Goal: Information Seeking & Learning: Learn about a topic

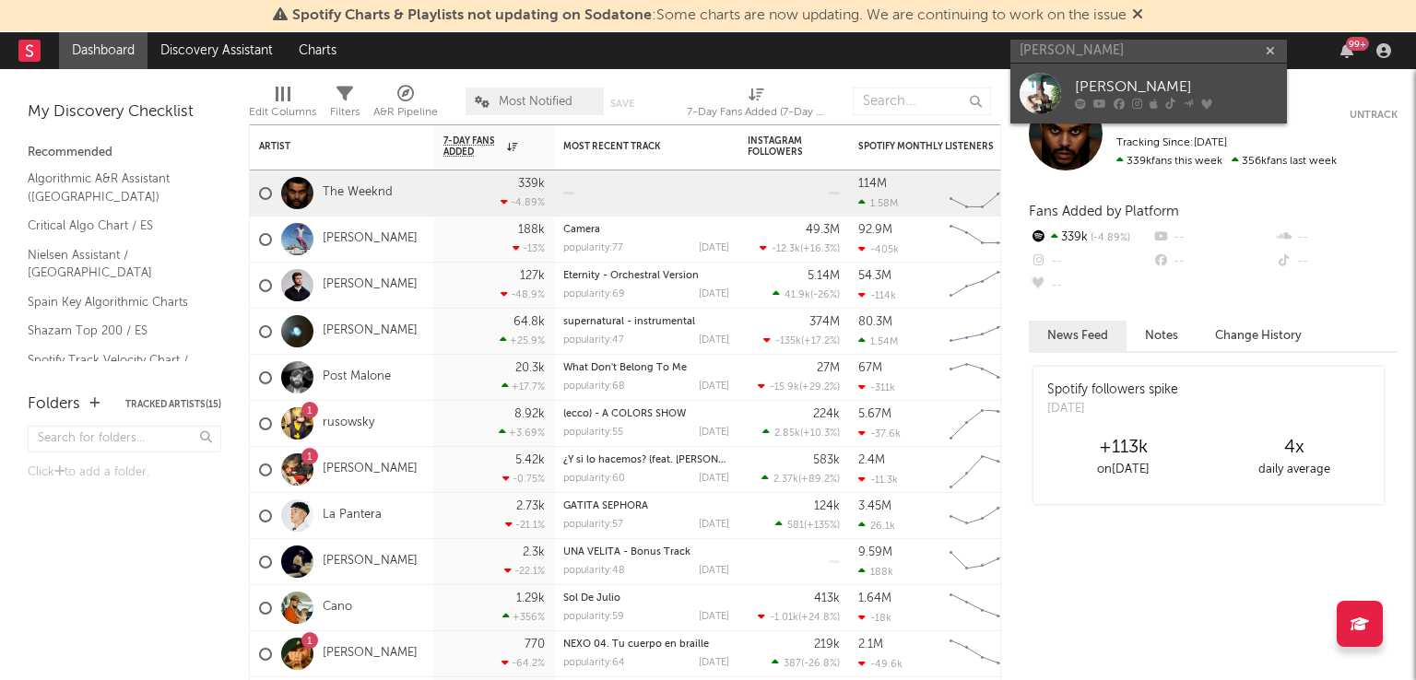
type input "[PERSON_NAME]"
click at [1150, 82] on div "[PERSON_NAME]" at bounding box center [1176, 88] width 203 height 22
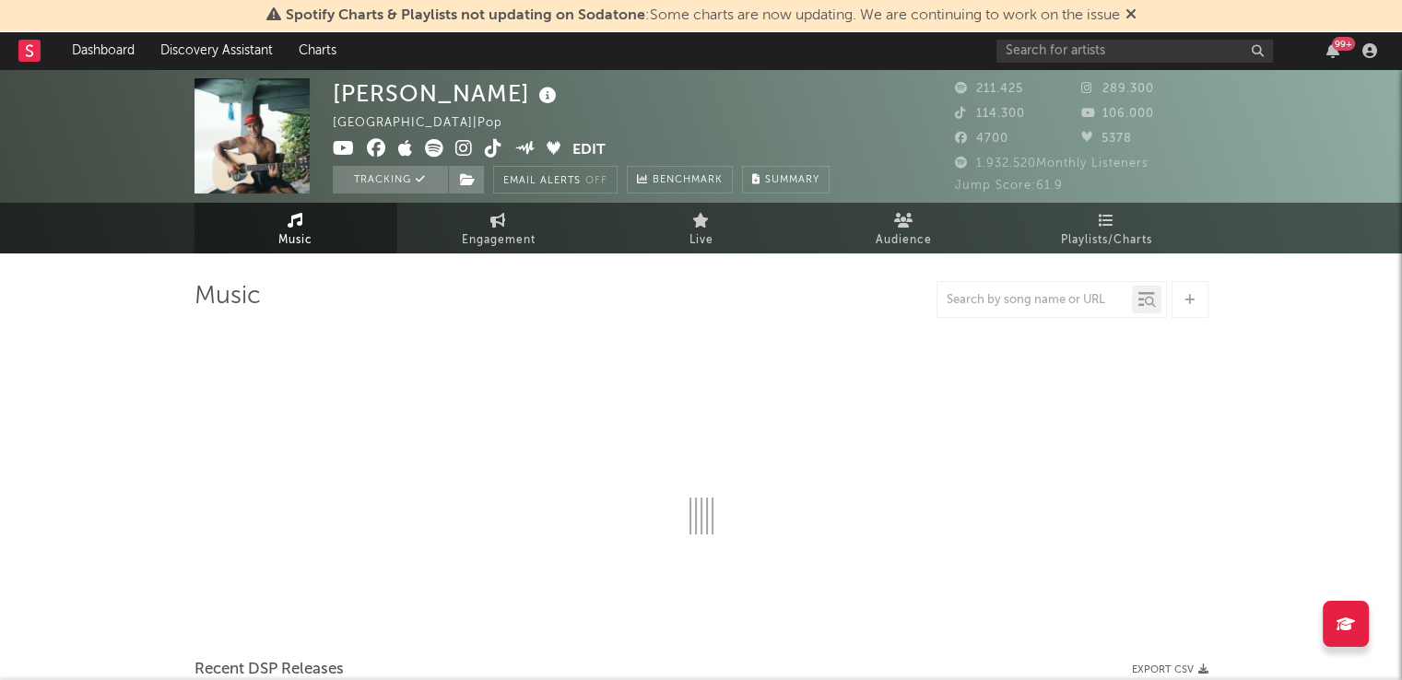
select select "6m"
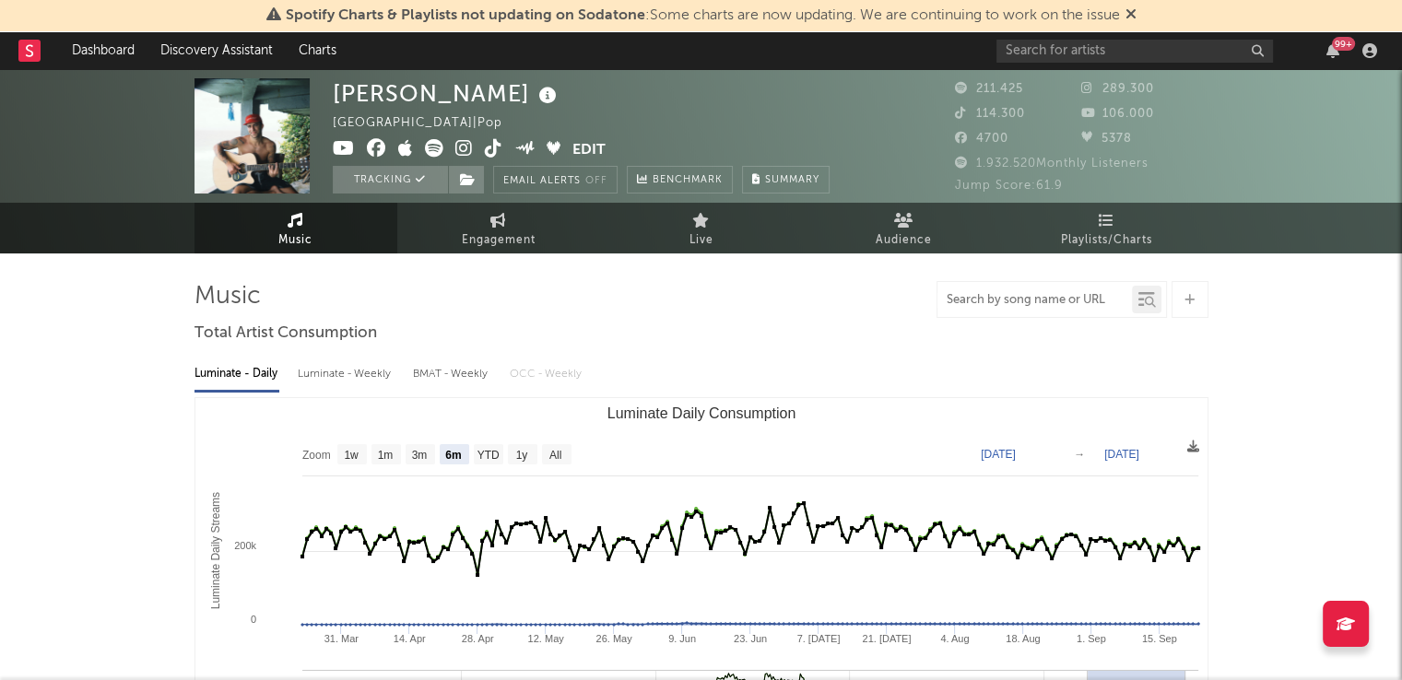
click at [962, 305] on input "text" at bounding box center [1034, 300] width 194 height 15
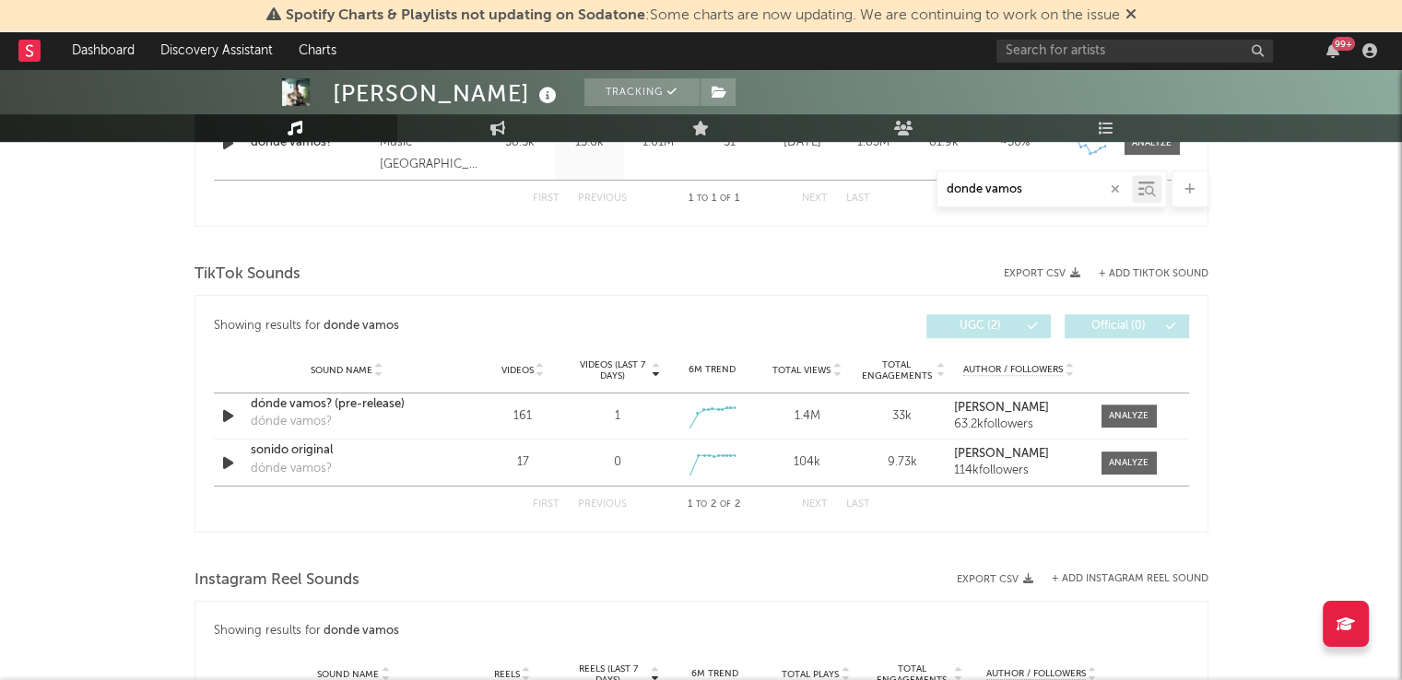
scroll to position [874, 0]
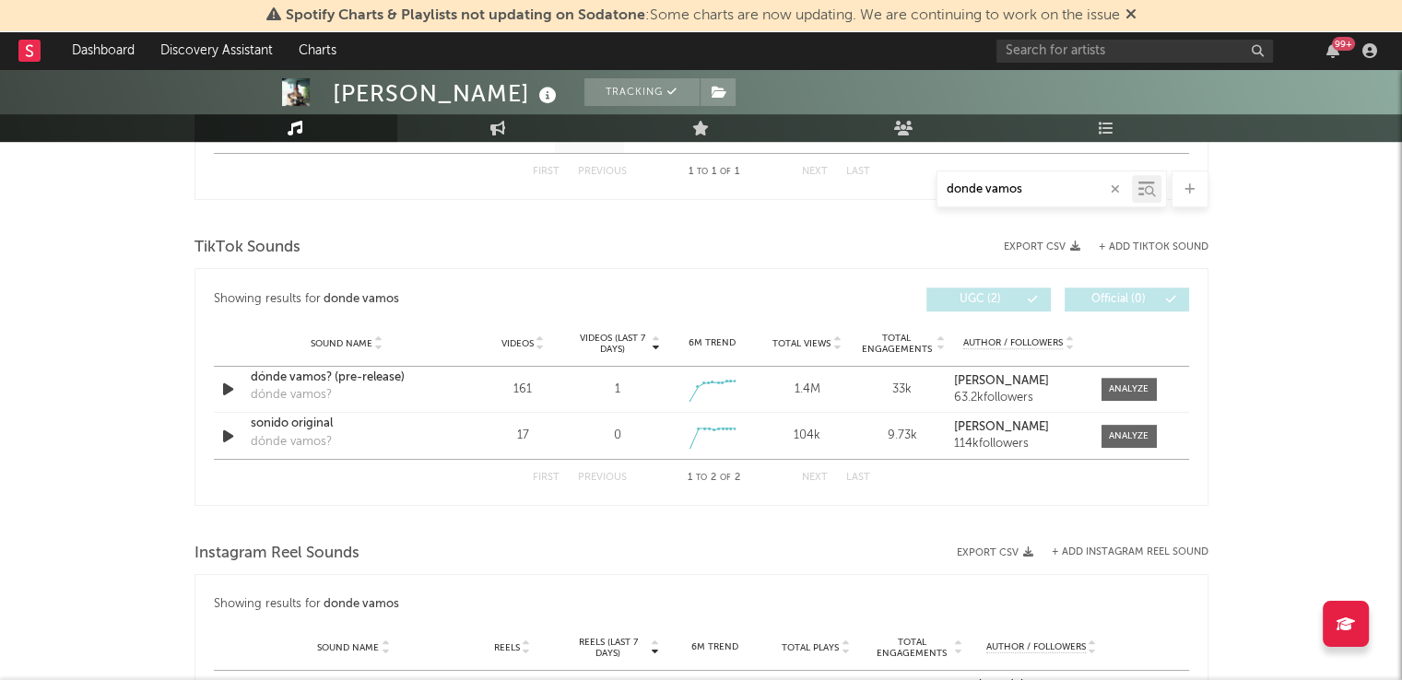
type input "donde vamos"
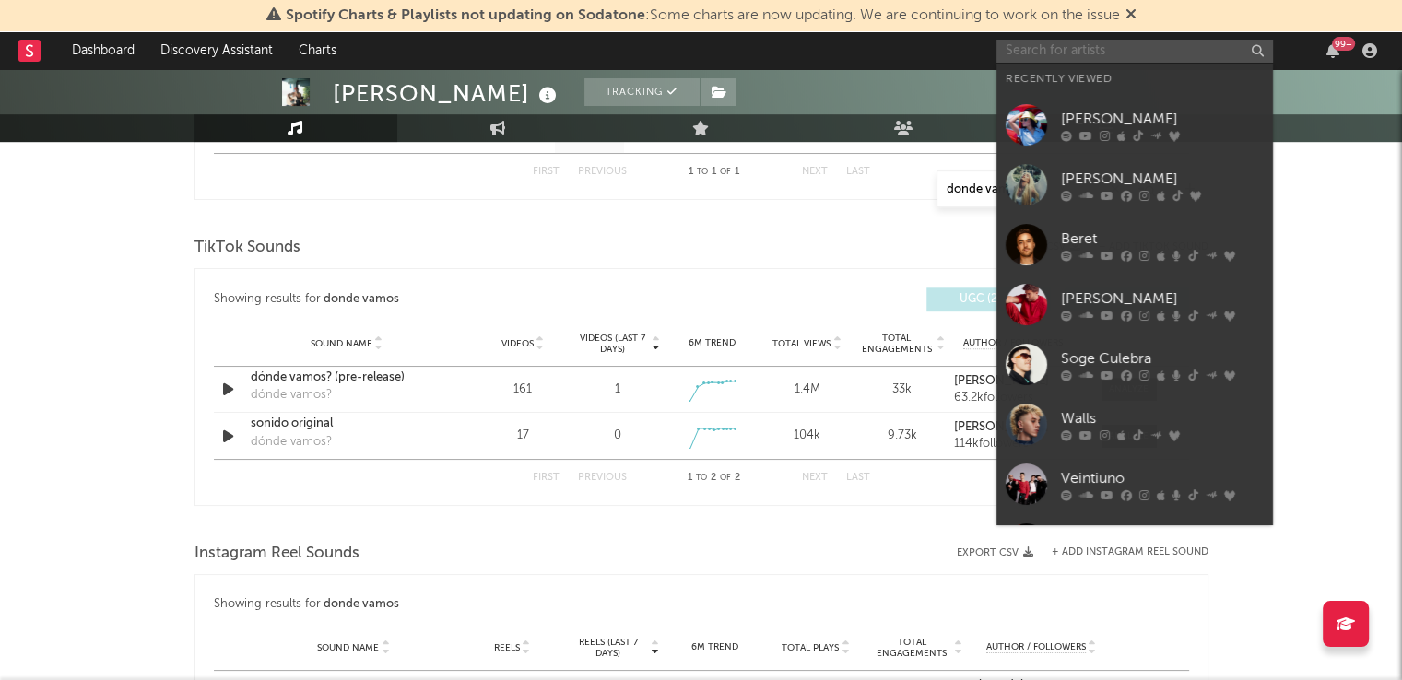
click at [1112, 50] on input "text" at bounding box center [1134, 51] width 277 height 23
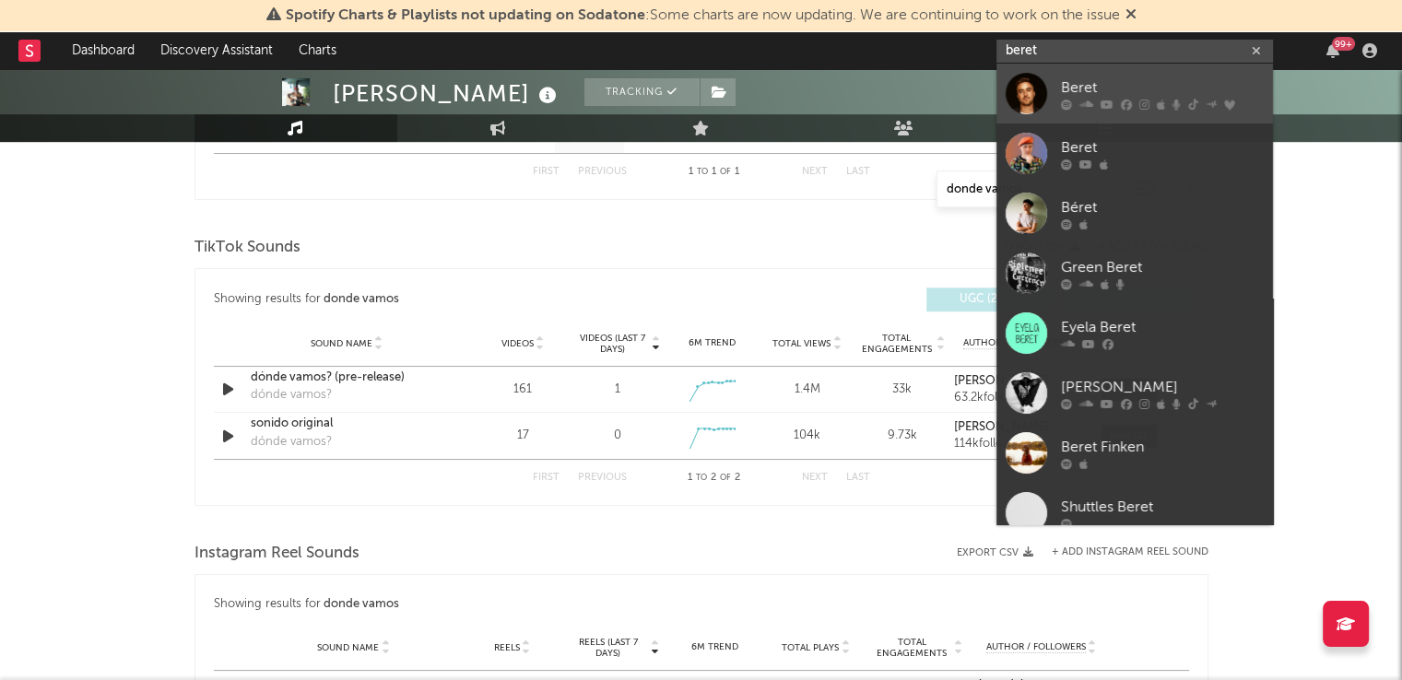
type input "beret"
click at [1101, 94] on div "Beret" at bounding box center [1162, 88] width 203 height 22
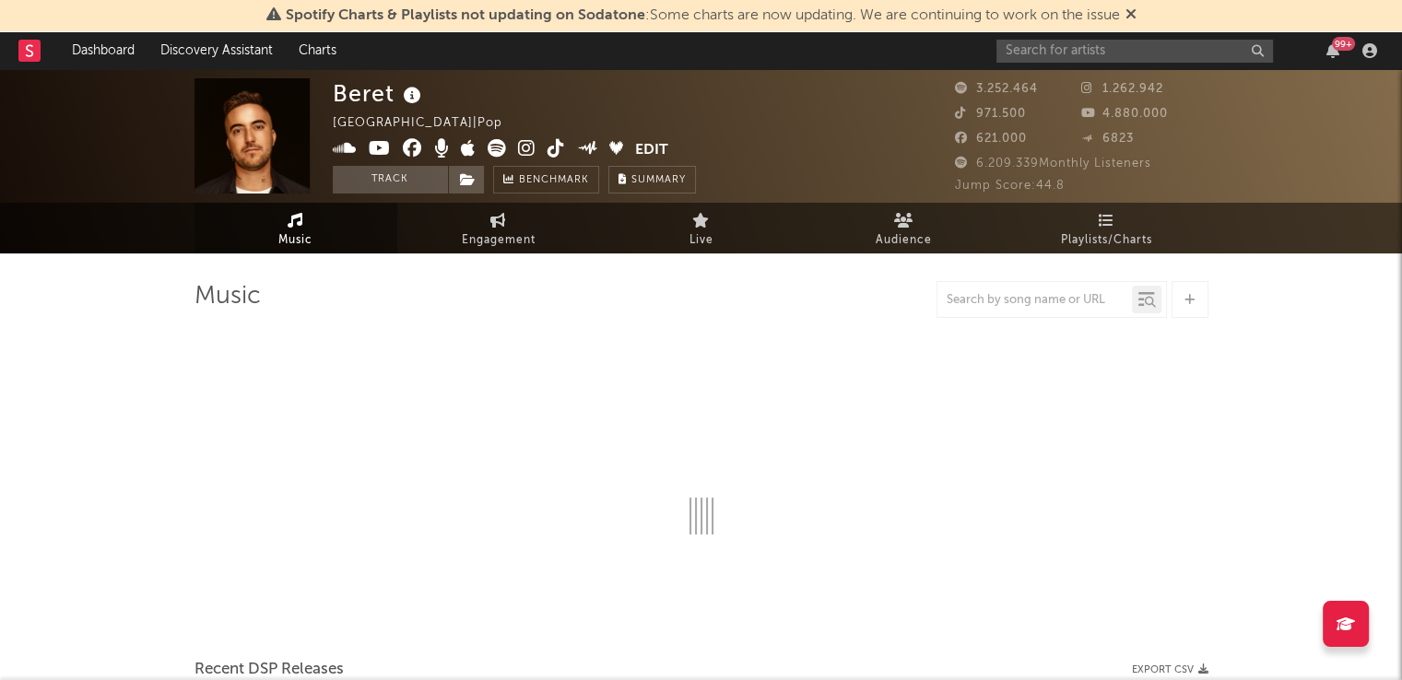
select select "6m"
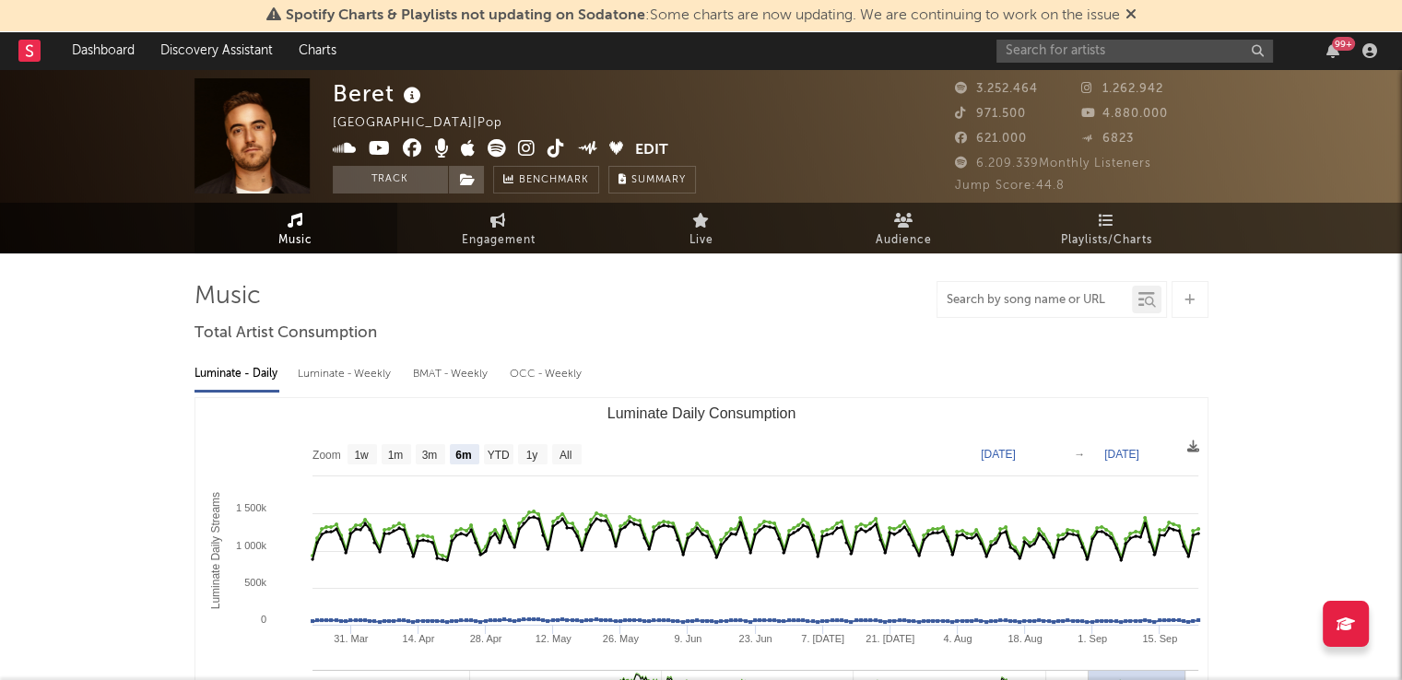
click at [994, 295] on input "text" at bounding box center [1034, 300] width 194 height 15
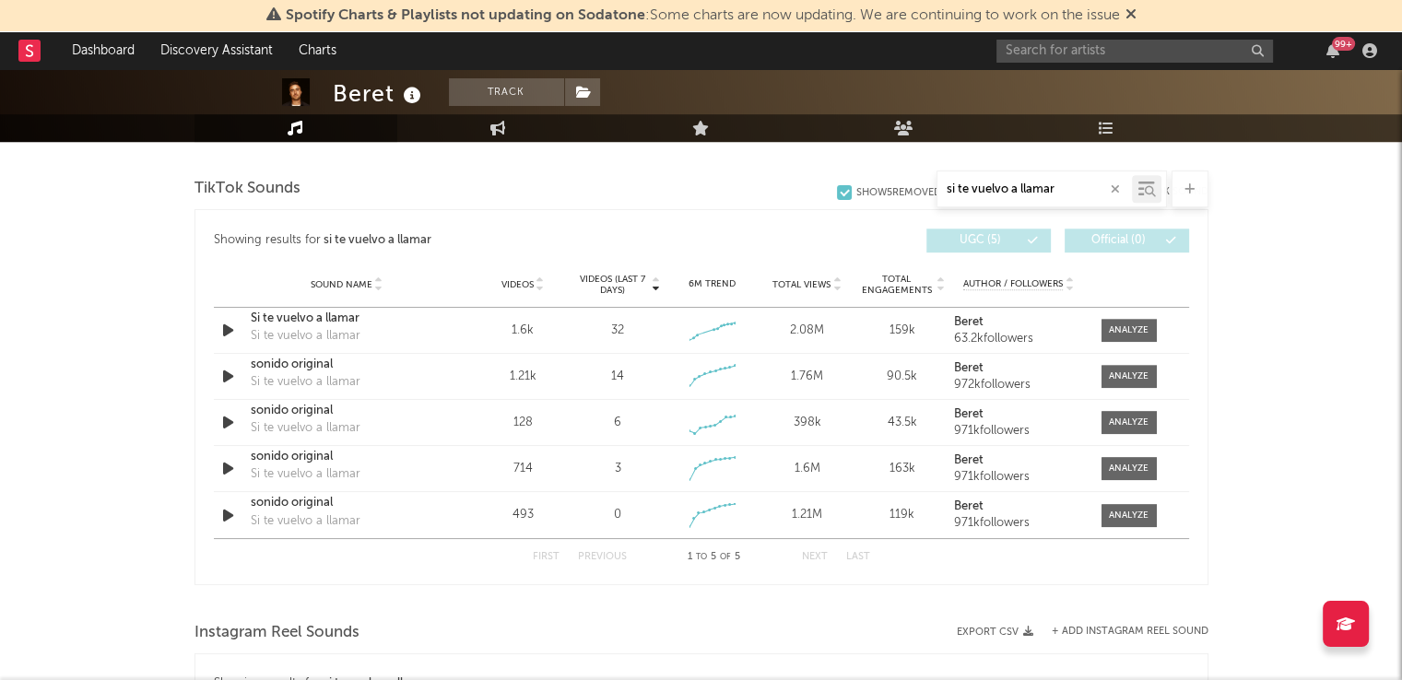
scroll to position [932, 0]
drag, startPoint x: 1061, startPoint y: 189, endPoint x: 903, endPoint y: 188, distance: 157.6
click at [903, 188] on div "si te vuelvo a llamar" at bounding box center [701, 189] width 1014 height 37
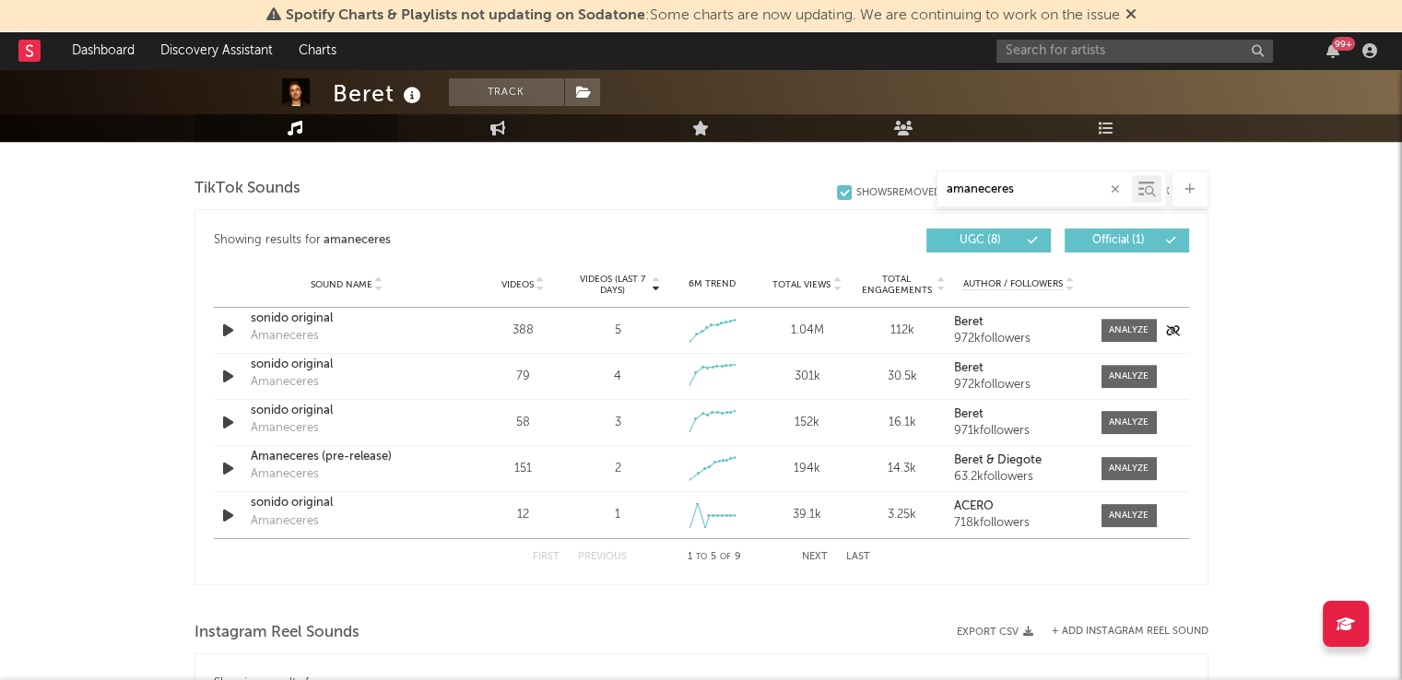
scroll to position [929, 0]
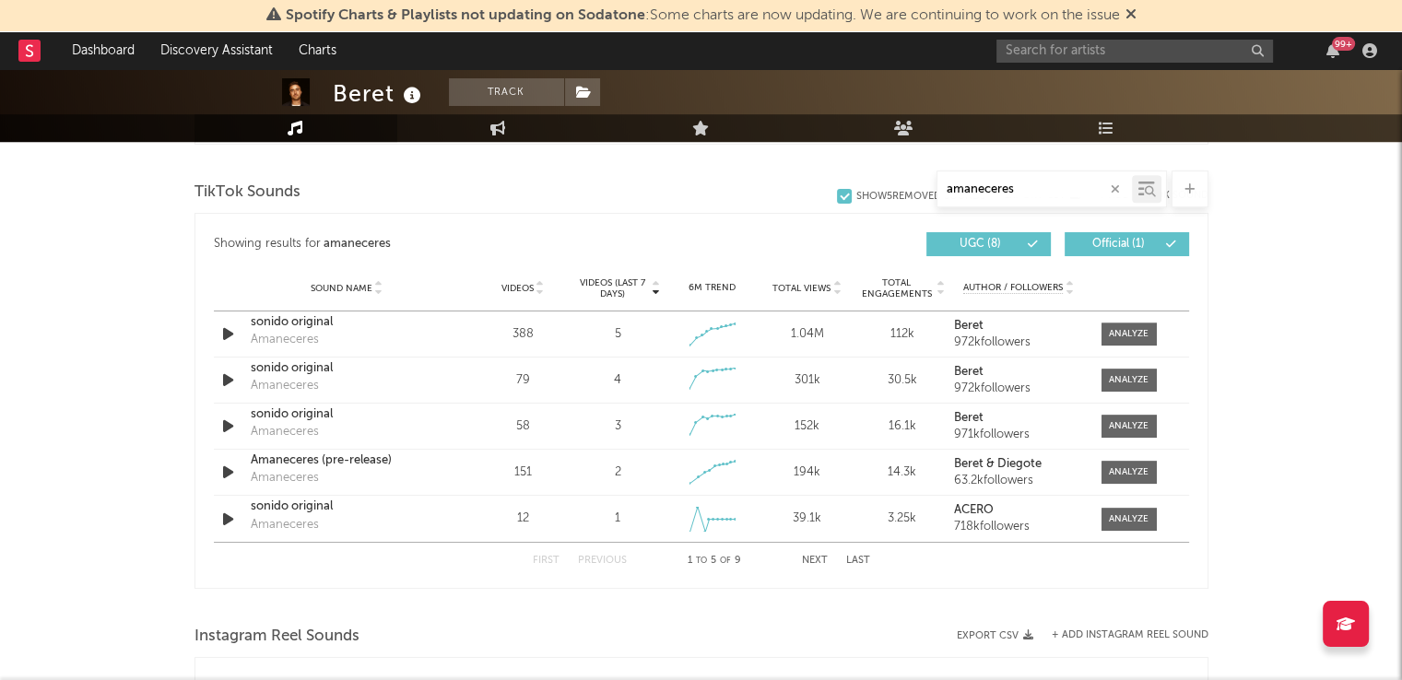
click at [811, 551] on div "First Previous 1 to 5 of 9 Next Last" at bounding box center [701, 561] width 337 height 36
click at [815, 557] on button "Next" at bounding box center [815, 561] width 26 height 10
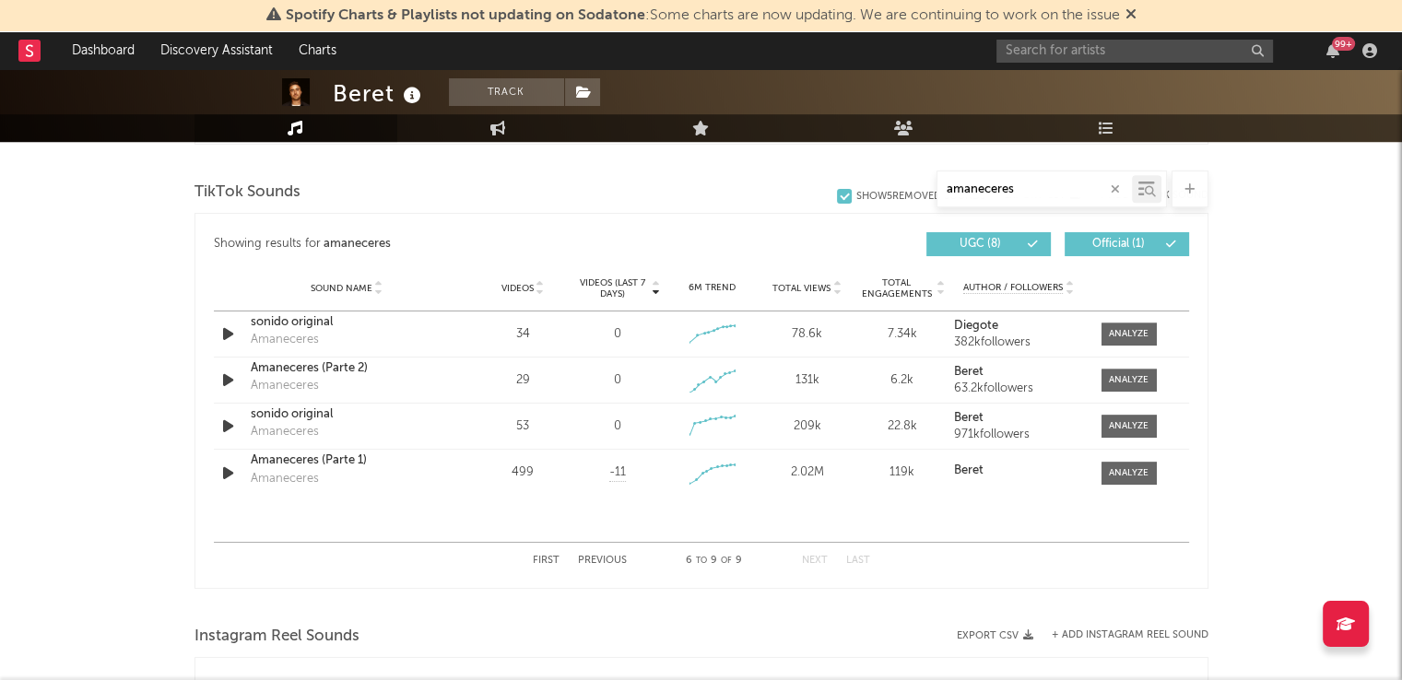
click at [611, 562] on button "Previous" at bounding box center [602, 561] width 49 height 10
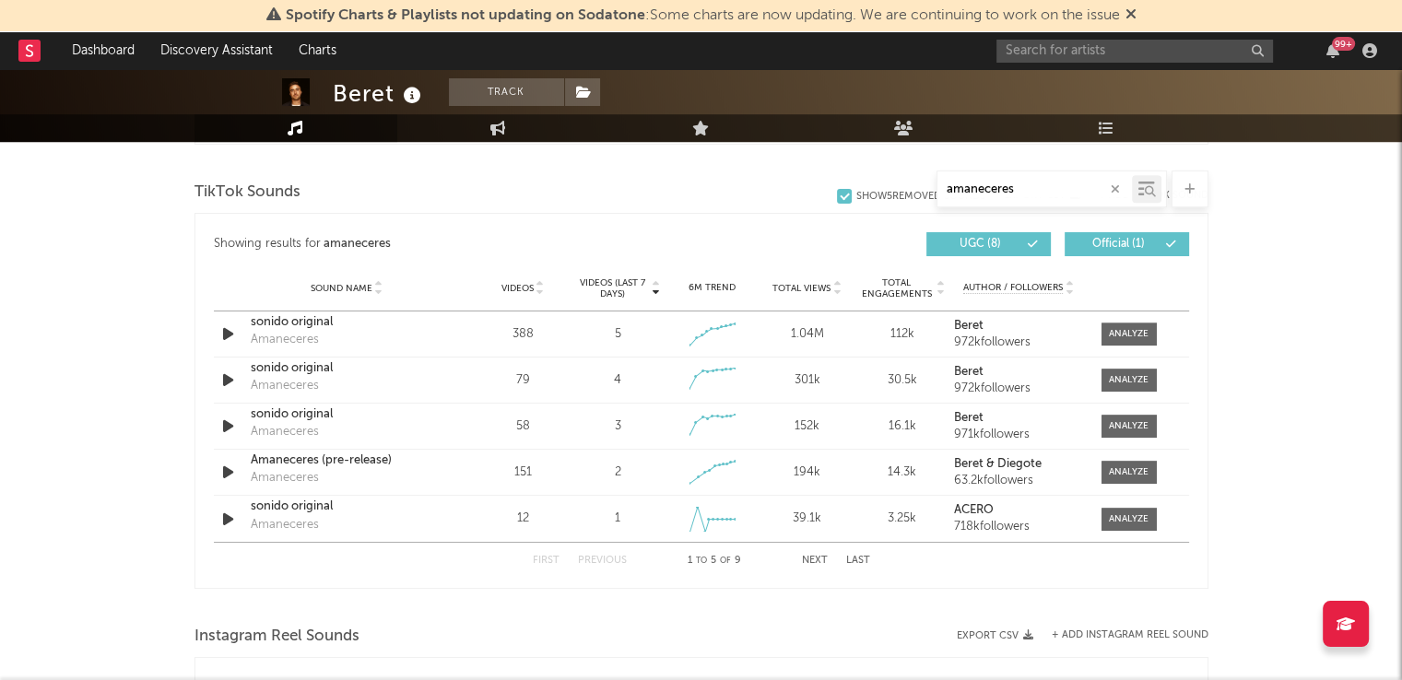
click at [802, 566] on div "First Previous 1 to 5 of 9 Next Last" at bounding box center [701, 561] width 337 height 36
click at [811, 558] on button "Next" at bounding box center [815, 561] width 26 height 10
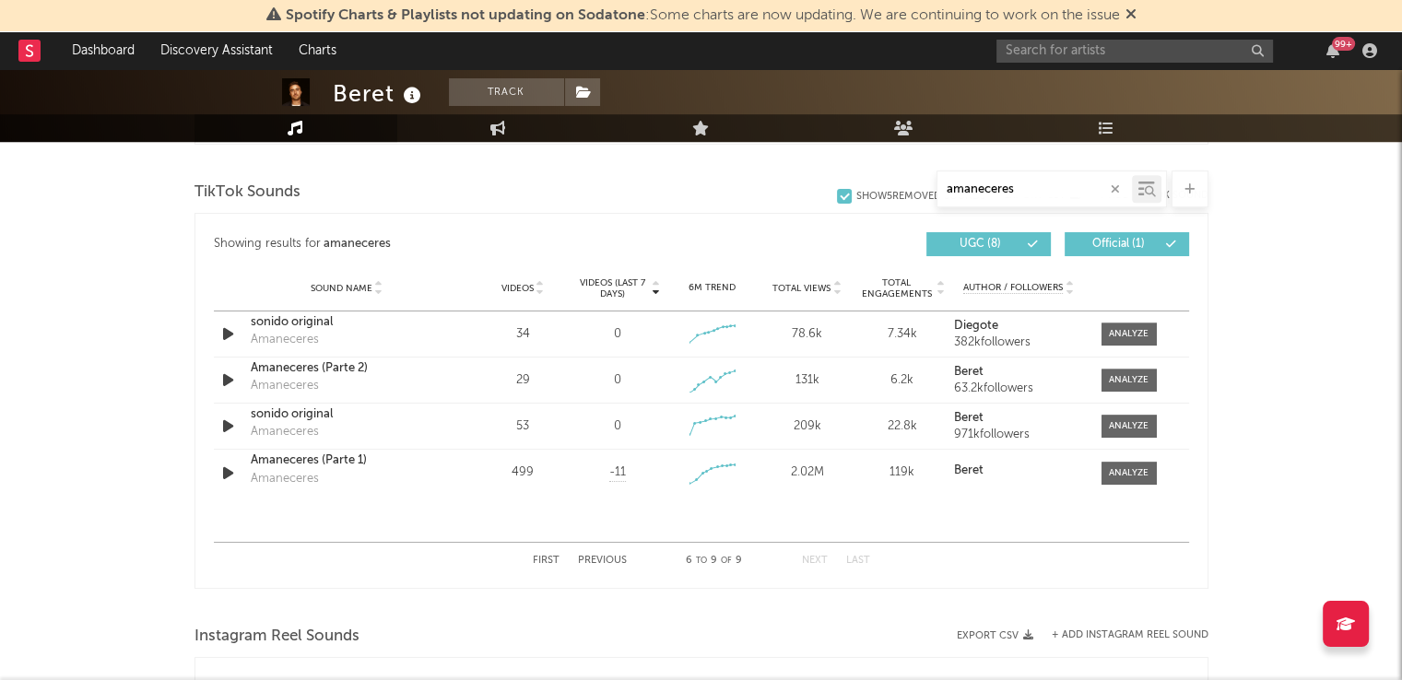
click at [605, 557] on button "Previous" at bounding box center [602, 561] width 49 height 10
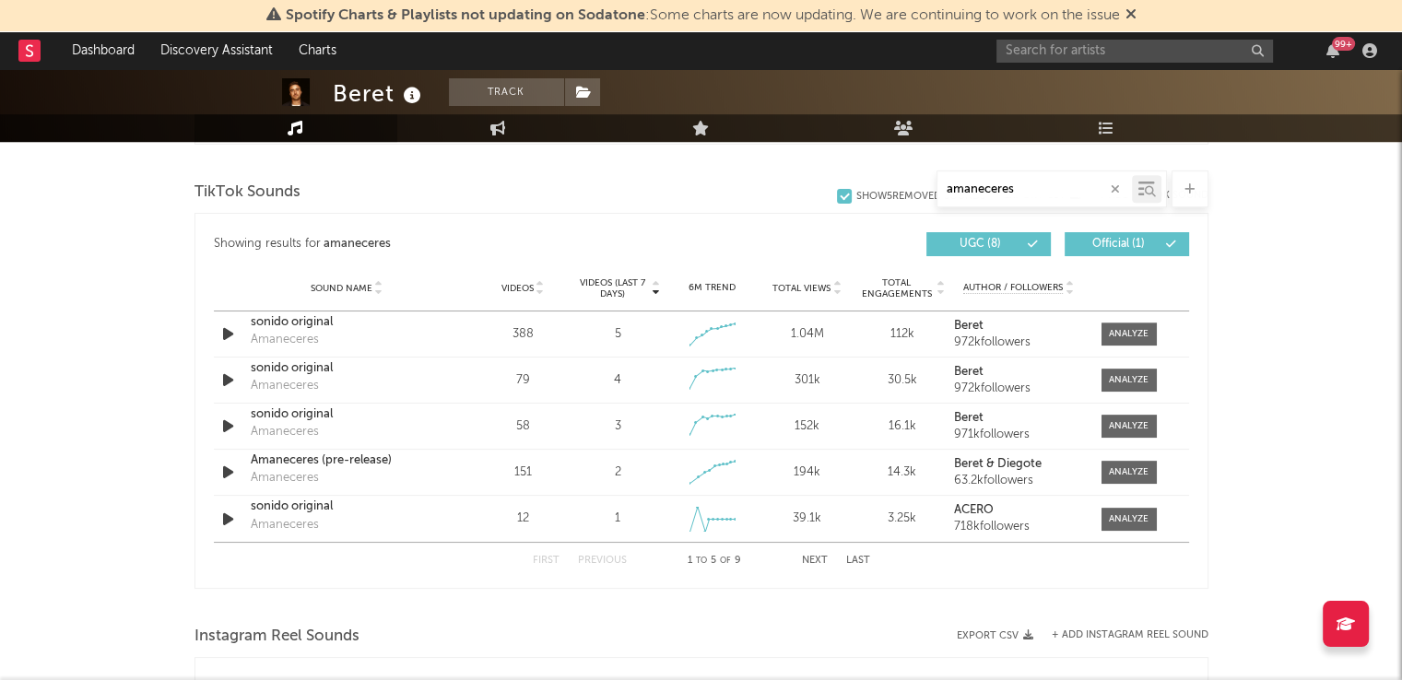
drag, startPoint x: 1034, startPoint y: 182, endPoint x: 886, endPoint y: 167, distance: 149.2
click at [886, 167] on div "Music amaneceres Total Artist Consumption Luminate - Daily Luminate - Weekly BM…" at bounding box center [701, 308] width 1014 height 1913
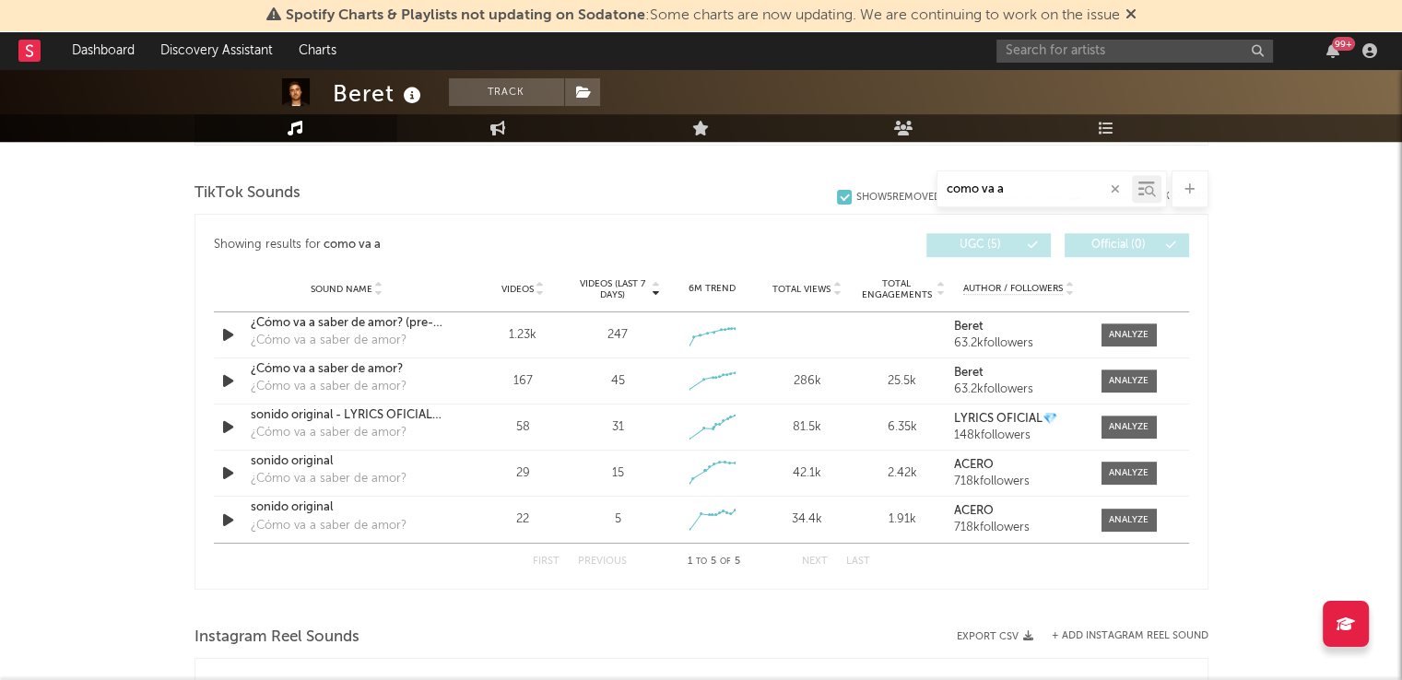
scroll to position [1077, 0]
type input "como va a"
click at [1132, 328] on div at bounding box center [1129, 334] width 40 height 14
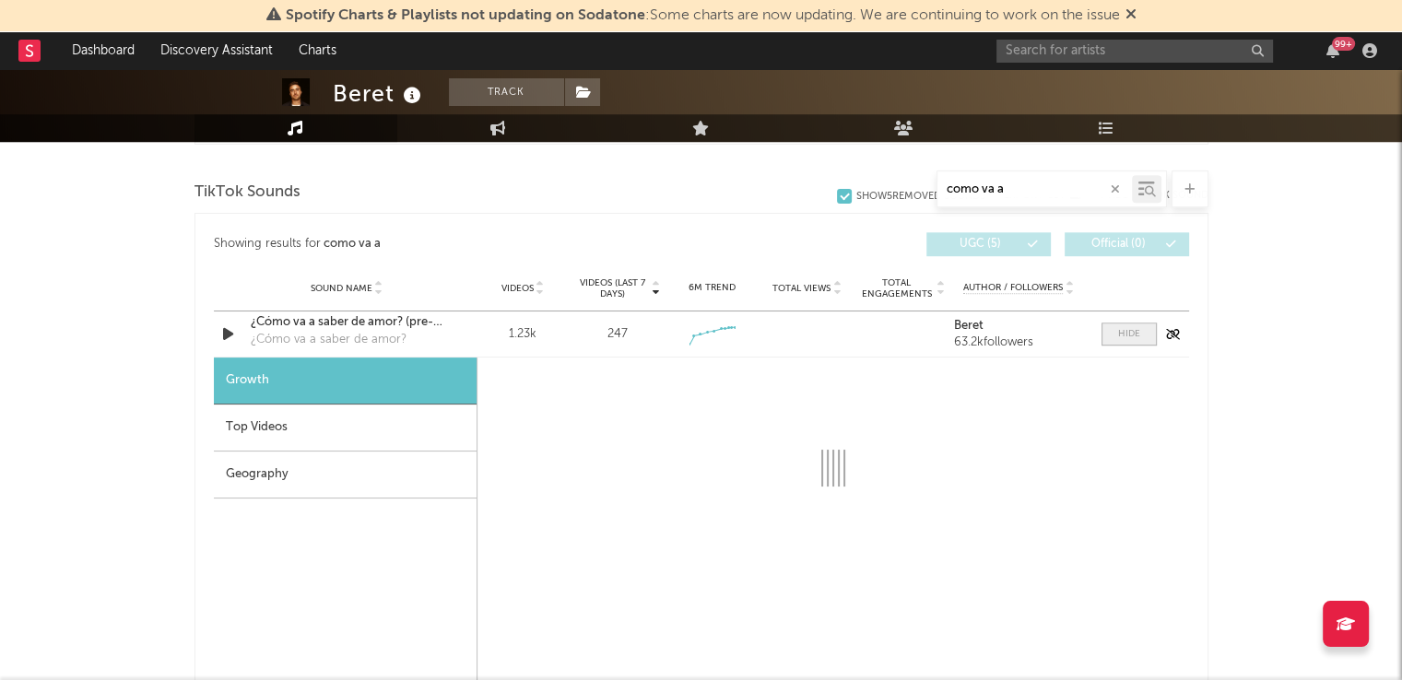
select select "1w"
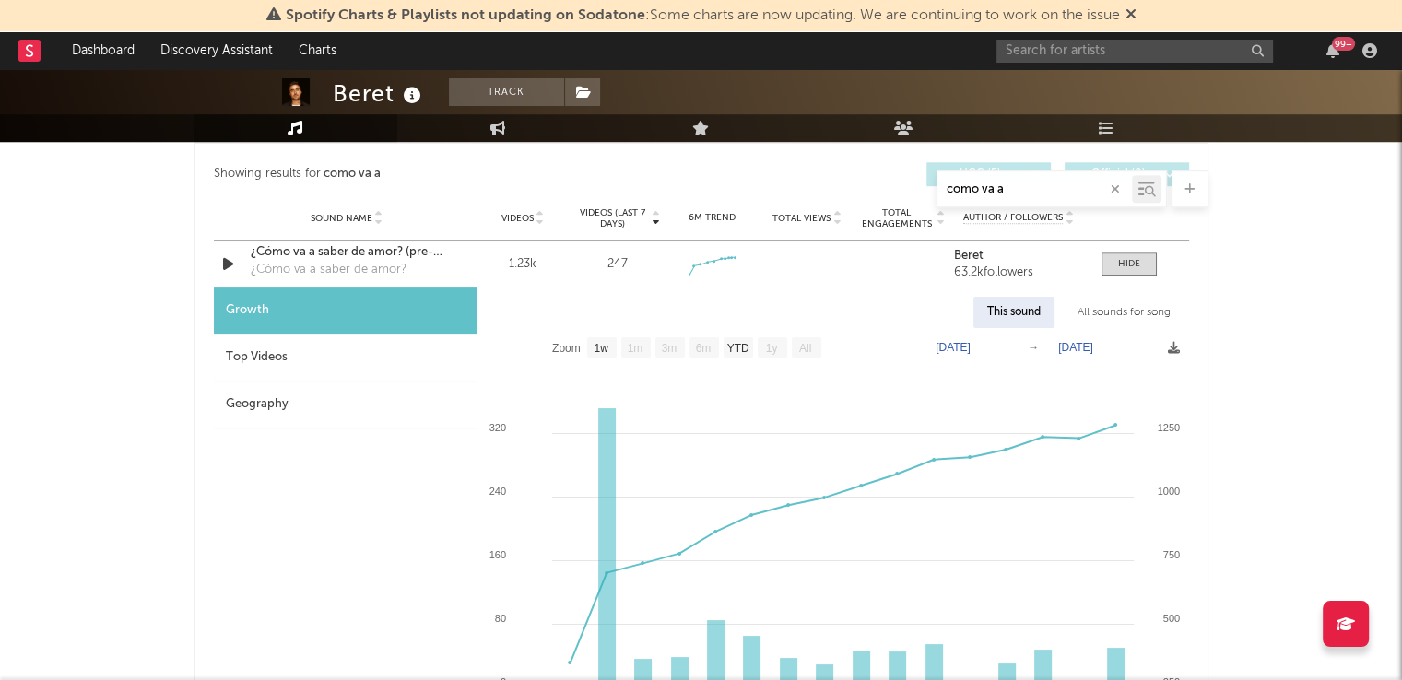
scroll to position [1130, 0]
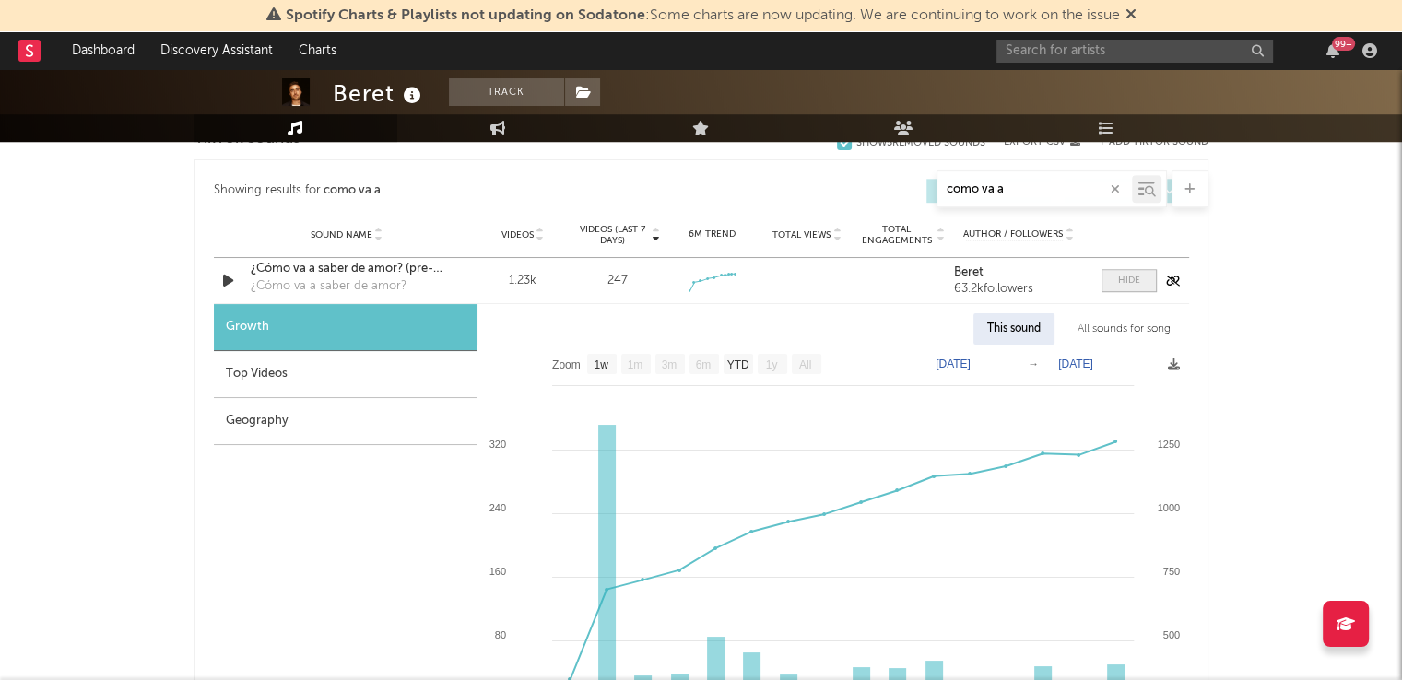
click at [1124, 283] on div at bounding box center [1129, 281] width 22 height 14
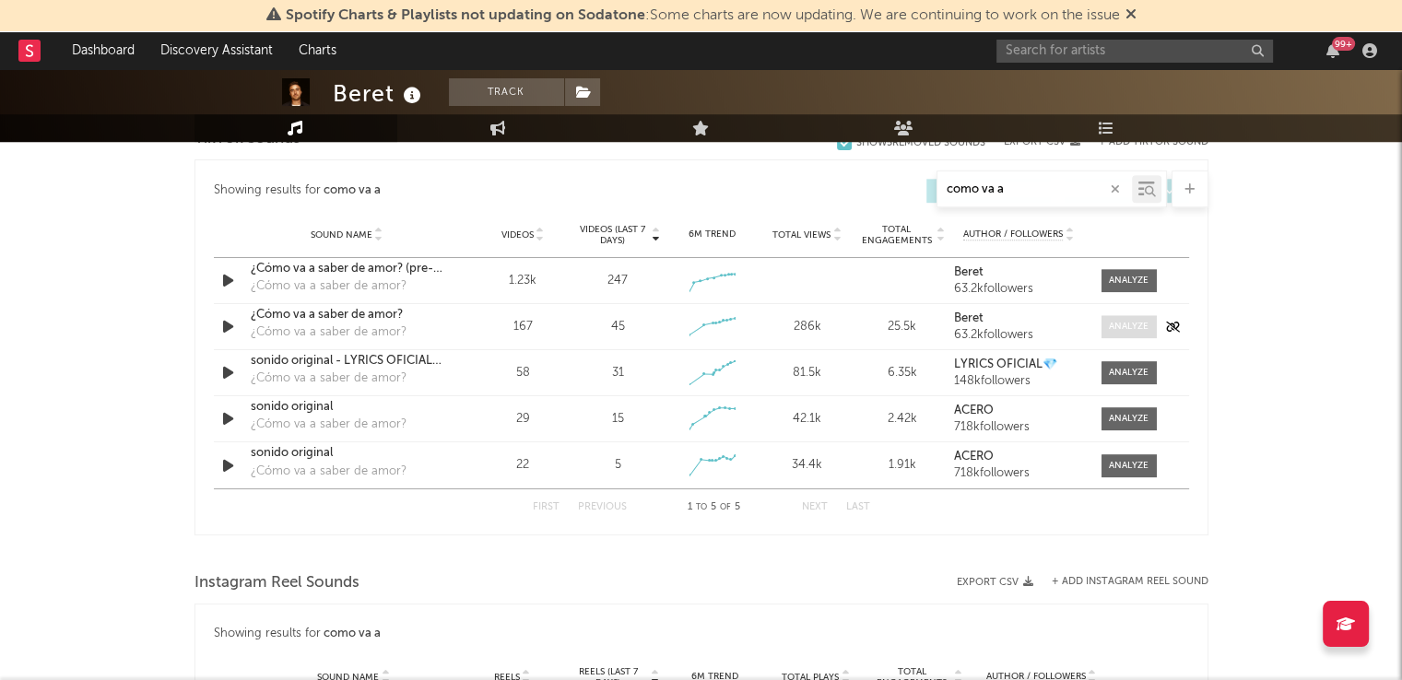
click at [1121, 329] on div at bounding box center [1129, 327] width 40 height 14
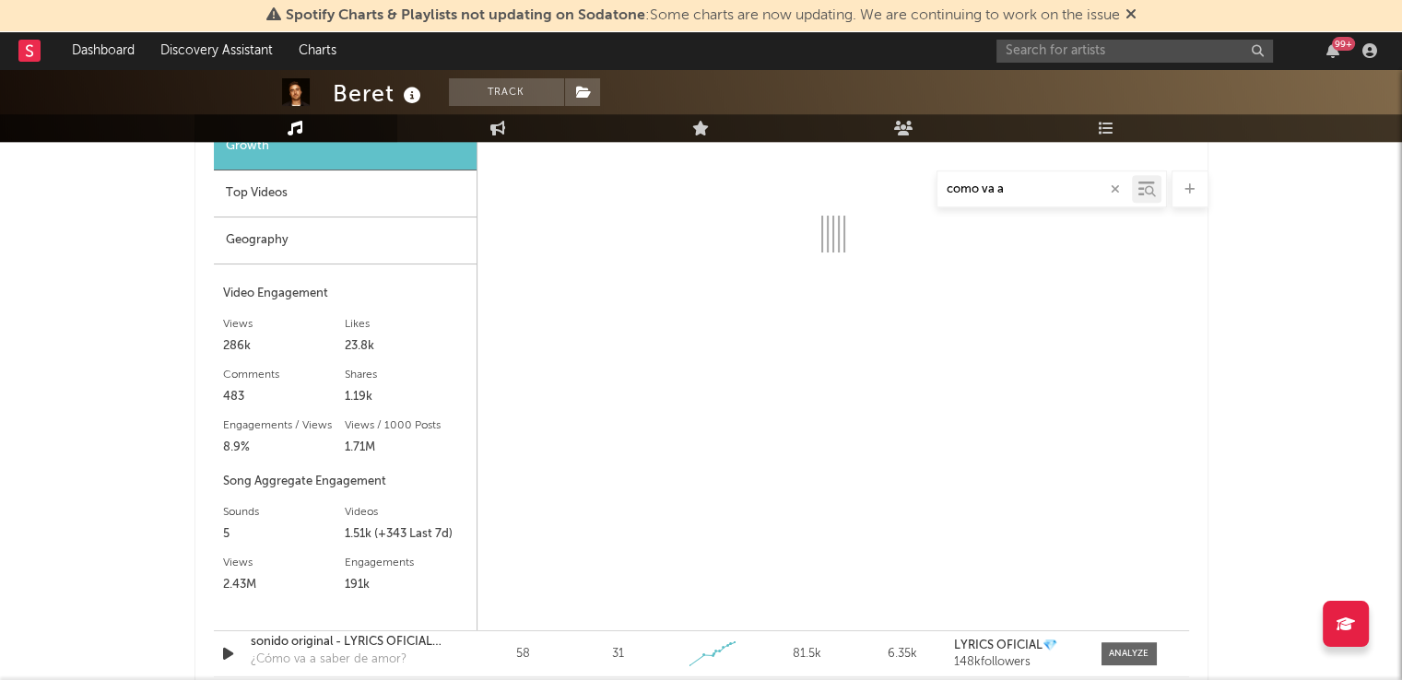
scroll to position [1355, 0]
select select "1w"
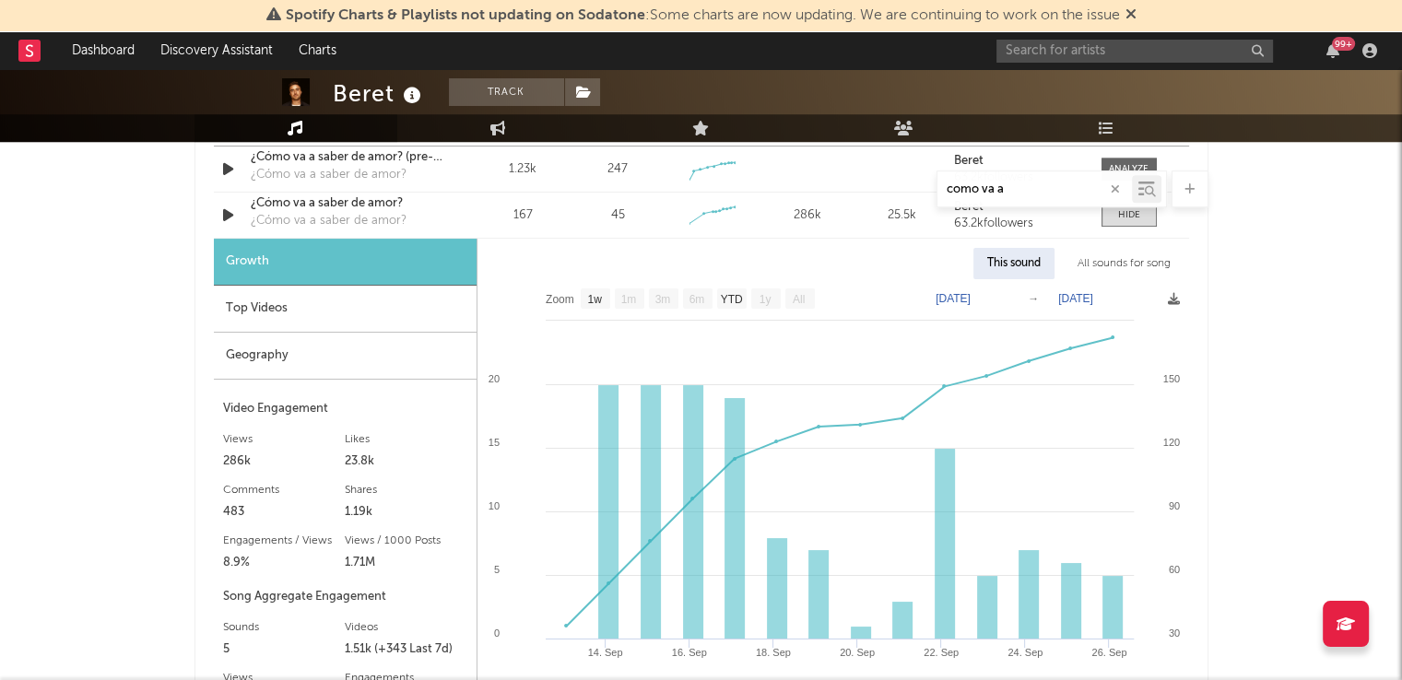
scroll to position [1239, 0]
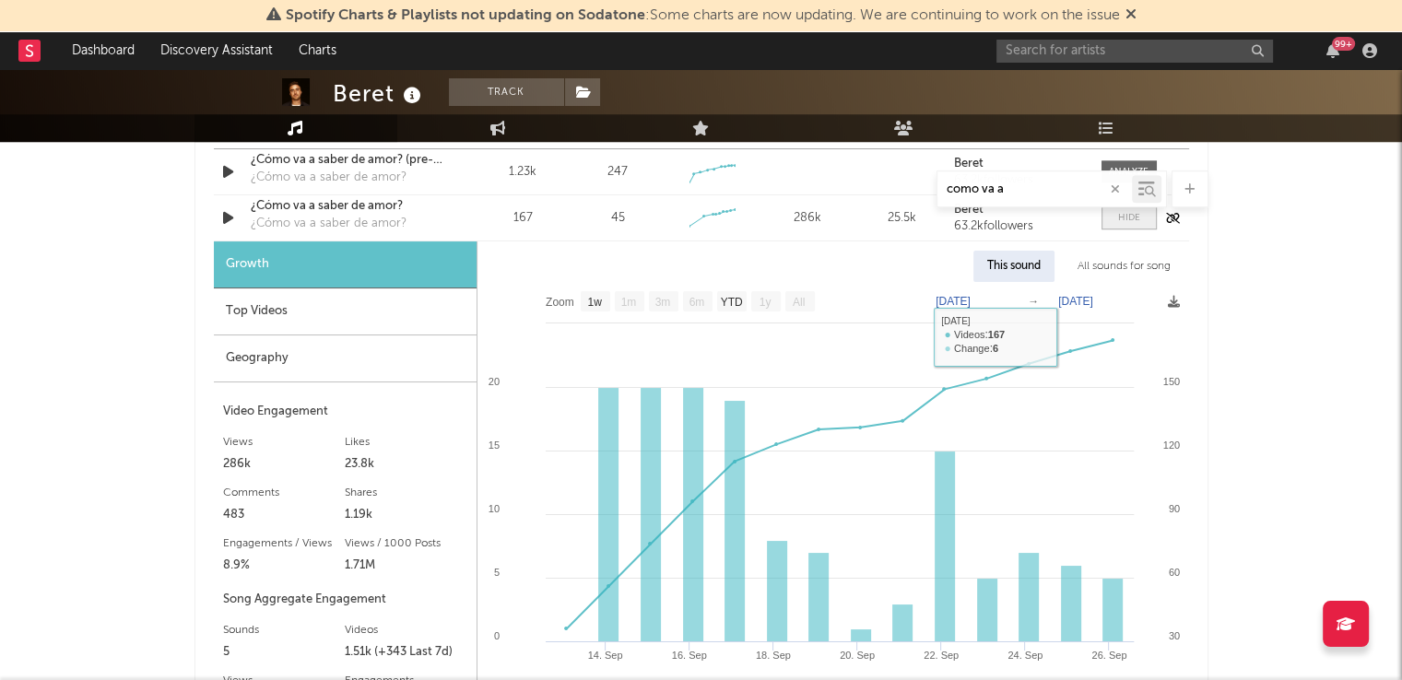
click at [1131, 224] on span at bounding box center [1128, 217] width 55 height 23
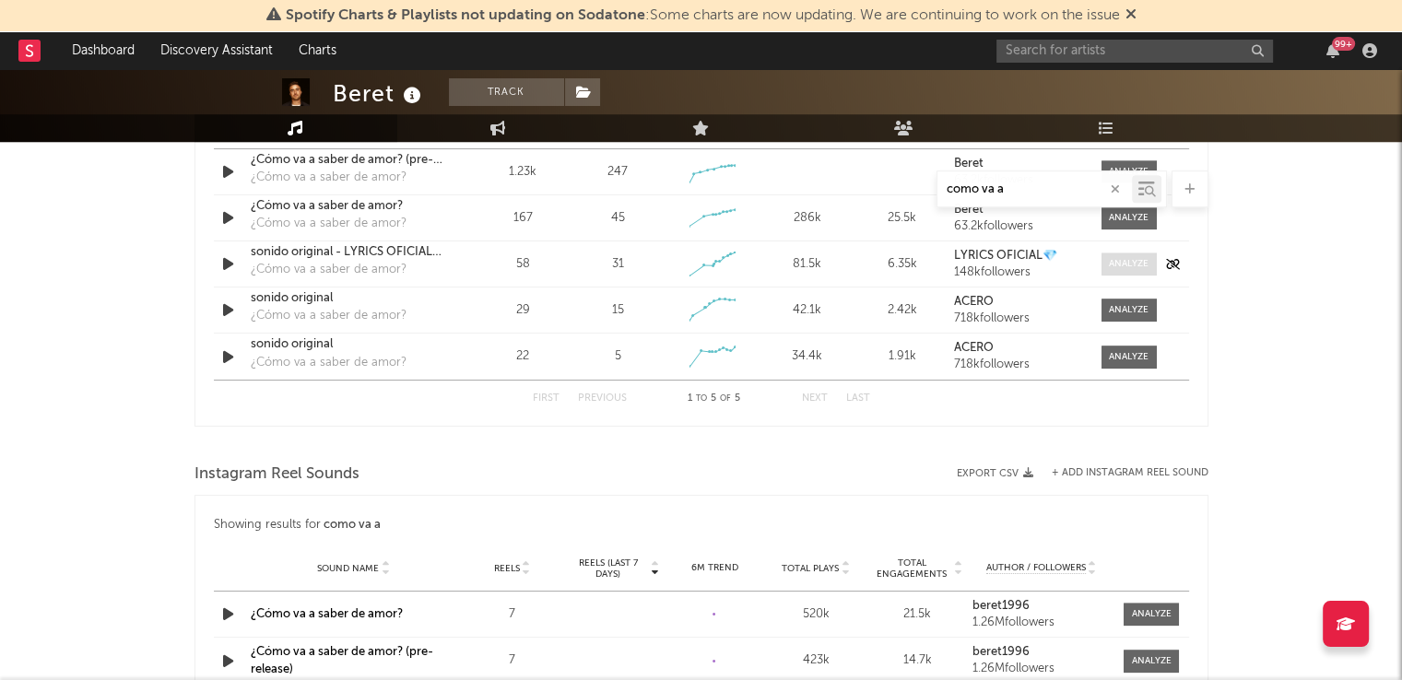
click at [1112, 261] on div at bounding box center [1129, 264] width 40 height 14
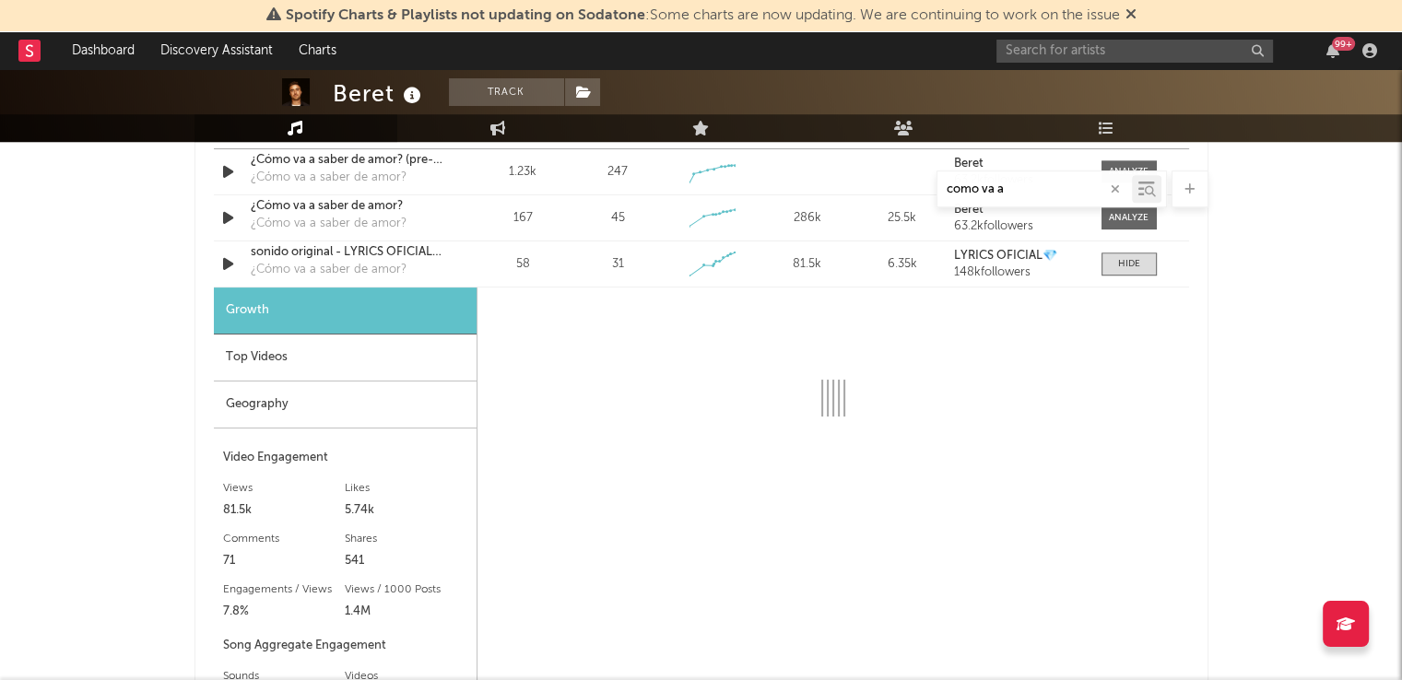
select select "1w"
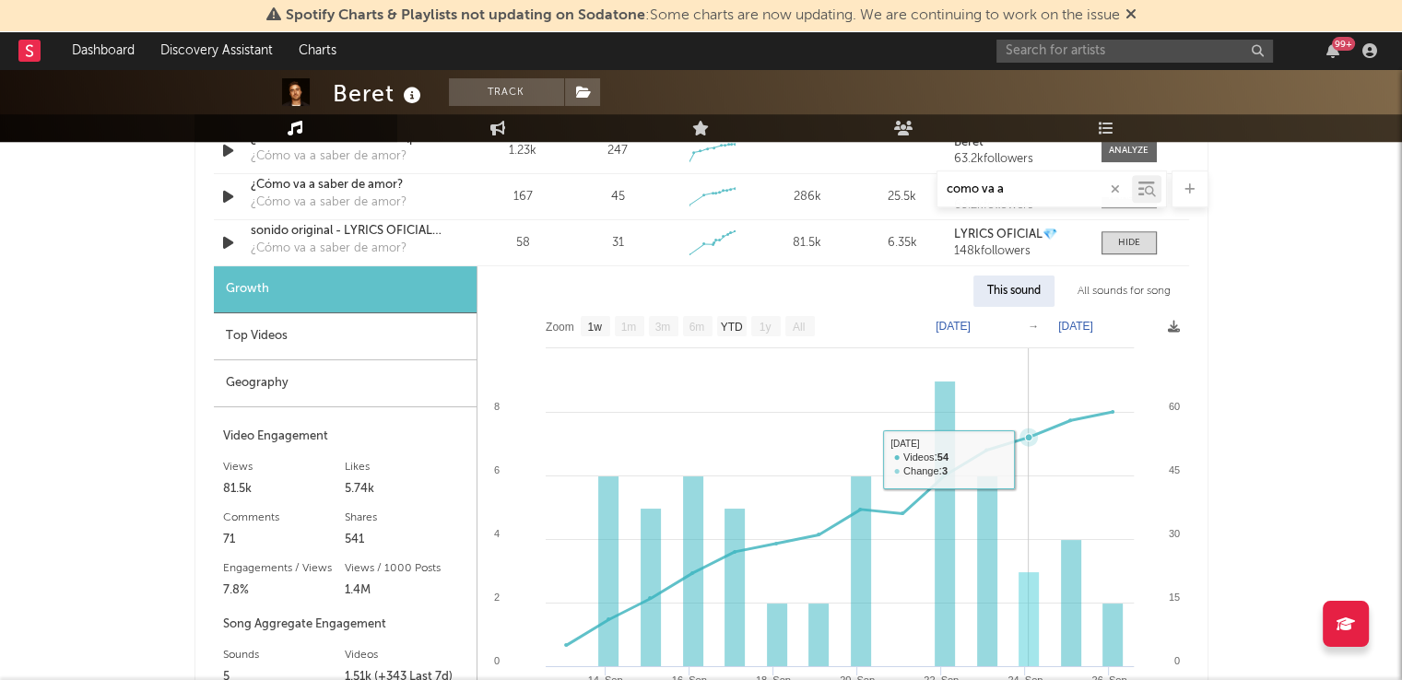
scroll to position [1257, 0]
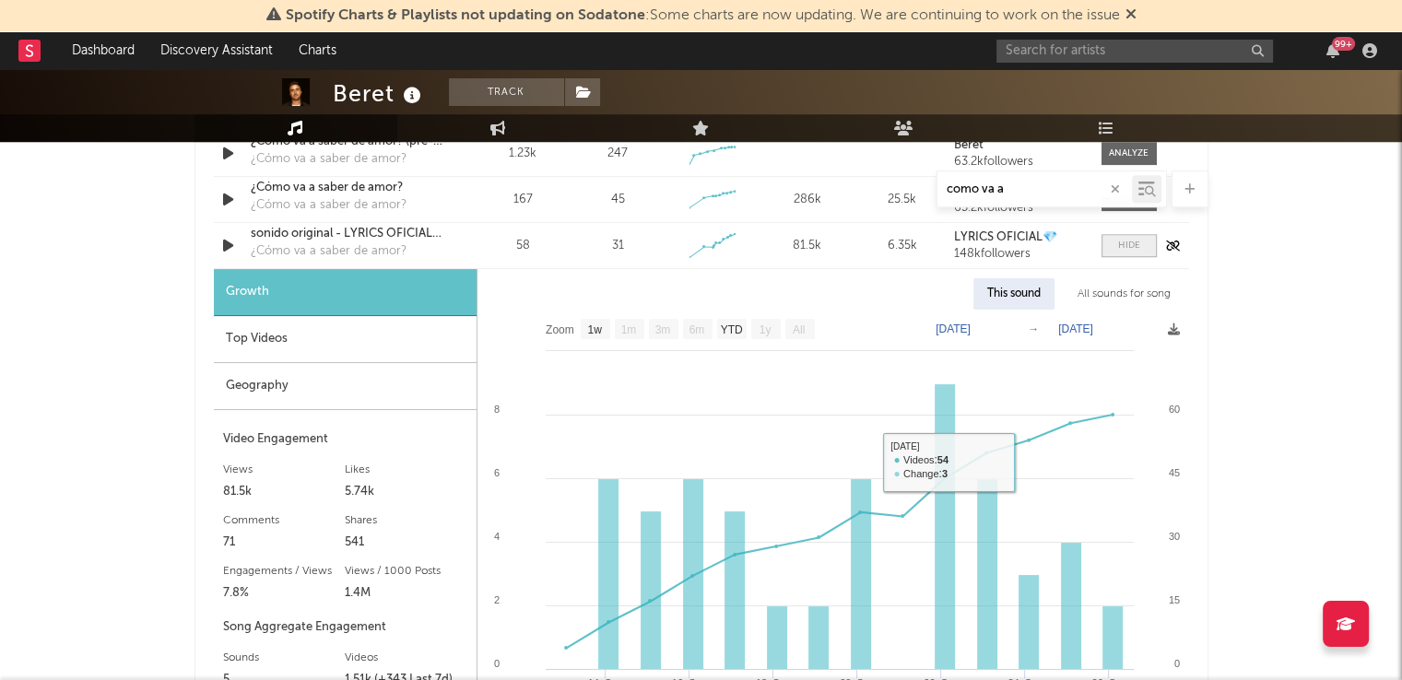
click at [1135, 236] on span at bounding box center [1128, 245] width 55 height 23
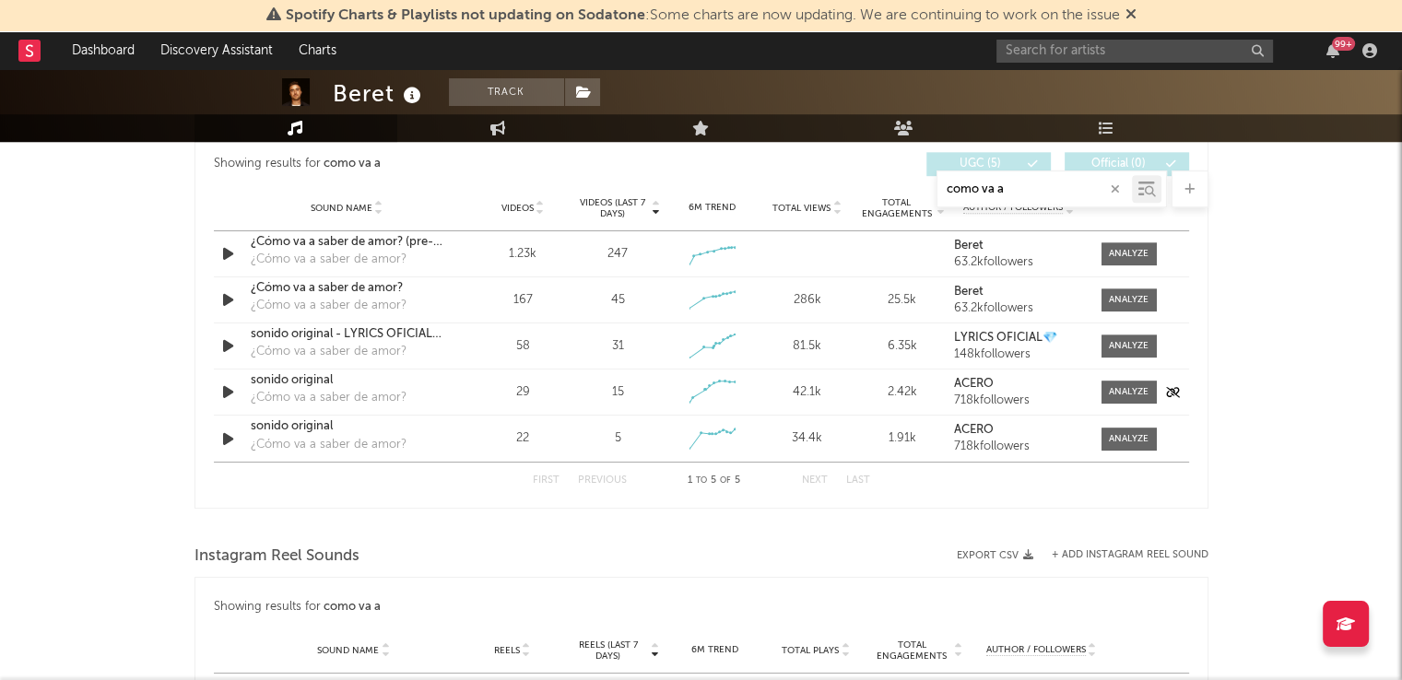
scroll to position [1117, 0]
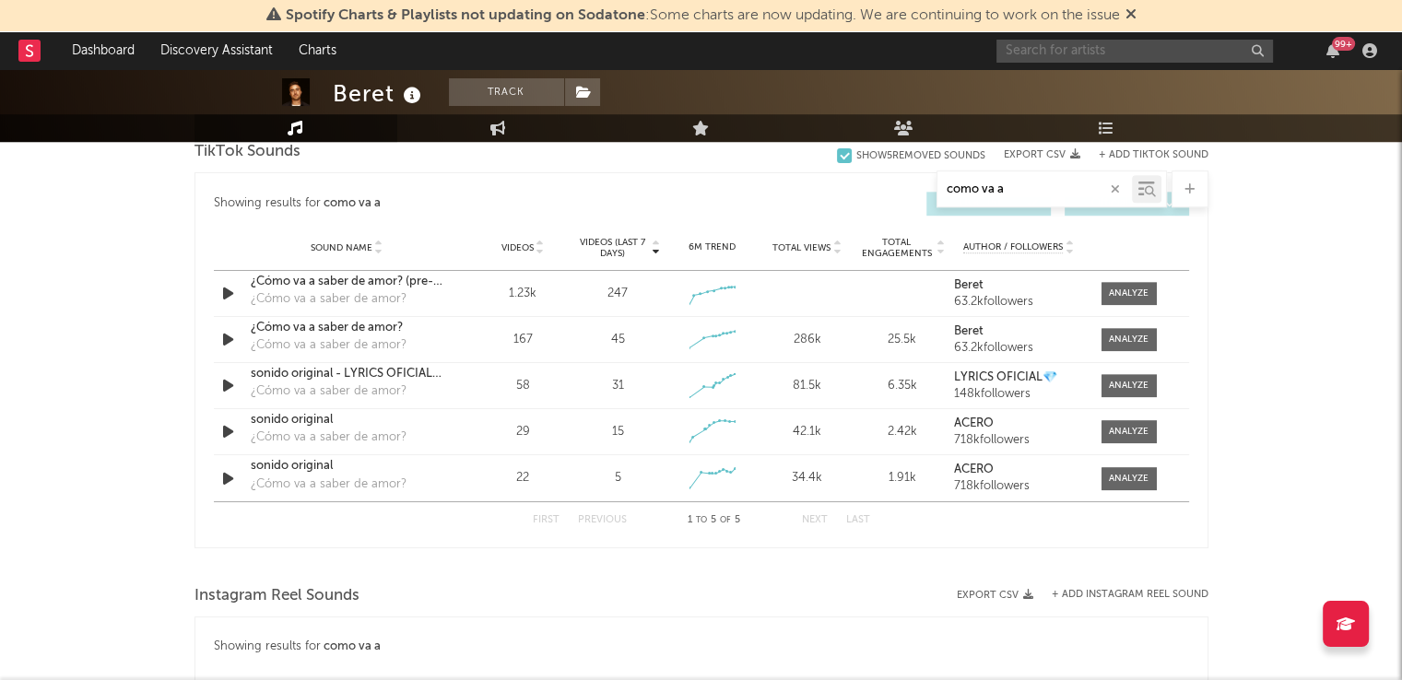
click at [1112, 51] on input "text" at bounding box center [1134, 51] width 277 height 23
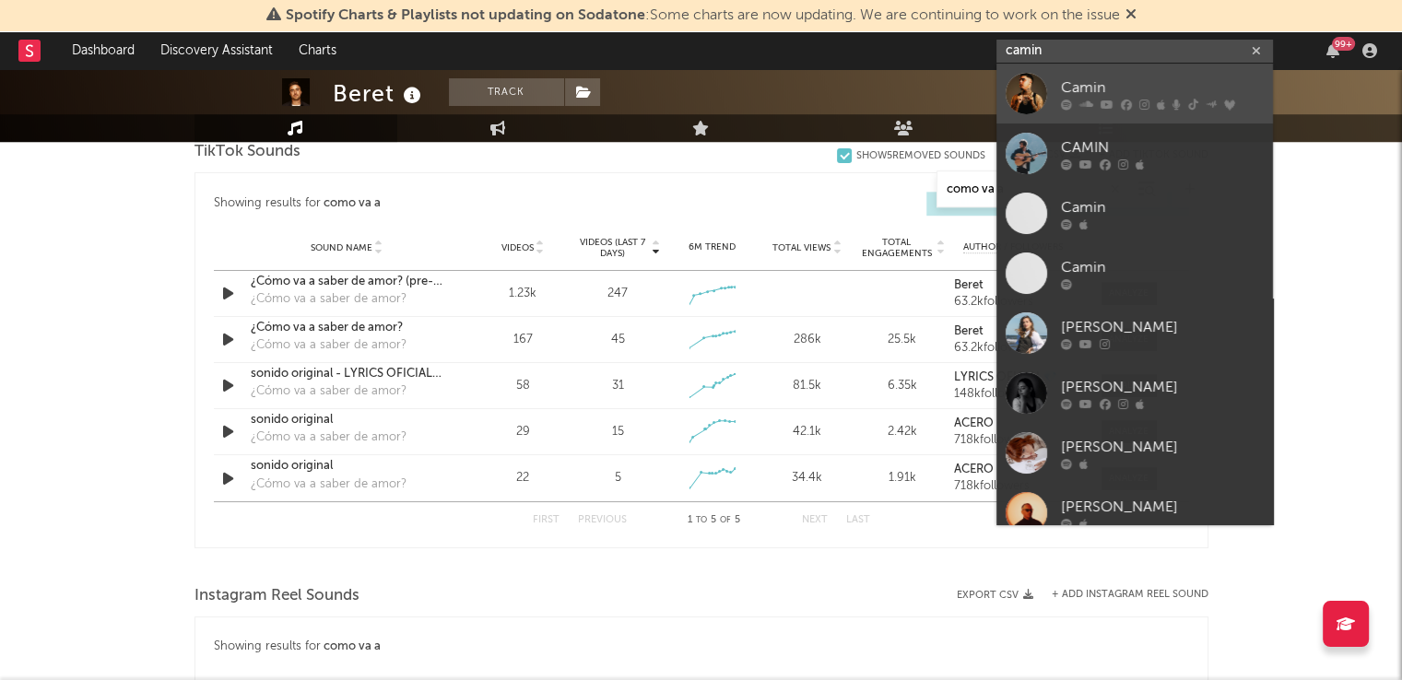
type input "camin"
click at [1077, 89] on div "Camin" at bounding box center [1162, 88] width 203 height 22
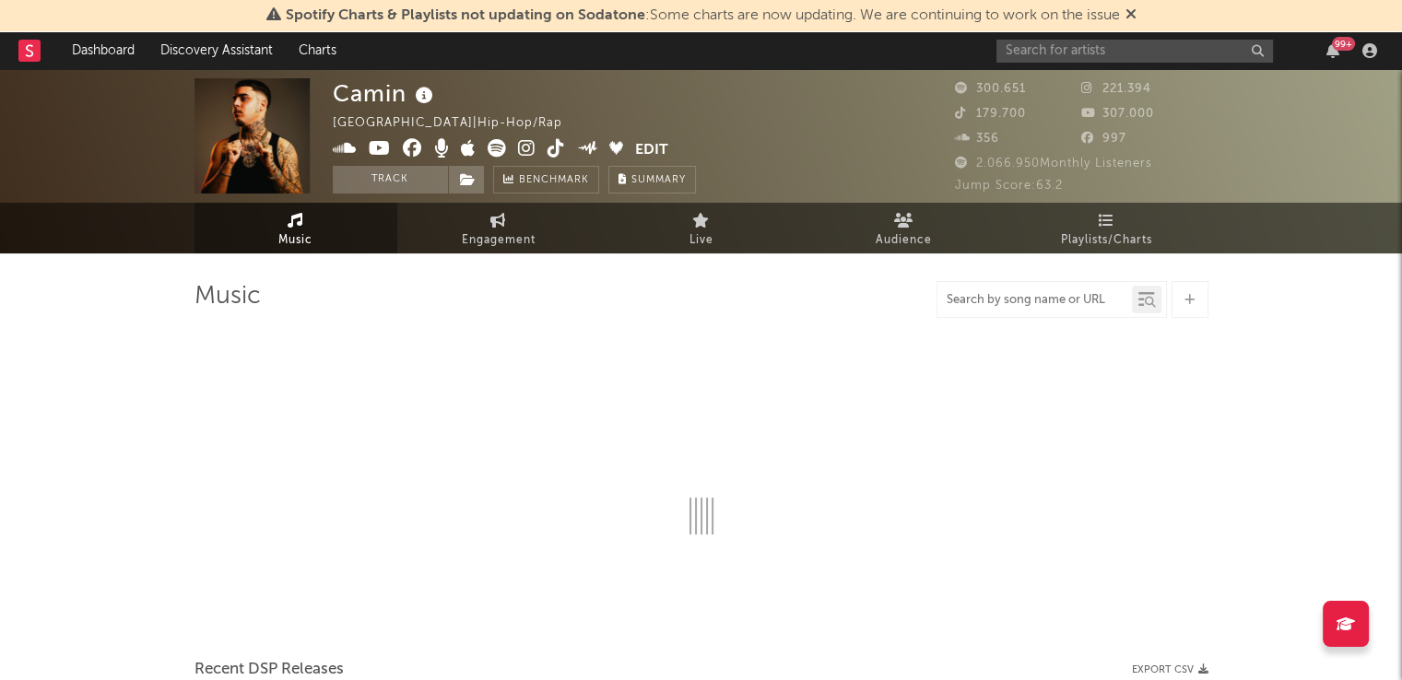
click at [980, 296] on input "text" at bounding box center [1034, 300] width 194 height 15
type input "[GEOGRAPHIC_DATA]"
select select "6m"
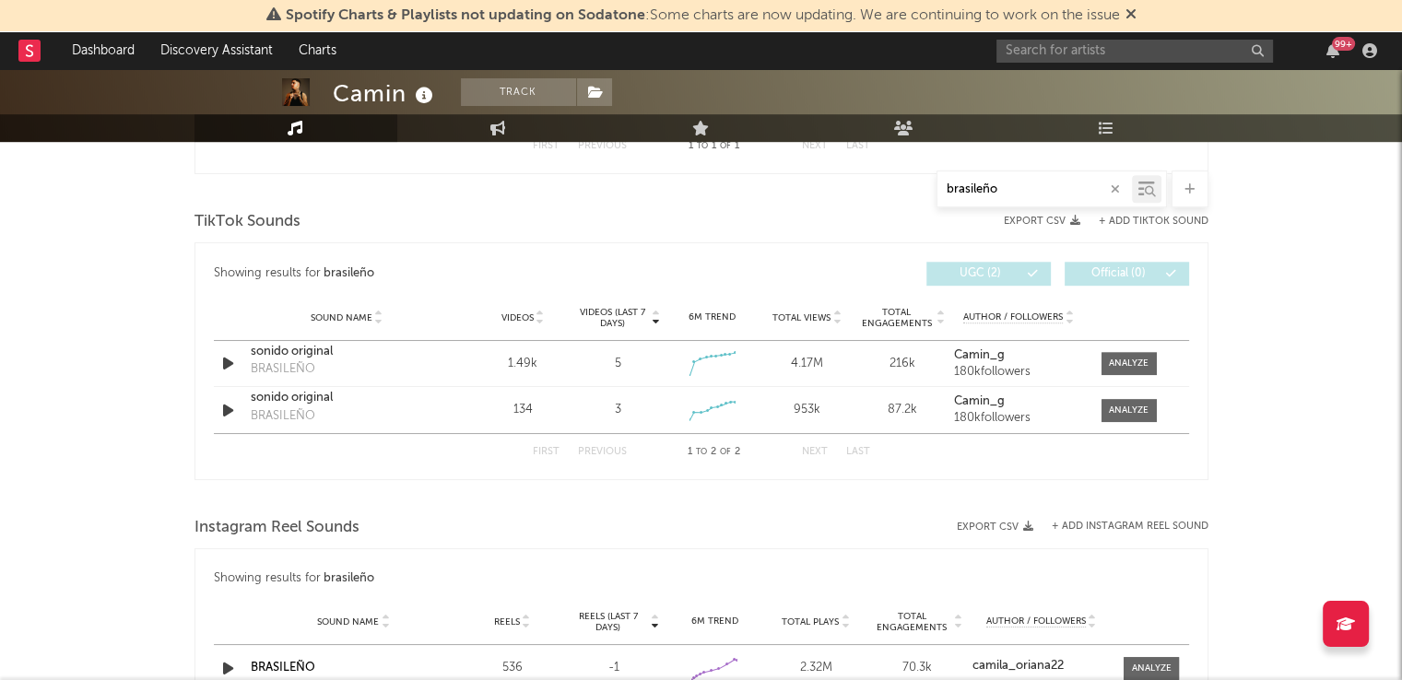
scroll to position [889, 0]
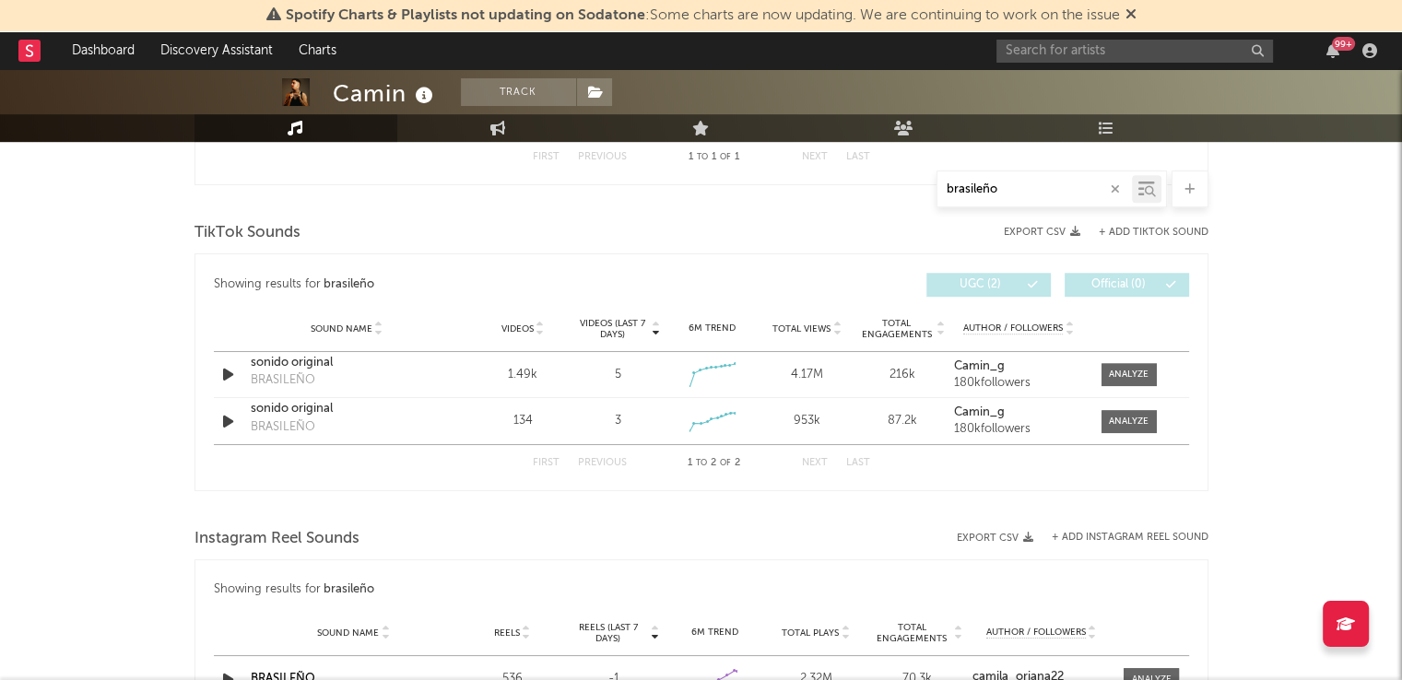
type input "brasileño"
click at [1105, 51] on input "text" at bounding box center [1134, 51] width 277 height 23
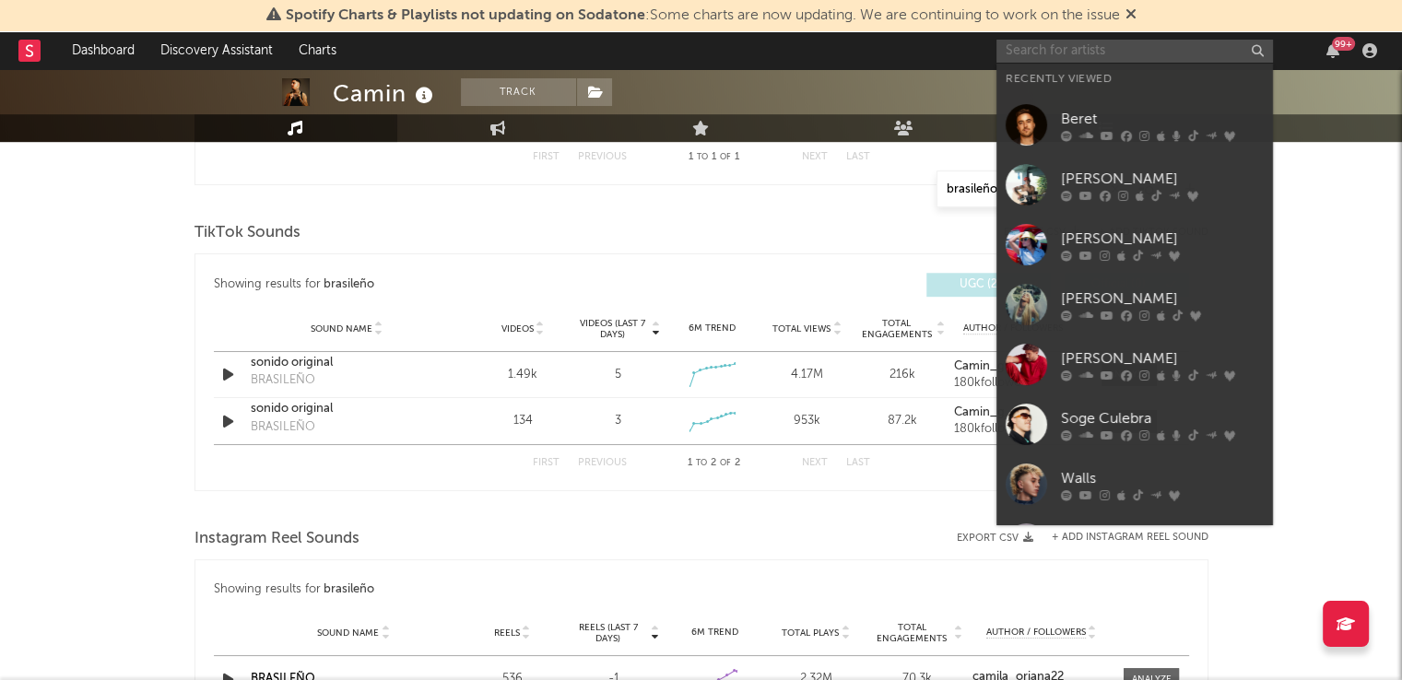
type input "f"
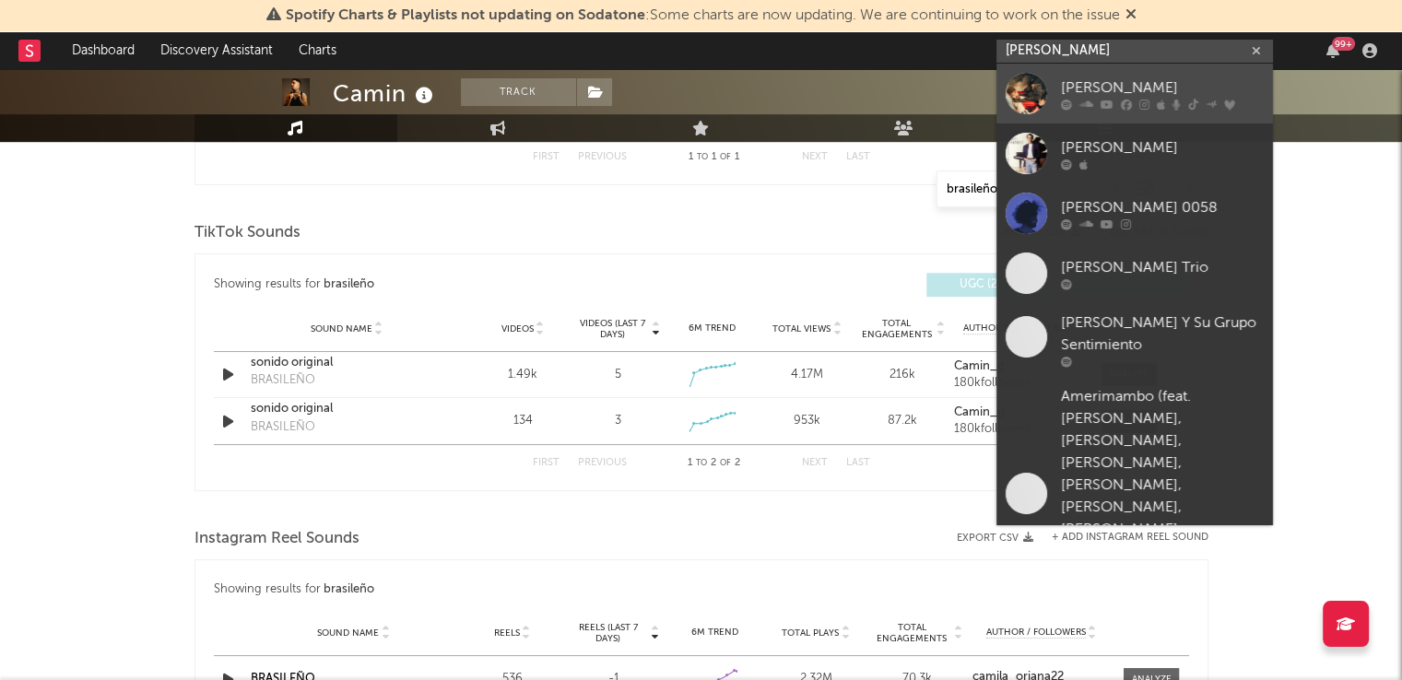
type input "[PERSON_NAME]"
click at [1114, 86] on div "[PERSON_NAME]" at bounding box center [1162, 88] width 203 height 22
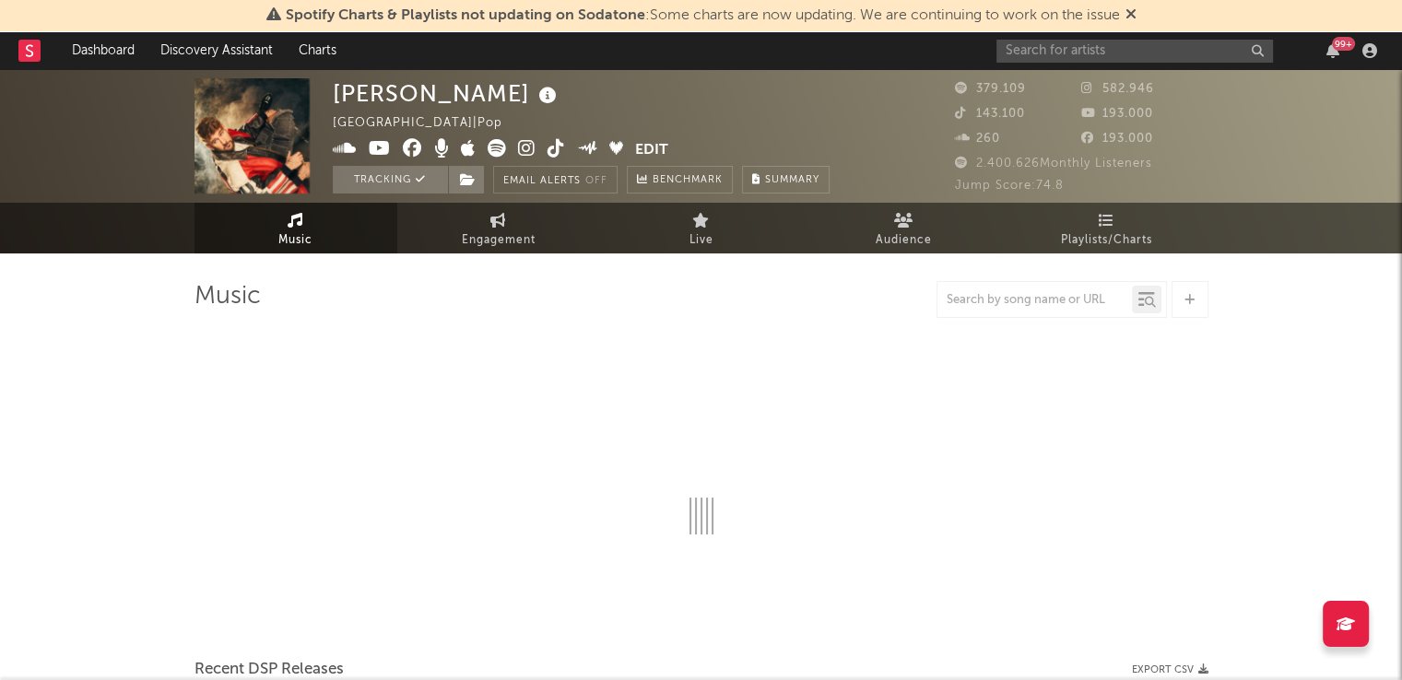
select select "6m"
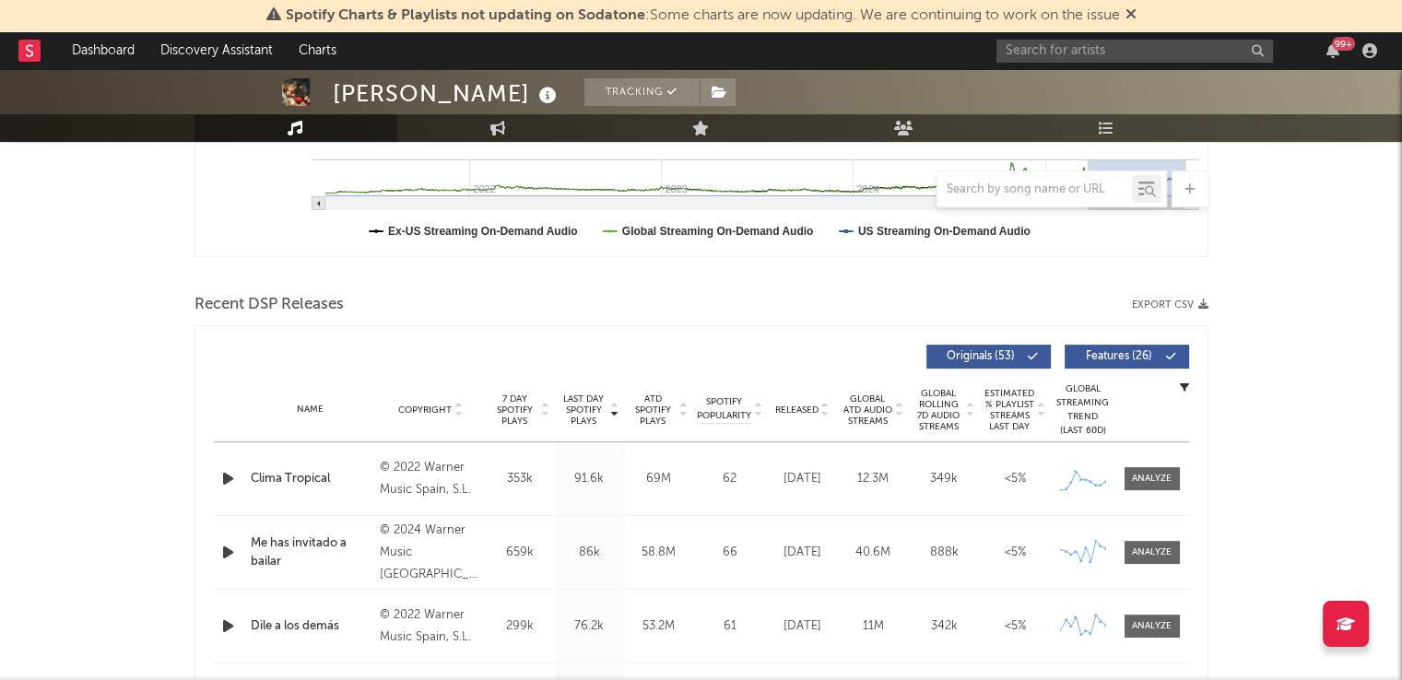
scroll to position [512, 0]
click at [1009, 174] on div at bounding box center [1051, 189] width 230 height 37
click at [998, 187] on input "text" at bounding box center [1034, 189] width 194 height 15
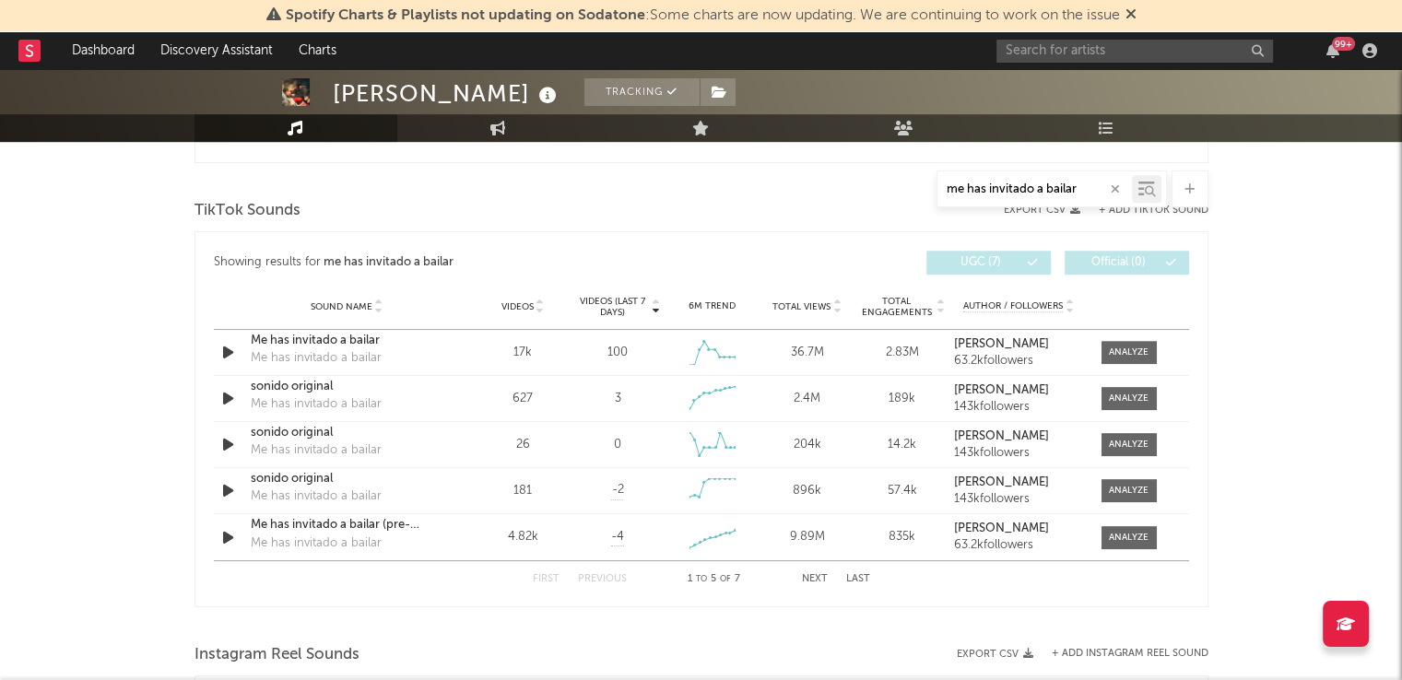
scroll to position [912, 0]
click at [811, 576] on button "Next" at bounding box center [815, 577] width 26 height 10
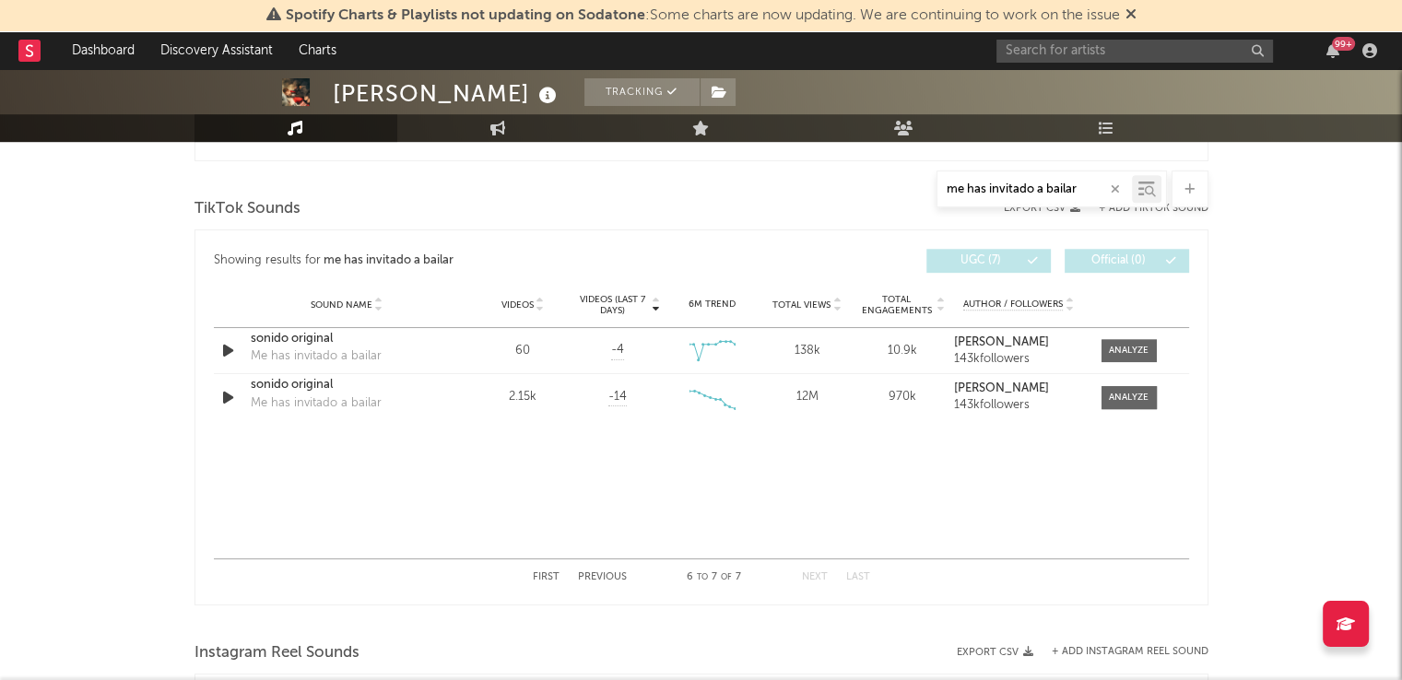
type input "me has invitado a bailar"
click at [605, 574] on button "Previous" at bounding box center [602, 577] width 49 height 10
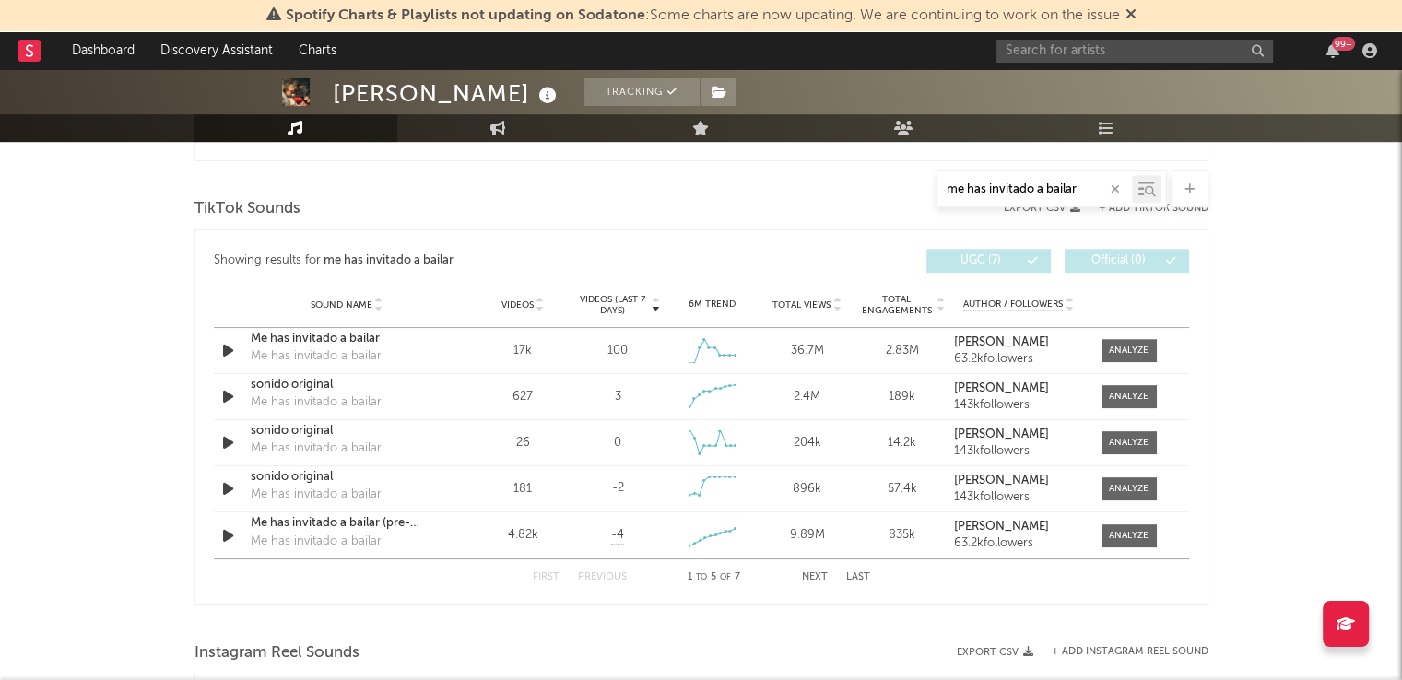
click at [1112, 186] on icon "button" at bounding box center [1115, 189] width 9 height 12
type input "u"
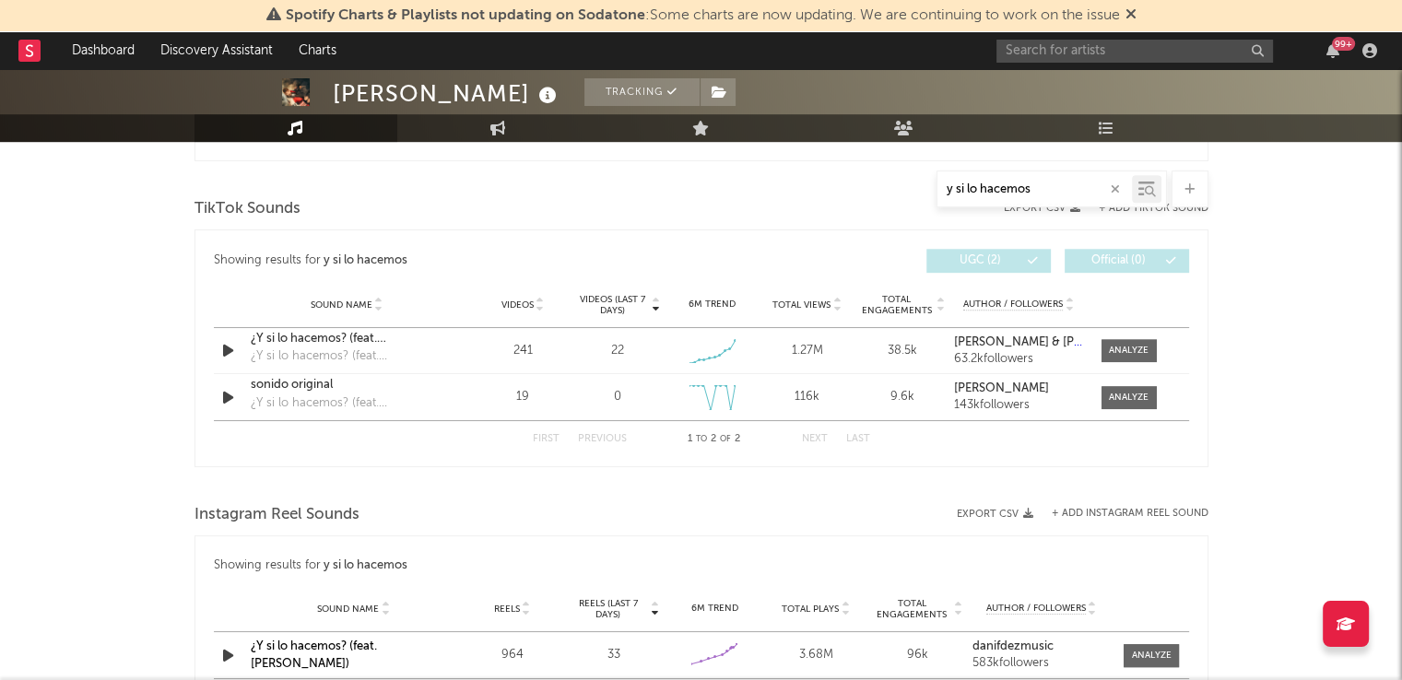
type input "y si lo hacemos"
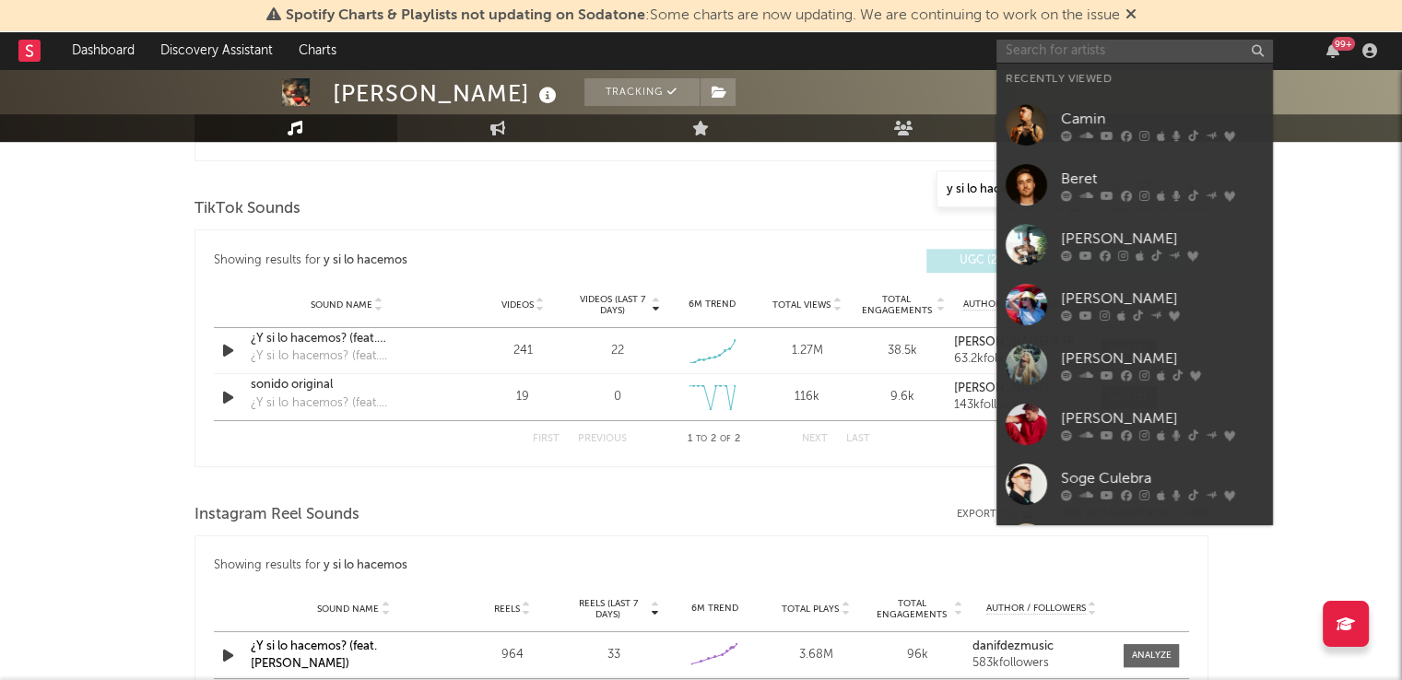
click at [1112, 56] on input "text" at bounding box center [1134, 51] width 277 height 23
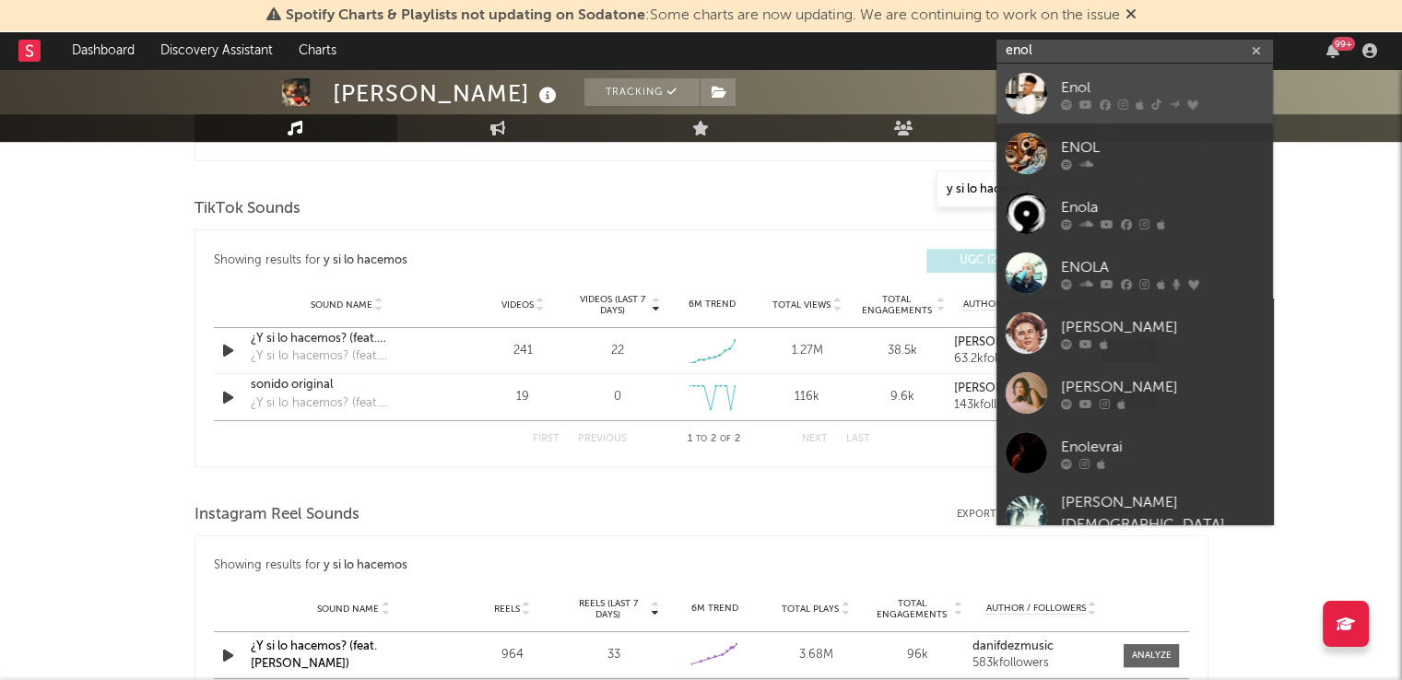
type input "enol"
click at [1084, 97] on div "Enol" at bounding box center [1162, 88] width 203 height 22
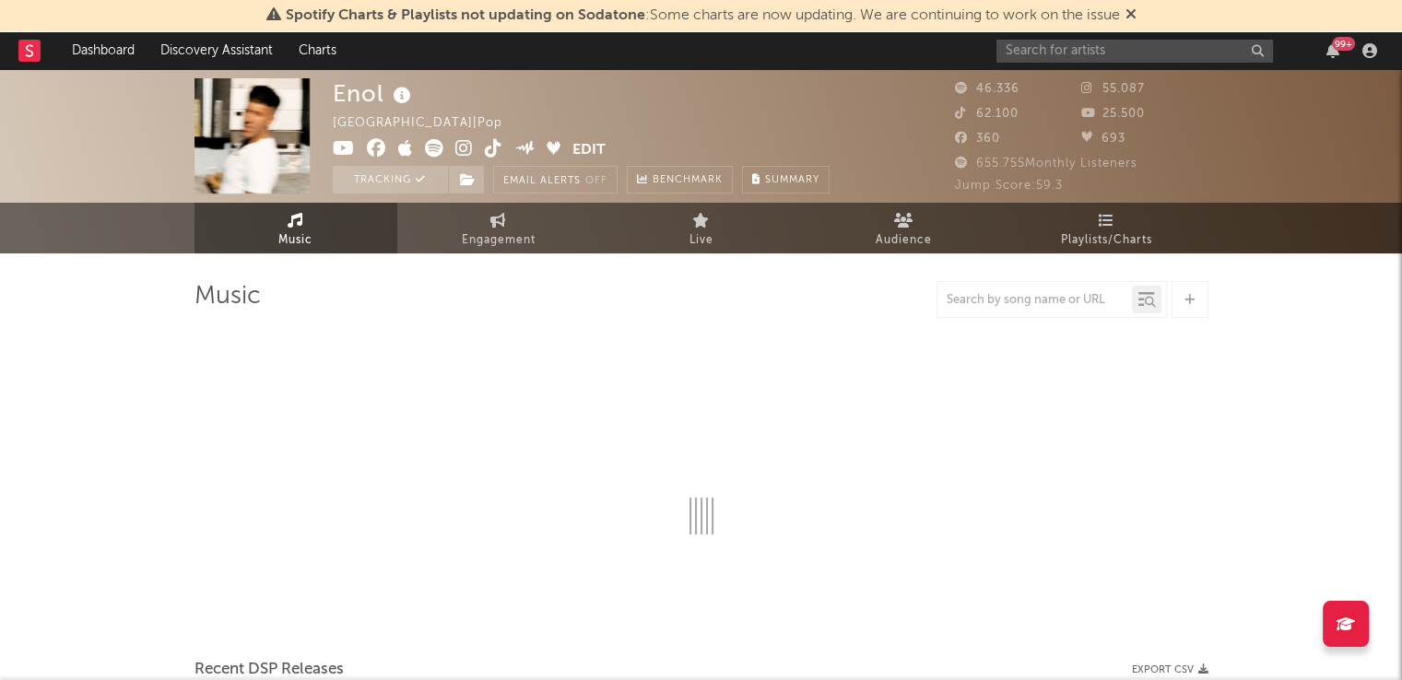
select select "6m"
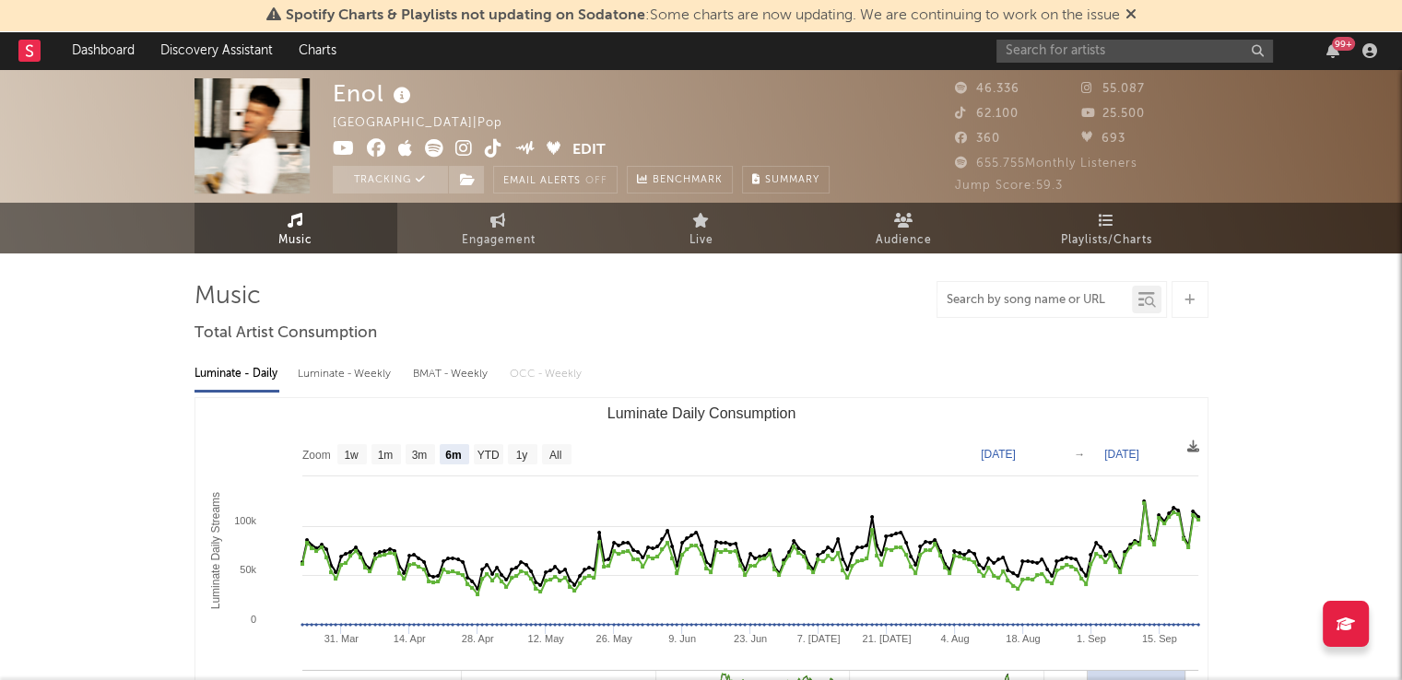
click at [962, 294] on input "text" at bounding box center [1034, 300] width 194 height 15
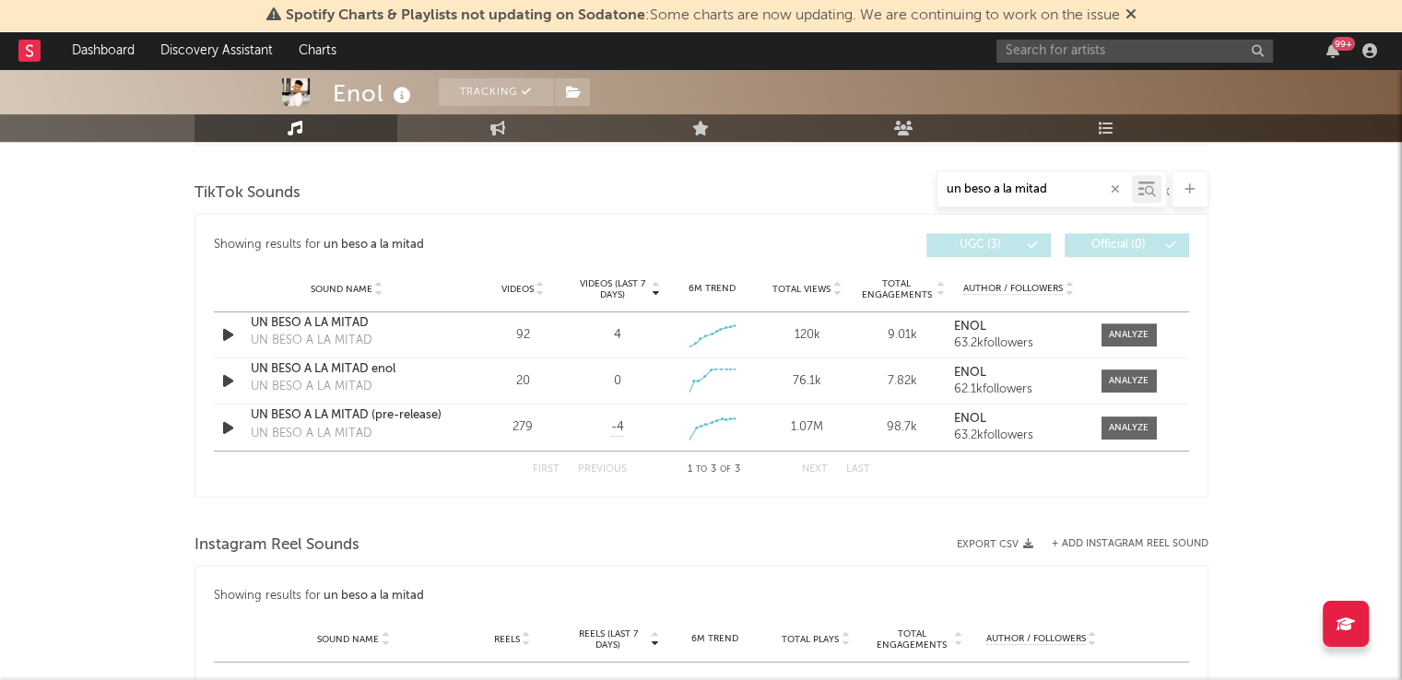
scroll to position [927, 0]
drag, startPoint x: 1056, startPoint y: 191, endPoint x: 918, endPoint y: 185, distance: 138.4
click at [918, 185] on div "un beso a la mitad" at bounding box center [701, 189] width 1014 height 37
type input "cuando dorm"
click at [1124, 324] on span at bounding box center [1128, 335] width 55 height 23
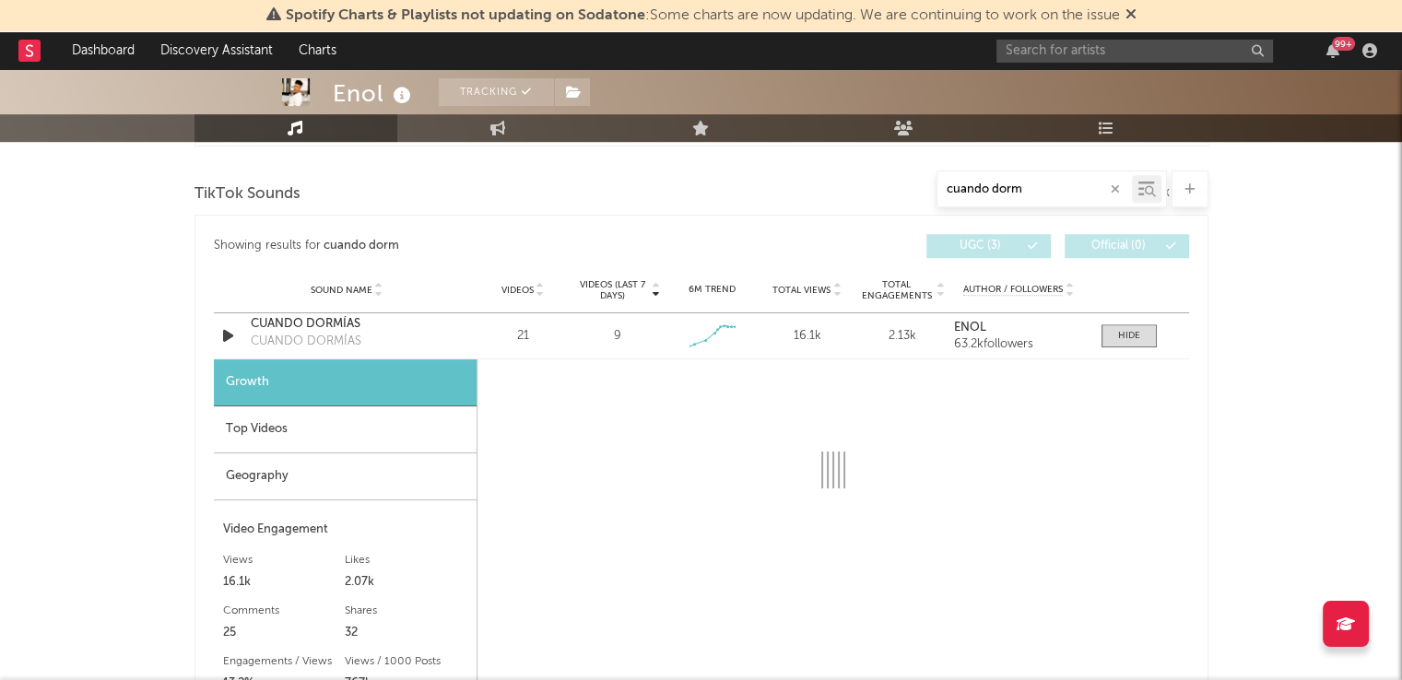
select select "1w"
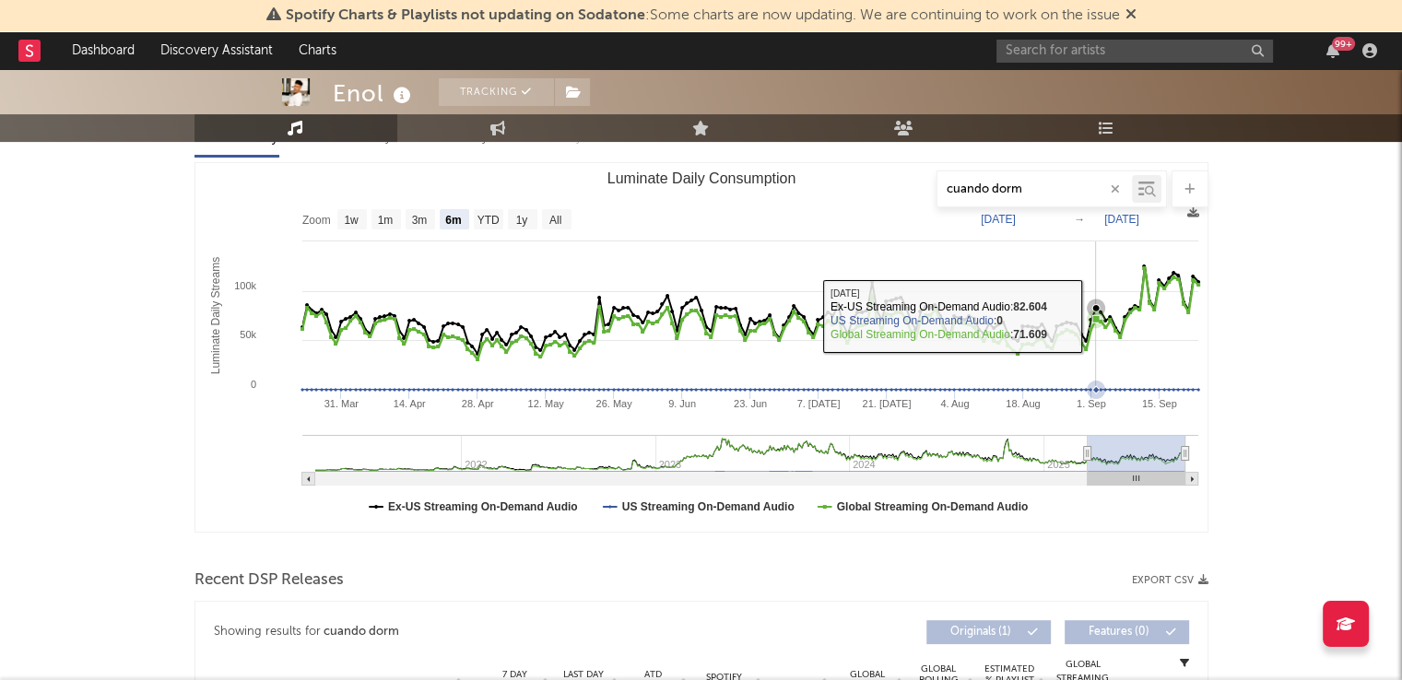
scroll to position [184, 0]
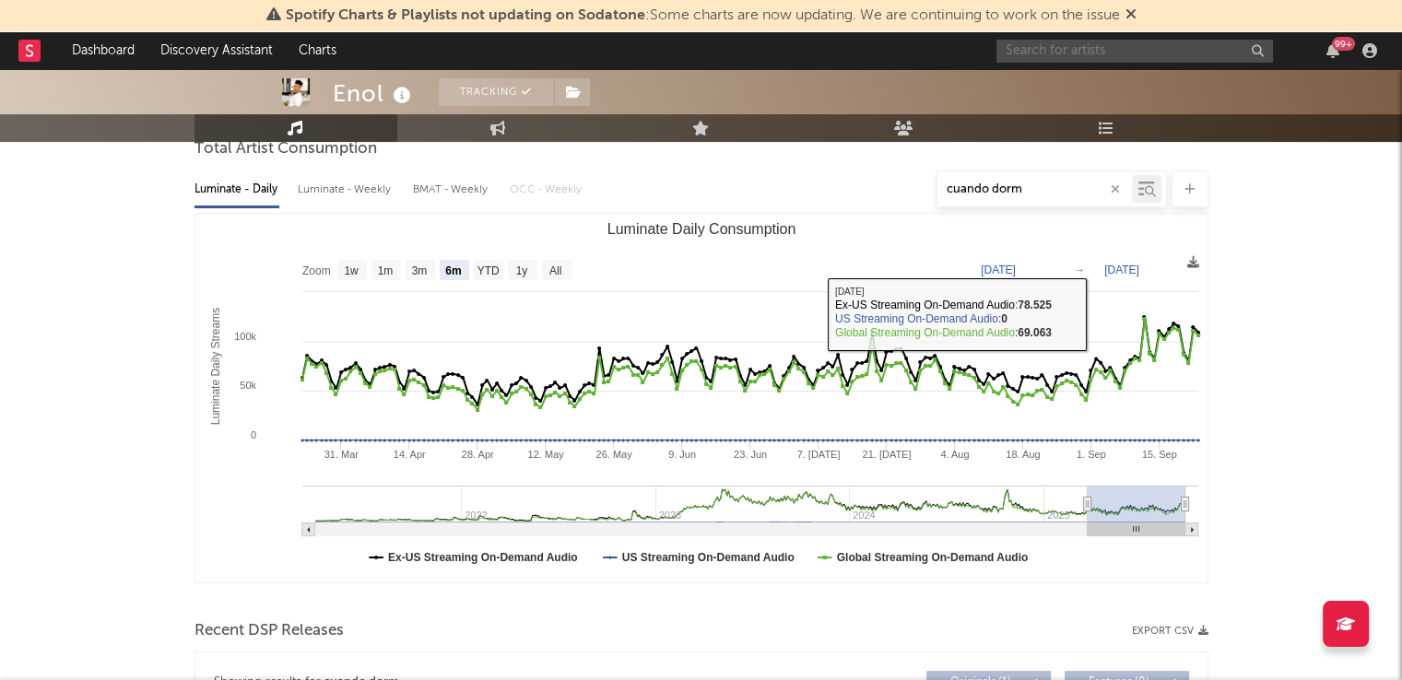
click at [1061, 54] on input "text" at bounding box center [1134, 51] width 277 height 23
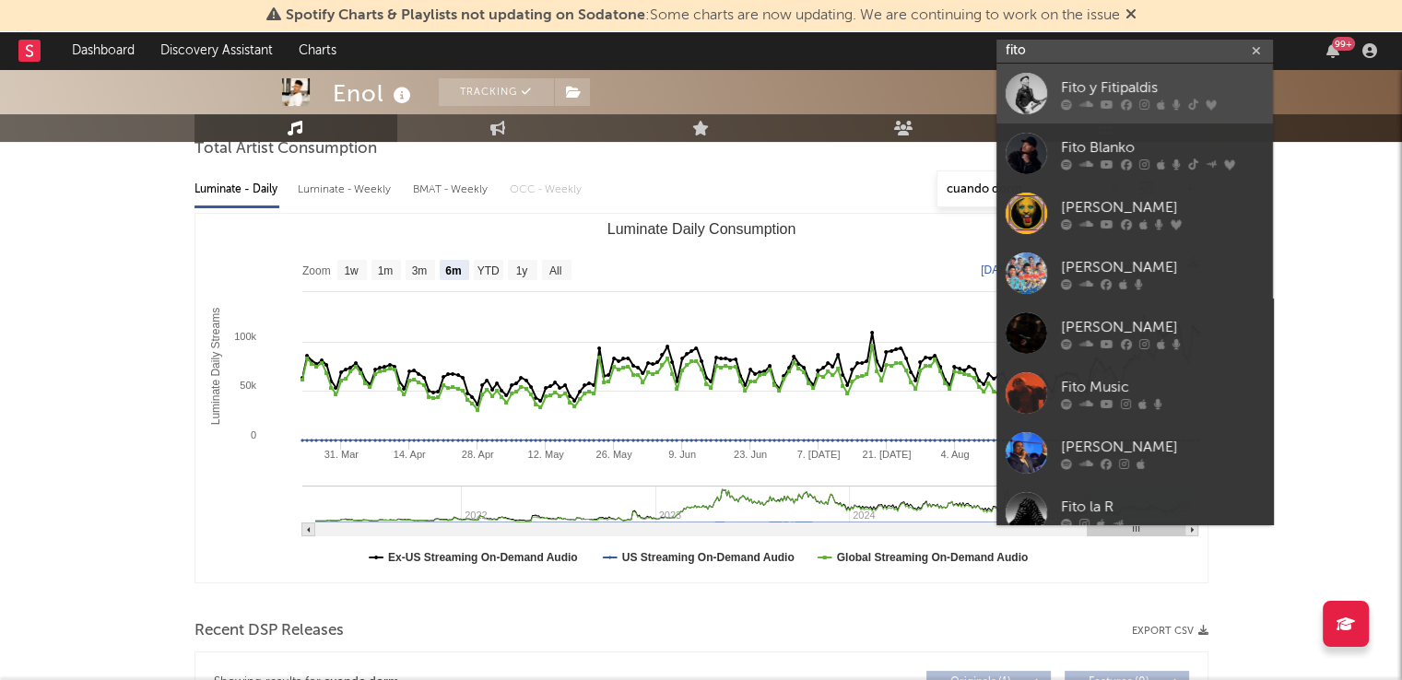
type input "fito"
click at [1131, 97] on div "Fito y Fitipaldis" at bounding box center [1162, 88] width 203 height 22
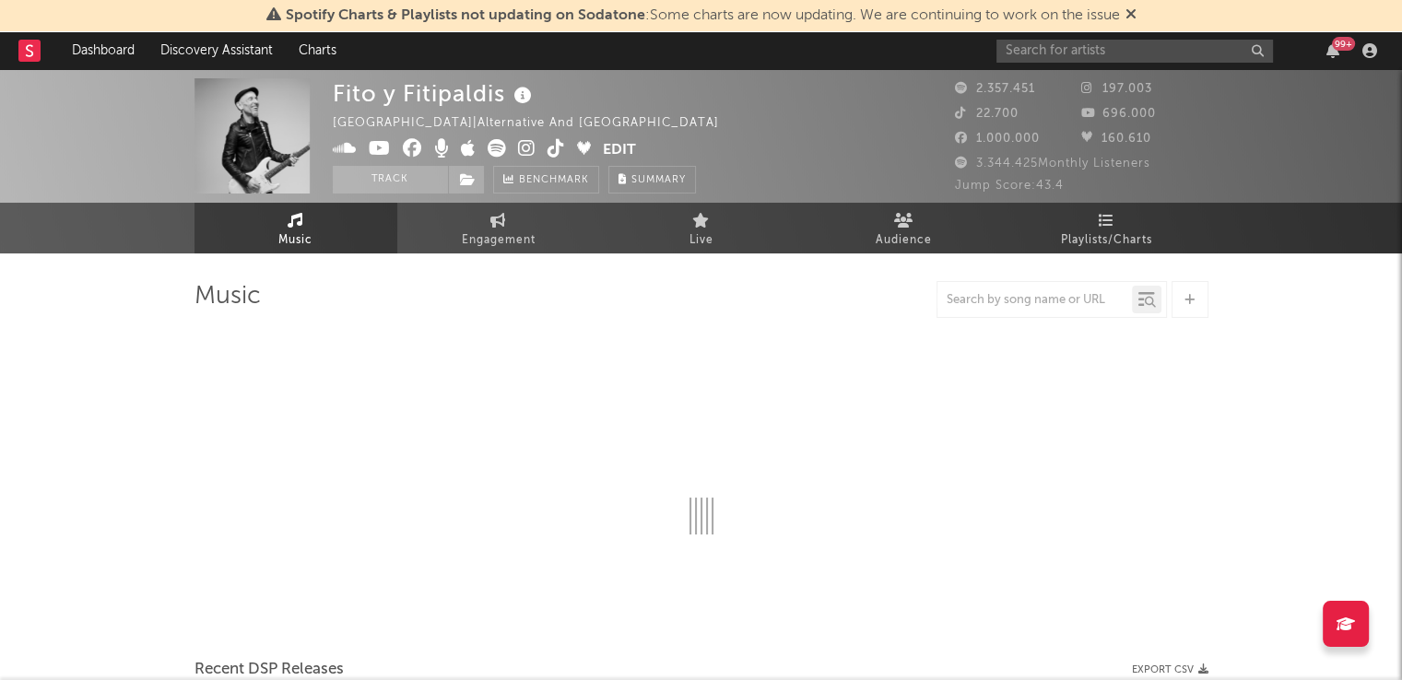
select select "6m"
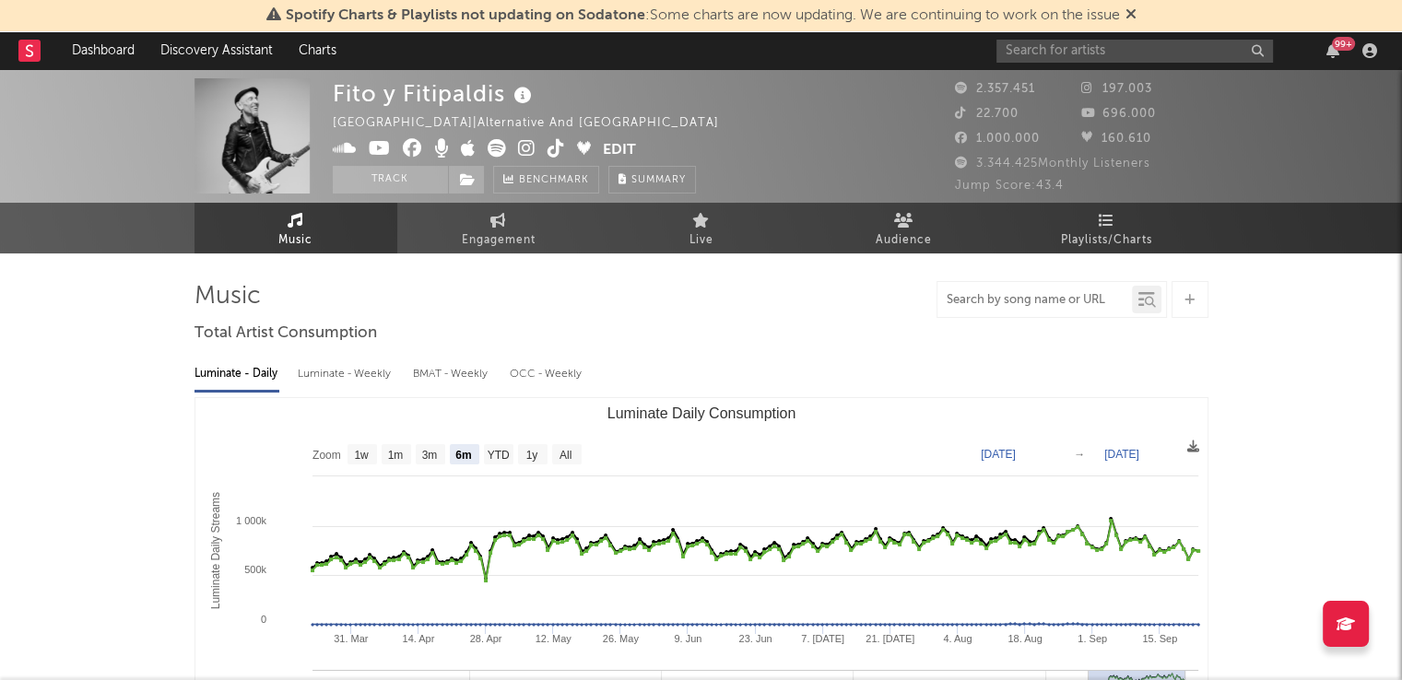
click at [1006, 299] on input "text" at bounding box center [1034, 300] width 194 height 15
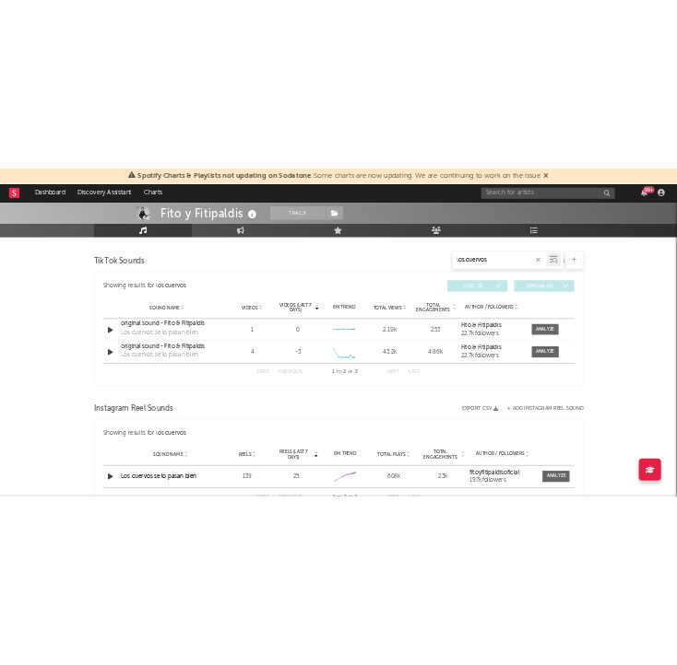
scroll to position [928, 0]
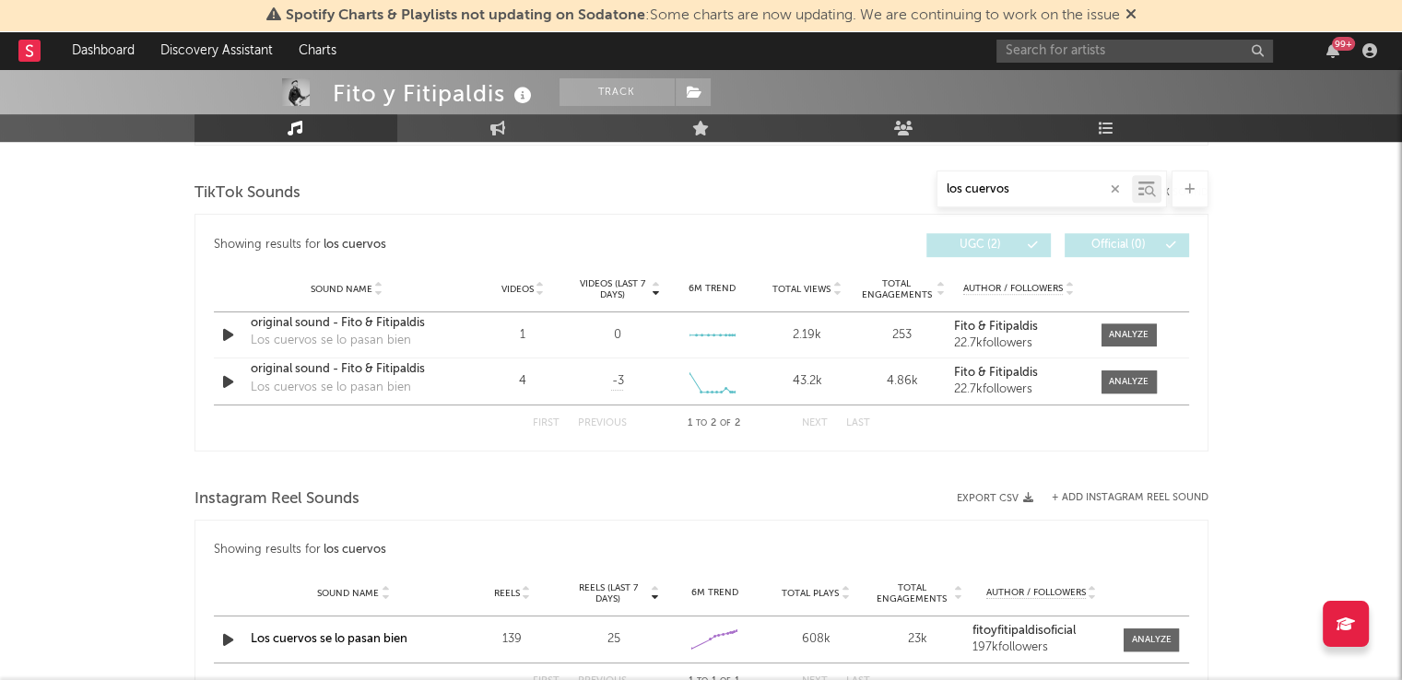
type input "los cuervos"
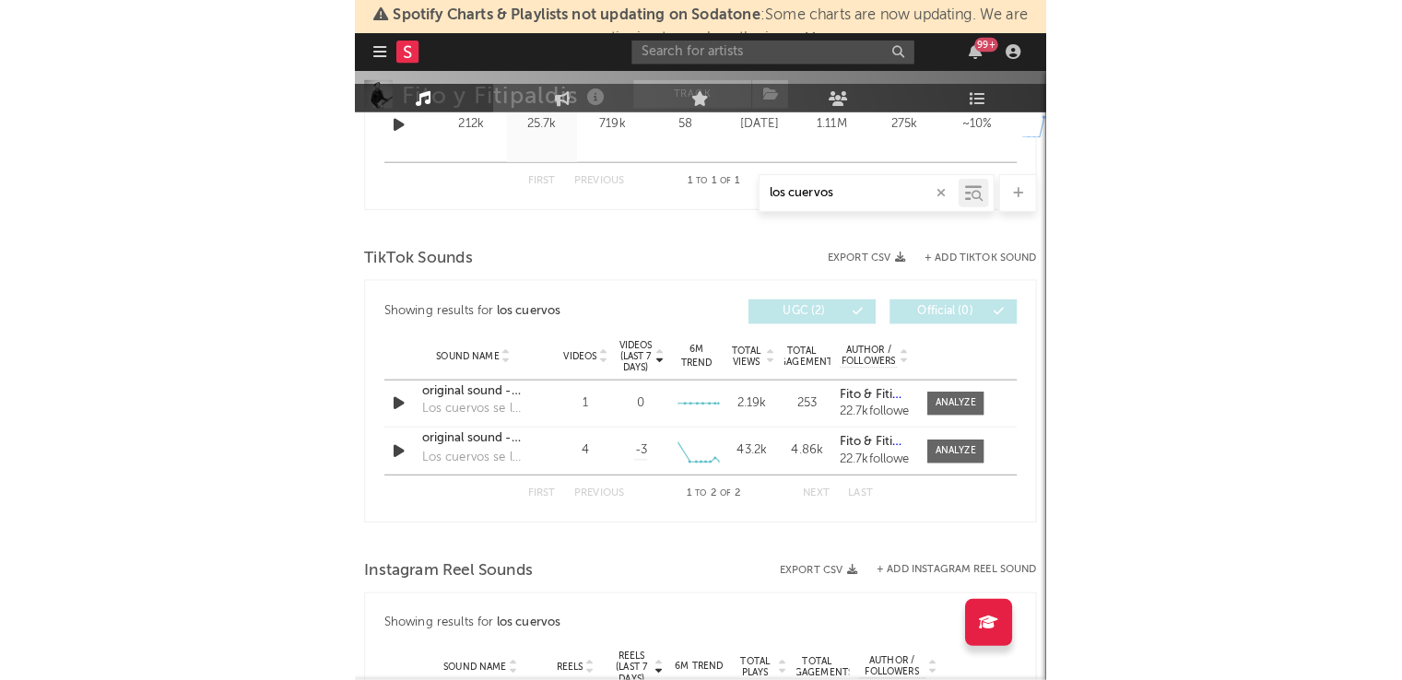
scroll to position [868, 0]
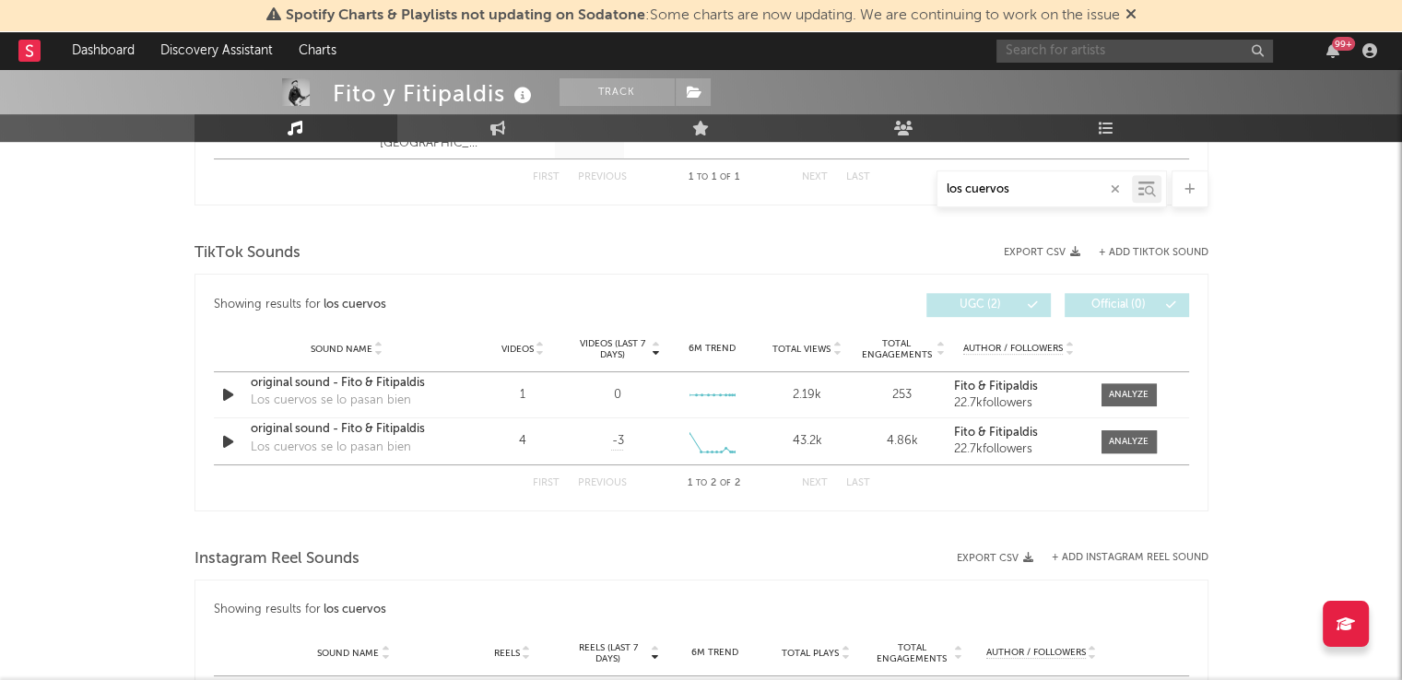
click at [1083, 50] on input "text" at bounding box center [1134, 51] width 277 height 23
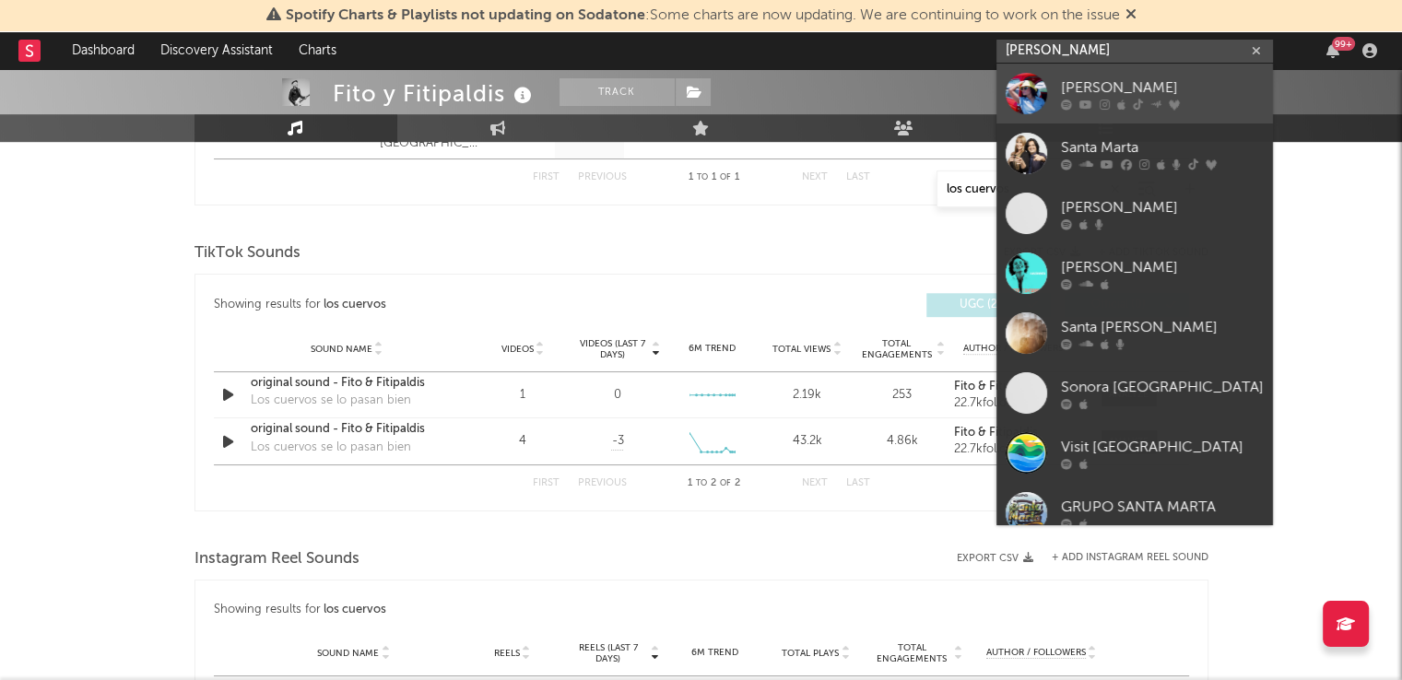
type input "[PERSON_NAME]"
click at [1152, 104] on icon at bounding box center [1155, 103] width 11 height 11
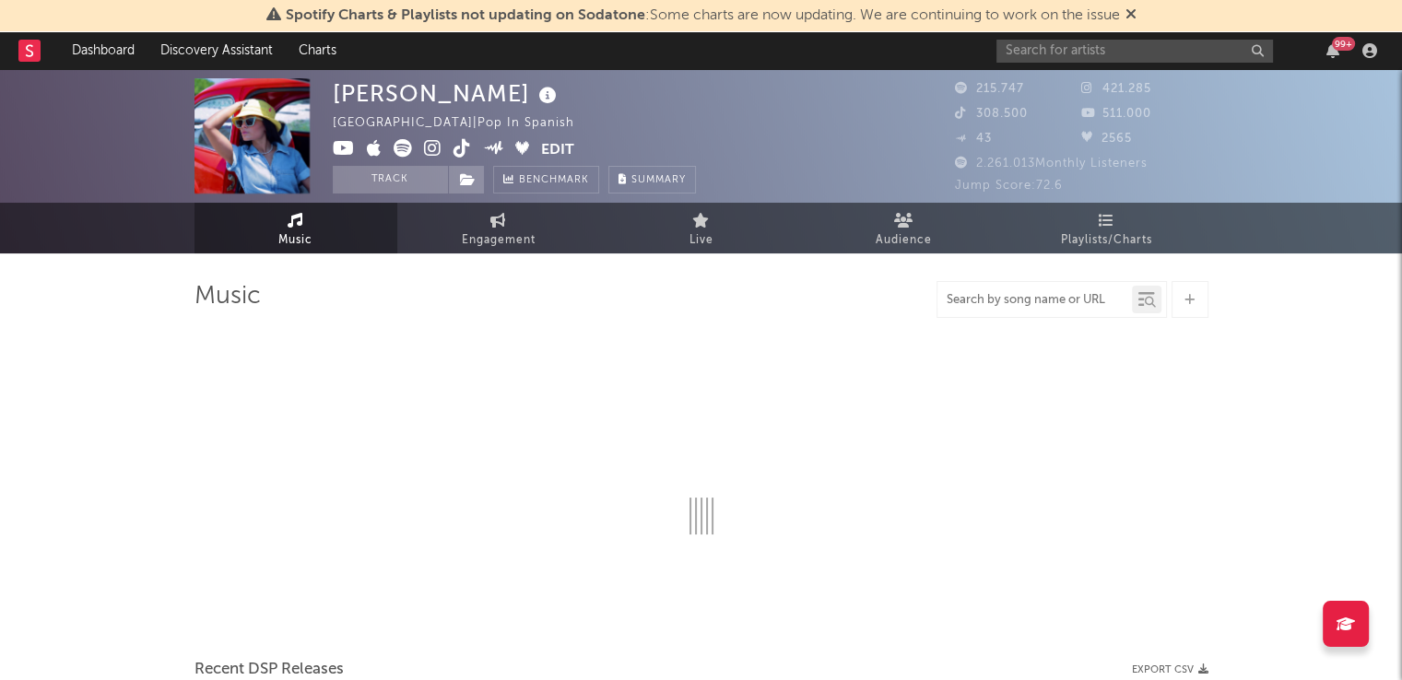
click at [970, 302] on input "text" at bounding box center [1034, 300] width 194 height 15
type input "contigo"
select select "6m"
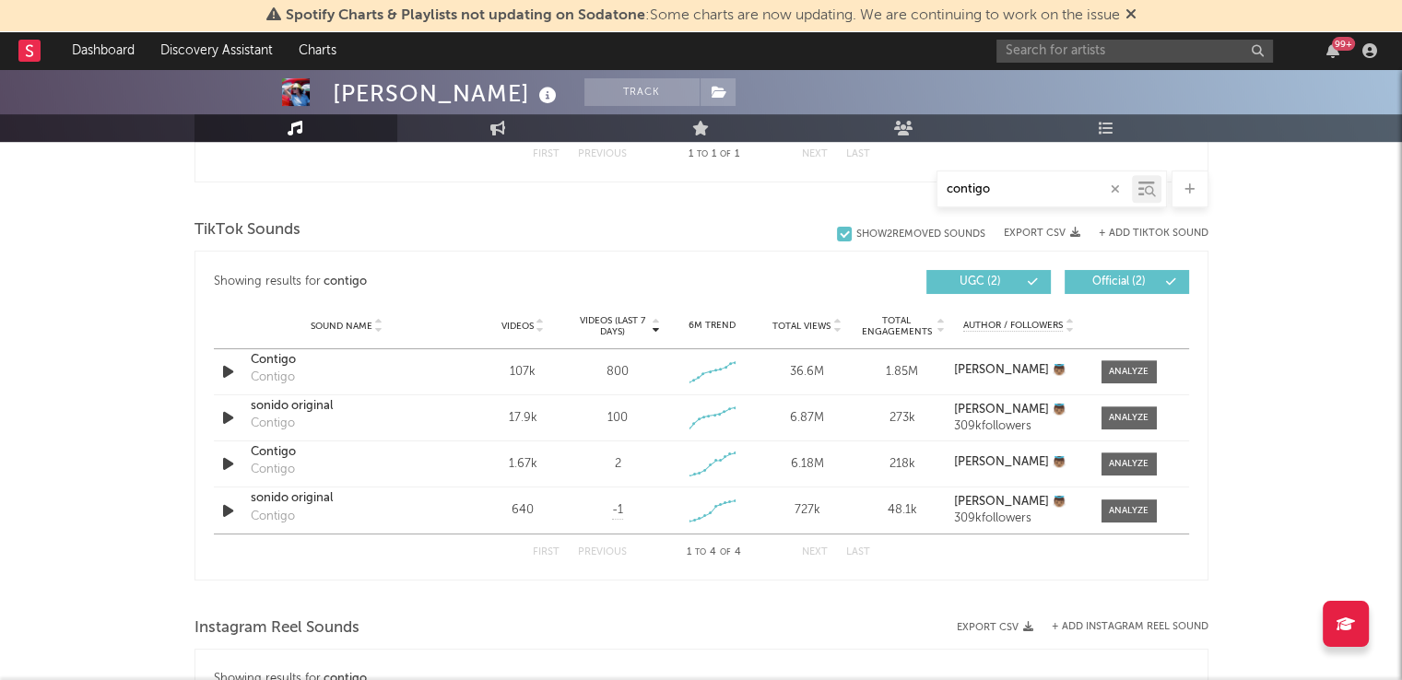
scroll to position [892, 0]
drag, startPoint x: 1008, startPoint y: 192, endPoint x: 904, endPoint y: 189, distance: 104.2
click at [904, 189] on div "contigo" at bounding box center [701, 189] width 1014 height 37
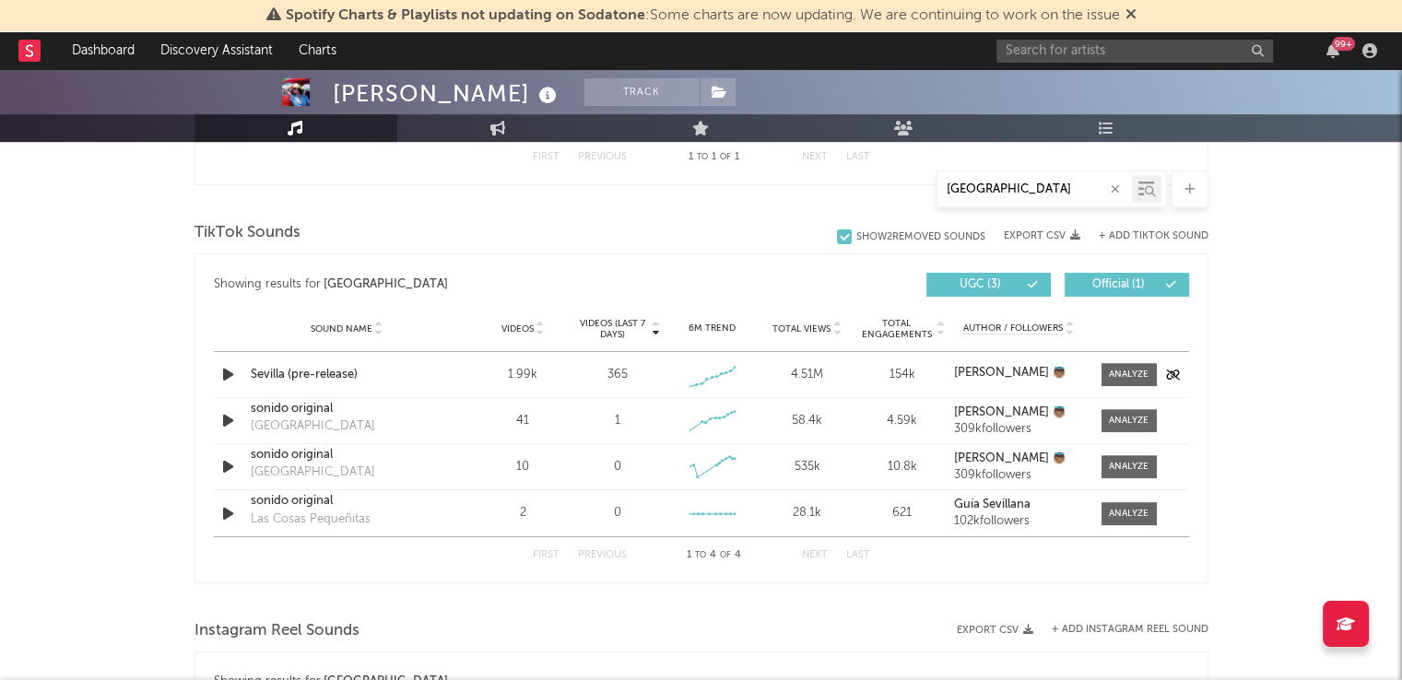
scroll to position [889, 0]
type input "[GEOGRAPHIC_DATA]"
click at [1075, 51] on input "text" at bounding box center [1134, 51] width 277 height 23
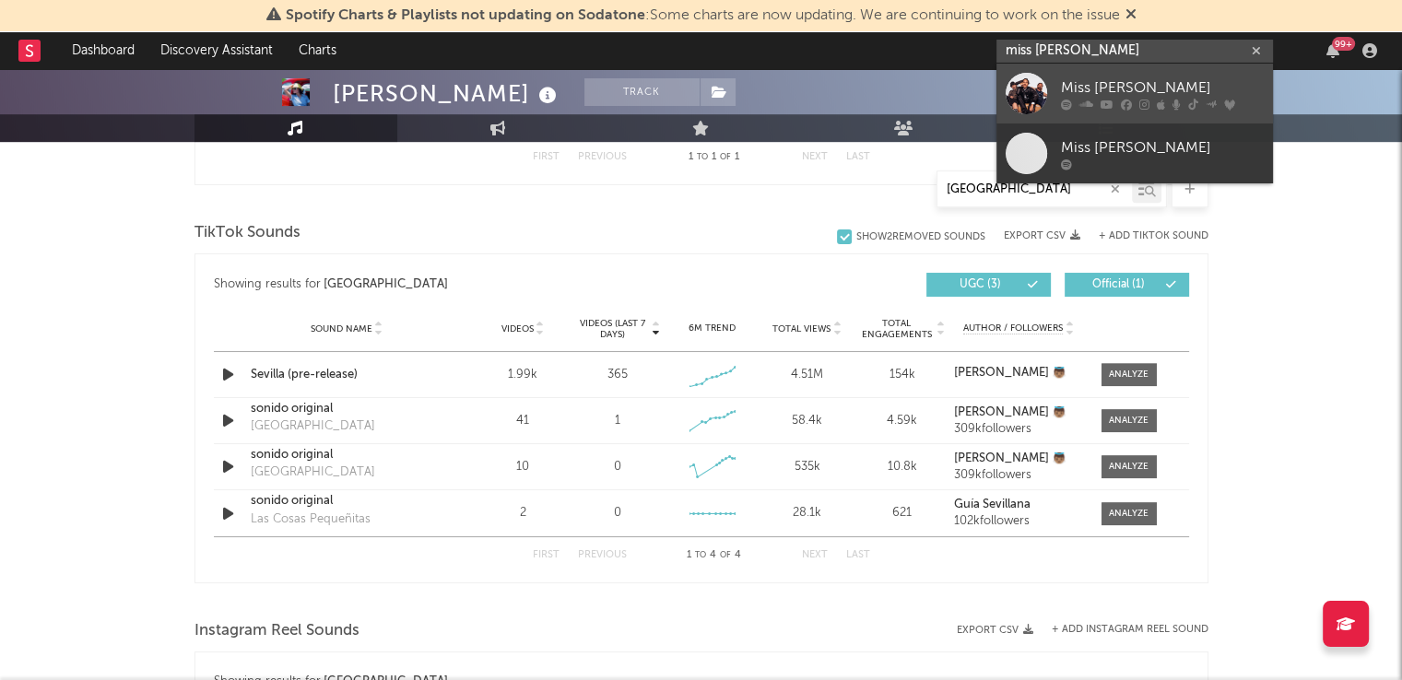
type input "miss [PERSON_NAME]"
click at [1095, 86] on div "Miss [PERSON_NAME]" at bounding box center [1162, 88] width 203 height 22
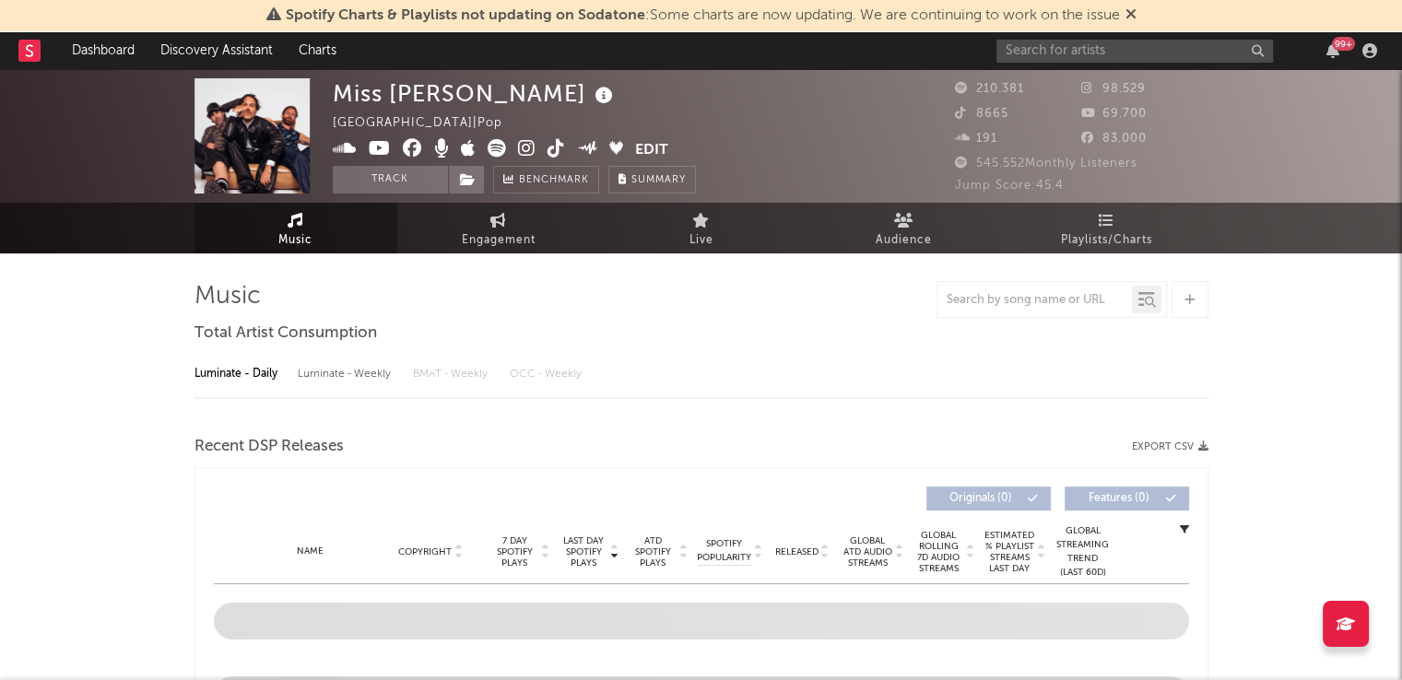
select select "6m"
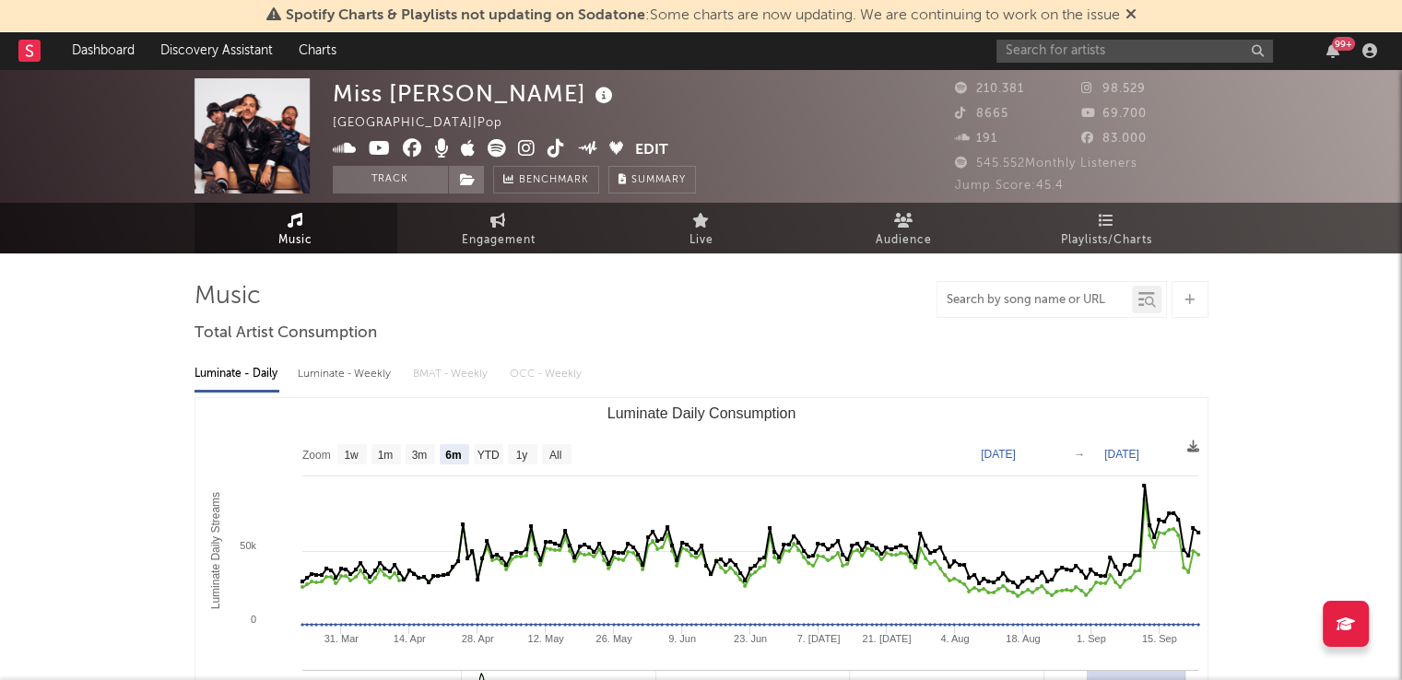
click at [977, 298] on input "text" at bounding box center [1034, 300] width 194 height 15
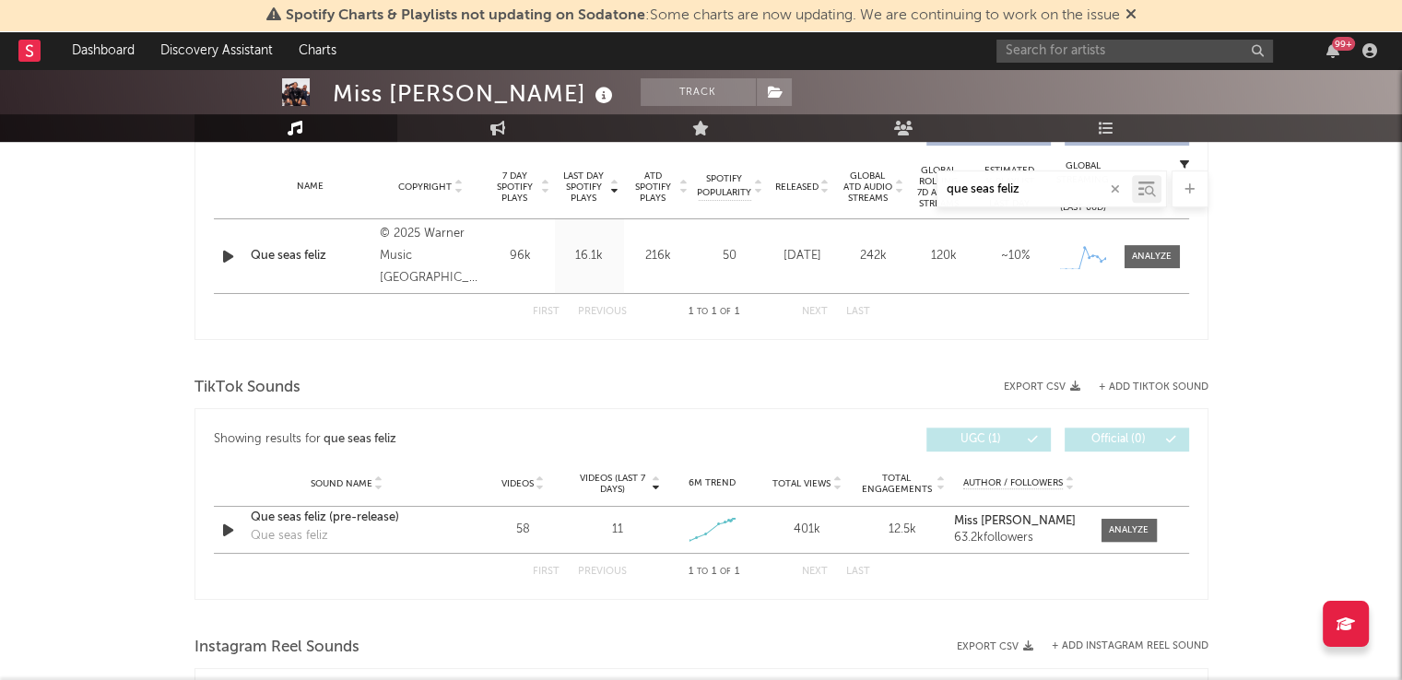
type input "que seas feliz"
click at [934, 332] on div "Showing results for que seas feliz Last Day Spotify Plays Copyright 7 Day Spoti…" at bounding box center [701, 221] width 1014 height 238
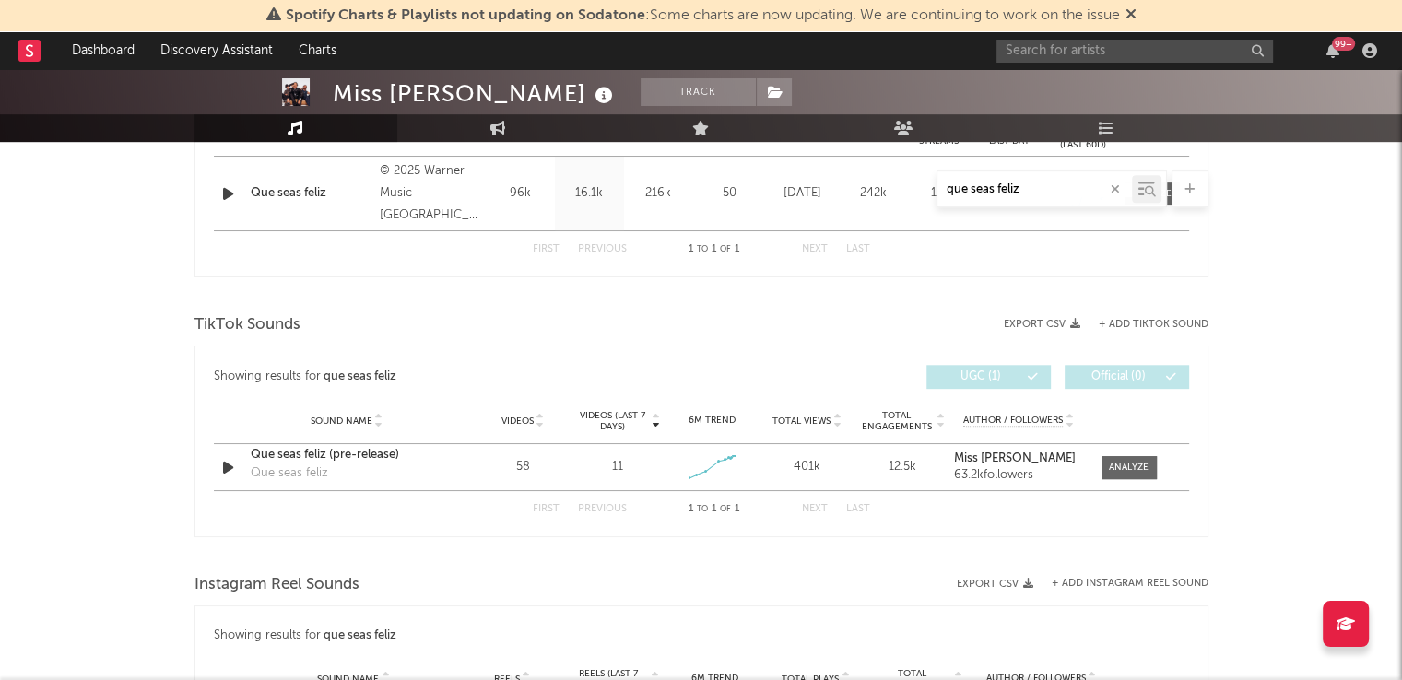
scroll to position [799, 0]
click at [1088, 53] on input "text" at bounding box center [1134, 51] width 277 height 23
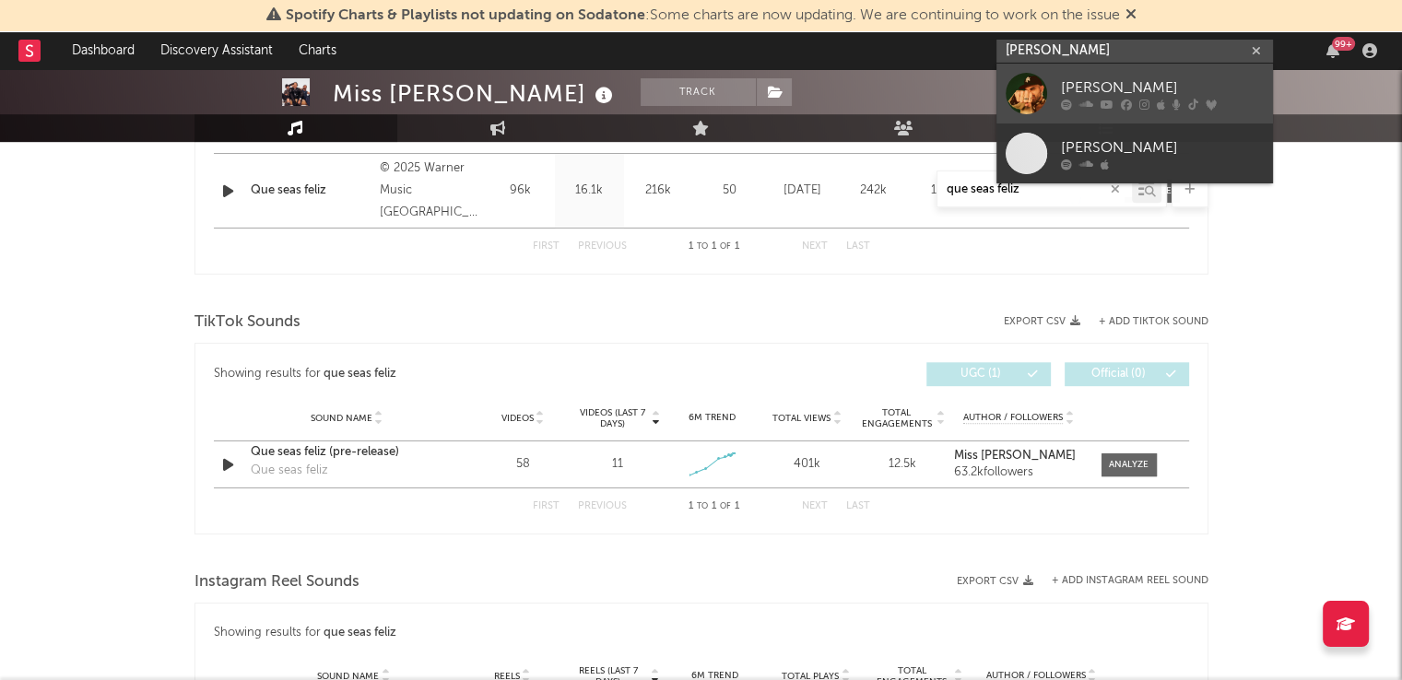
type input "[PERSON_NAME]"
click at [1055, 75] on link "[PERSON_NAME]" at bounding box center [1134, 94] width 277 height 60
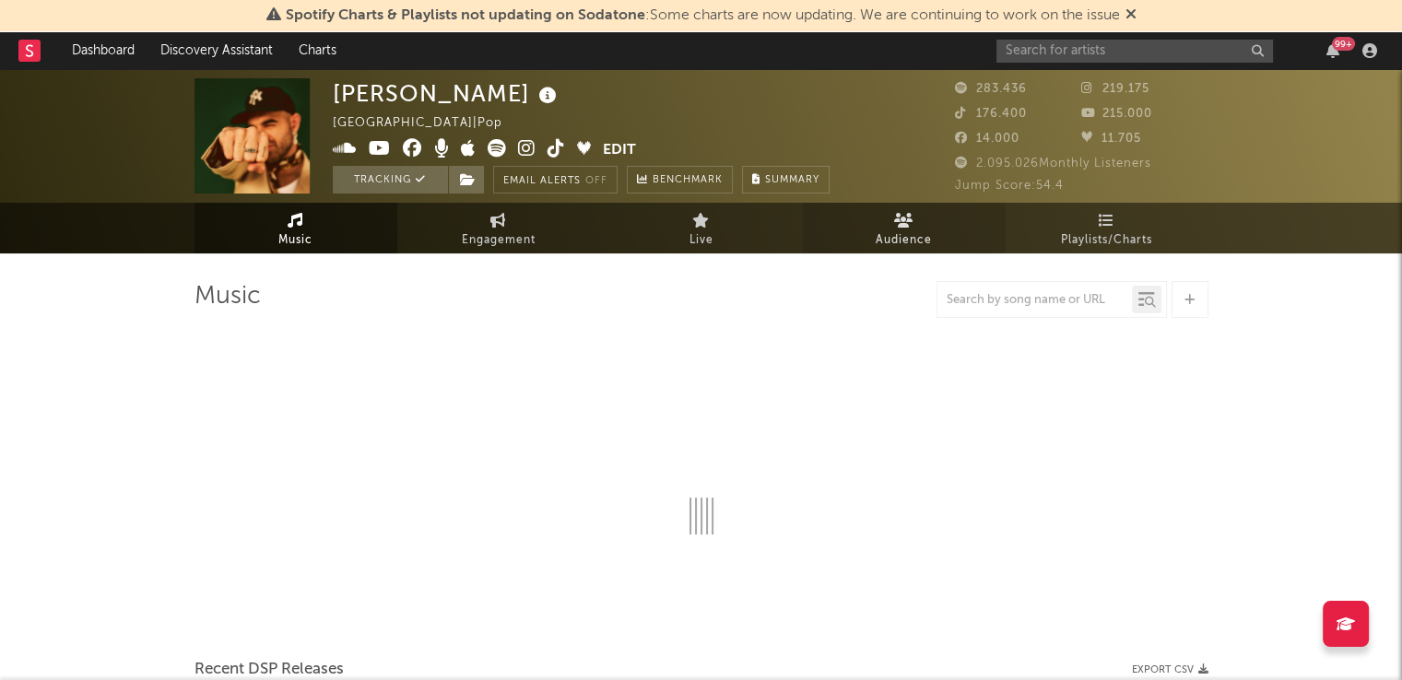
select select "6m"
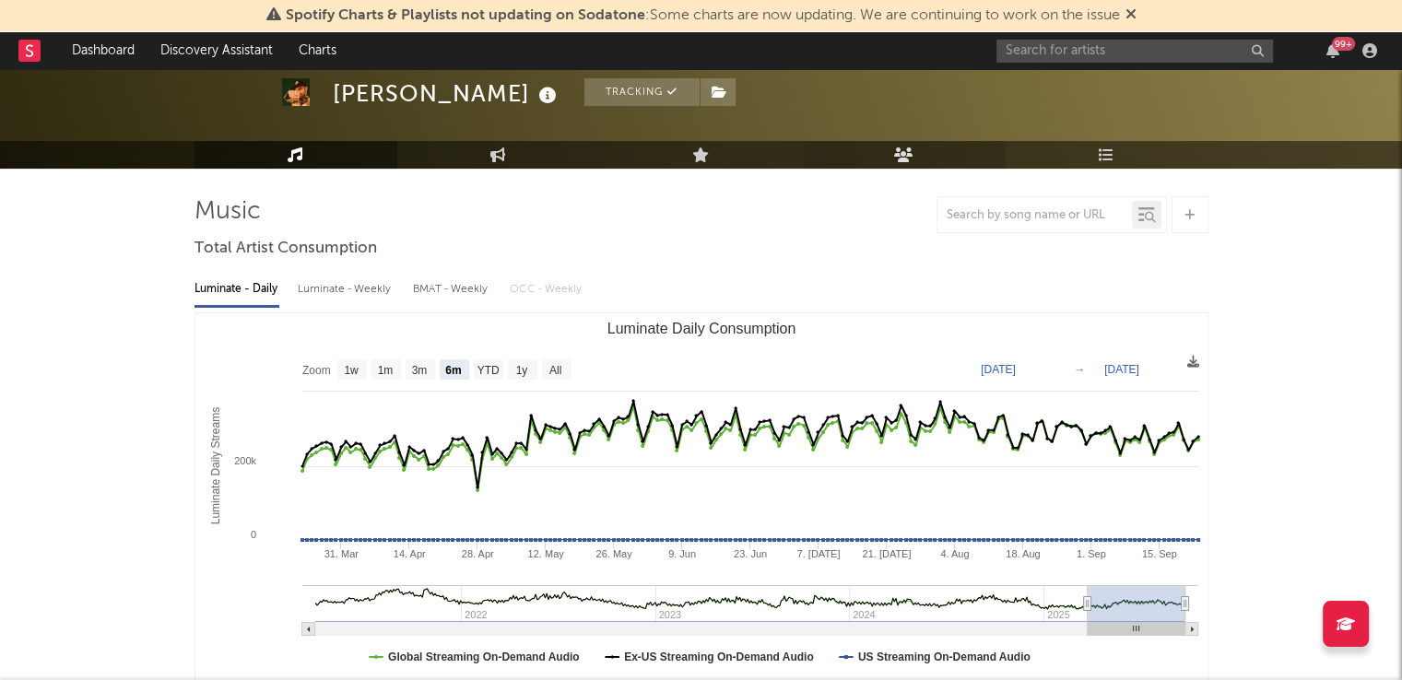
scroll to position [85, 0]
click at [1021, 211] on input "text" at bounding box center [1034, 215] width 194 height 15
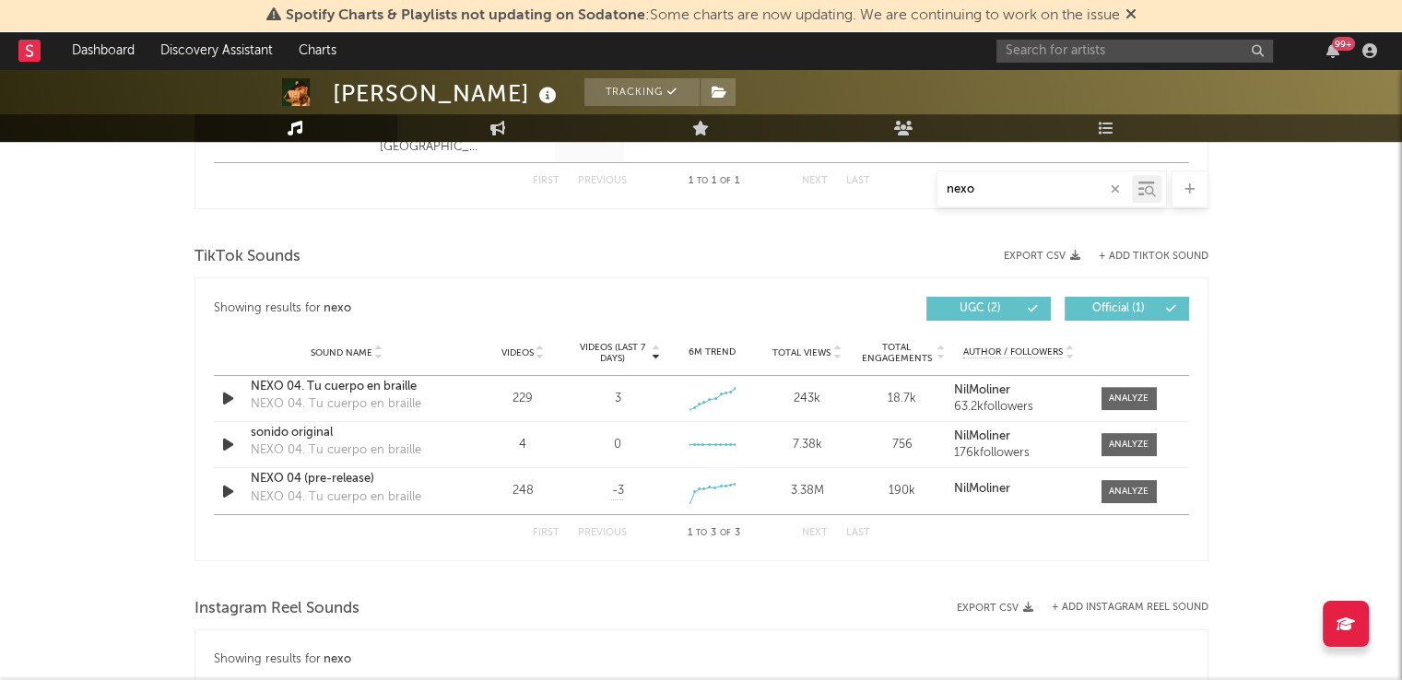
scroll to position [863, 0]
type input "nexo"
click at [1133, 50] on input "text" at bounding box center [1134, 51] width 277 height 23
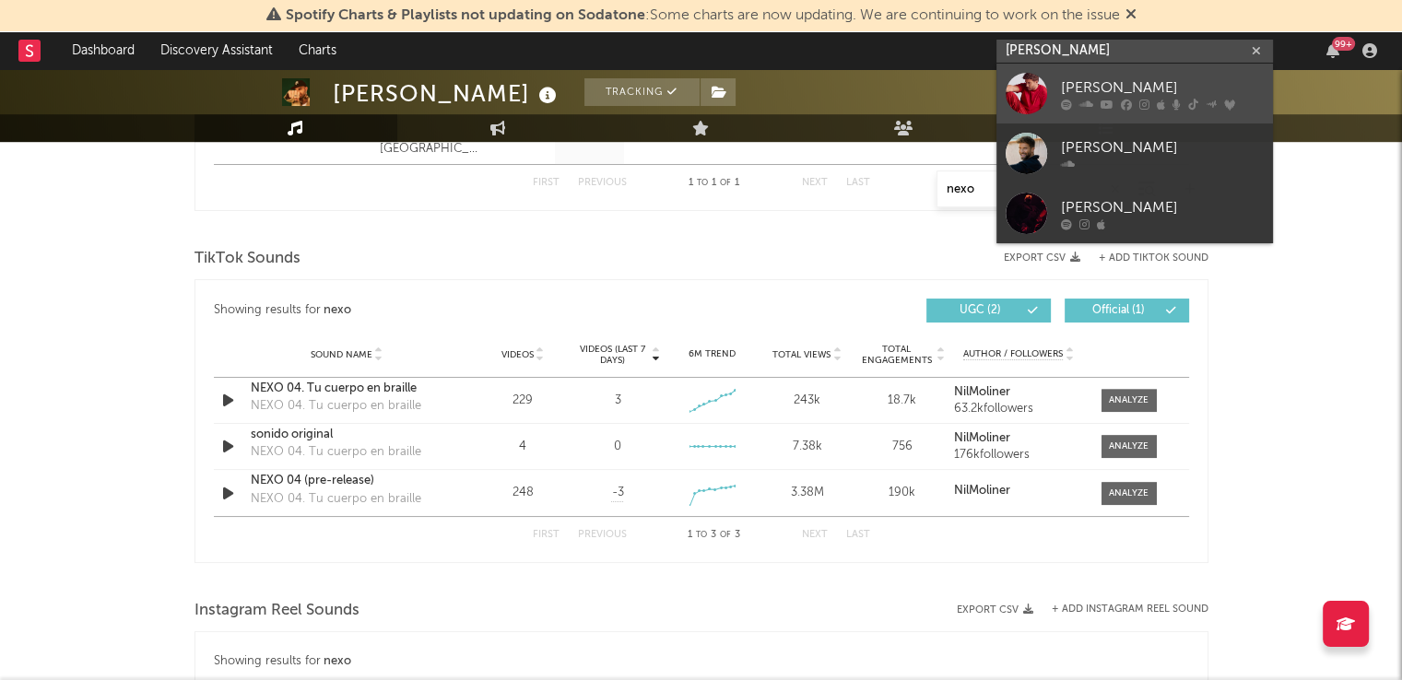
type input "[PERSON_NAME]"
click at [1083, 89] on div "[PERSON_NAME]" at bounding box center [1162, 88] width 203 height 22
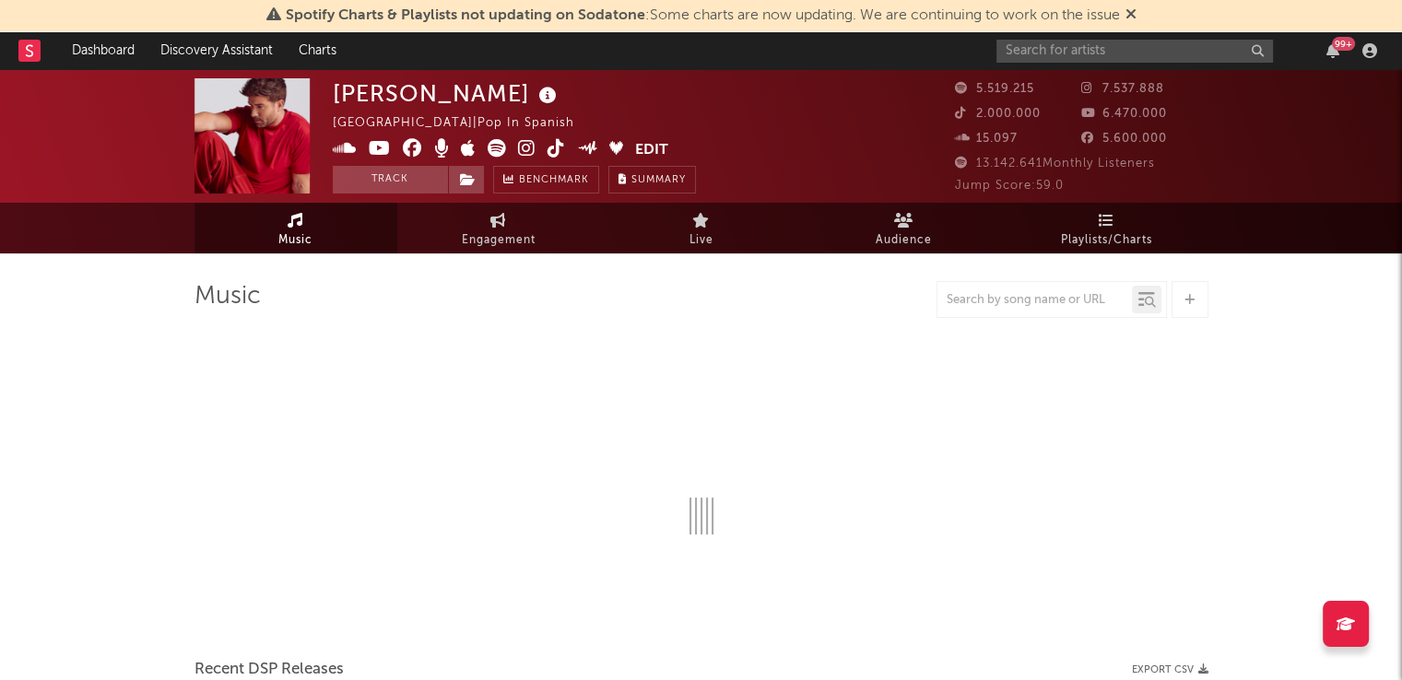
select select "6m"
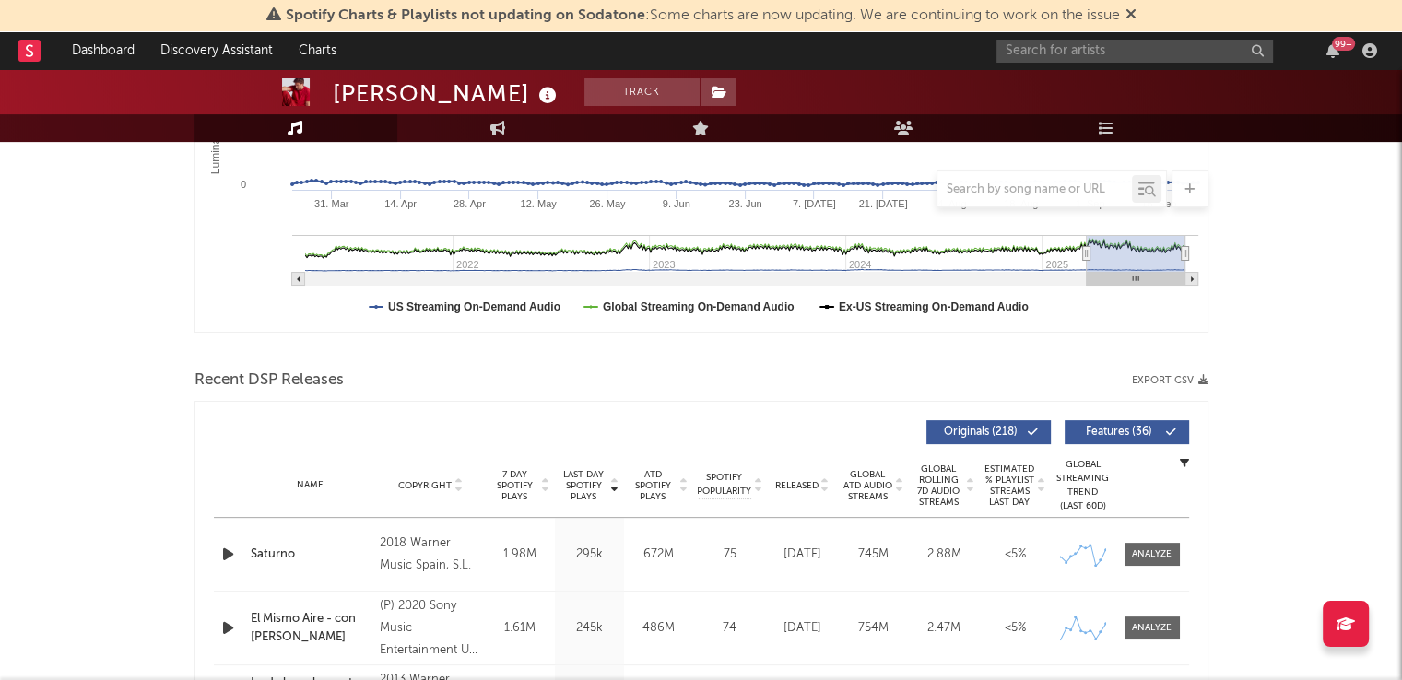
scroll to position [446, 0]
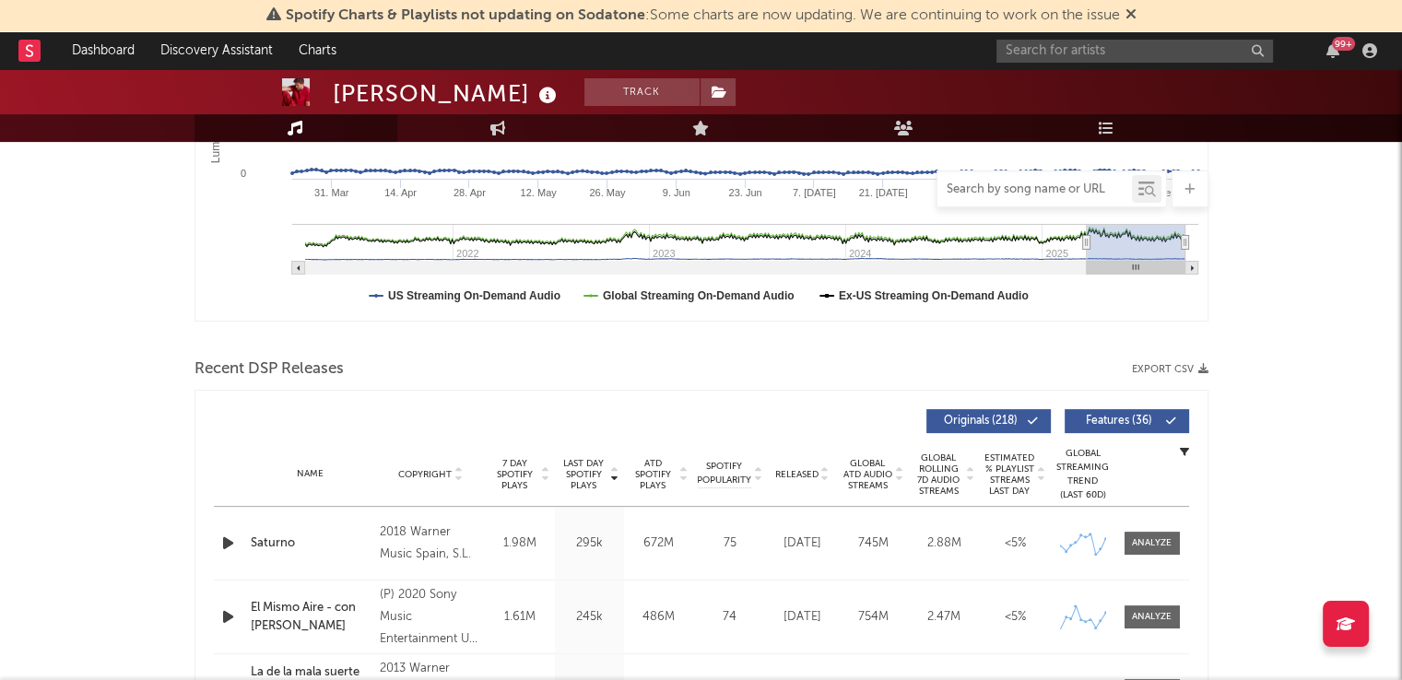
click at [999, 187] on input "text" at bounding box center [1034, 189] width 194 height 15
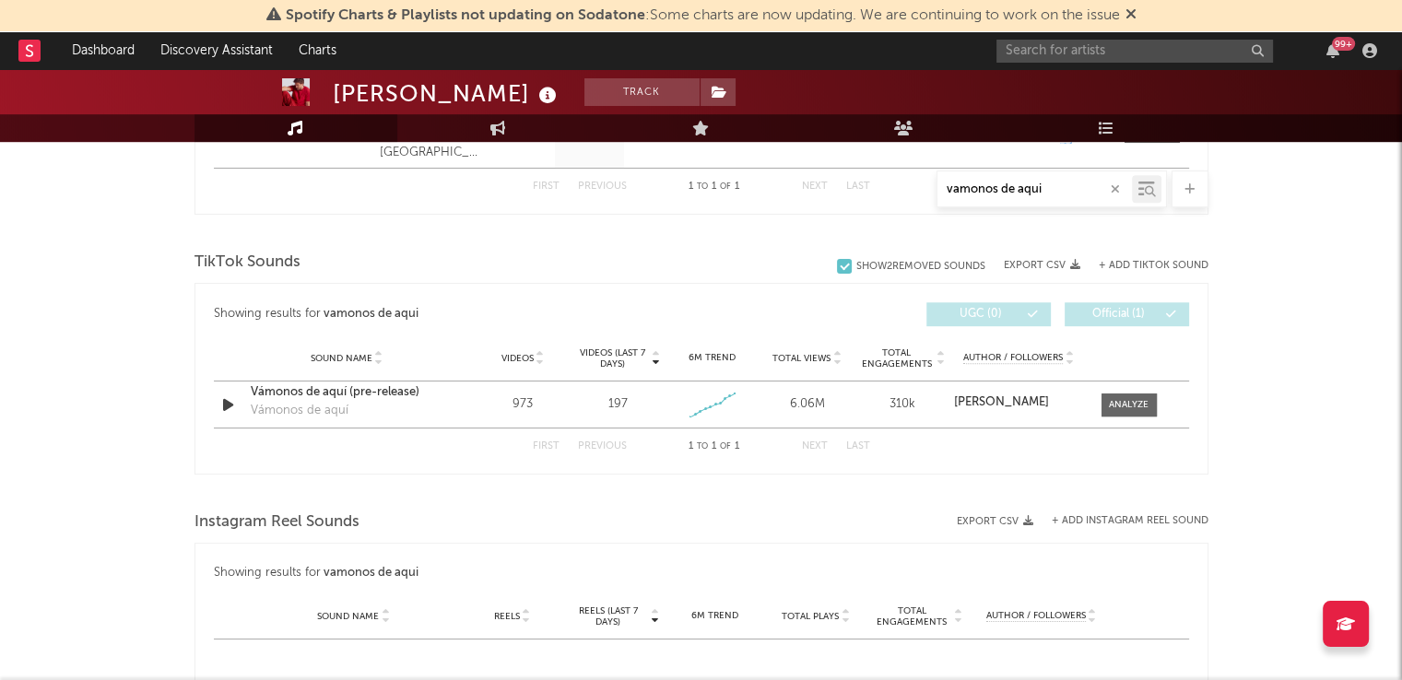
scroll to position [922, 0]
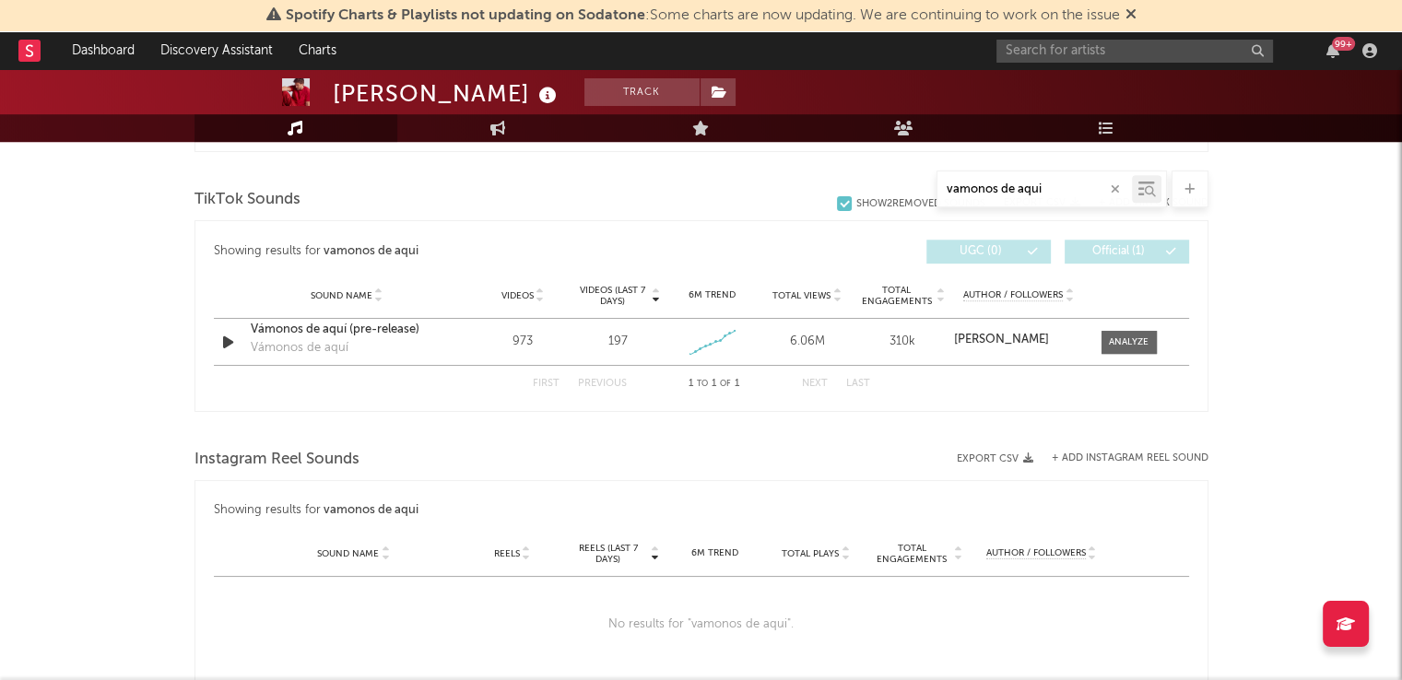
type input "vamonos de aqui"
click at [1058, 56] on input "text" at bounding box center [1134, 51] width 277 height 23
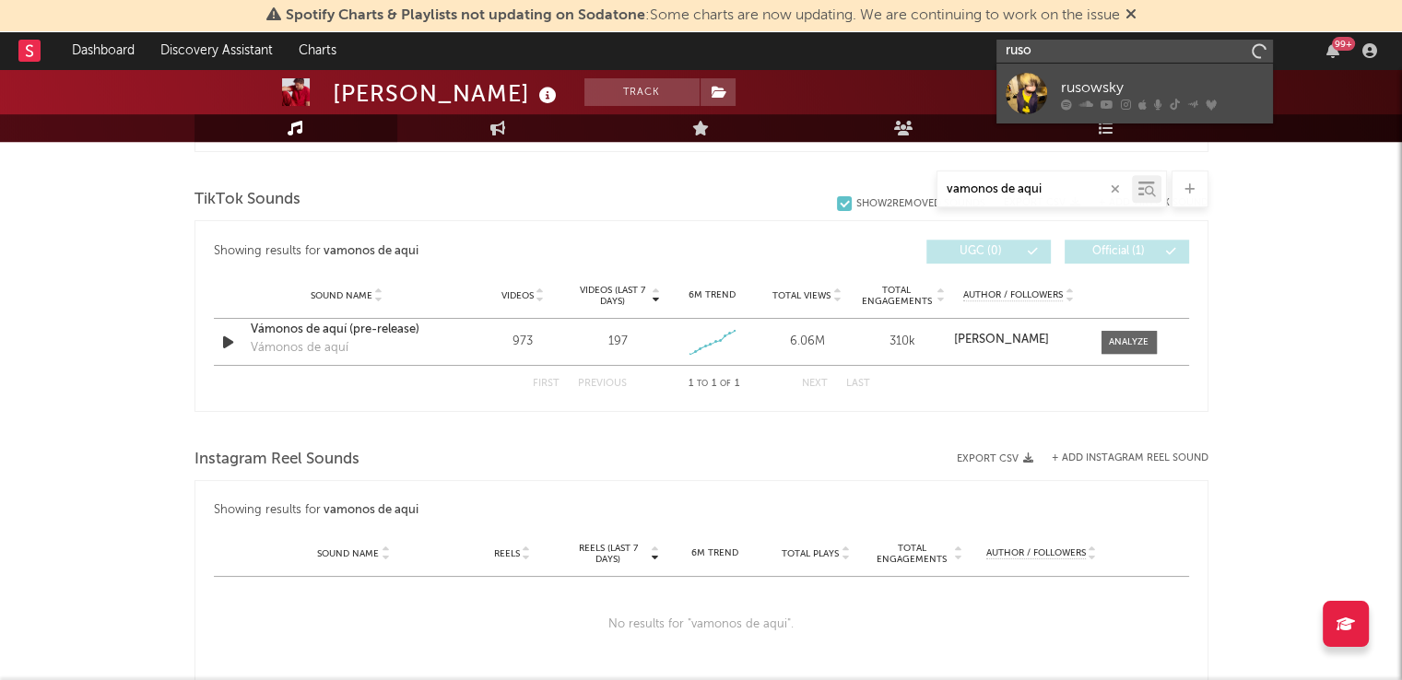
type input "ruso"
click at [1097, 97] on div "rusowsky" at bounding box center [1162, 88] width 203 height 22
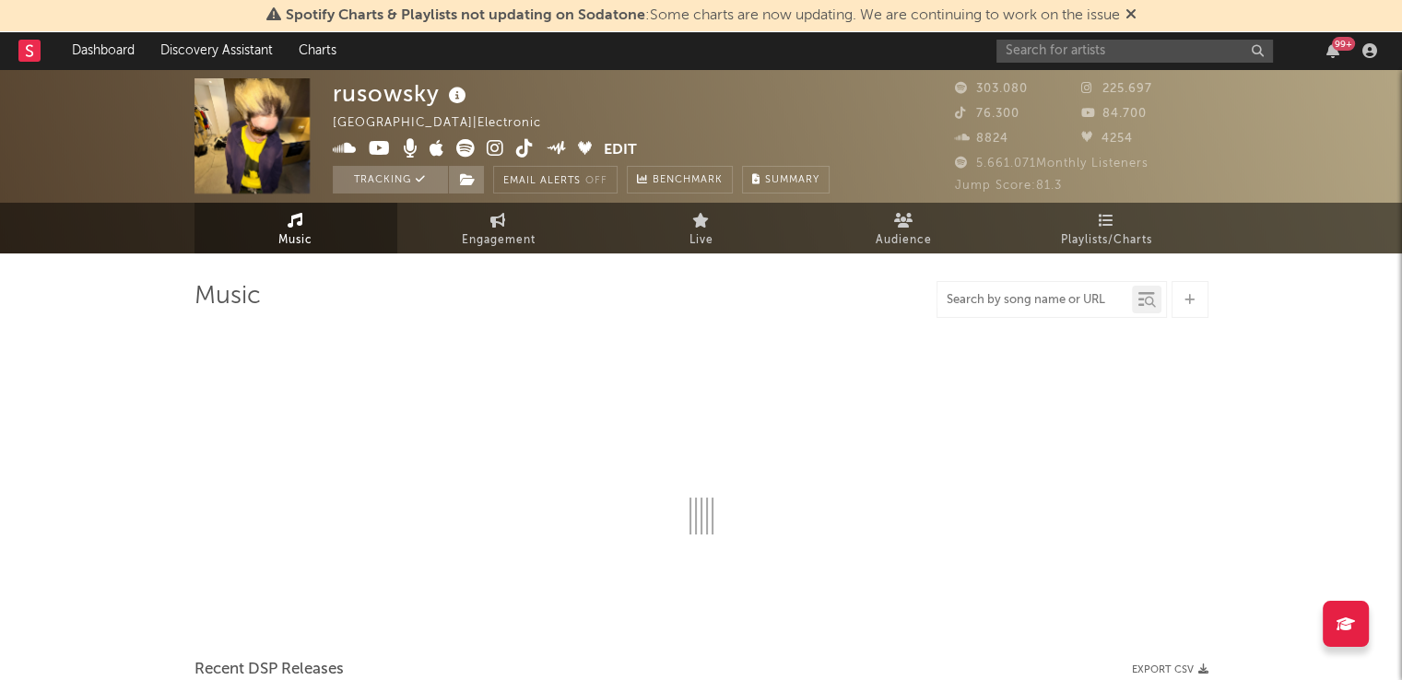
click at [1029, 295] on input "text" at bounding box center [1034, 300] width 194 height 15
type input "malibu"
select select "6m"
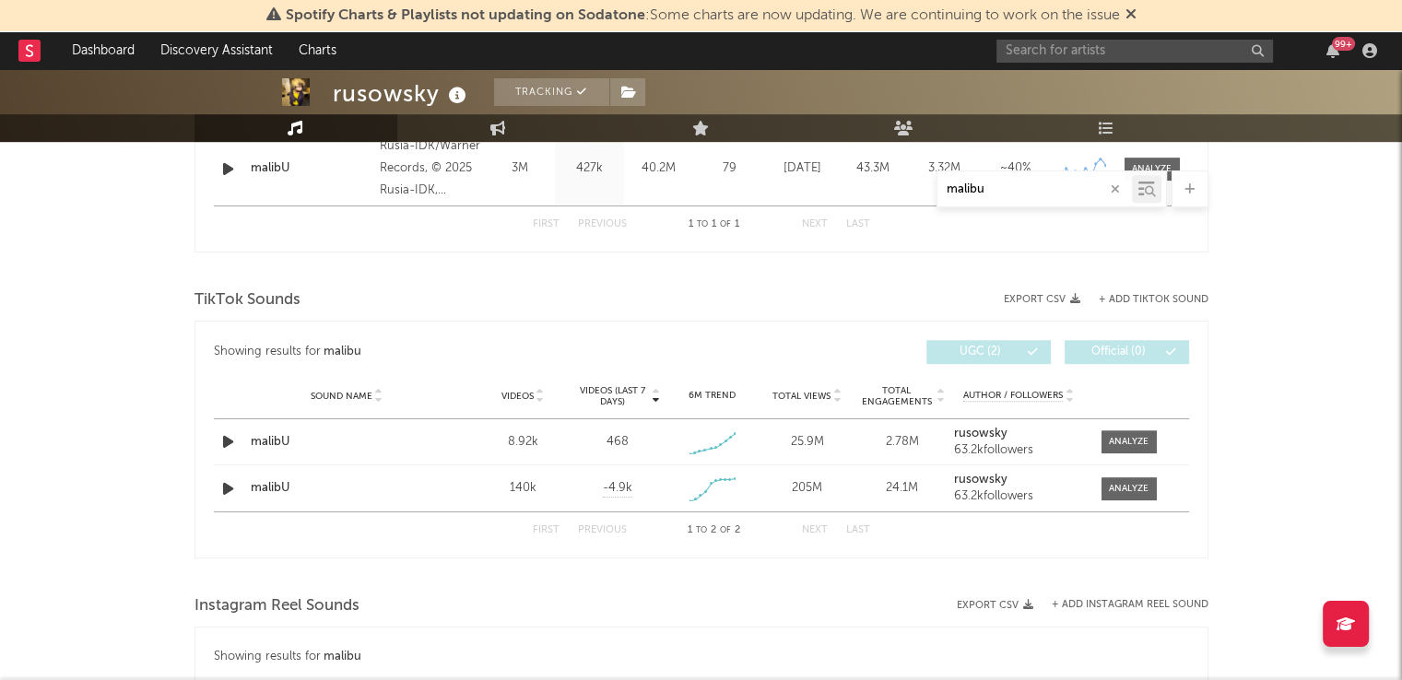
scroll to position [837, 0]
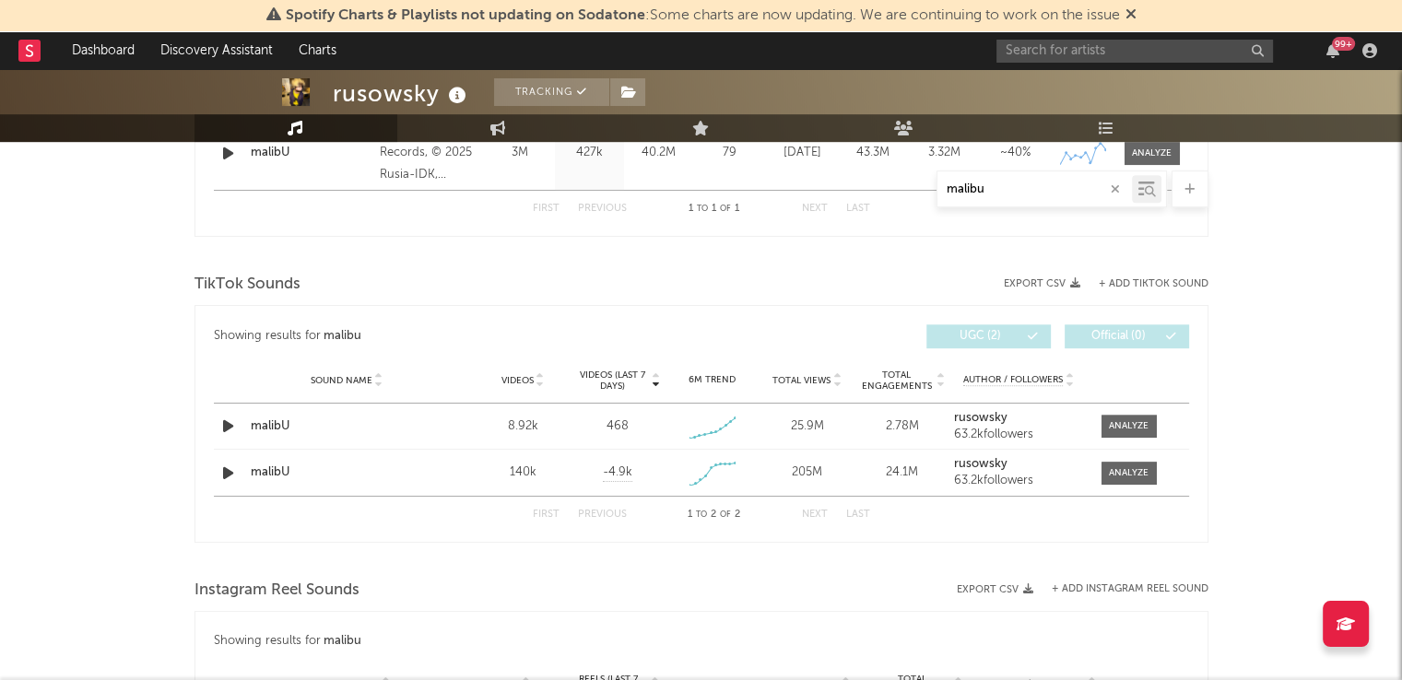
type input "malibu"
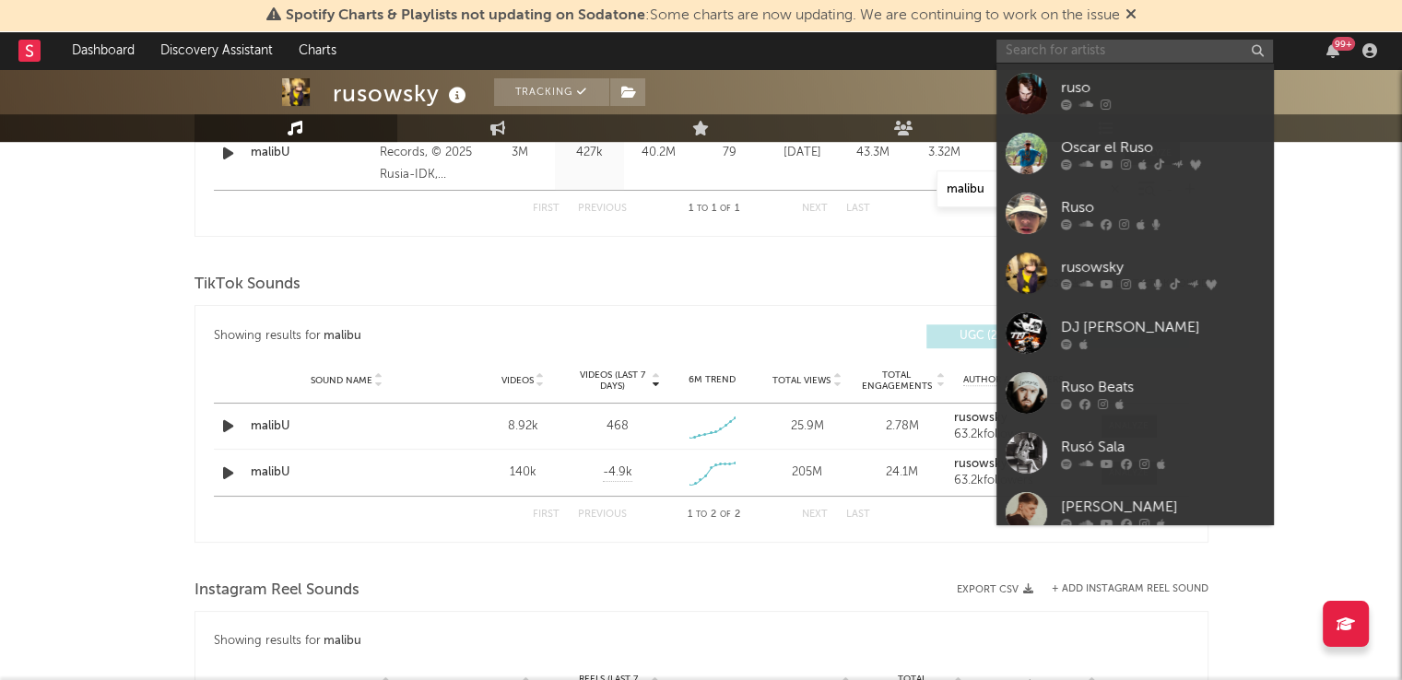
click at [1049, 47] on input "text" at bounding box center [1134, 51] width 277 height 23
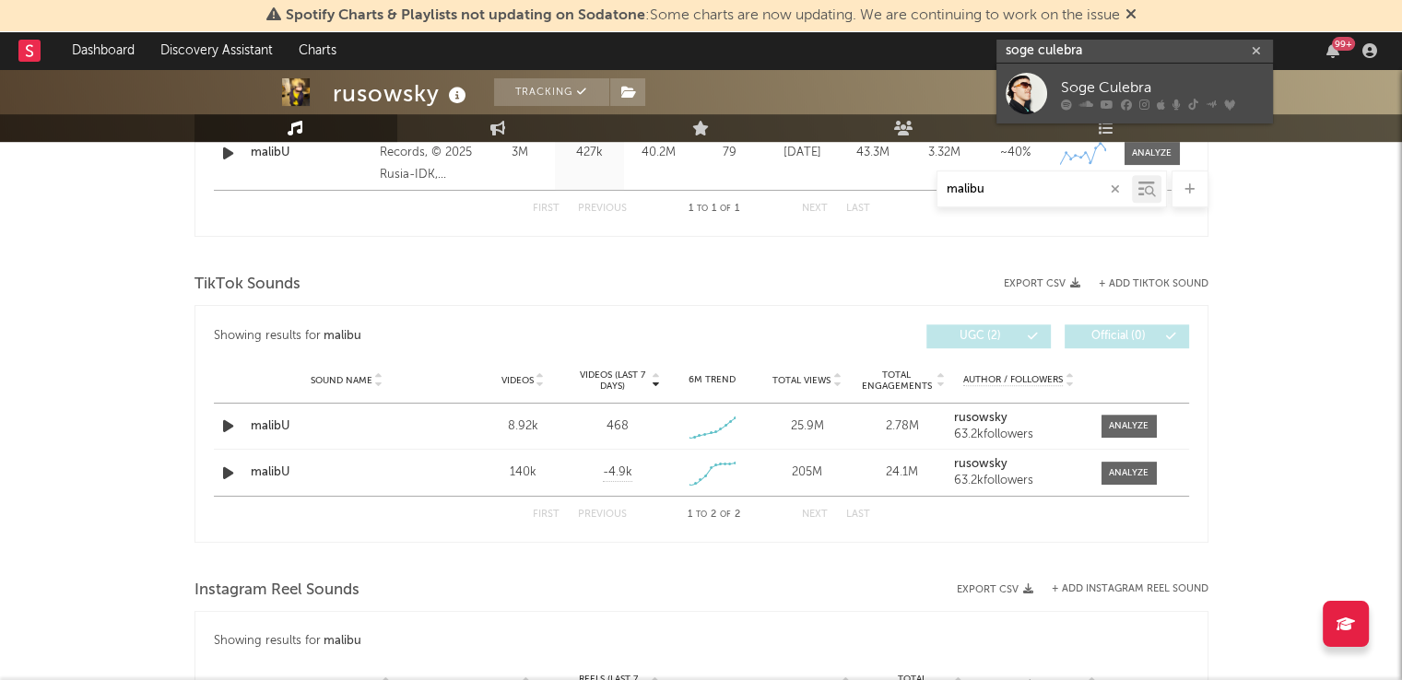
type input "soge culebra"
click at [1083, 83] on div "Soge Culebra" at bounding box center [1162, 88] width 203 height 22
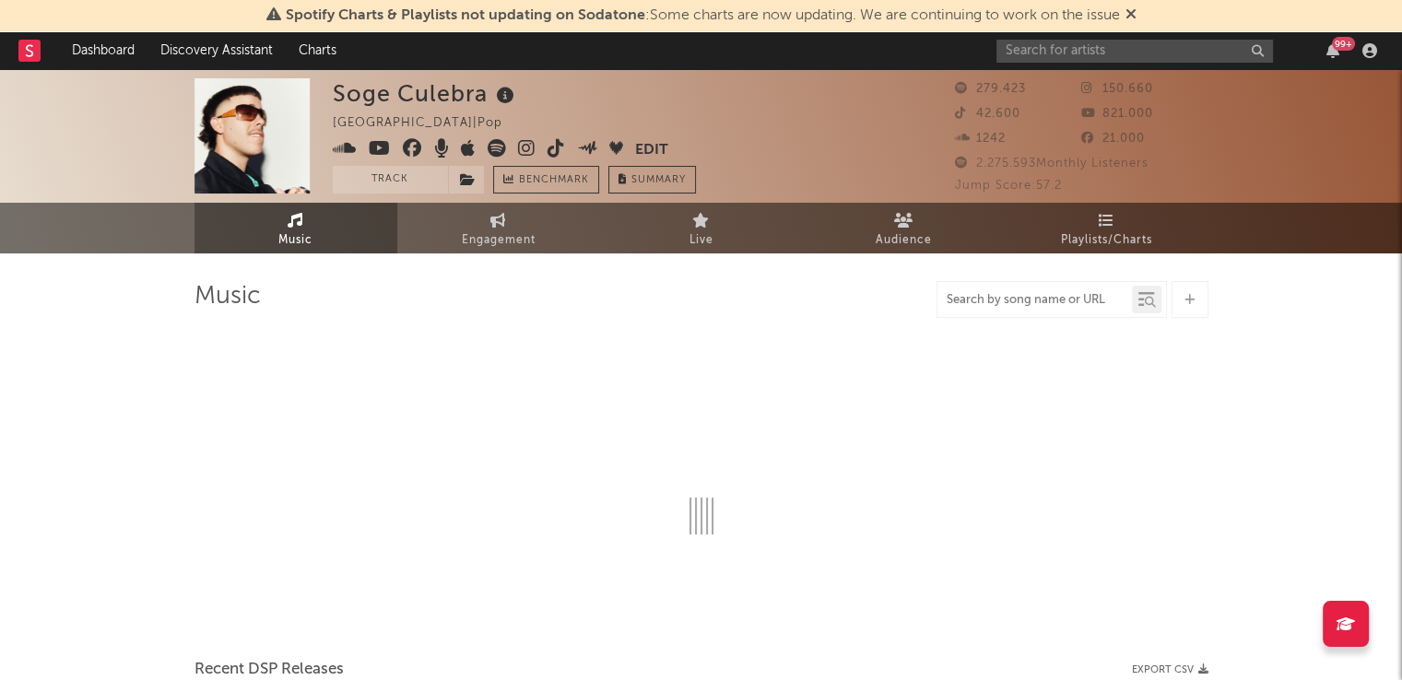
click at [1038, 303] on input "text" at bounding box center [1034, 300] width 194 height 15
type input "party p"
select select "6m"
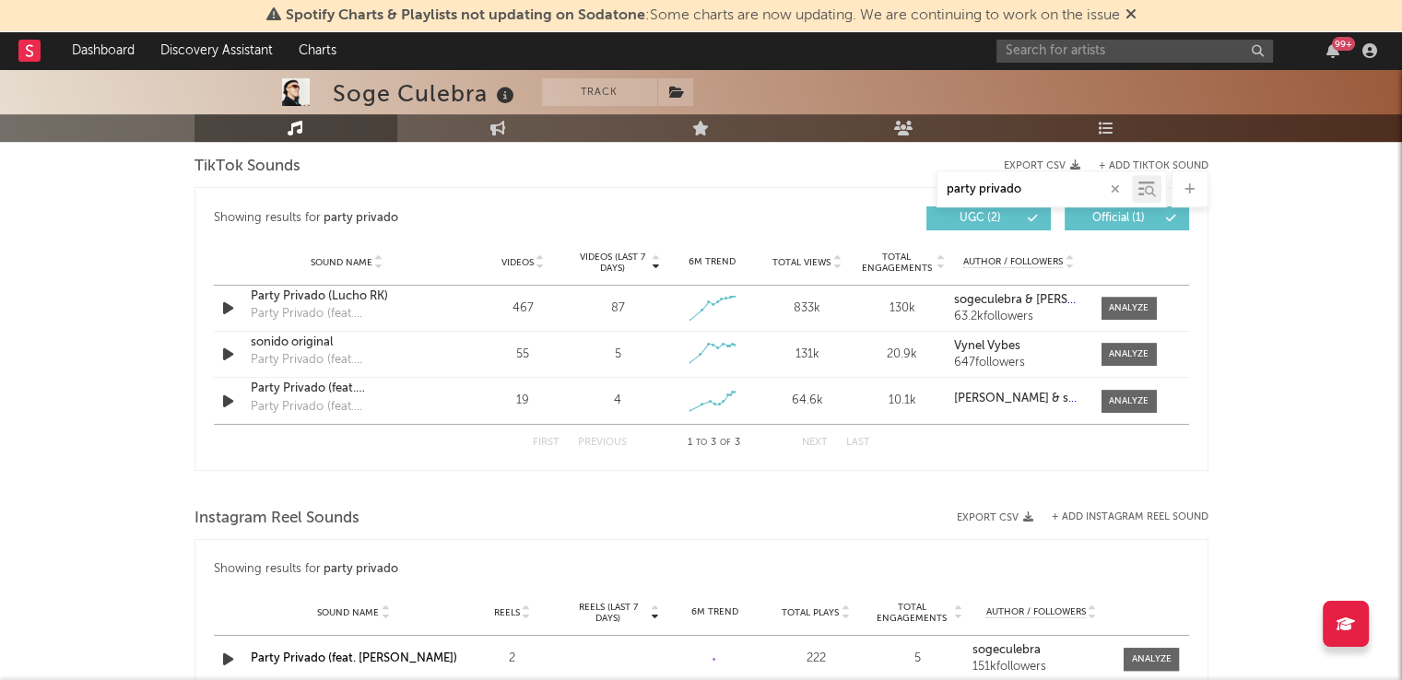
scroll to position [947, 0]
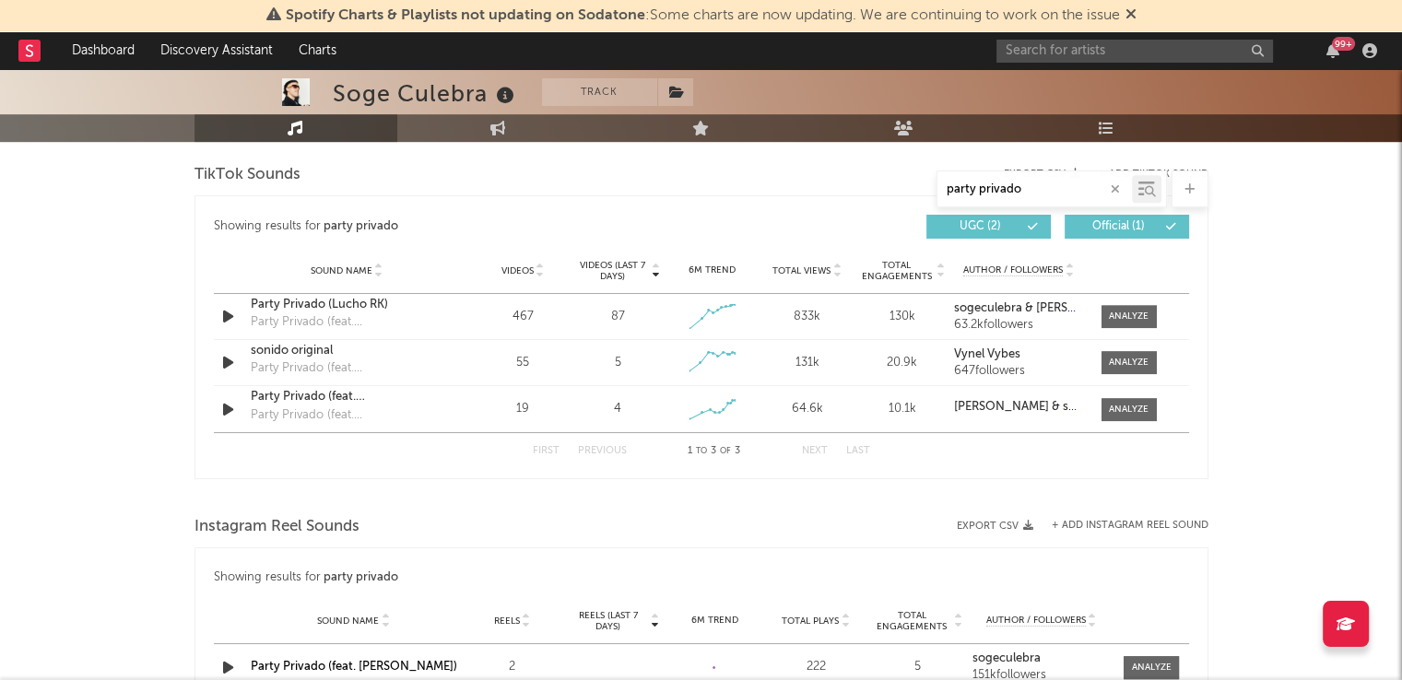
type input "party privado"
click at [1060, 56] on input "text" at bounding box center [1134, 51] width 277 height 23
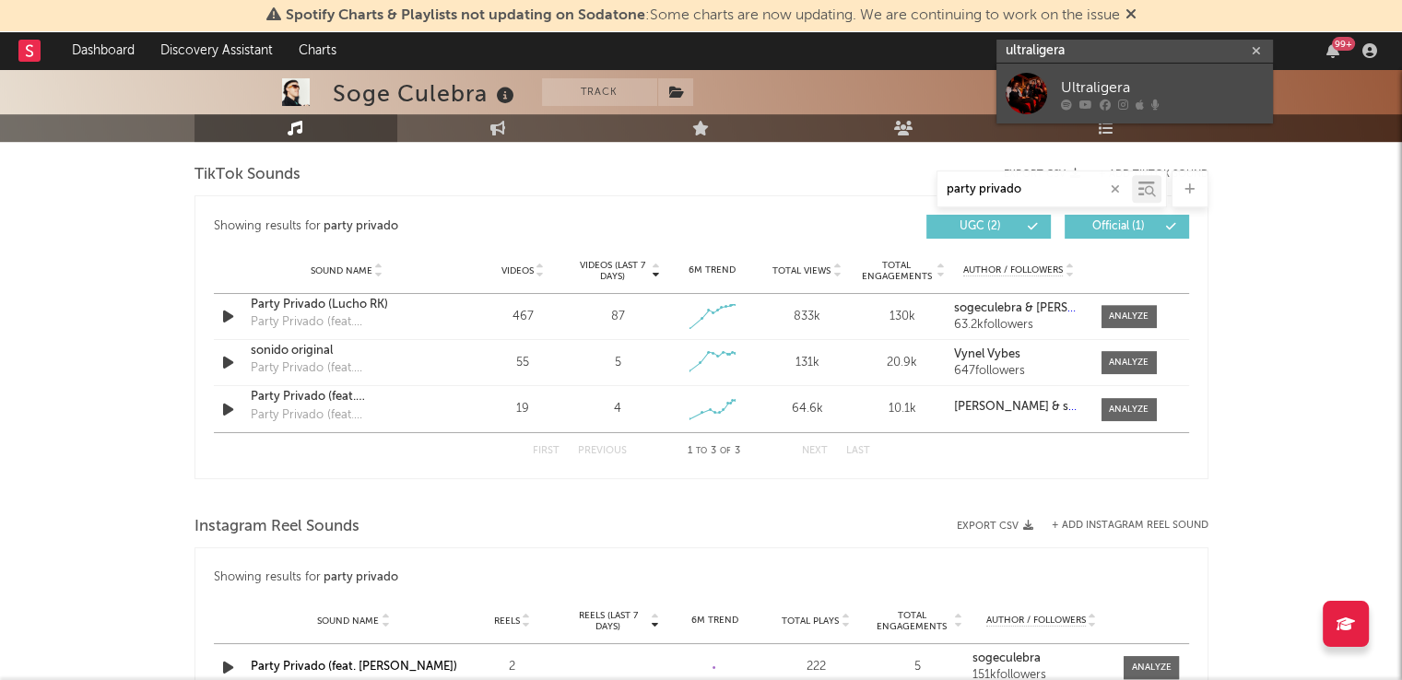
type input "ultraligera"
click at [1080, 97] on div "Ultraligera" at bounding box center [1162, 88] width 203 height 22
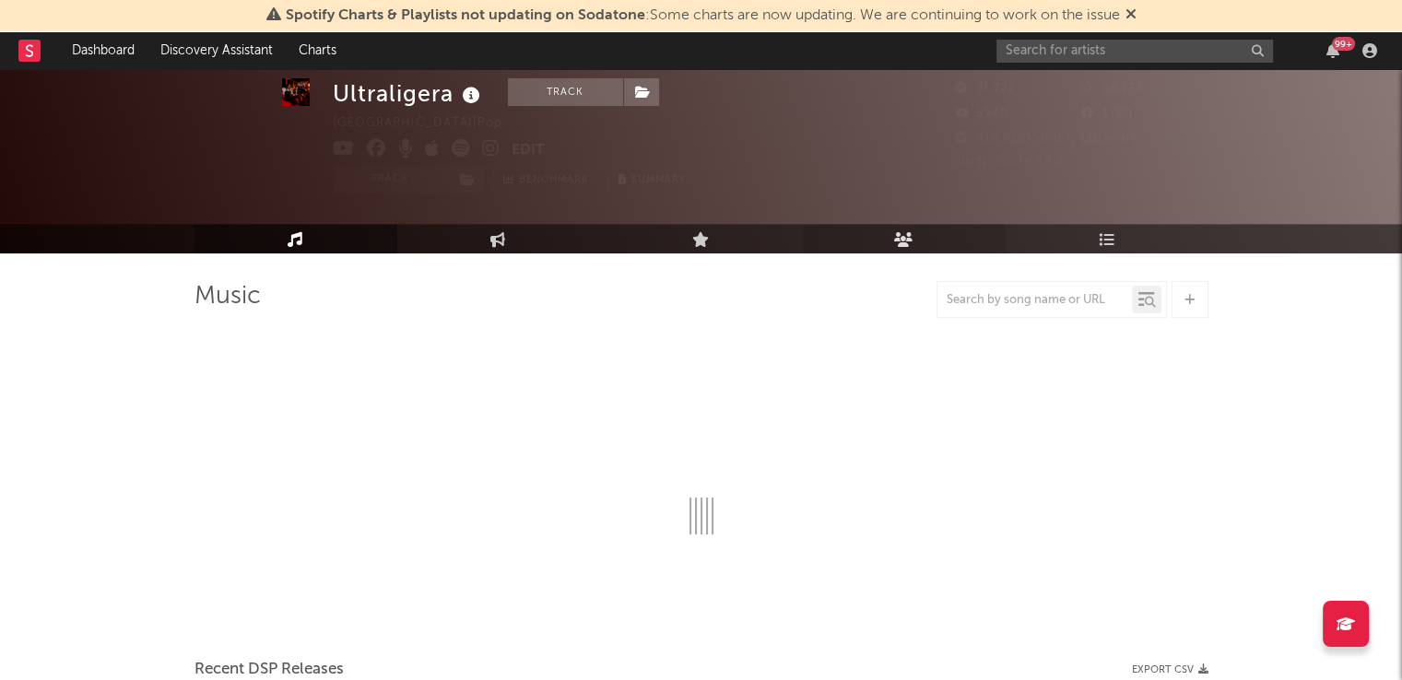
scroll to position [140, 0]
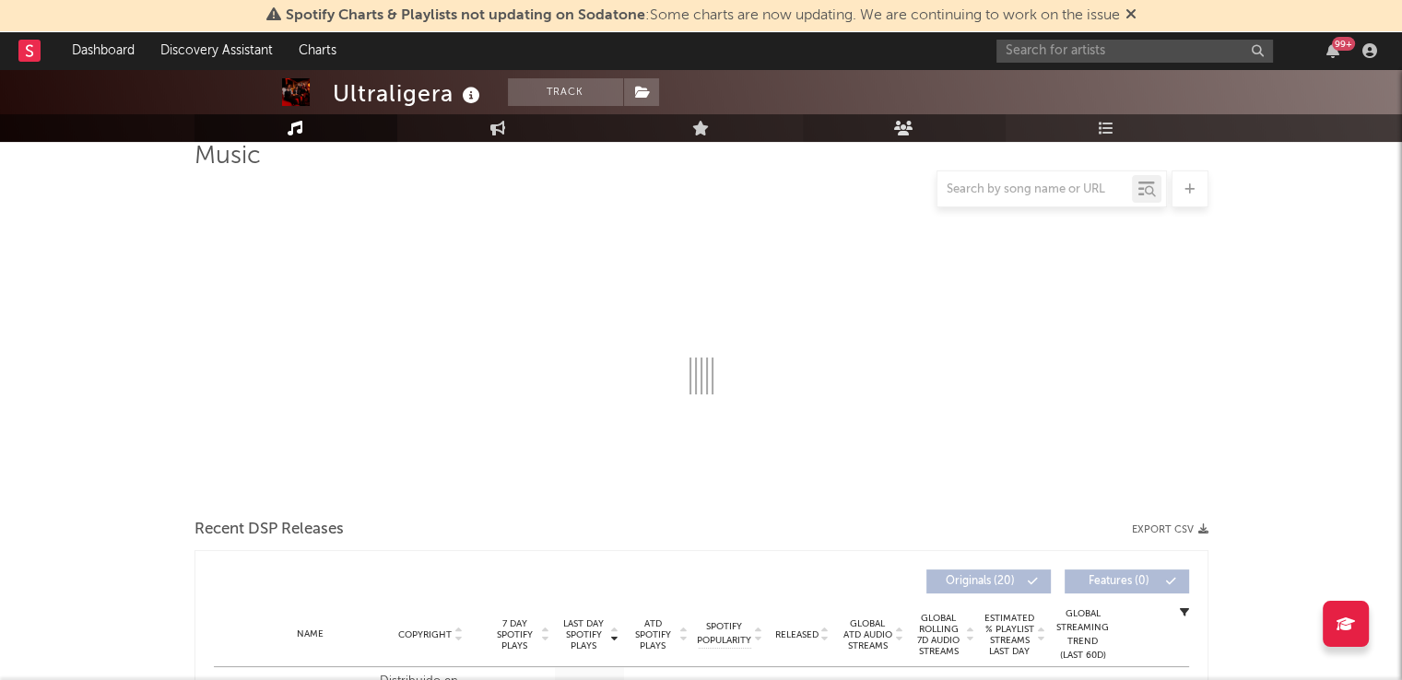
select select "6m"
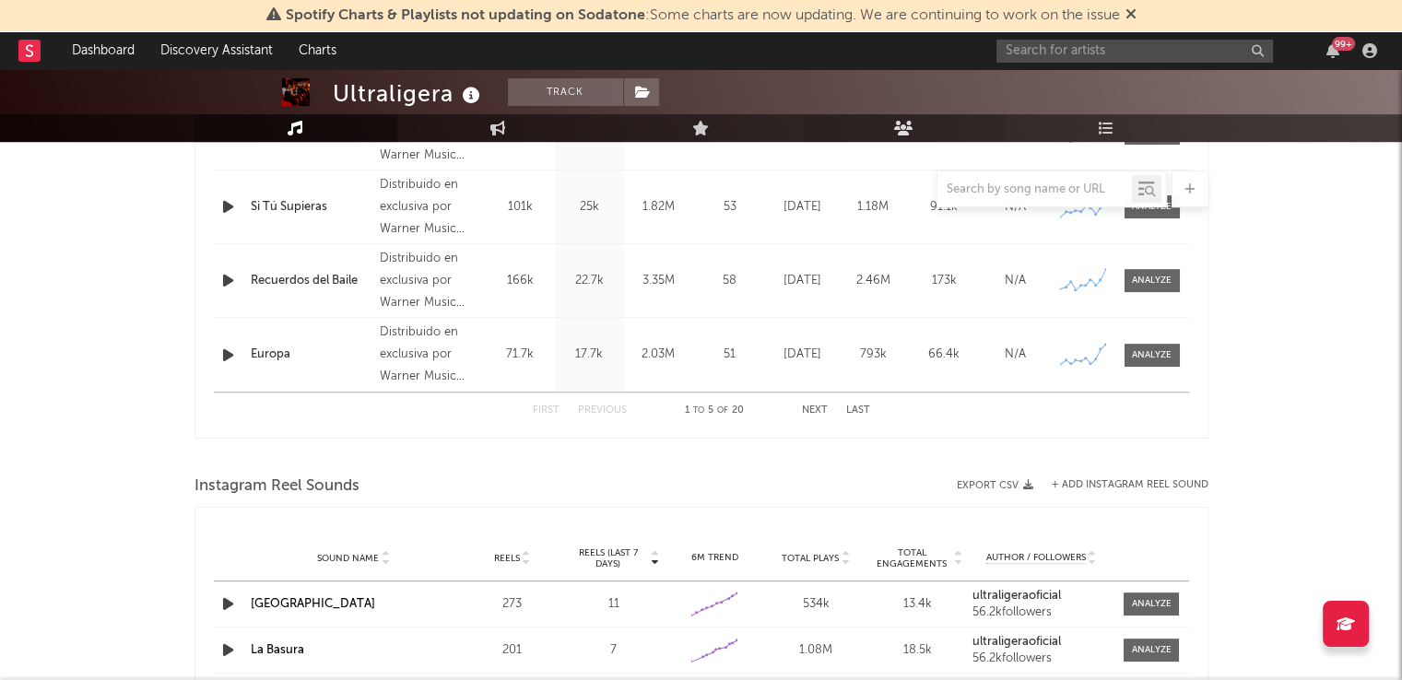
scroll to position [817, 0]
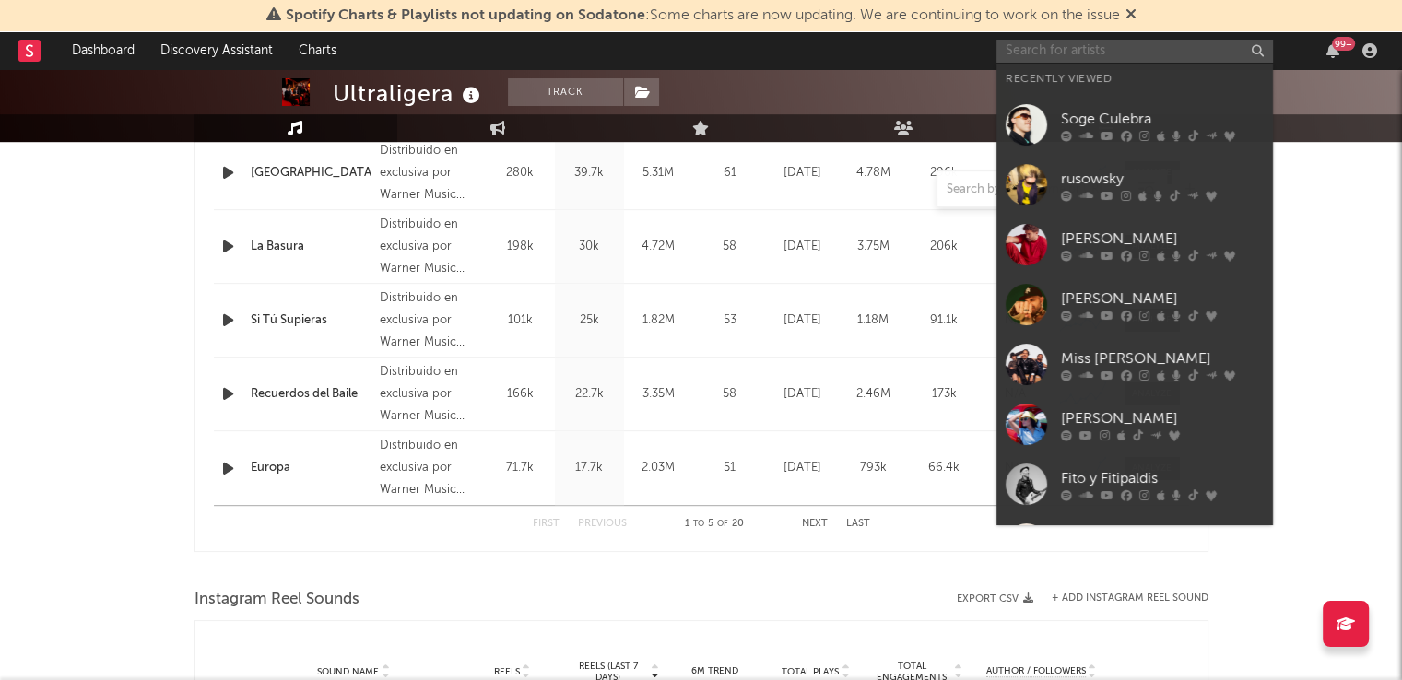
click at [1064, 55] on input "text" at bounding box center [1134, 51] width 277 height 23
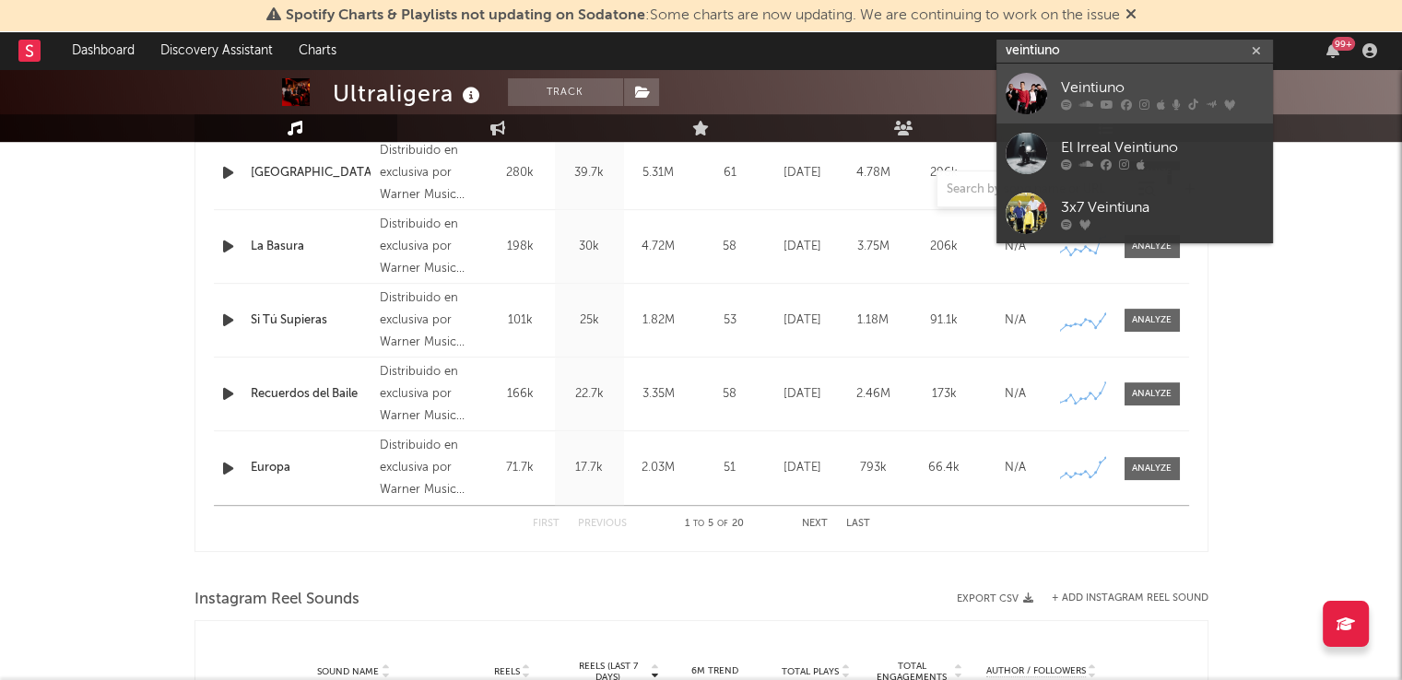
type input "veintiuno"
click at [1089, 93] on div "Veintiuno" at bounding box center [1162, 88] width 203 height 22
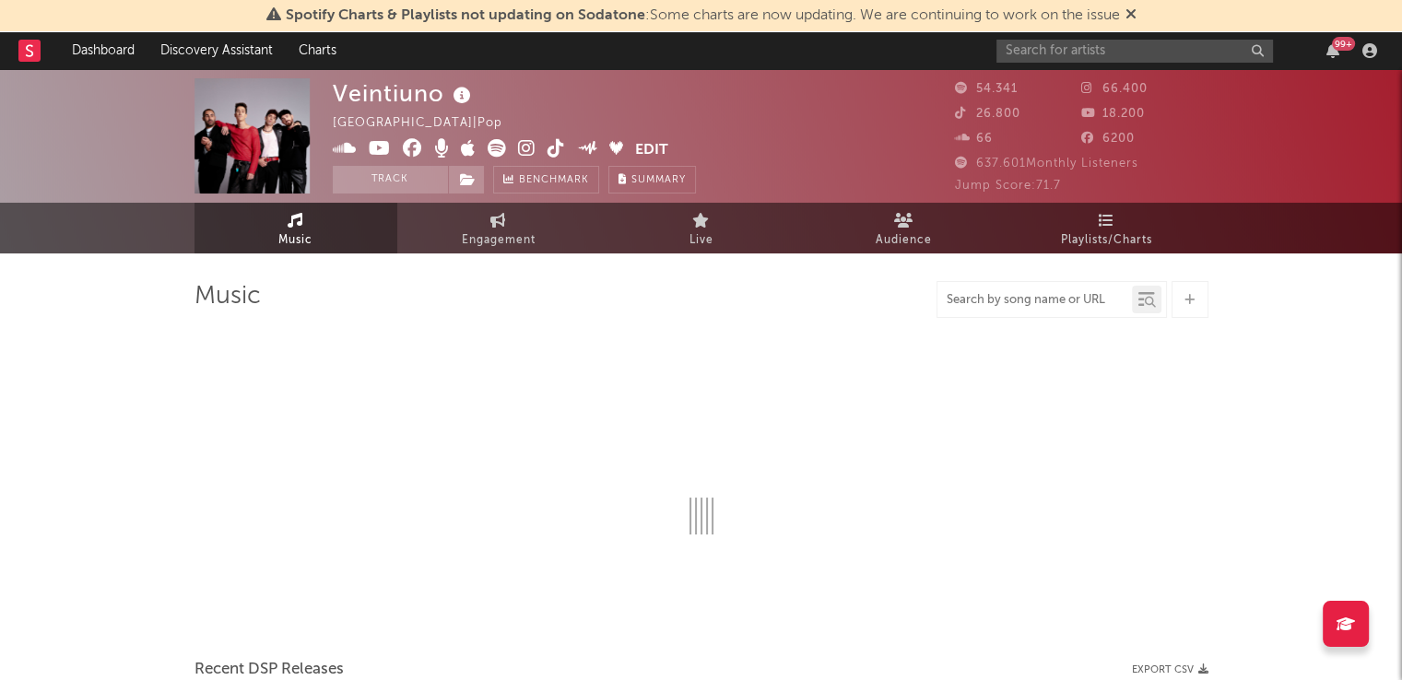
click at [1007, 299] on input "text" at bounding box center [1034, 300] width 194 height 15
type input "pide un deseo"
select select "6m"
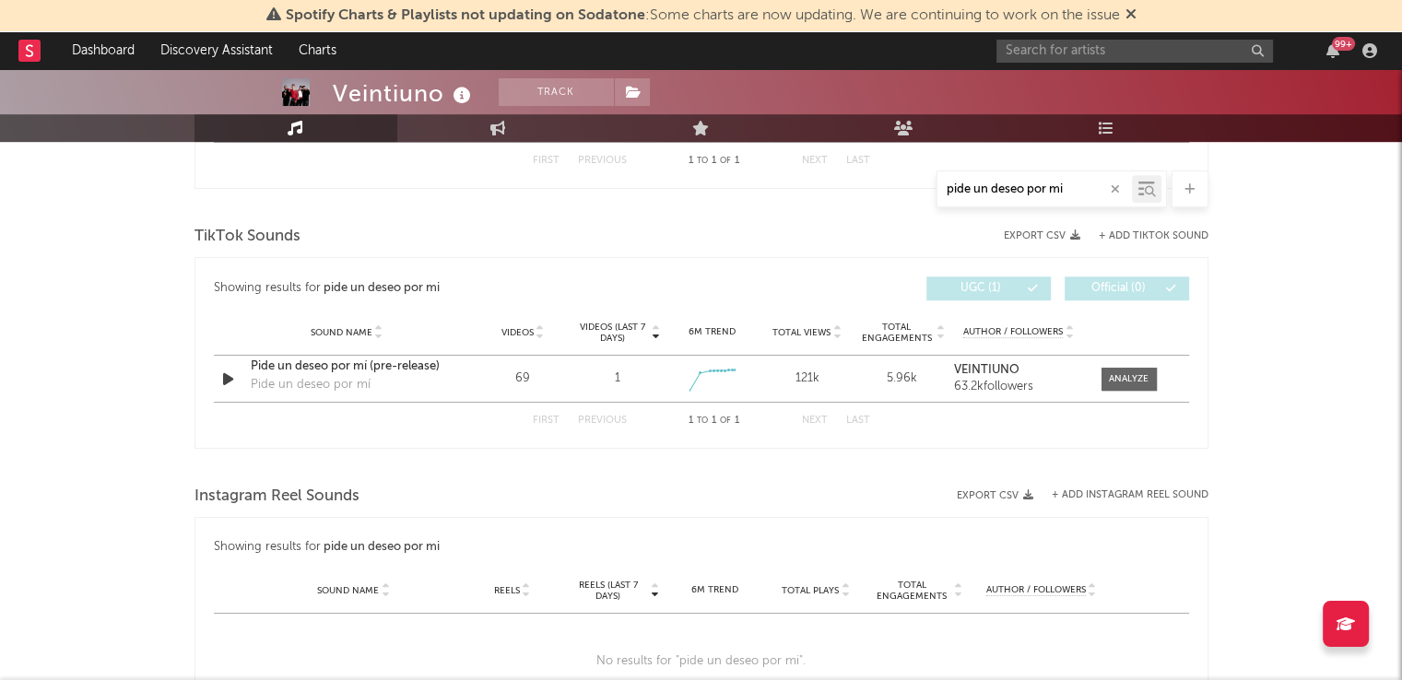
scroll to position [889, 0]
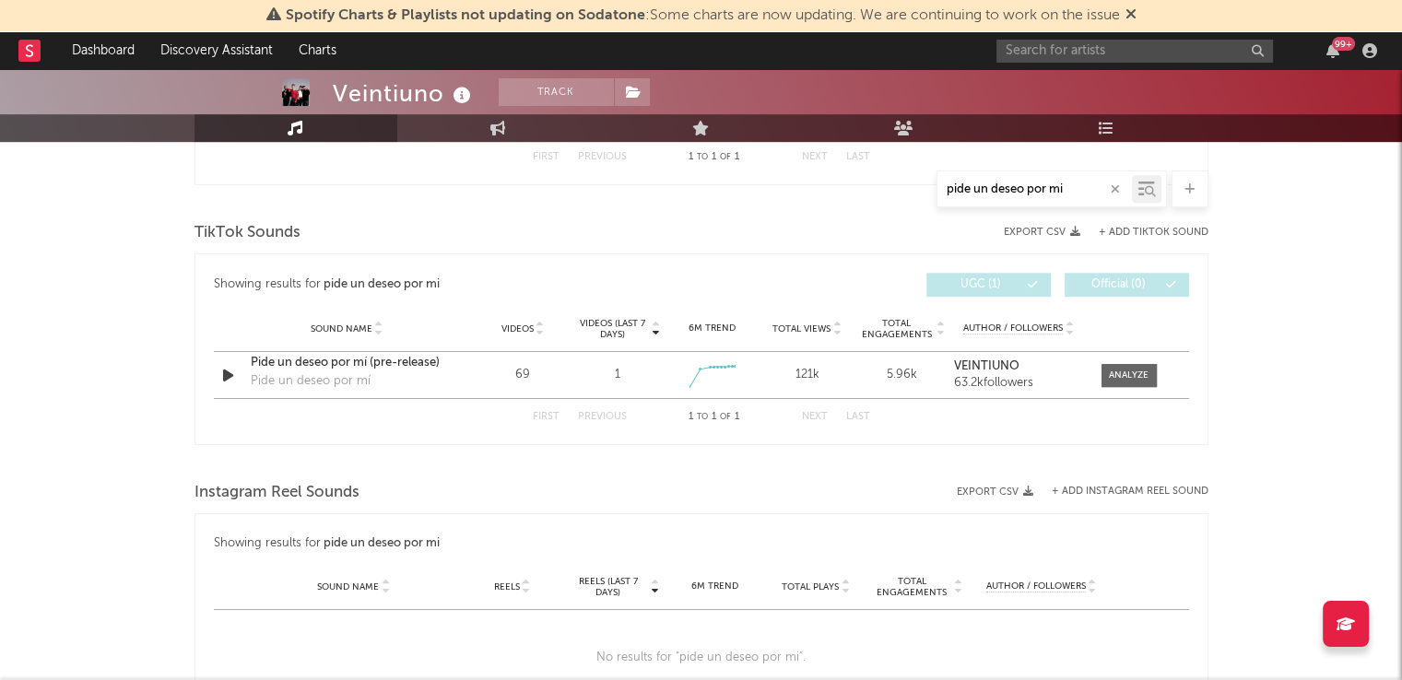
type input "pide un deseo por mi"
click at [1078, 42] on input "text" at bounding box center [1134, 51] width 277 height 23
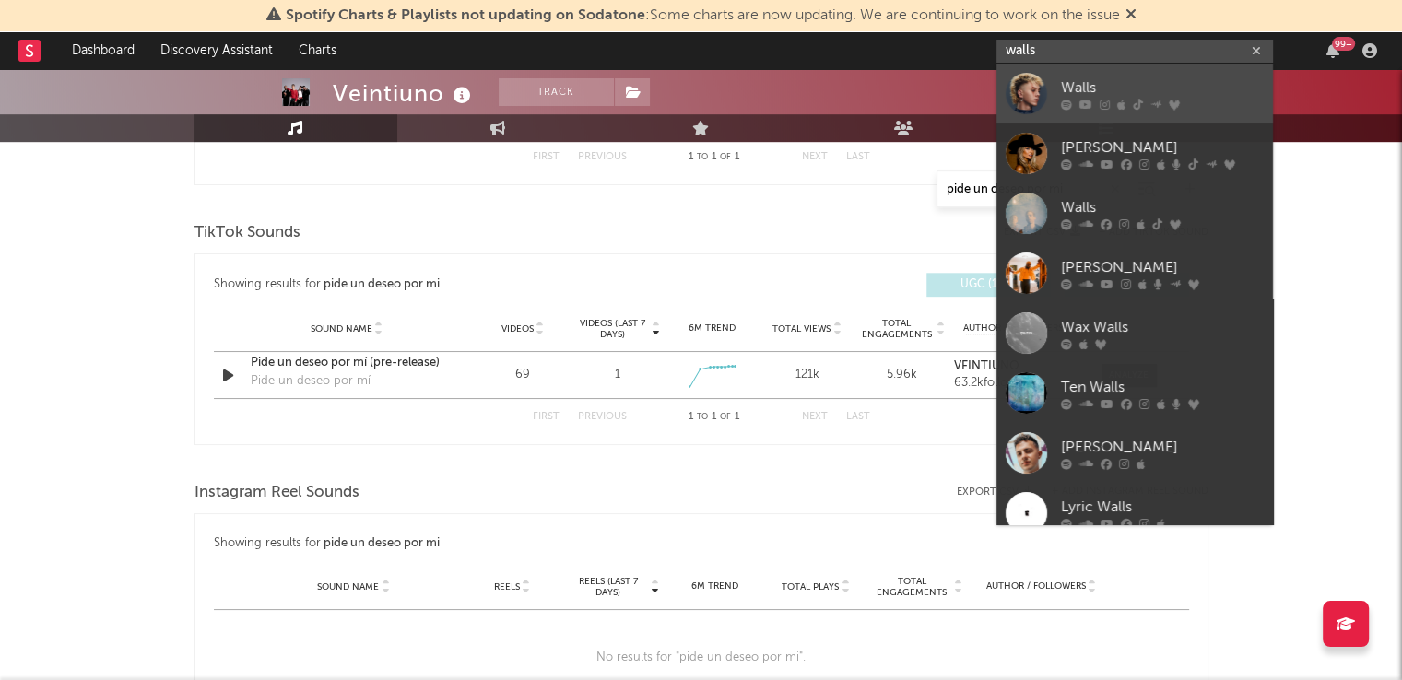
type input "walls"
click at [1054, 92] on link "Walls" at bounding box center [1134, 94] width 277 height 60
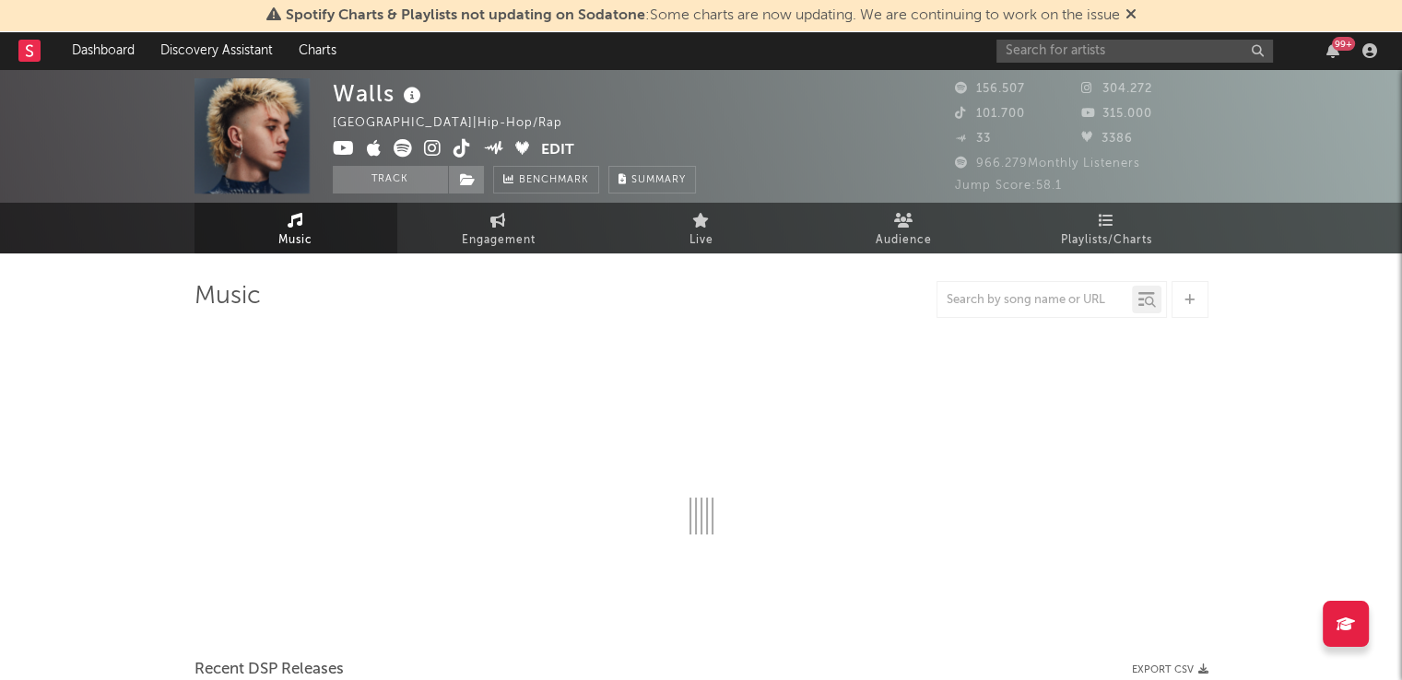
click at [1022, 309] on div at bounding box center [1034, 299] width 194 height 23
click at [1017, 287] on div at bounding box center [1051, 299] width 230 height 37
drag, startPoint x: 1008, startPoint y: 291, endPoint x: 1017, endPoint y: 287, distance: 9.5
click at [1017, 287] on div at bounding box center [1051, 299] width 230 height 37
click at [1009, 294] on input "text" at bounding box center [1034, 300] width 194 height 15
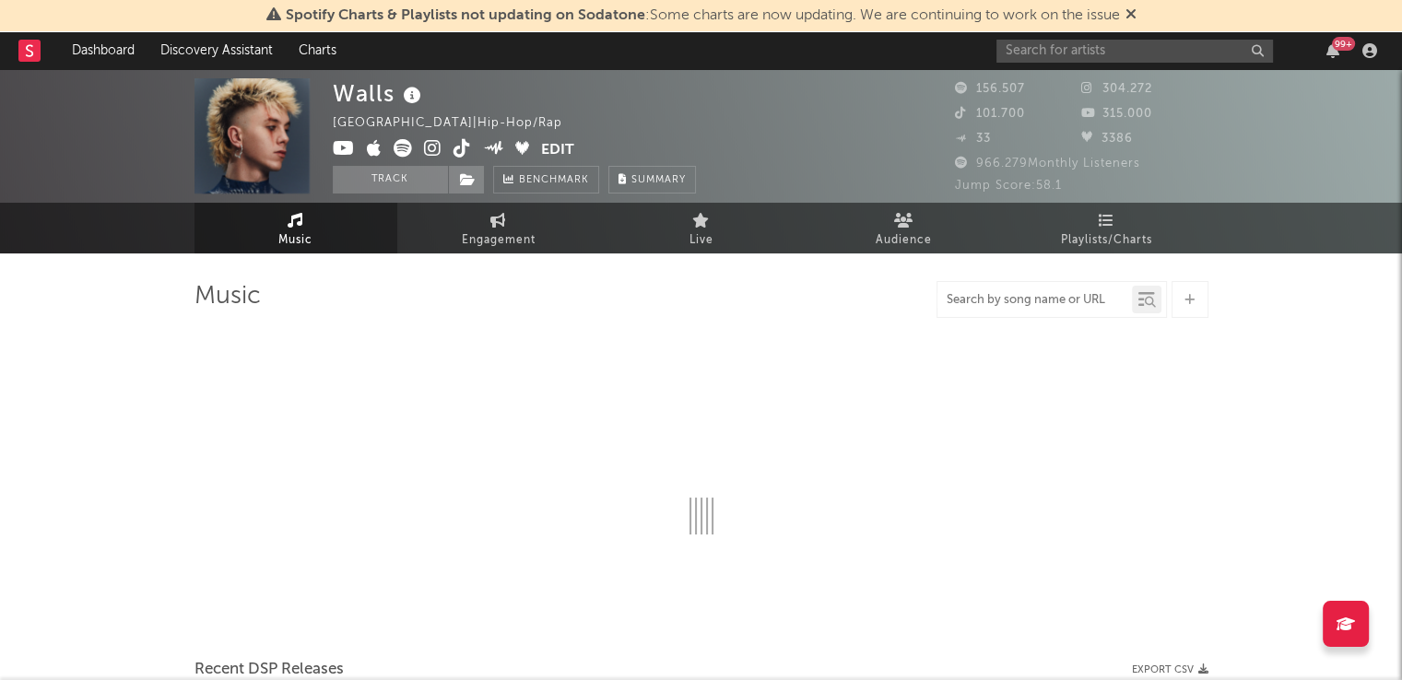
select select "6m"
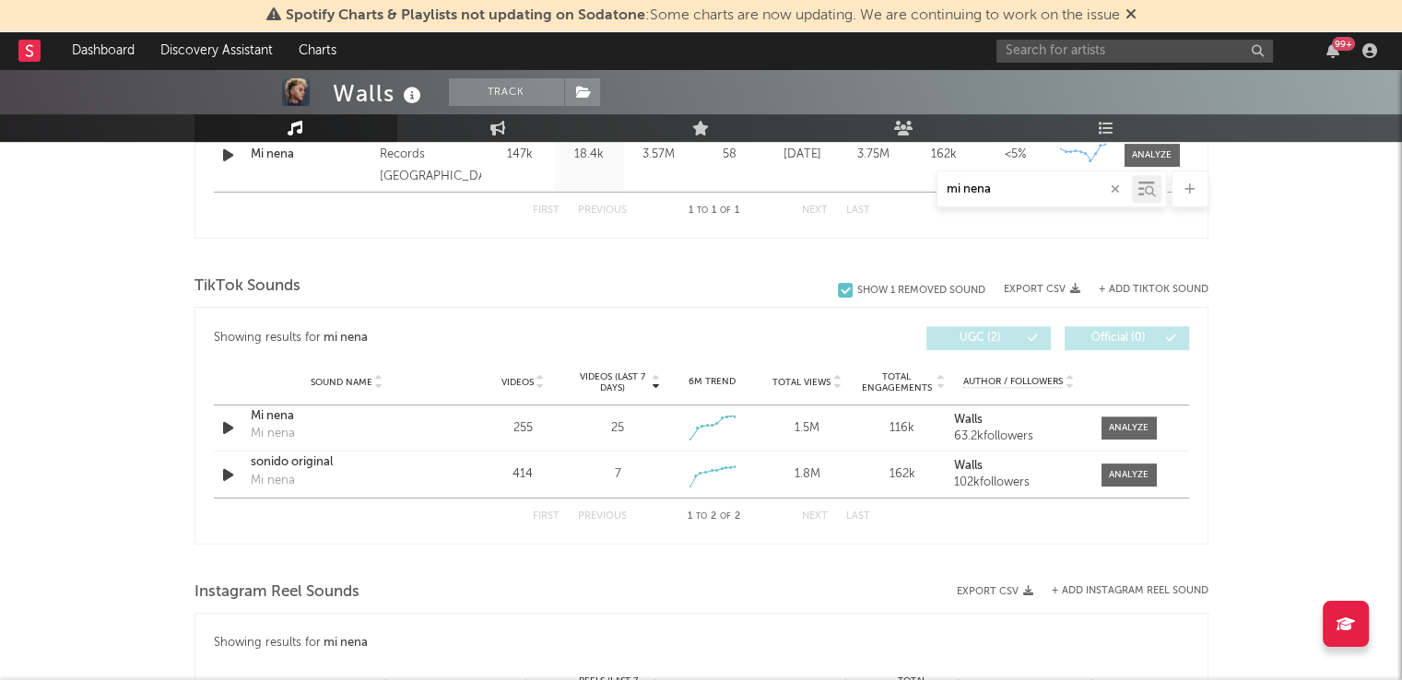
scroll to position [865, 0]
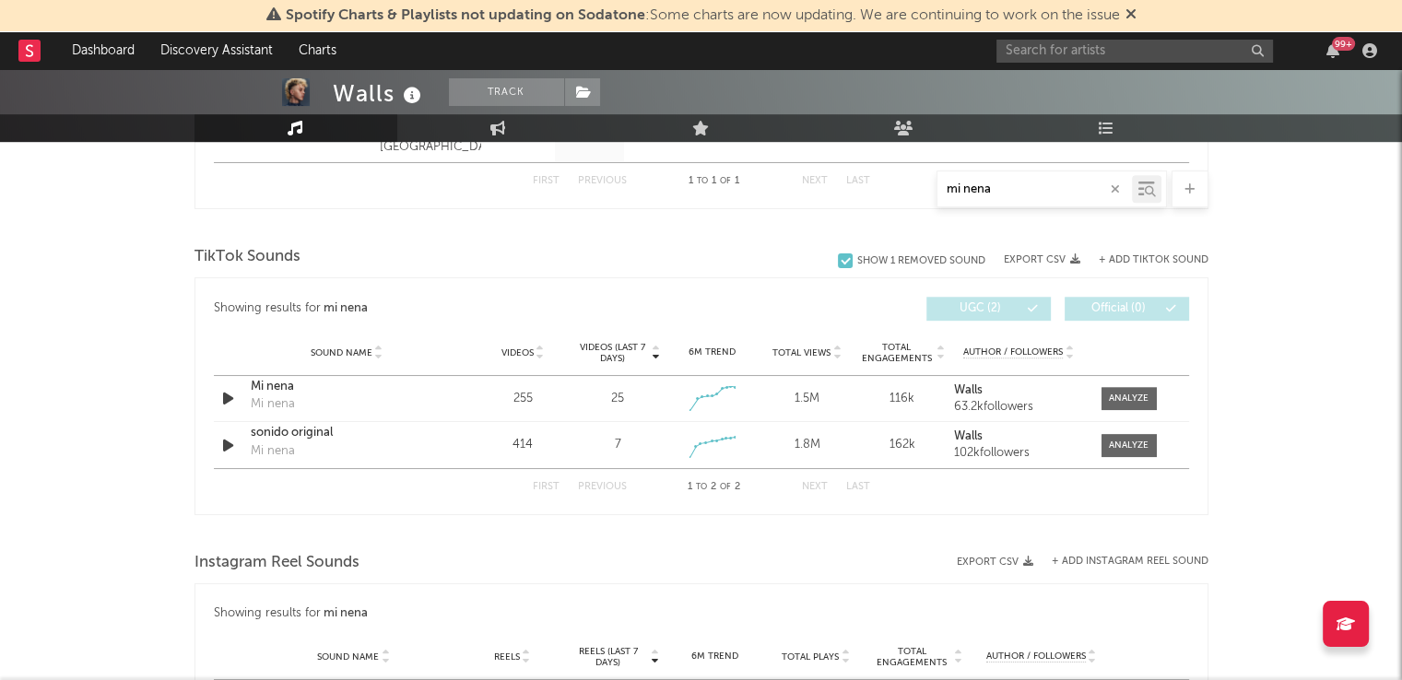
drag, startPoint x: 1018, startPoint y: 185, endPoint x: 870, endPoint y: 204, distance: 149.5
click at [870, 204] on div "mi nena" at bounding box center [701, 189] width 1014 height 37
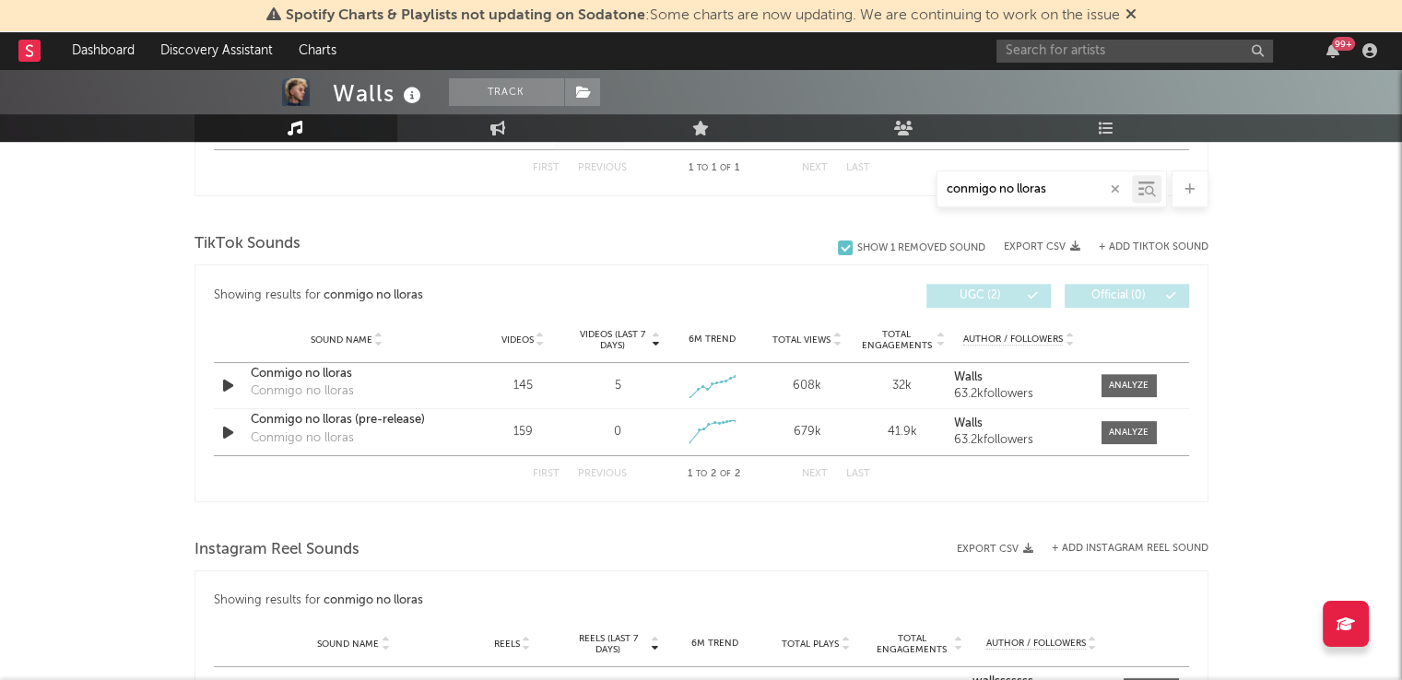
scroll to position [870, 0]
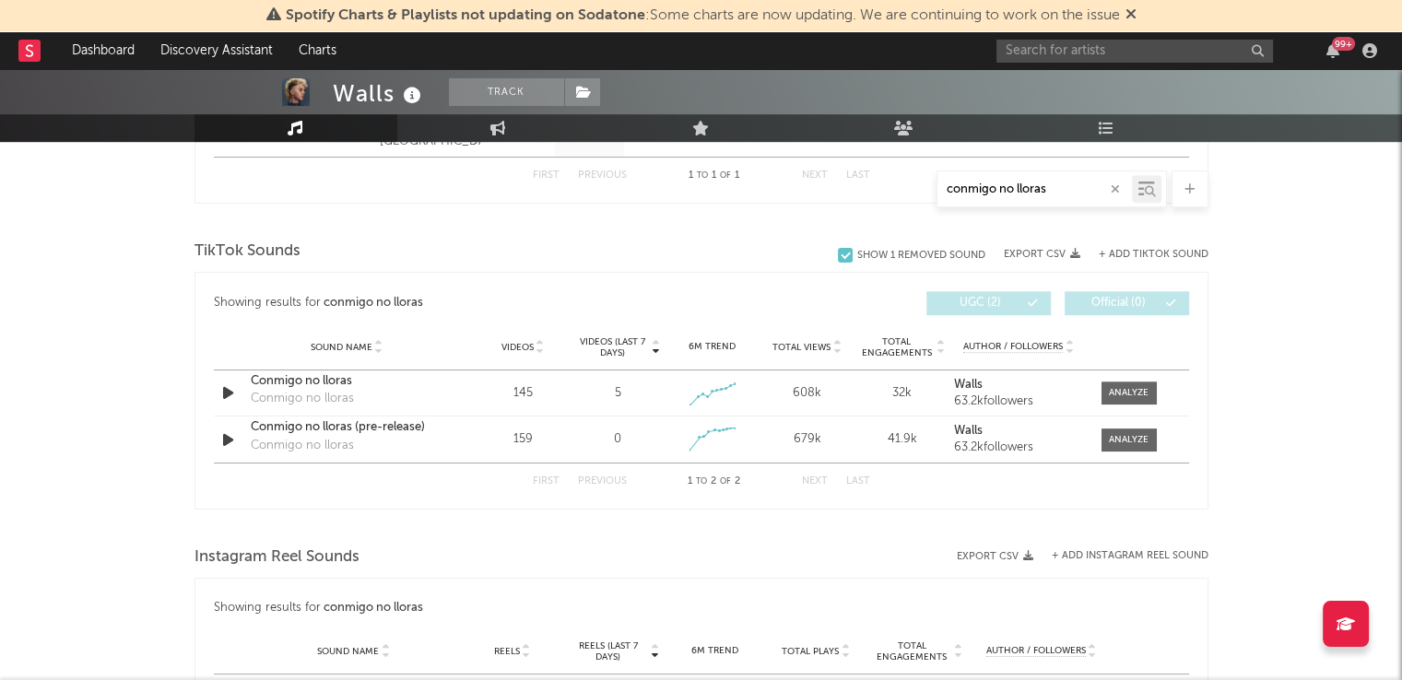
type input "conmigo no lloras"
click at [1047, 65] on div "99 +" at bounding box center [1189, 50] width 387 height 37
click at [1051, 60] on input "text" at bounding box center [1134, 51] width 277 height 23
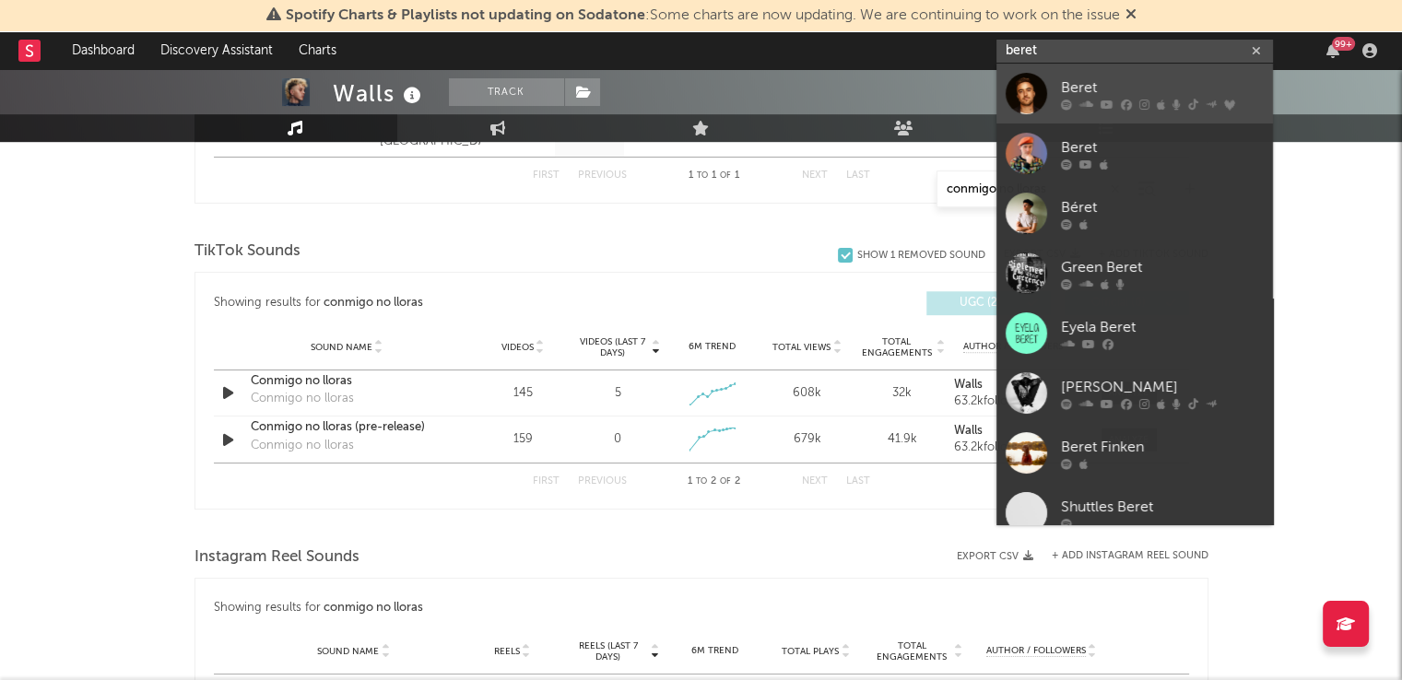
type input "beret"
click at [1062, 82] on div "Beret" at bounding box center [1162, 88] width 203 height 22
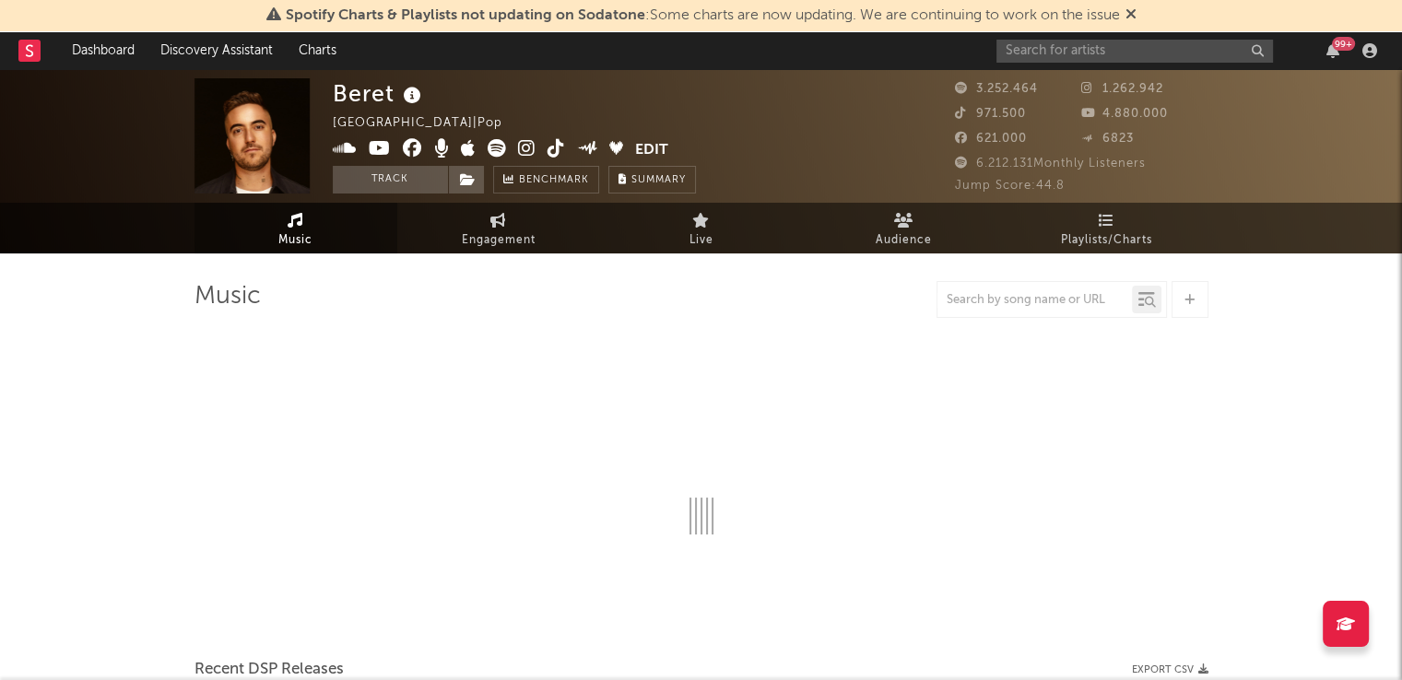
select select "6m"
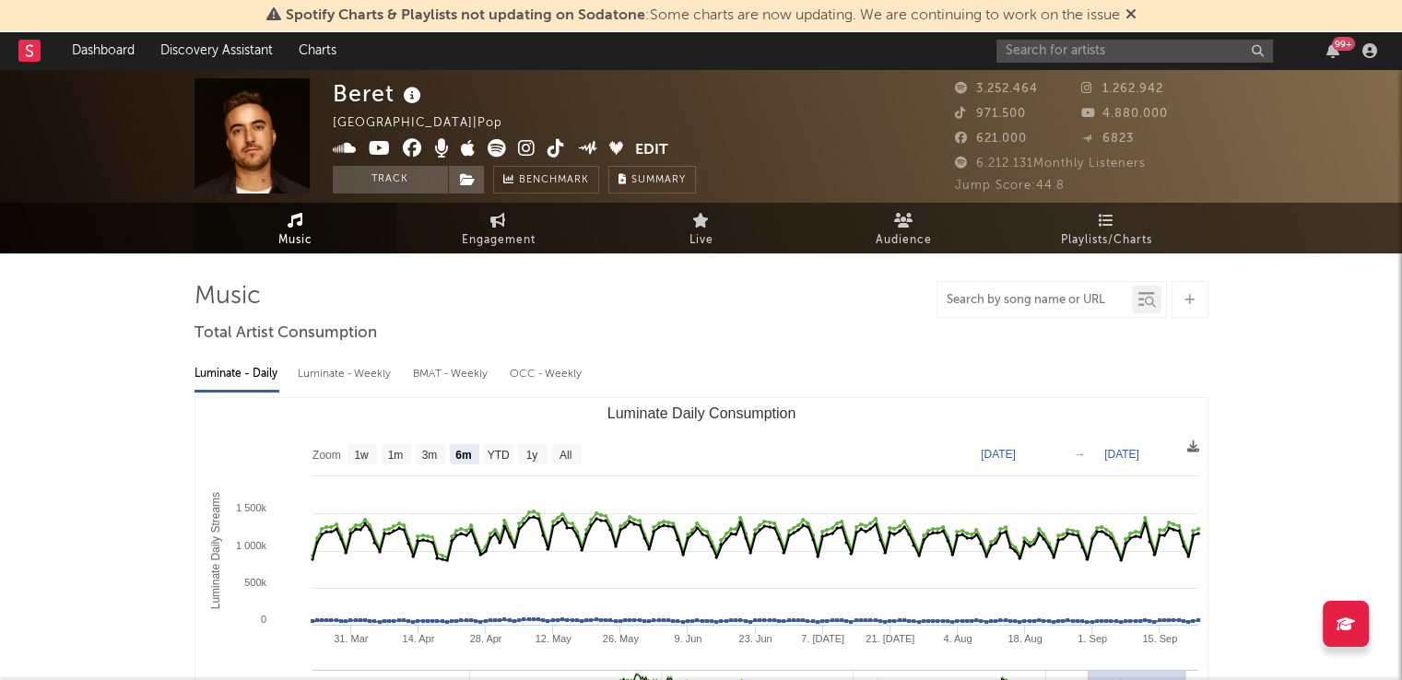
click at [995, 298] on input "text" at bounding box center [1034, 300] width 194 height 15
type input "como va a sab"
select select "6m"
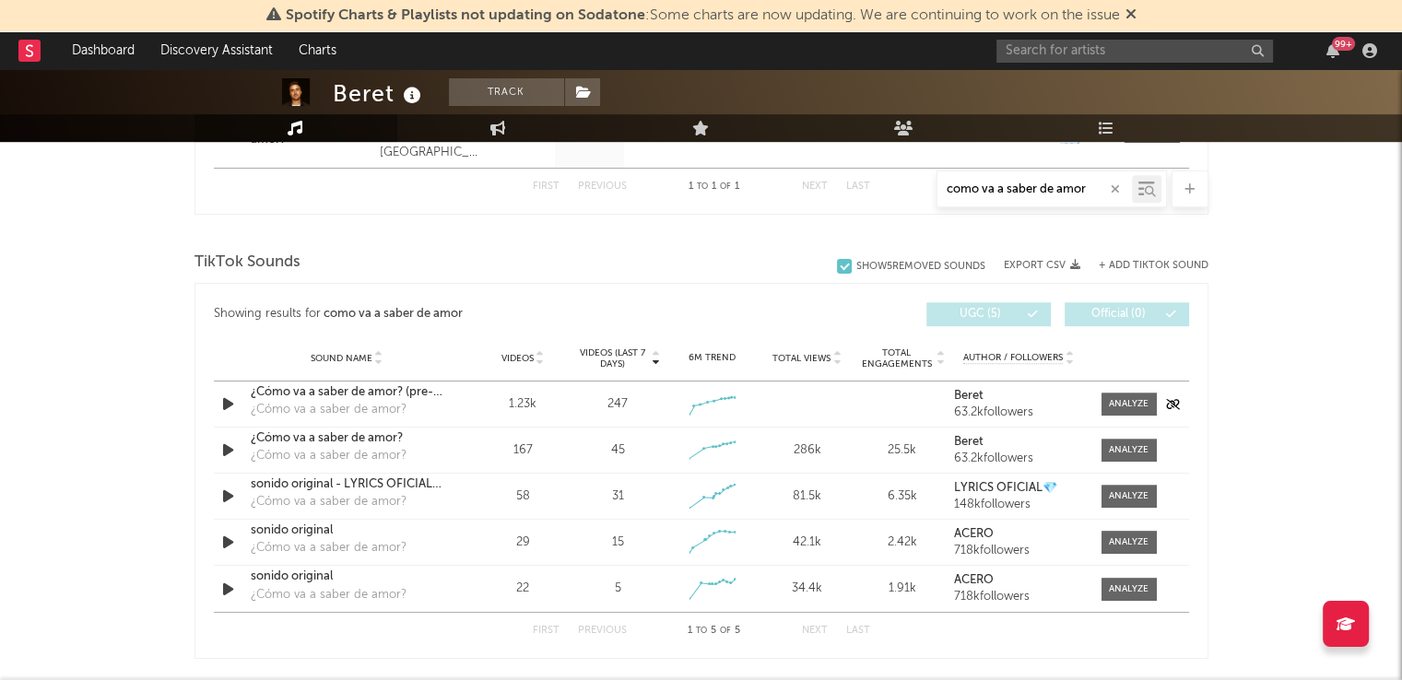
scroll to position [896, 0]
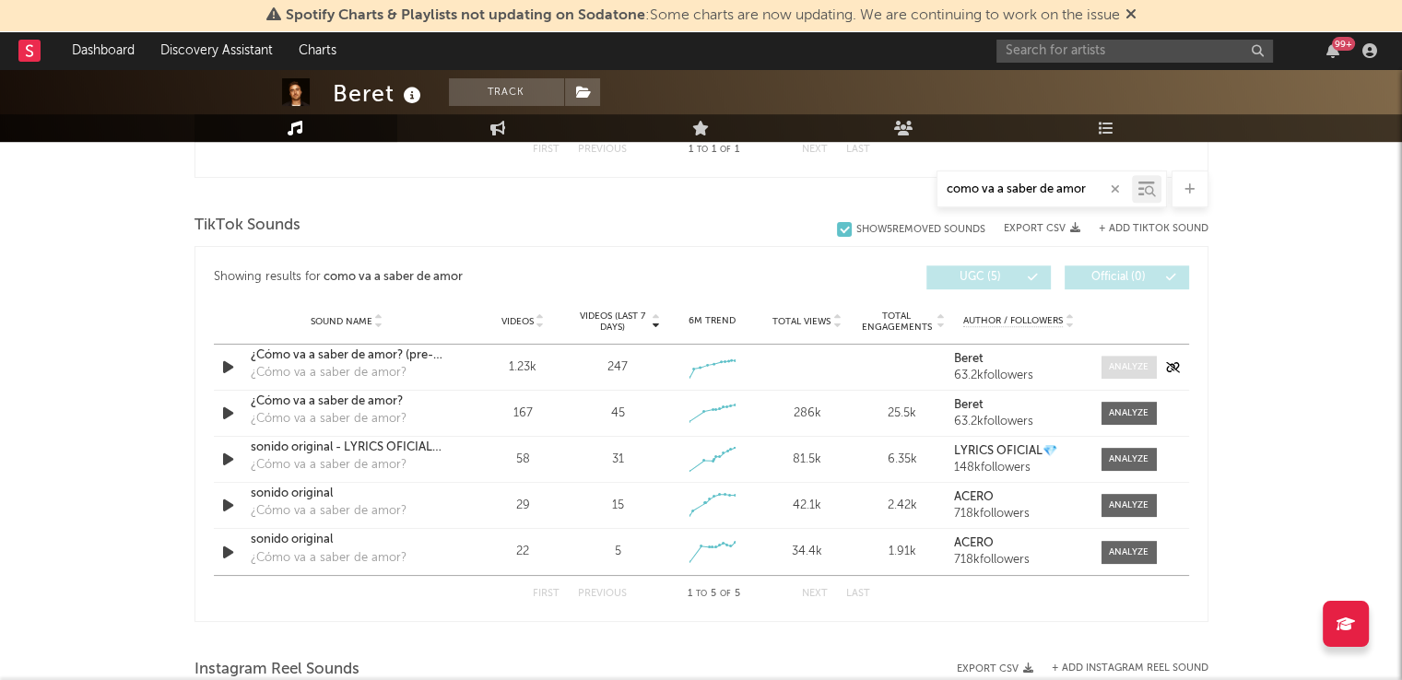
type input "como va a saber de amor"
click at [1110, 372] on div at bounding box center [1129, 367] width 40 height 14
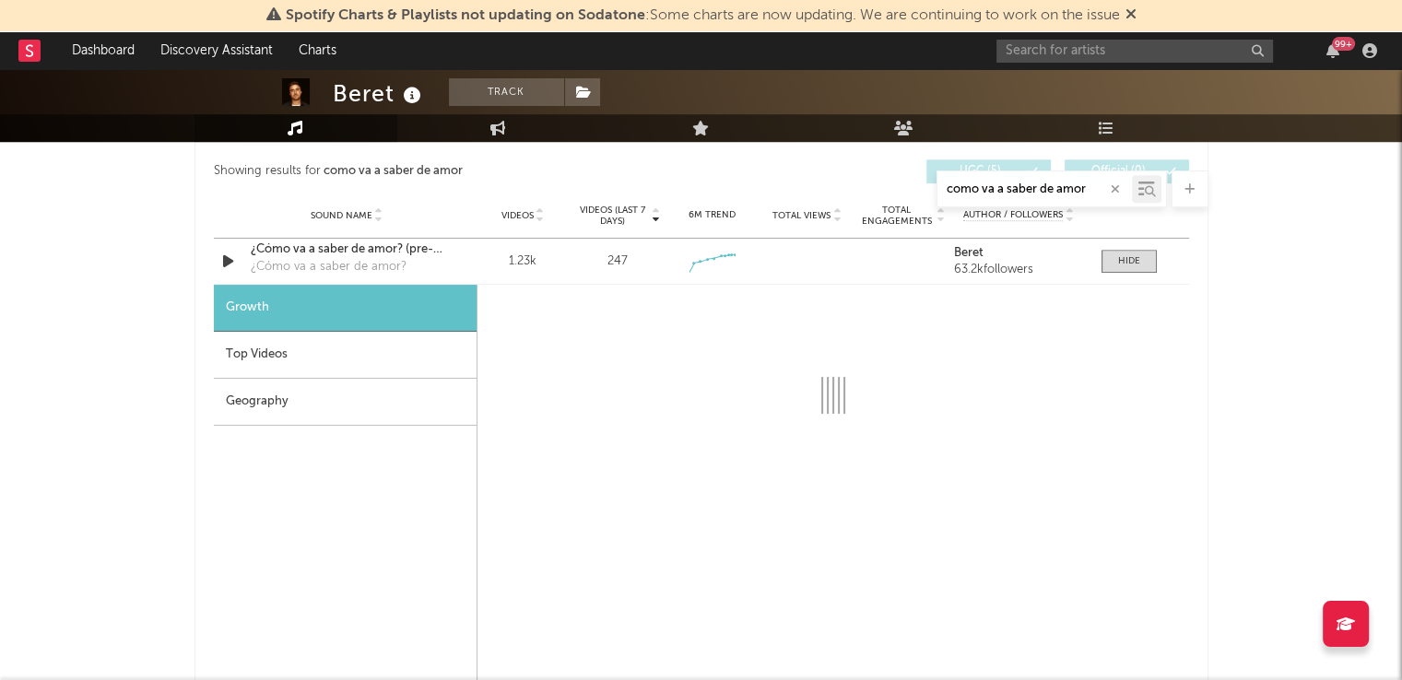
select select "1w"
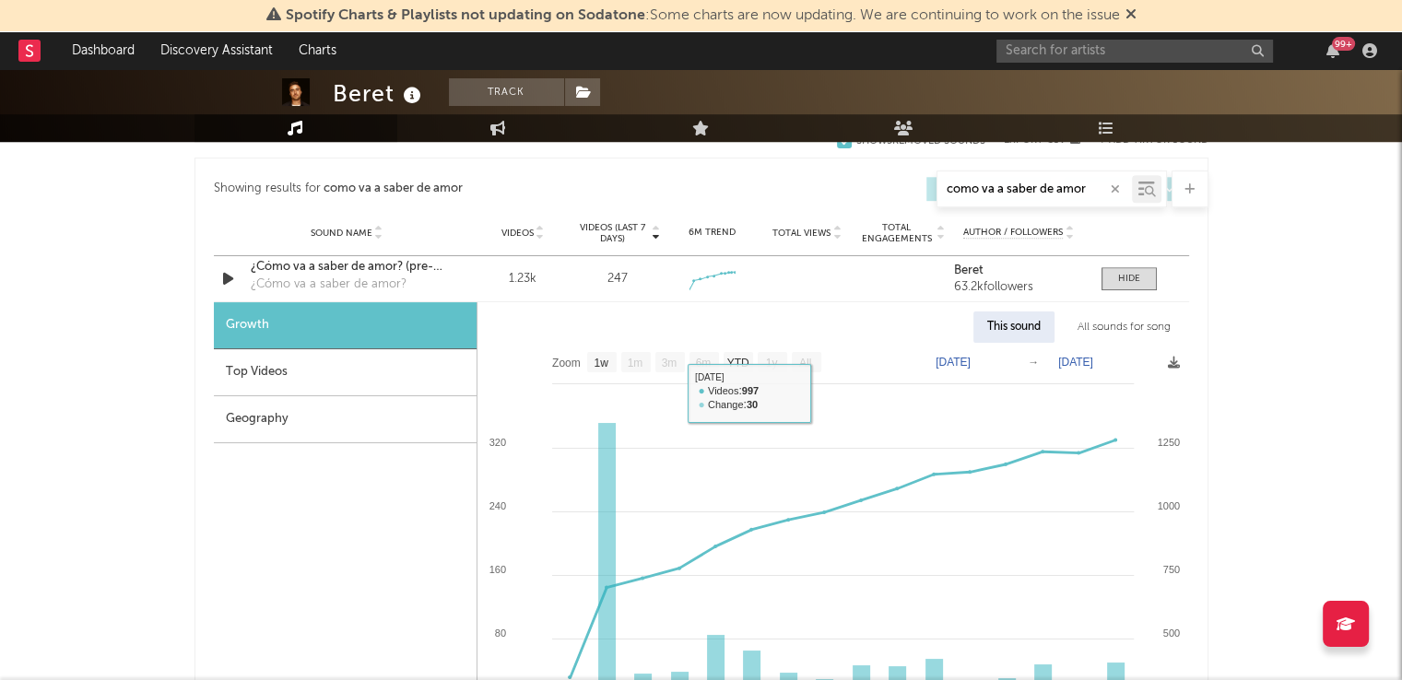
scroll to position [979, 0]
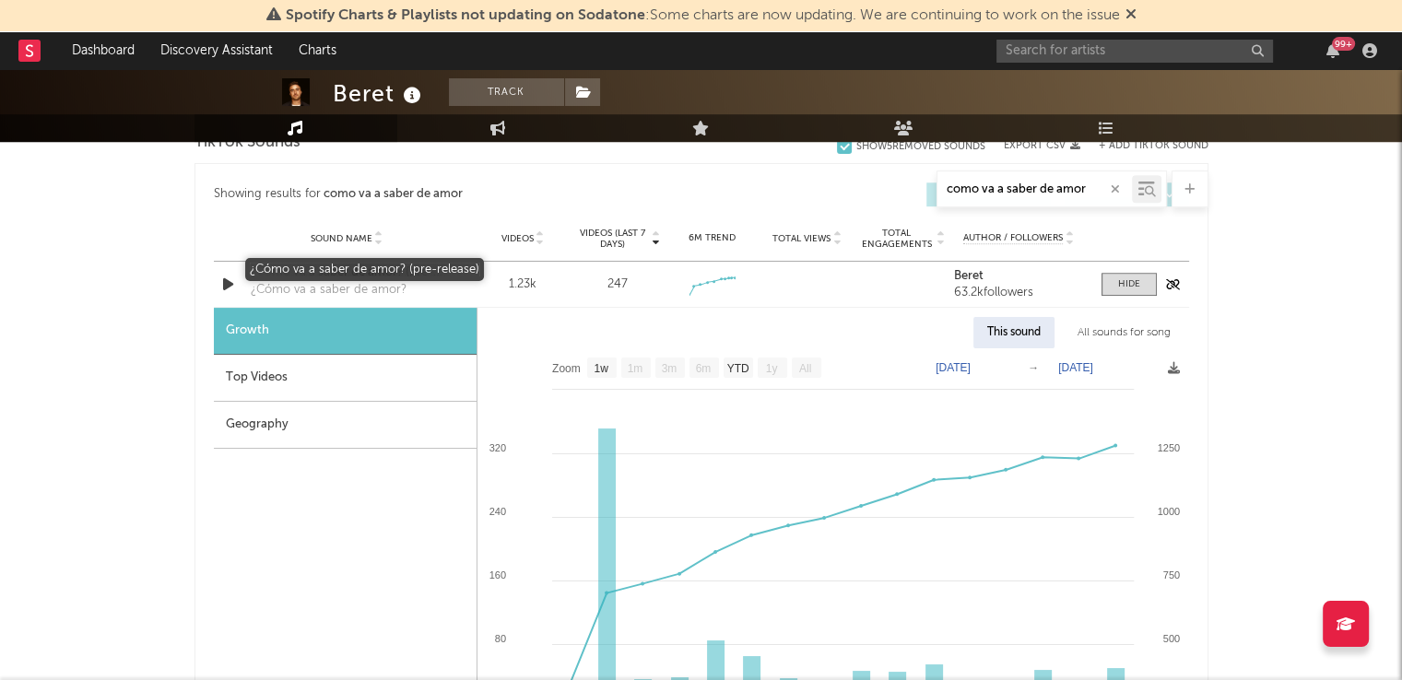
click at [337, 267] on div "¿Cómo va a saber de amor? (pre-release)" at bounding box center [347, 273] width 193 height 18
click at [1124, 292] on span at bounding box center [1128, 284] width 55 height 23
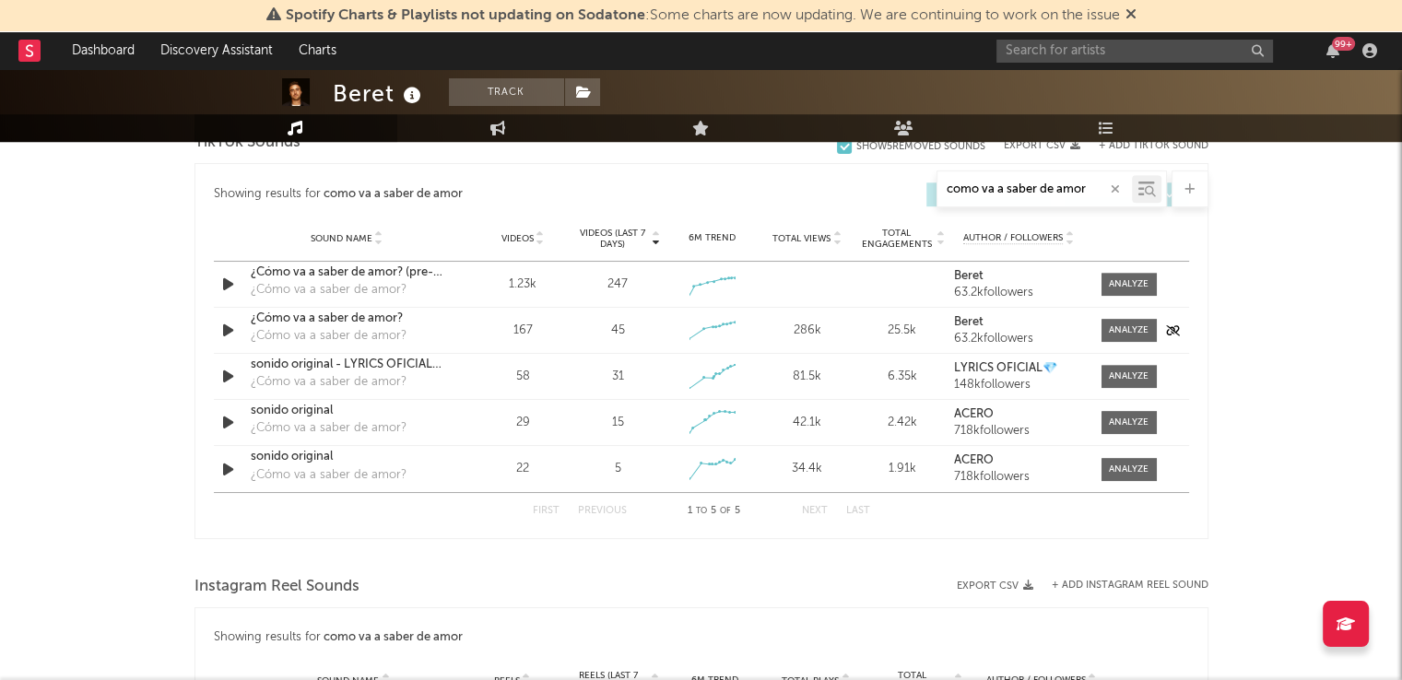
click at [334, 310] on div "¿Cómo va a saber de amor?" at bounding box center [347, 319] width 193 height 18
click at [1132, 324] on div at bounding box center [1129, 331] width 40 height 14
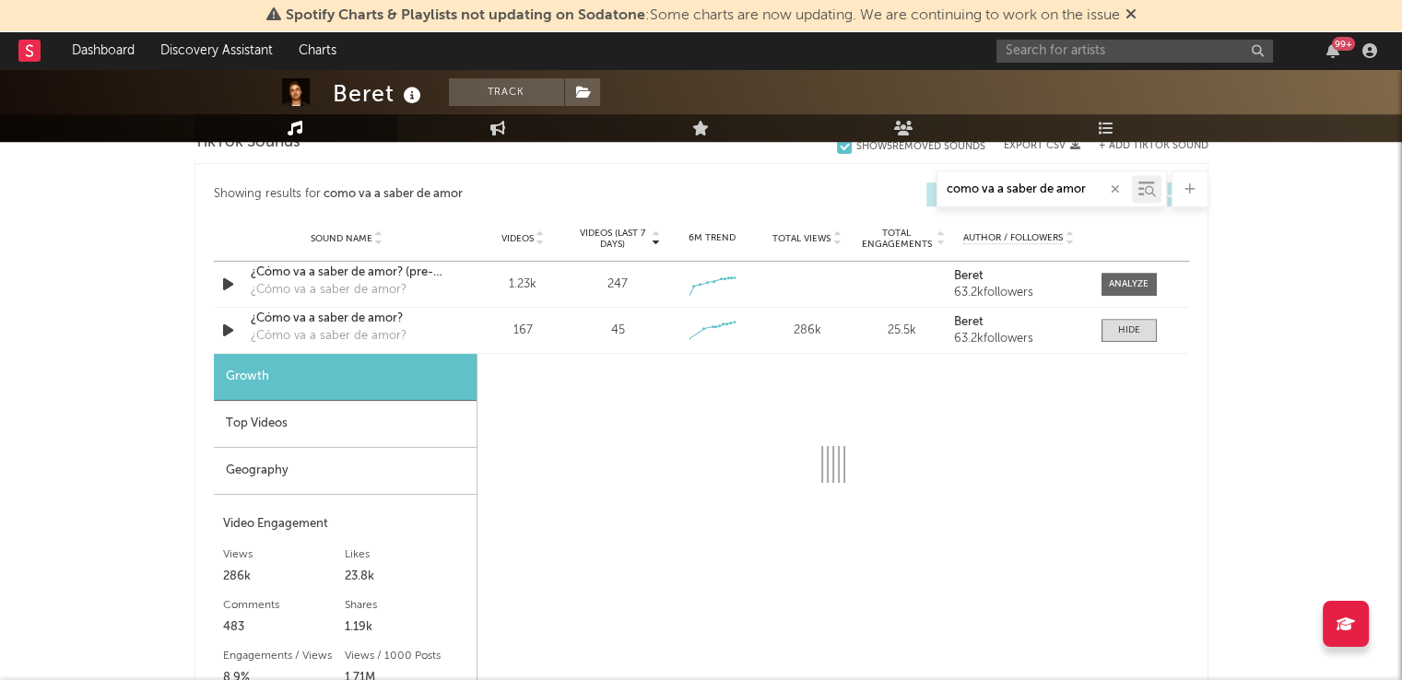
select select "1w"
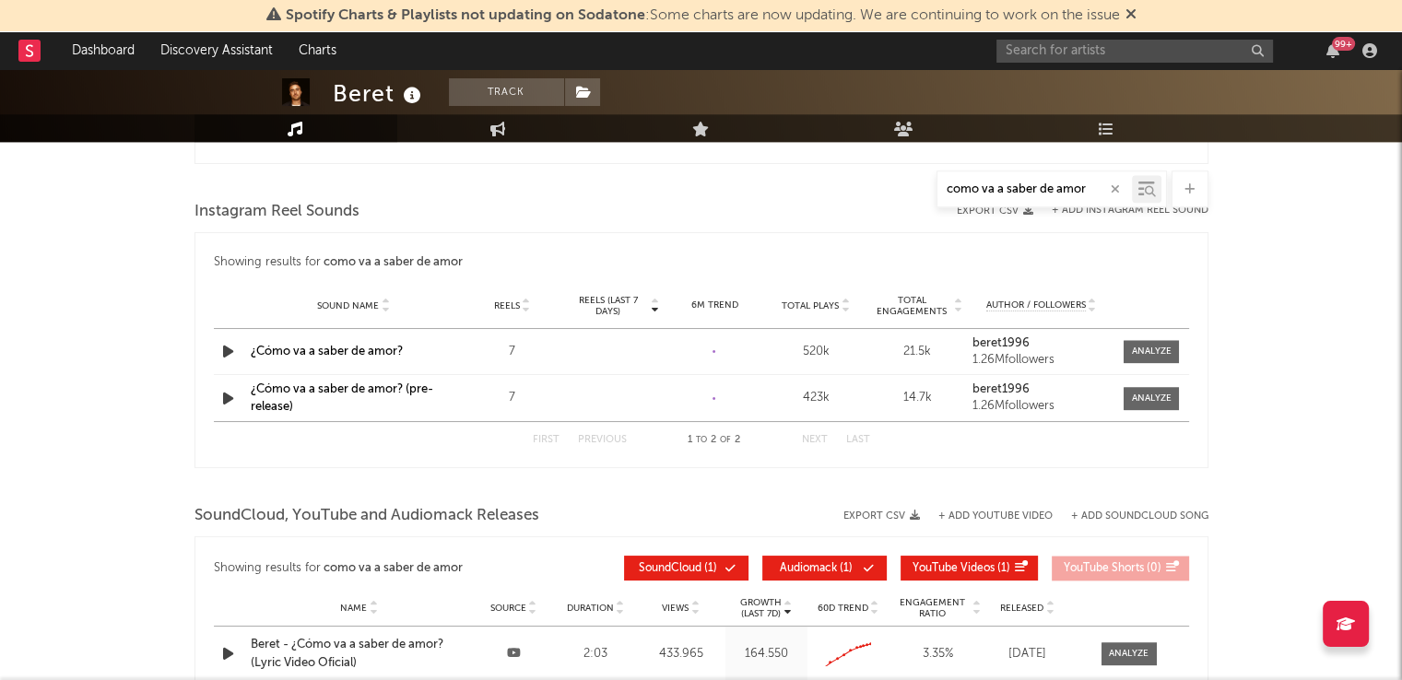
scroll to position [1781, 0]
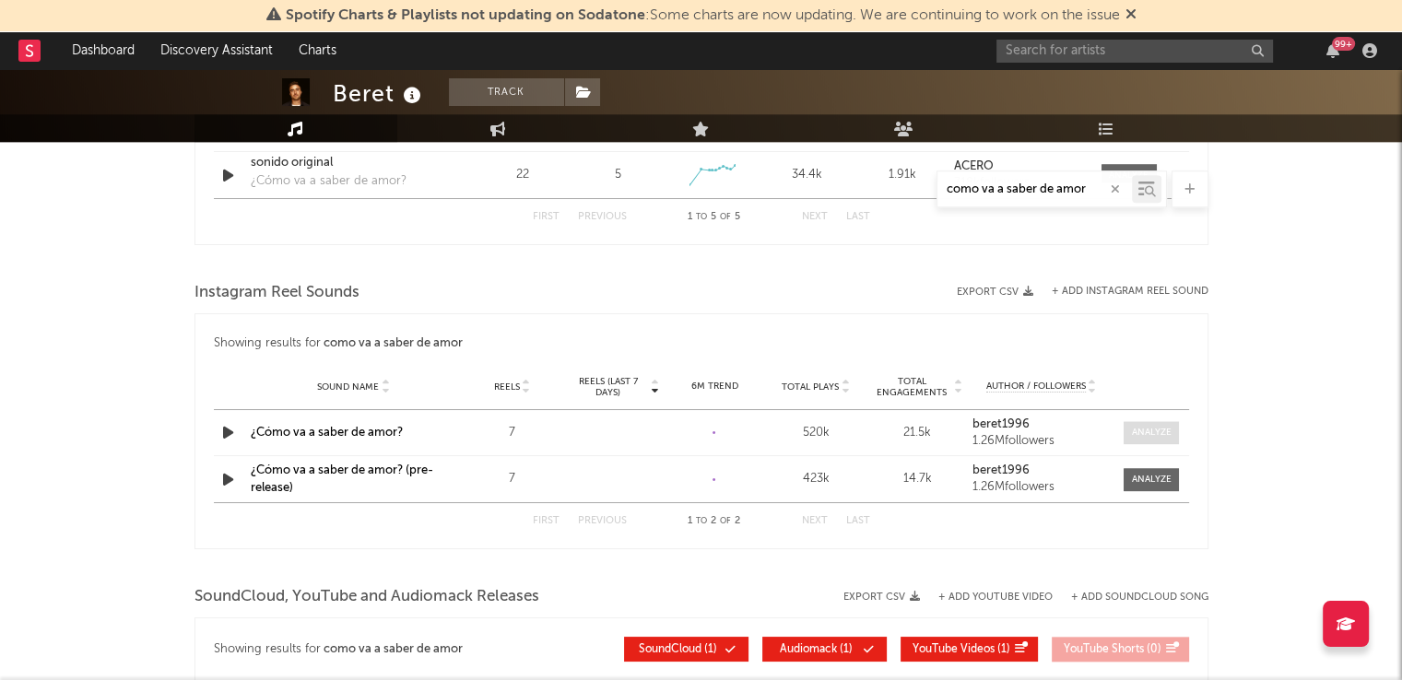
click at [1147, 430] on div at bounding box center [1152, 433] width 40 height 14
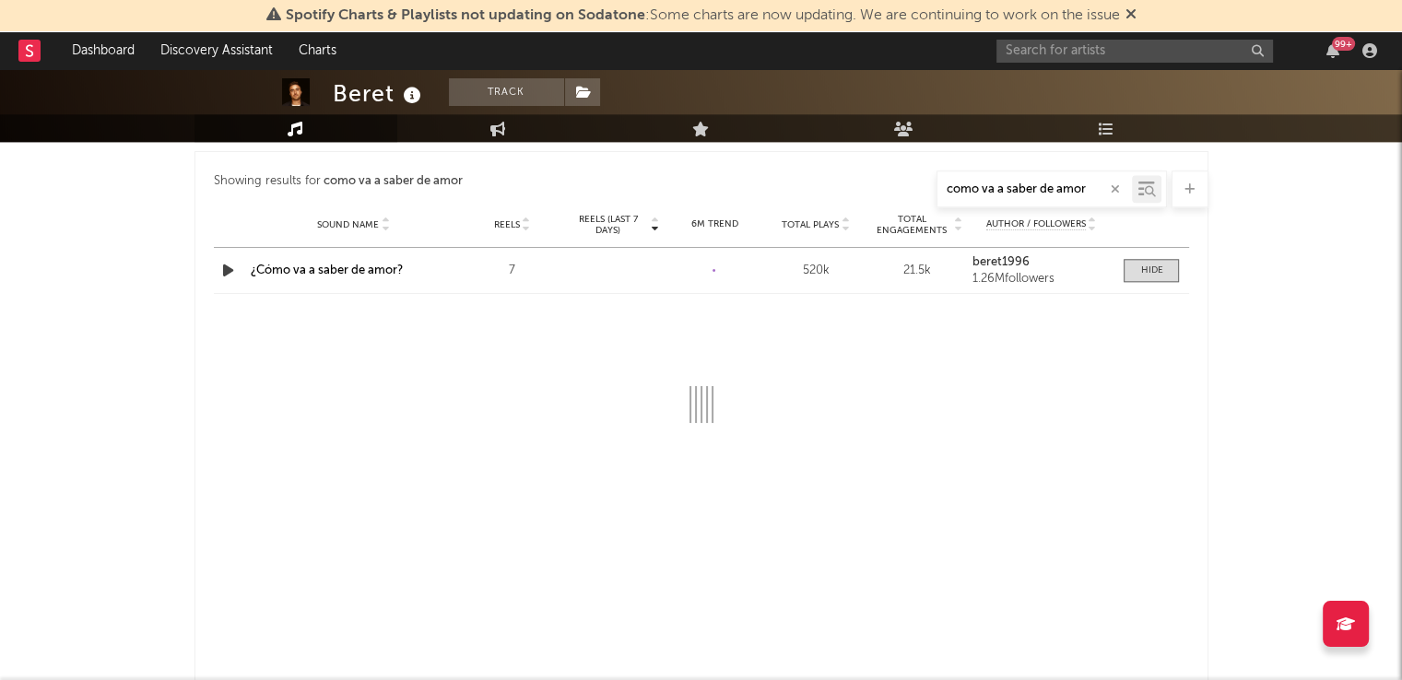
select select "1w"
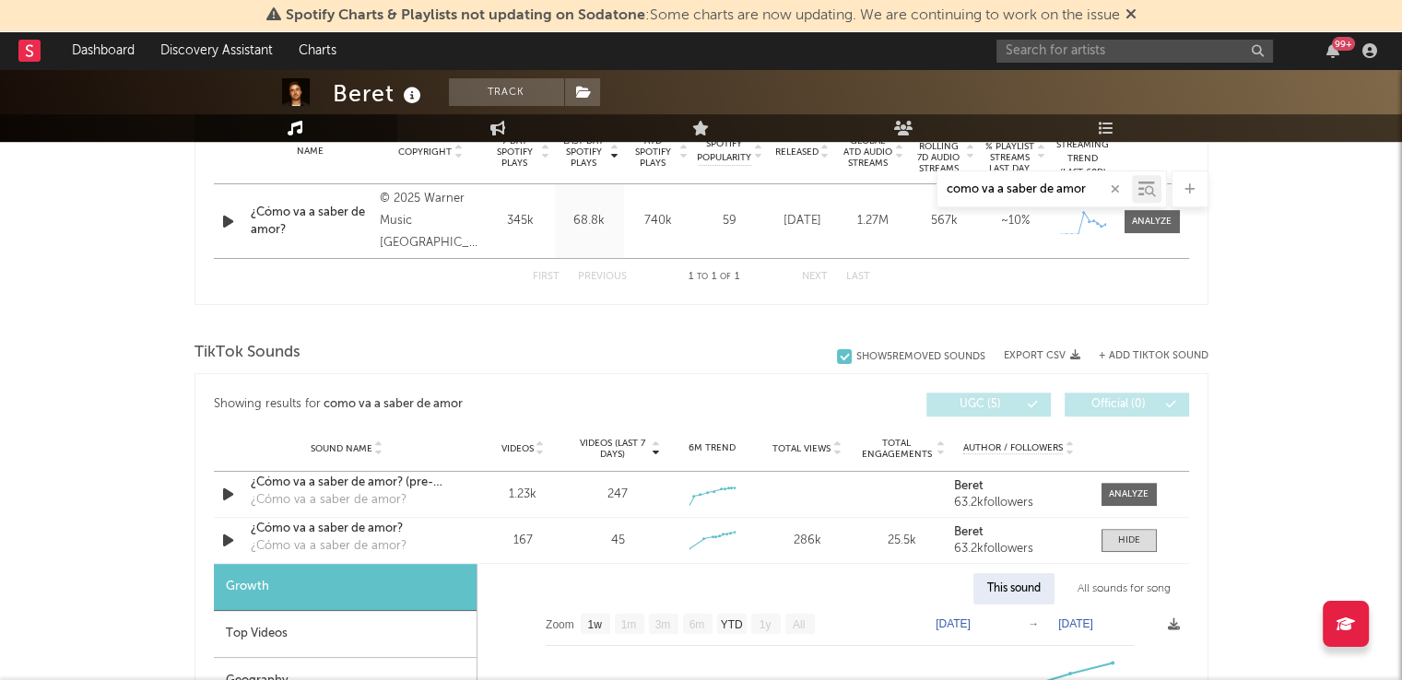
scroll to position [766, 0]
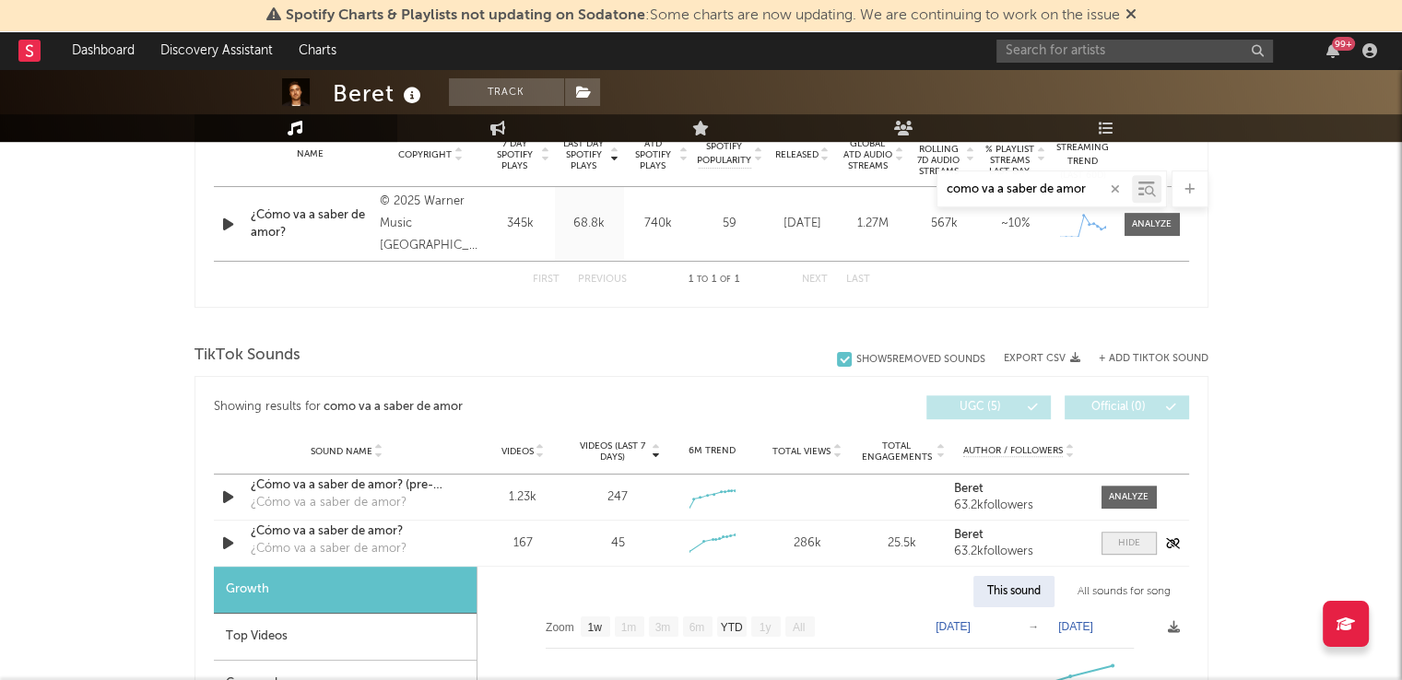
click at [1124, 539] on div at bounding box center [1129, 543] width 22 height 14
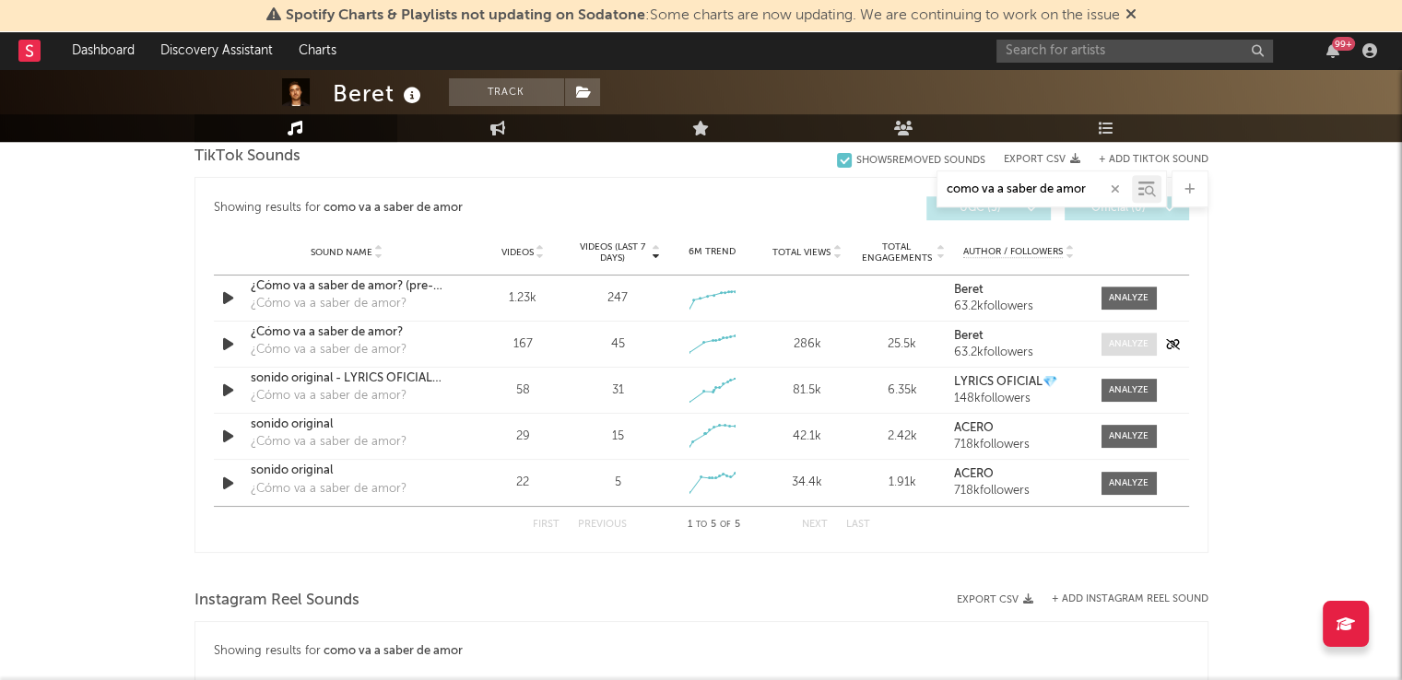
scroll to position [966, 0]
click at [1131, 390] on div at bounding box center [1129, 390] width 40 height 14
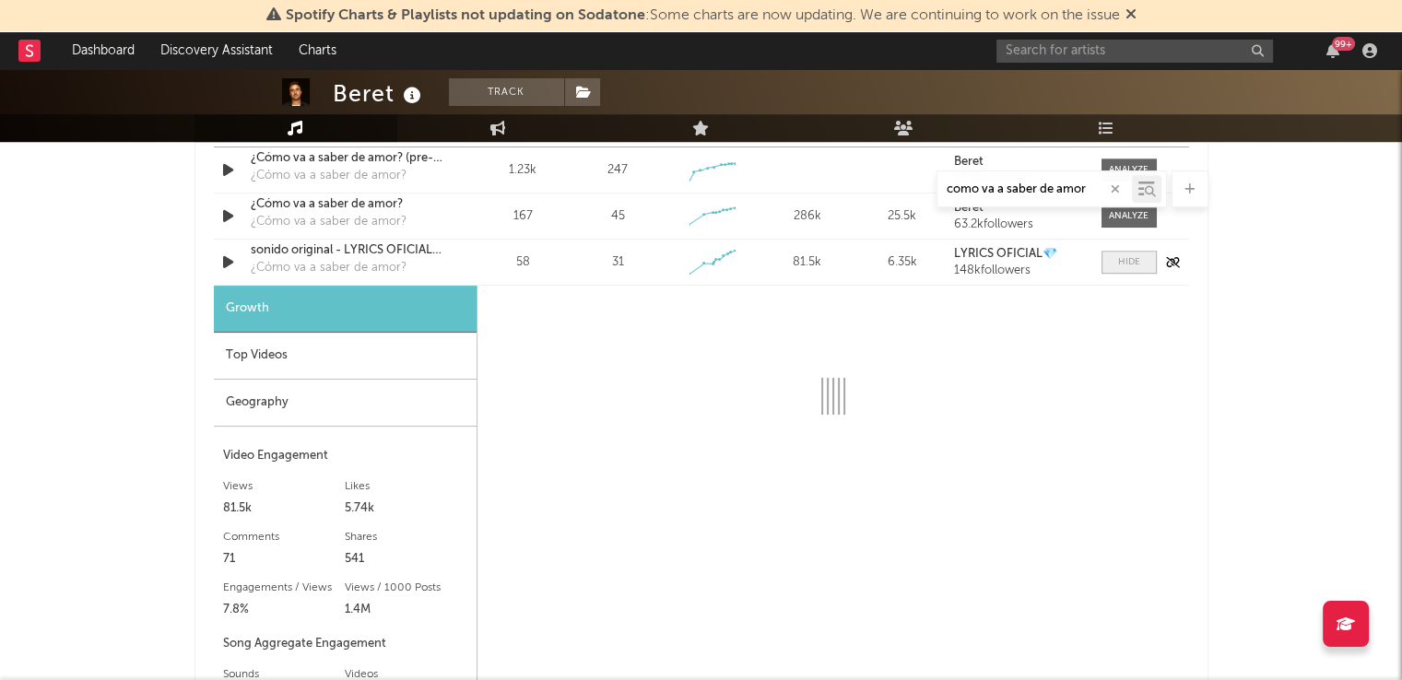
select select "1w"
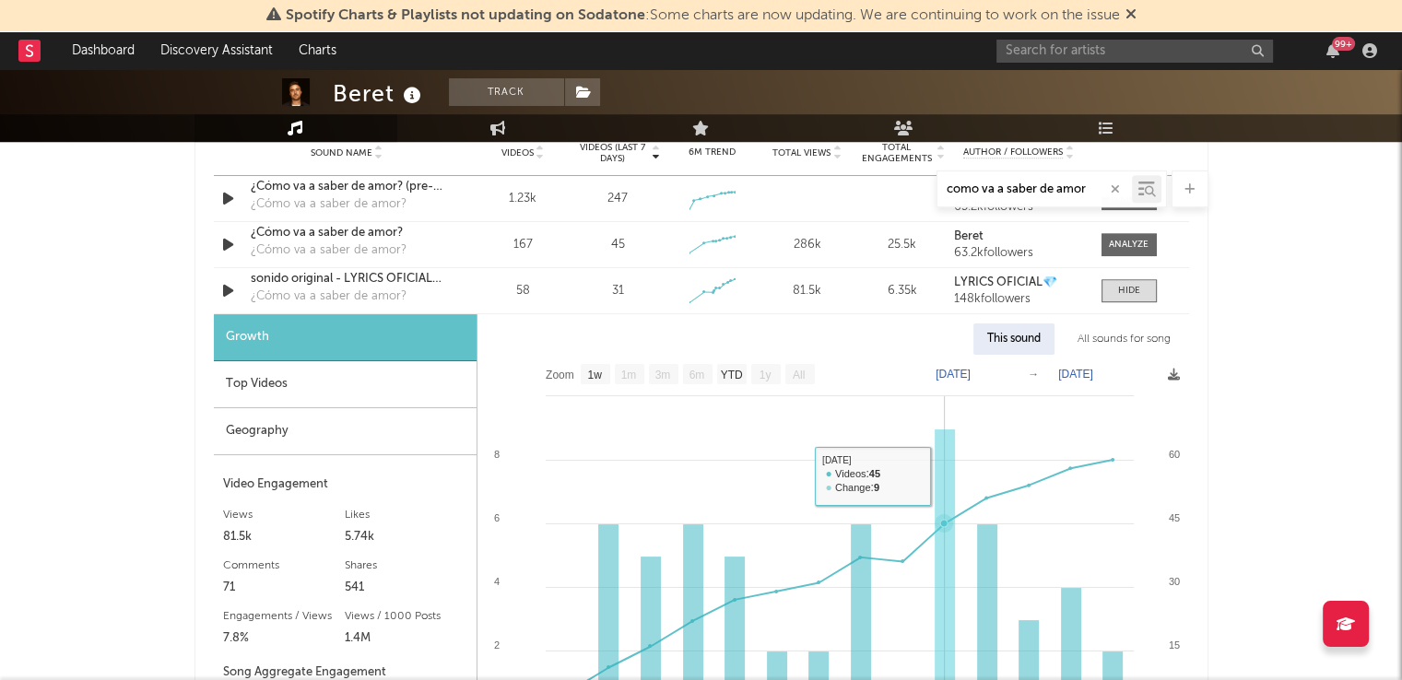
scroll to position [1046, 0]
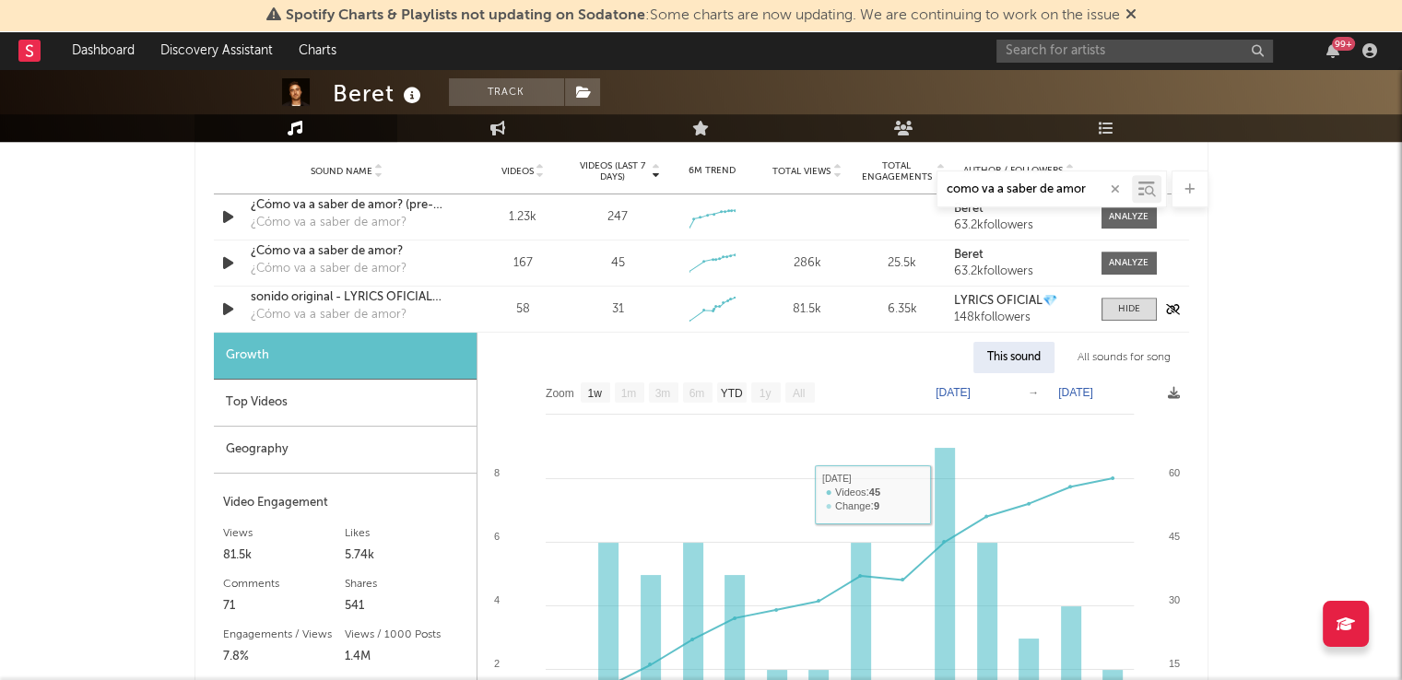
click at [1117, 322] on div "Sound Name sonido original - LYRICS OFICIAL💎 ¿Cómo va a saber de amor? Videos 5…" at bounding box center [701, 309] width 975 height 45
click at [1117, 315] on span at bounding box center [1128, 309] width 55 height 23
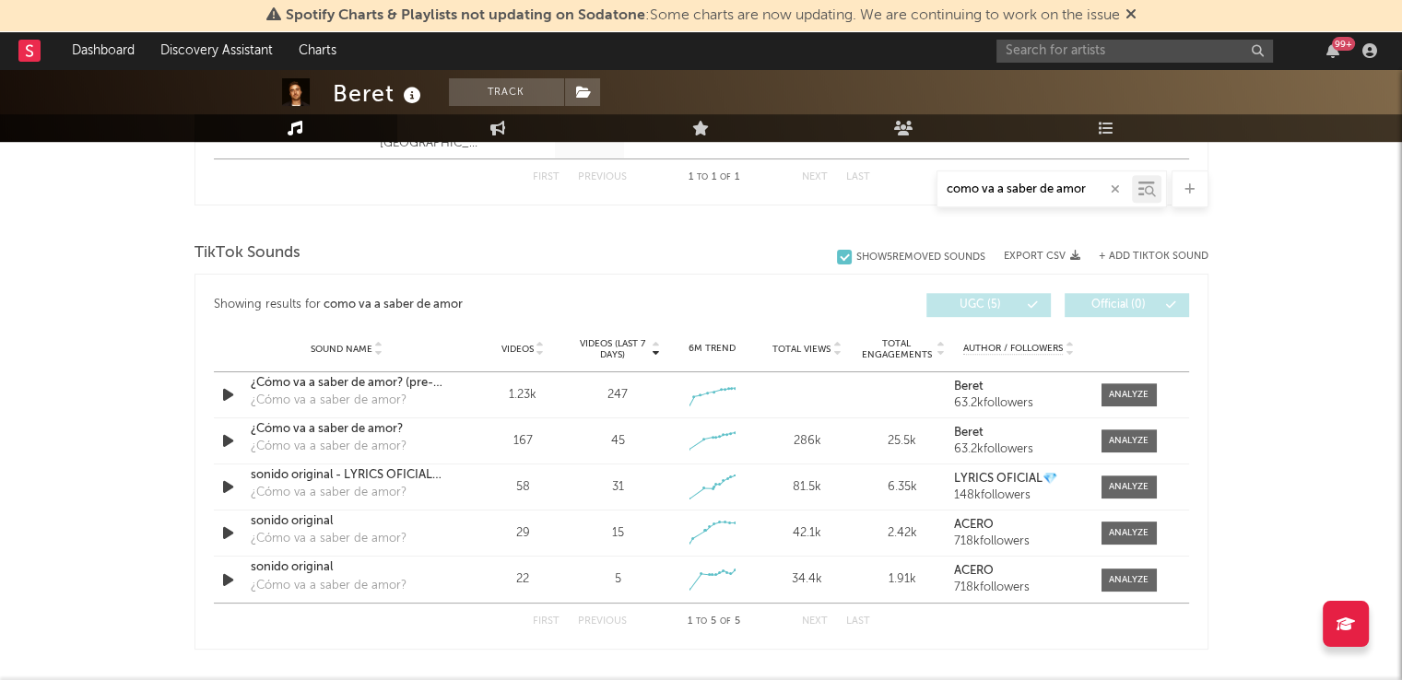
scroll to position [851, 0]
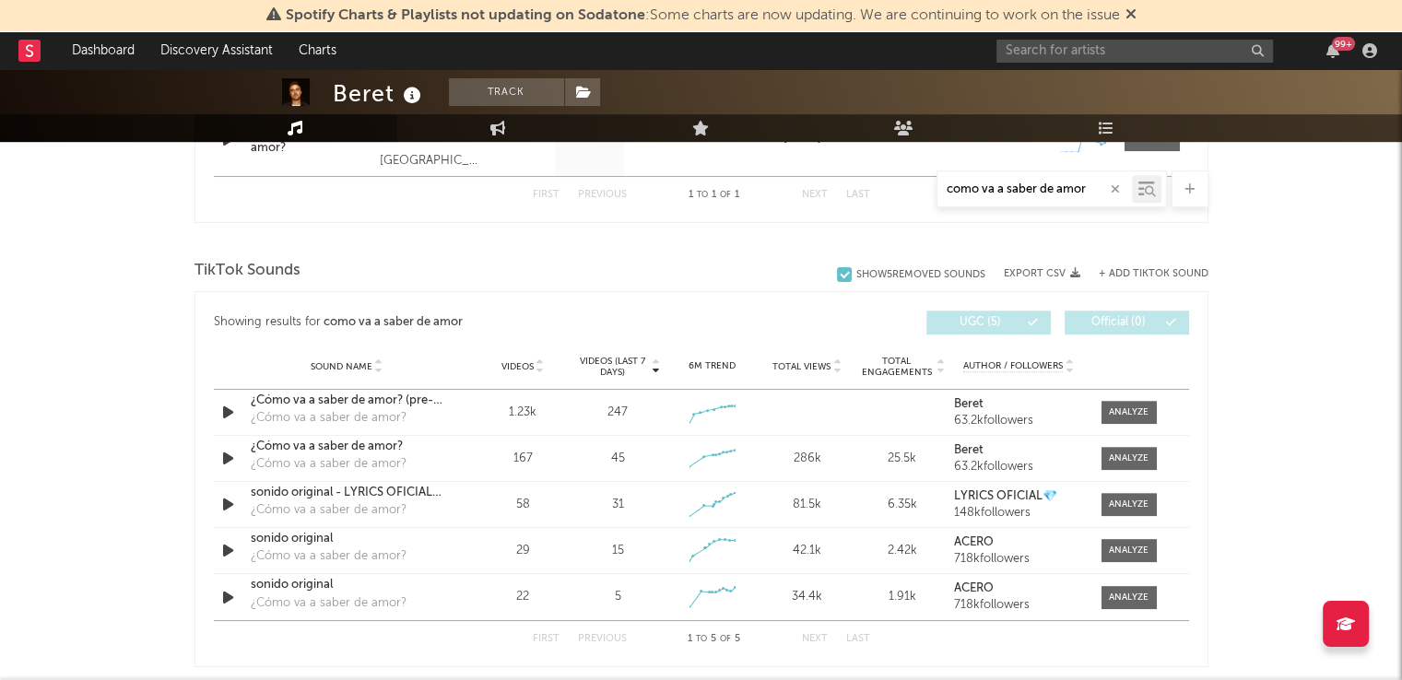
click at [1115, 183] on icon "button" at bounding box center [1115, 189] width 9 height 12
click at [1283, 245] on div "Beret Track Spain | Pop Edit Track Benchmark Summary 3.252.464 1.262.942 971.50…" at bounding box center [701, 506] width 1402 height 2577
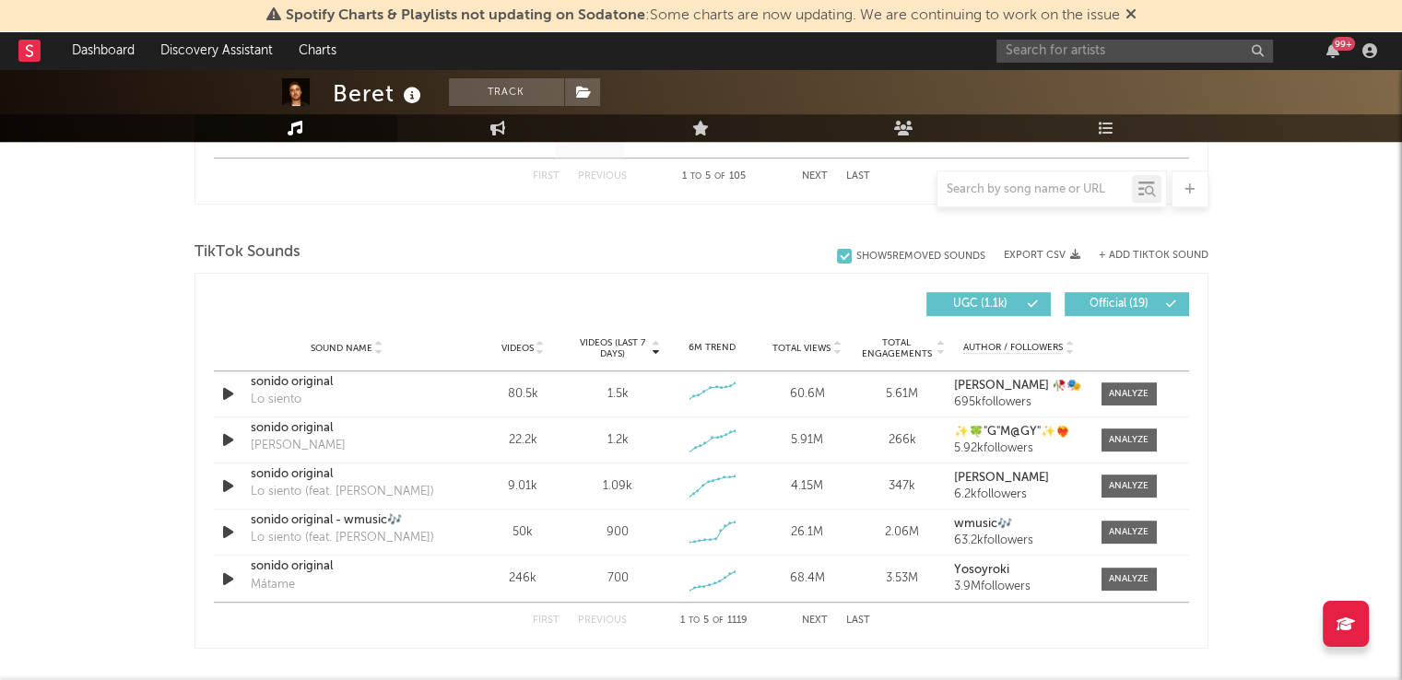
scroll to position [1179, 0]
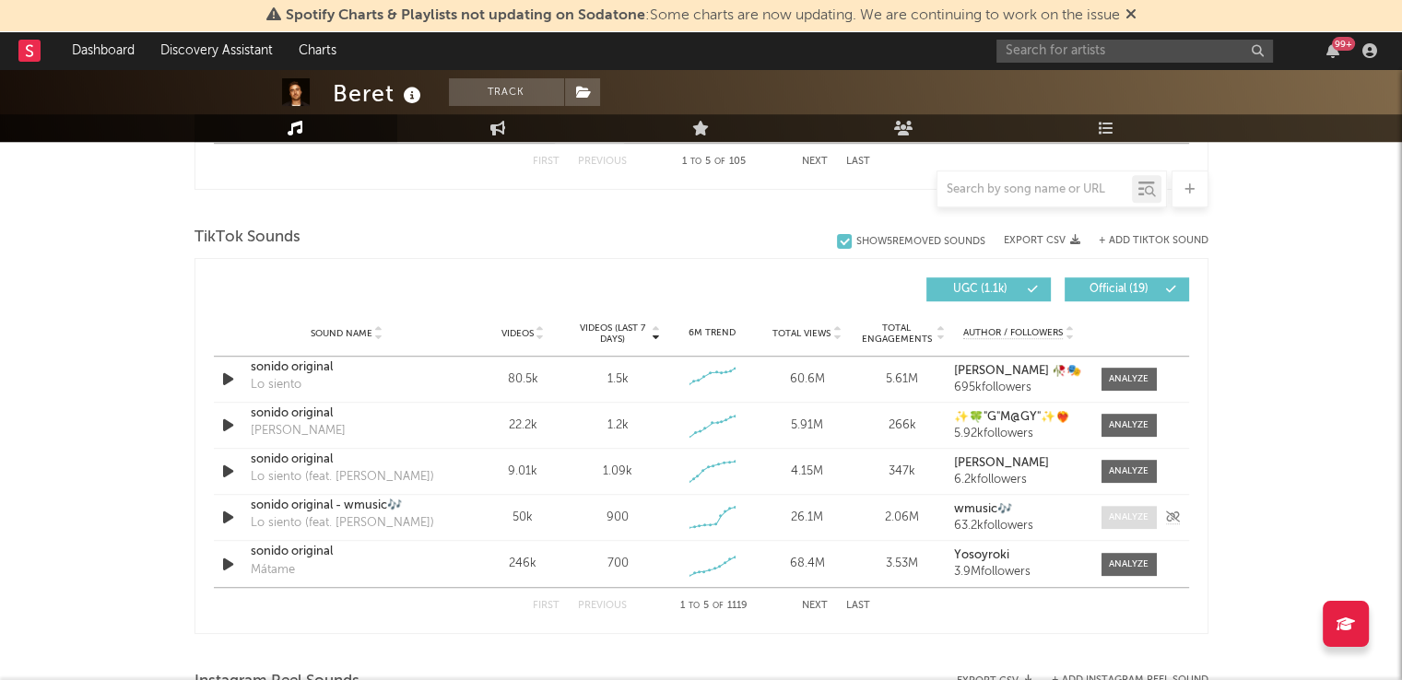
click at [1111, 517] on div at bounding box center [1129, 518] width 40 height 14
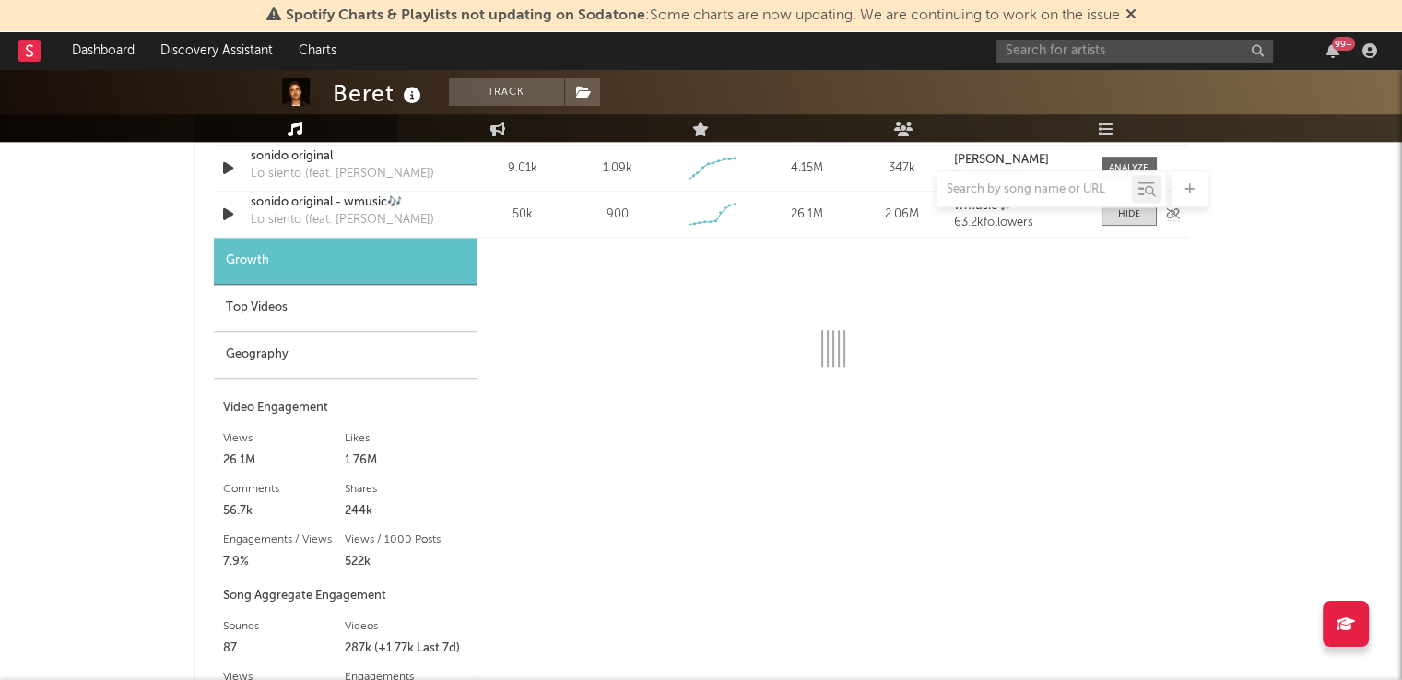
scroll to position [1508, 0]
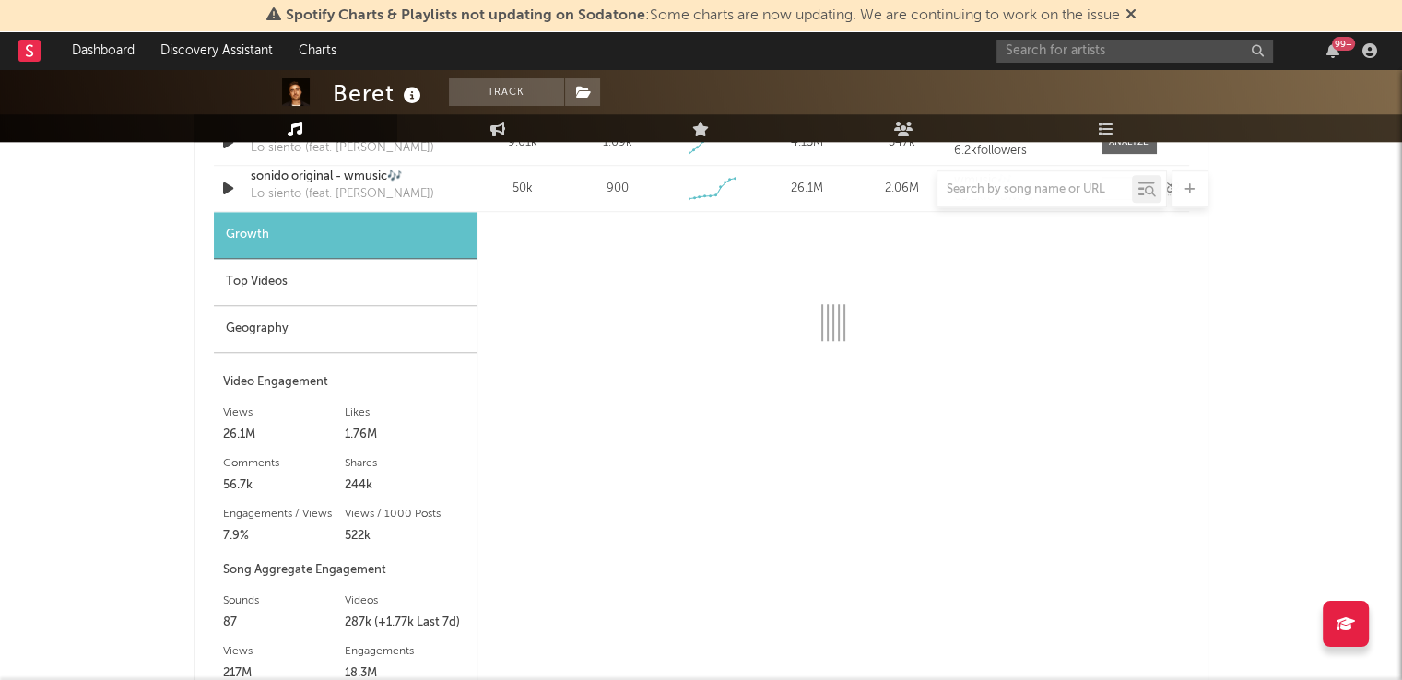
select select "6m"
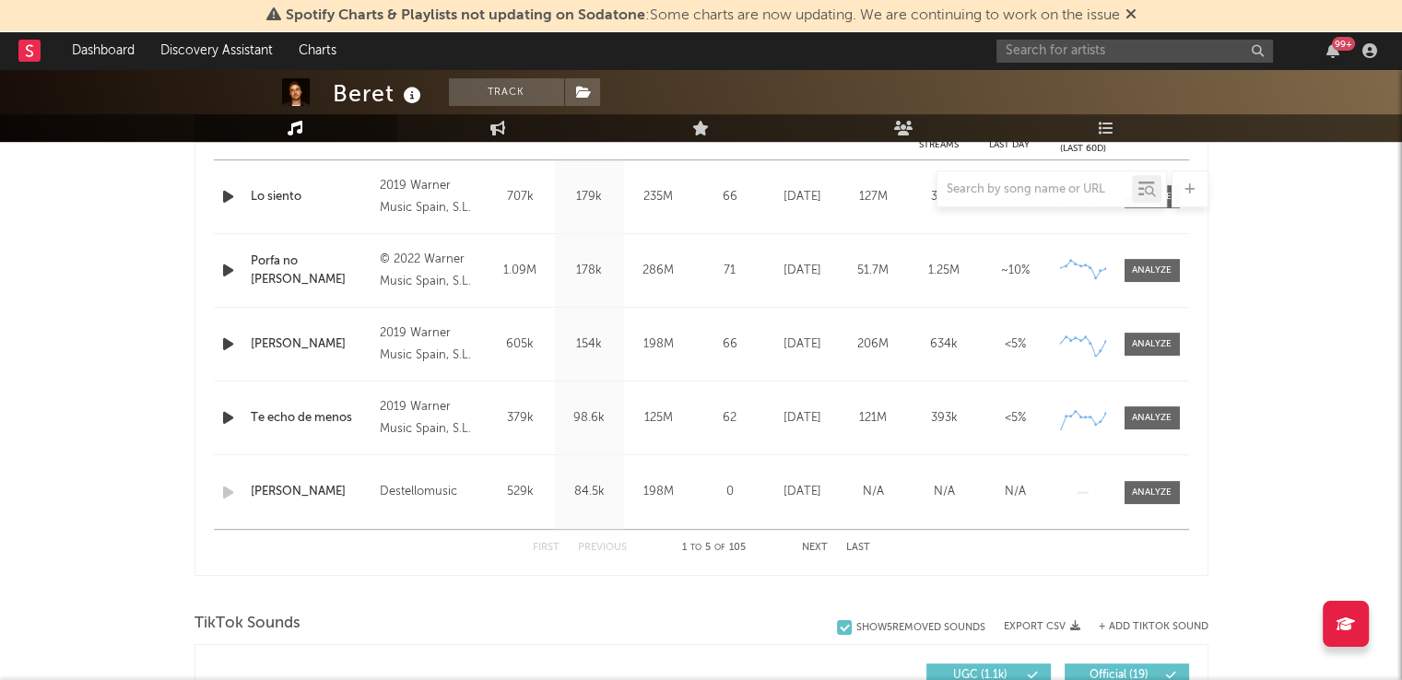
scroll to position [793, 0]
click at [1120, 63] on div "99 +" at bounding box center [1189, 50] width 387 height 37
click at [1104, 41] on input "text" at bounding box center [1134, 51] width 277 height 23
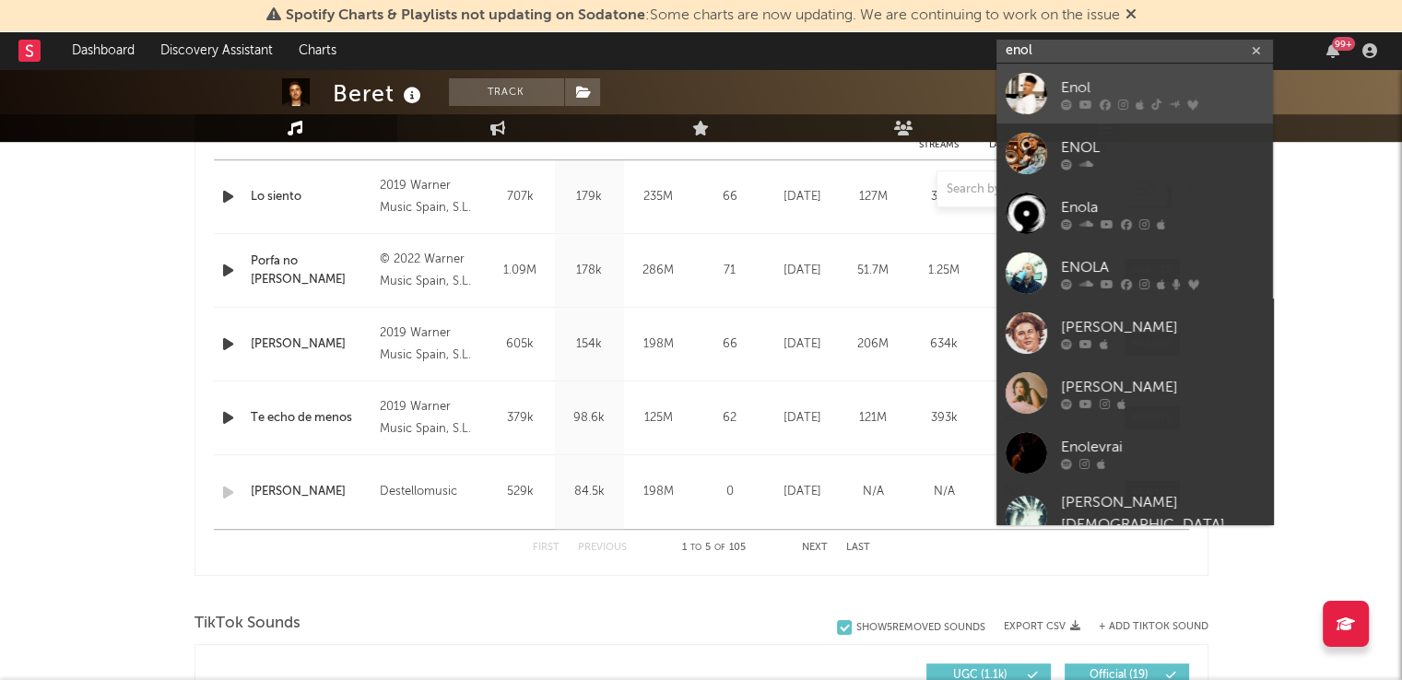
type input "enol"
click at [1105, 89] on div "Enol" at bounding box center [1162, 88] width 203 height 22
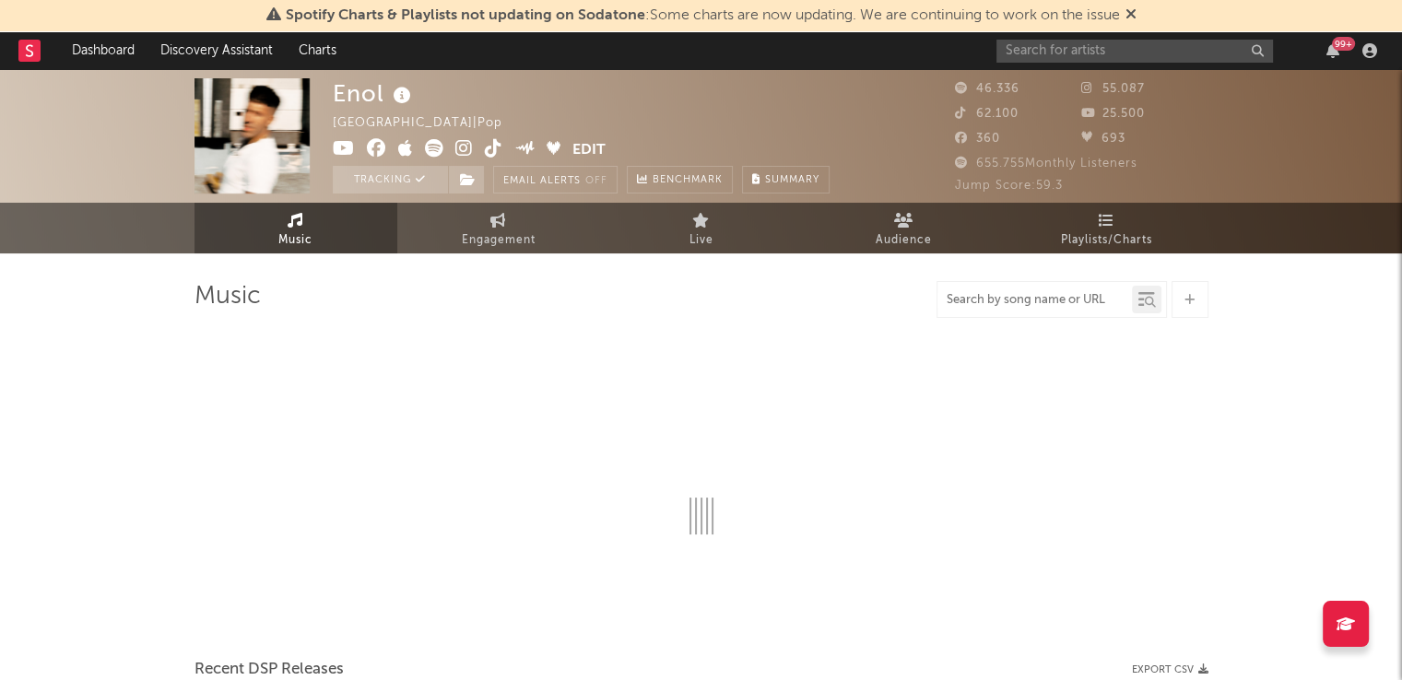
click at [977, 293] on input "text" at bounding box center [1034, 300] width 194 height 15
type input "cuando dorm"
select select "6m"
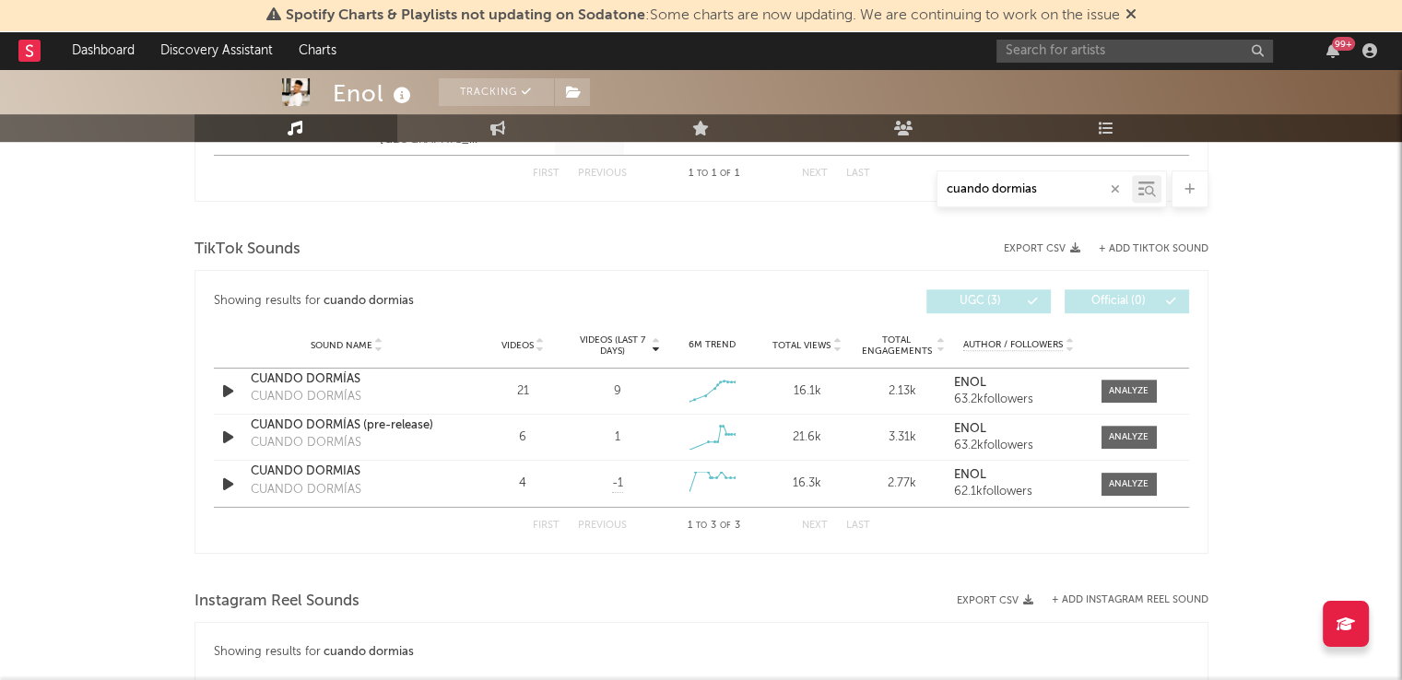
scroll to position [879, 0]
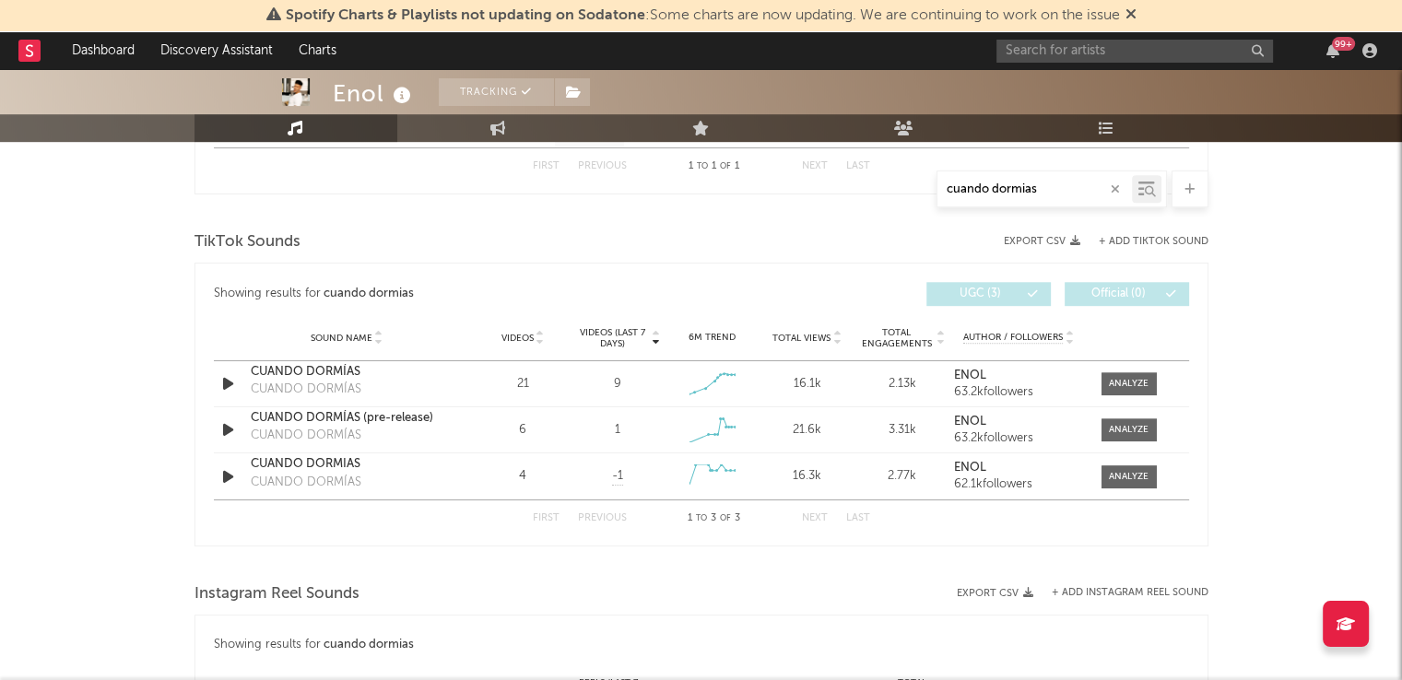
type input "cuando dormias"
click at [1048, 50] on input "text" at bounding box center [1134, 51] width 277 height 23
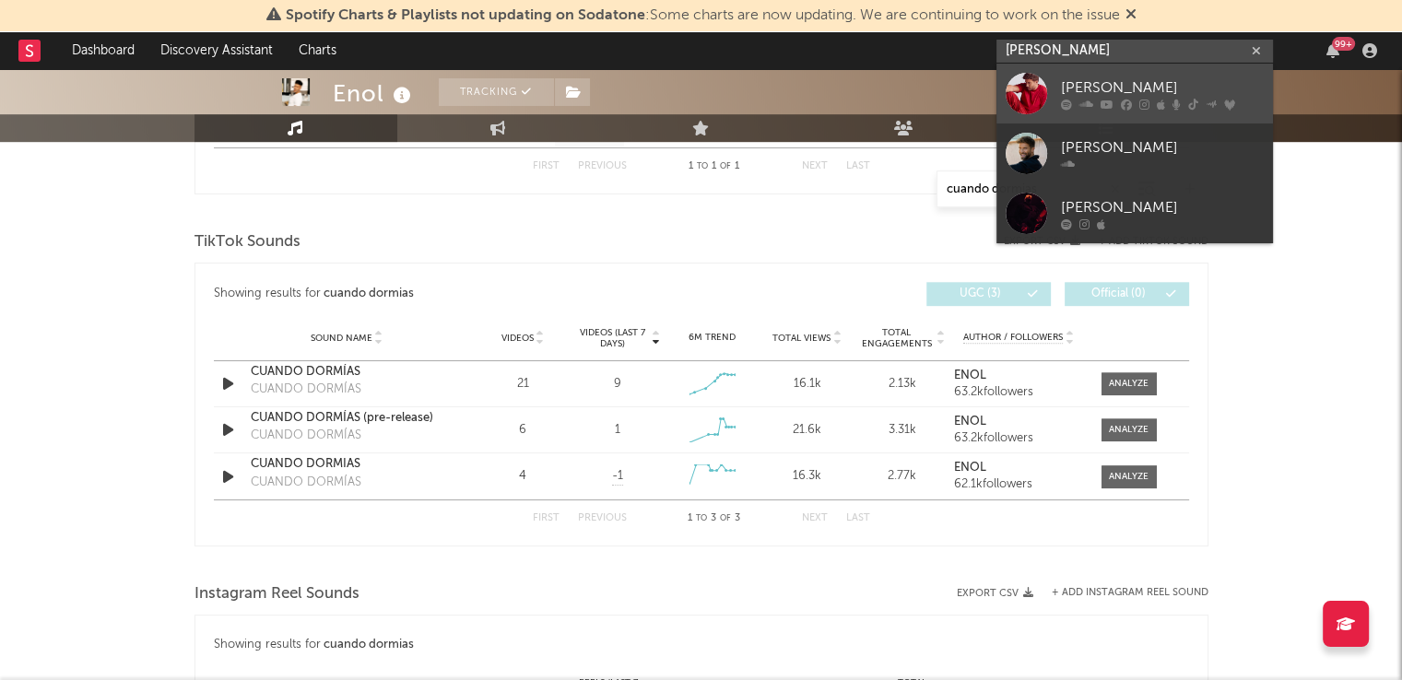
type input "[PERSON_NAME]"
click at [1105, 103] on icon at bounding box center [1107, 104] width 13 height 11
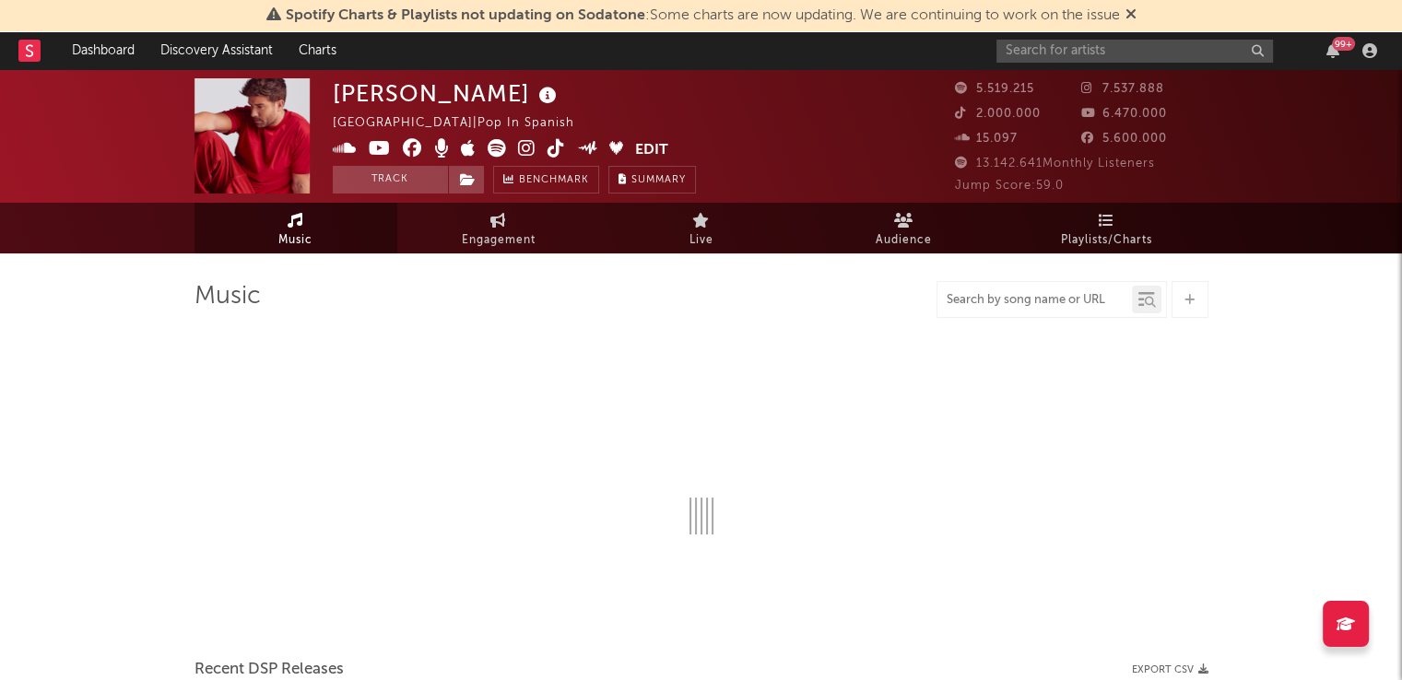
click at [1024, 293] on input "text" at bounding box center [1034, 300] width 194 height 15
type input "vñamo"
select select "6m"
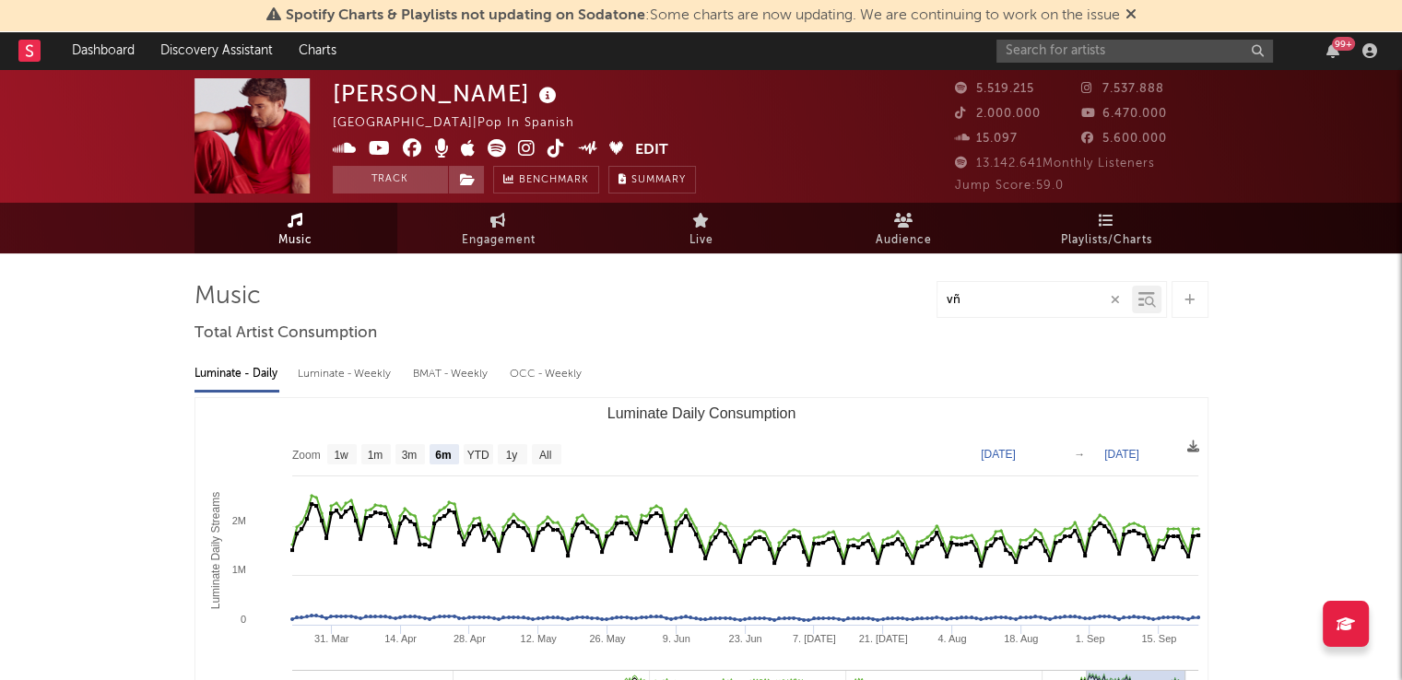
type input "v"
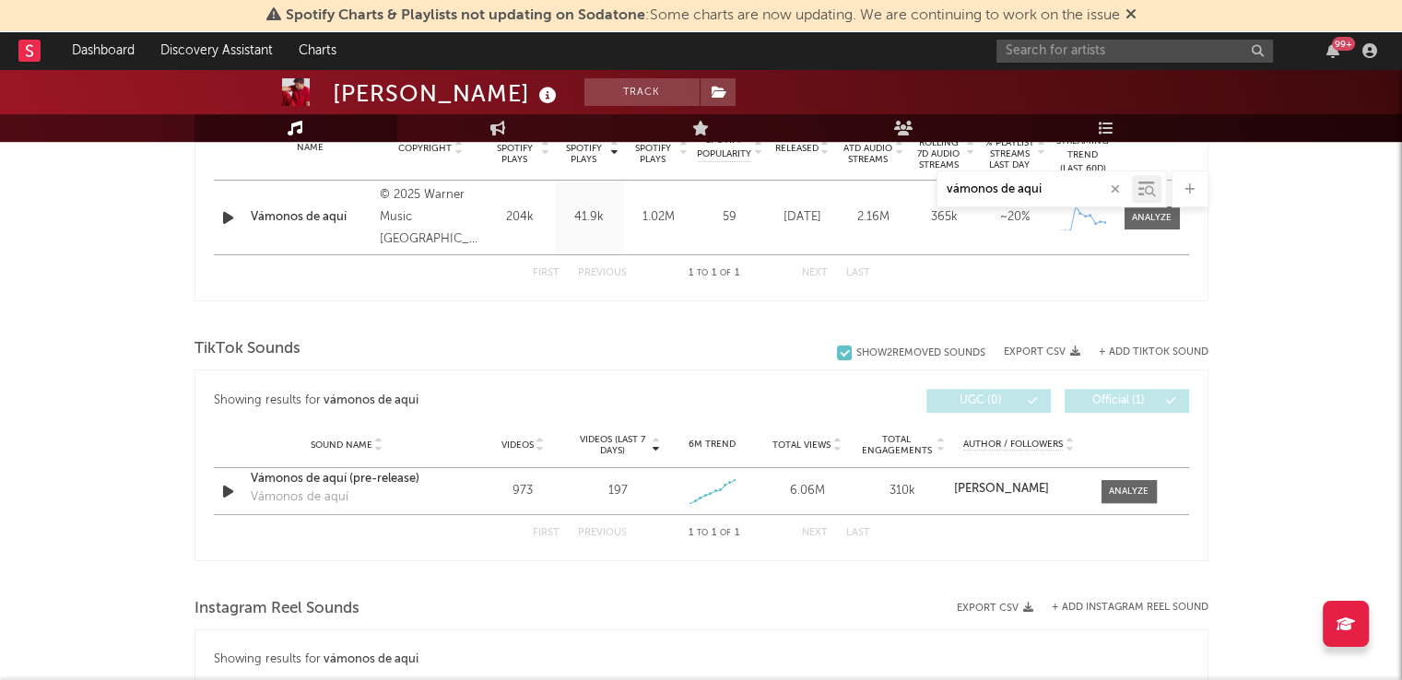
scroll to position [773, 0]
type input "vámonos de aqui"
click at [1119, 485] on div at bounding box center [1129, 491] width 40 height 14
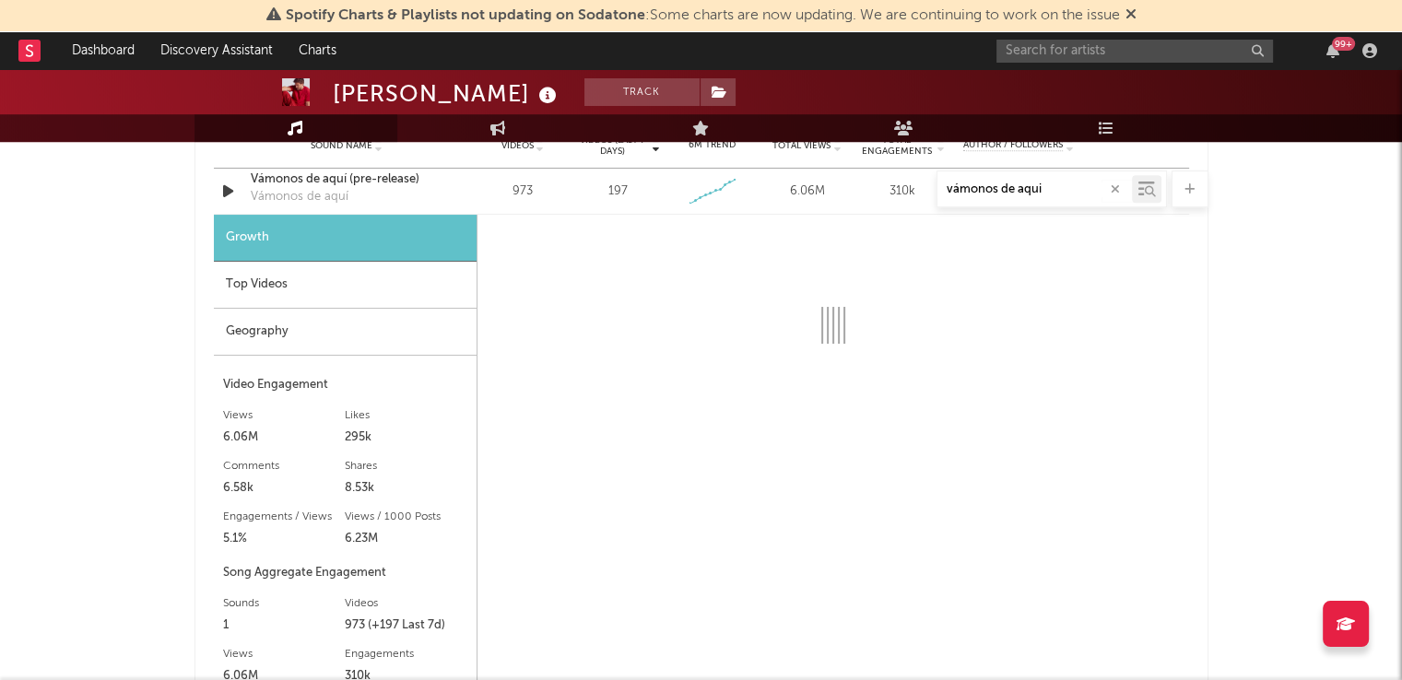
select select "1w"
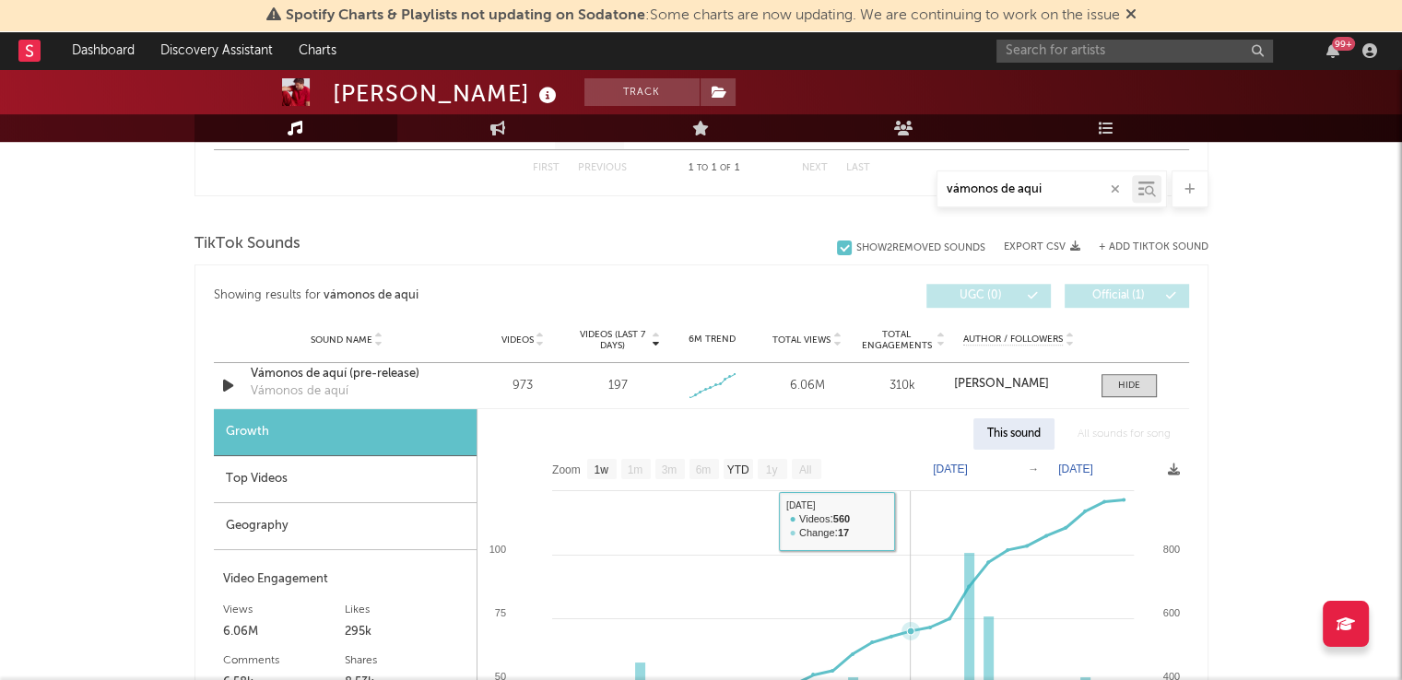
scroll to position [863, 0]
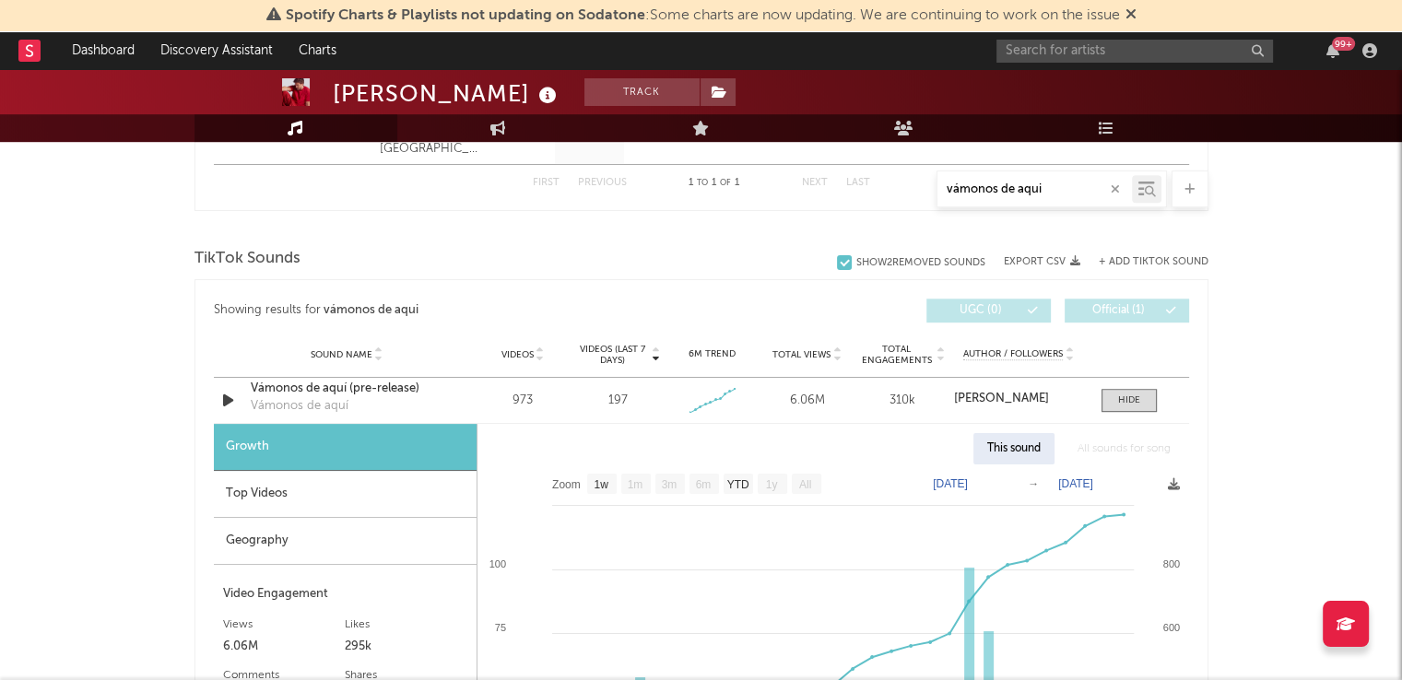
click at [1112, 191] on icon "button" at bounding box center [1115, 189] width 9 height 12
click at [1242, 274] on div "Pablo Alborán Track Spain | Pop in Spanish Edit Track Benchmark Summary 5.519.2…" at bounding box center [701, 455] width 1402 height 2498
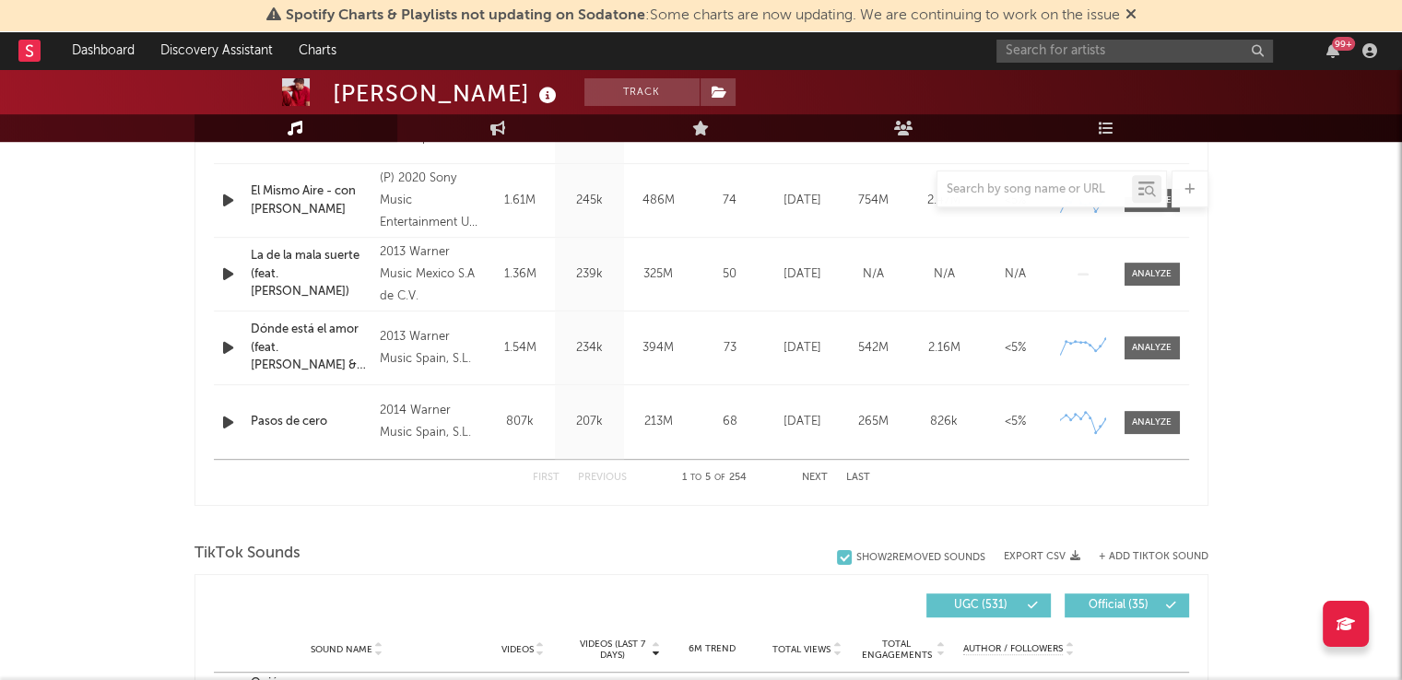
click at [1119, 448] on div "Name Pasos de cero Copyright 2014 Warner Music Spain, S.L. Label Parlophone Spa…" at bounding box center [701, 422] width 975 height 74
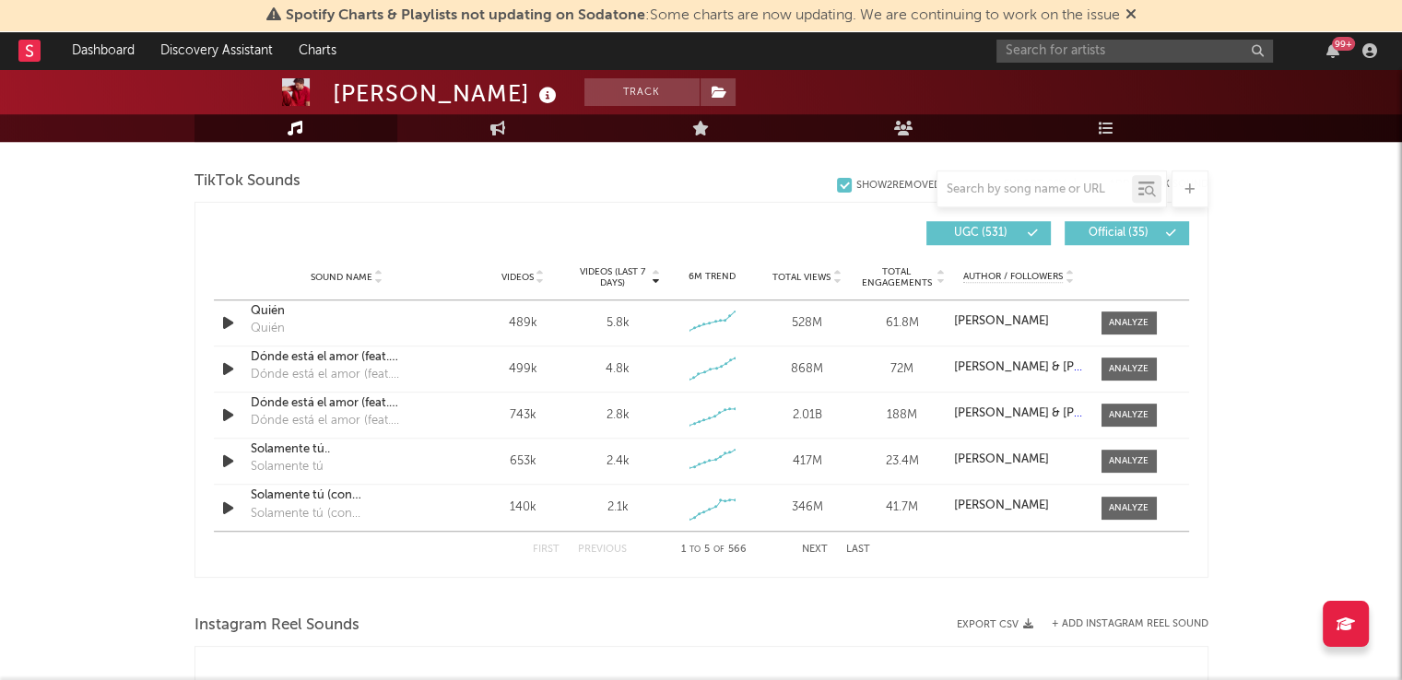
scroll to position [1237, 0]
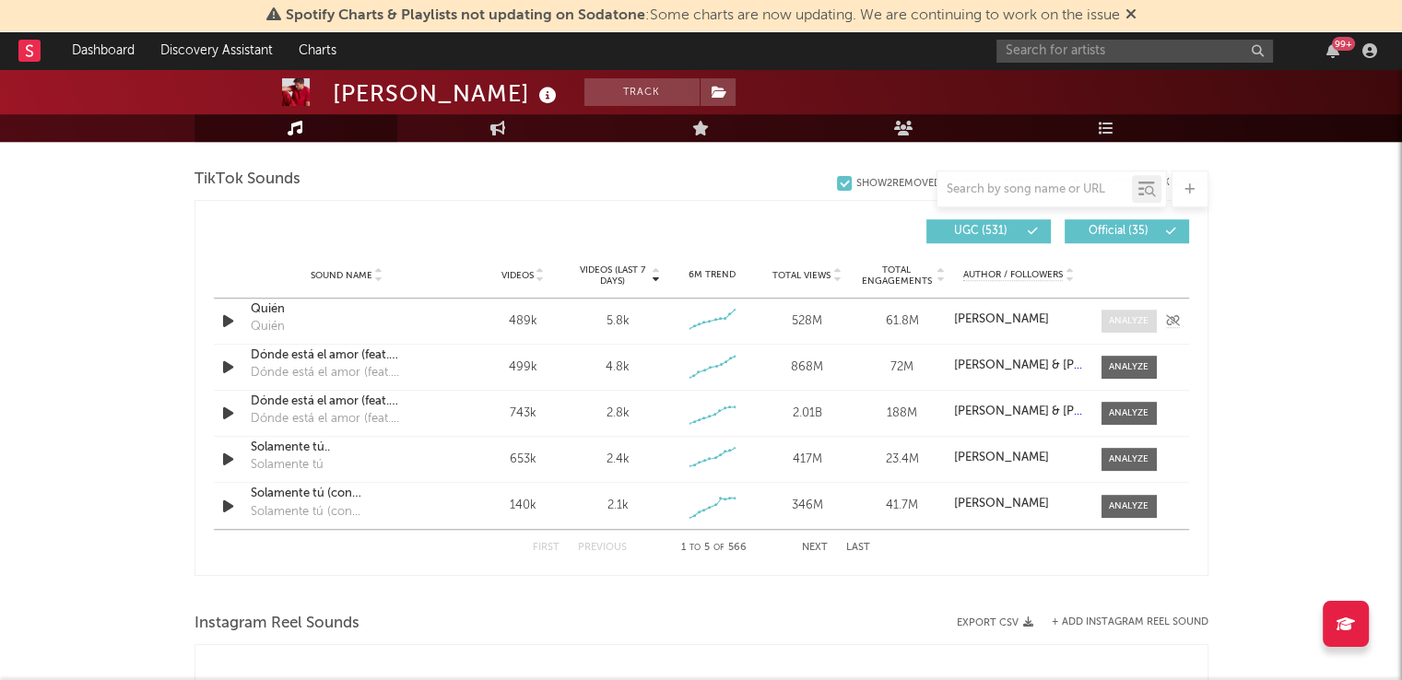
click at [1109, 321] on div at bounding box center [1129, 321] width 40 height 14
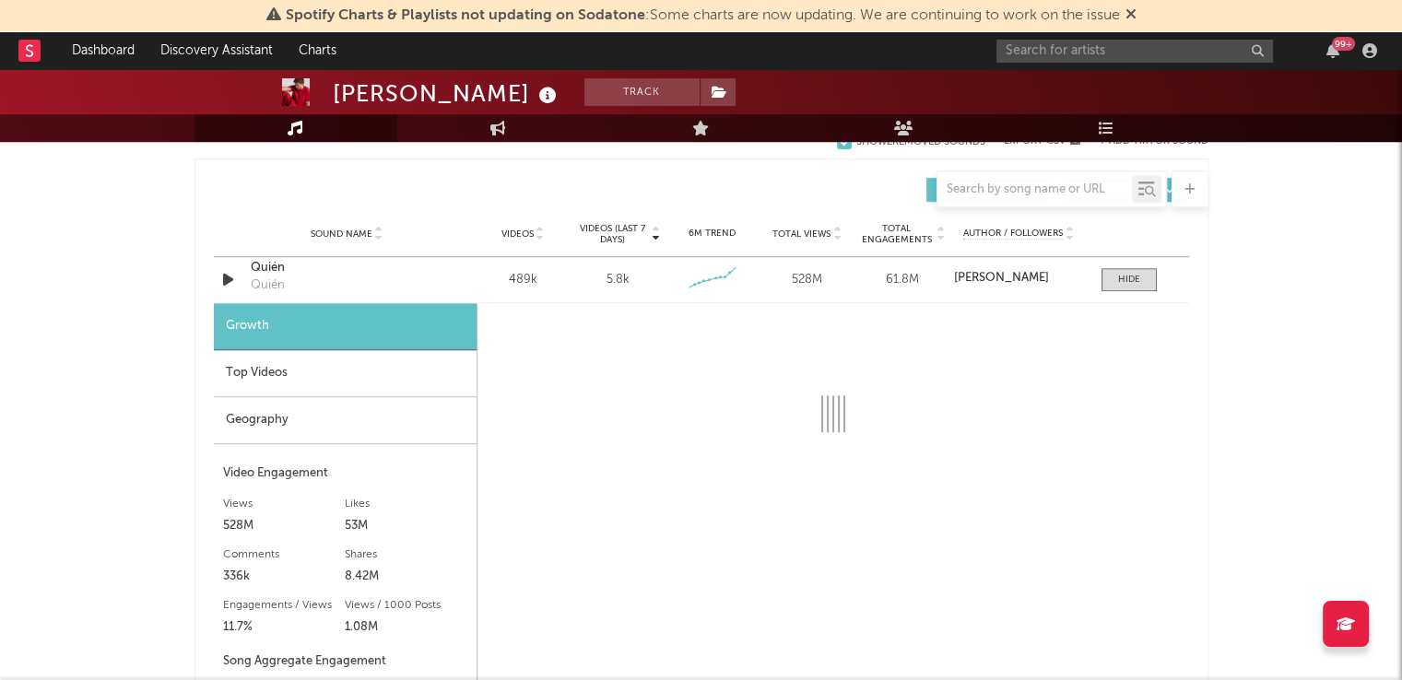
scroll to position [1277, 0]
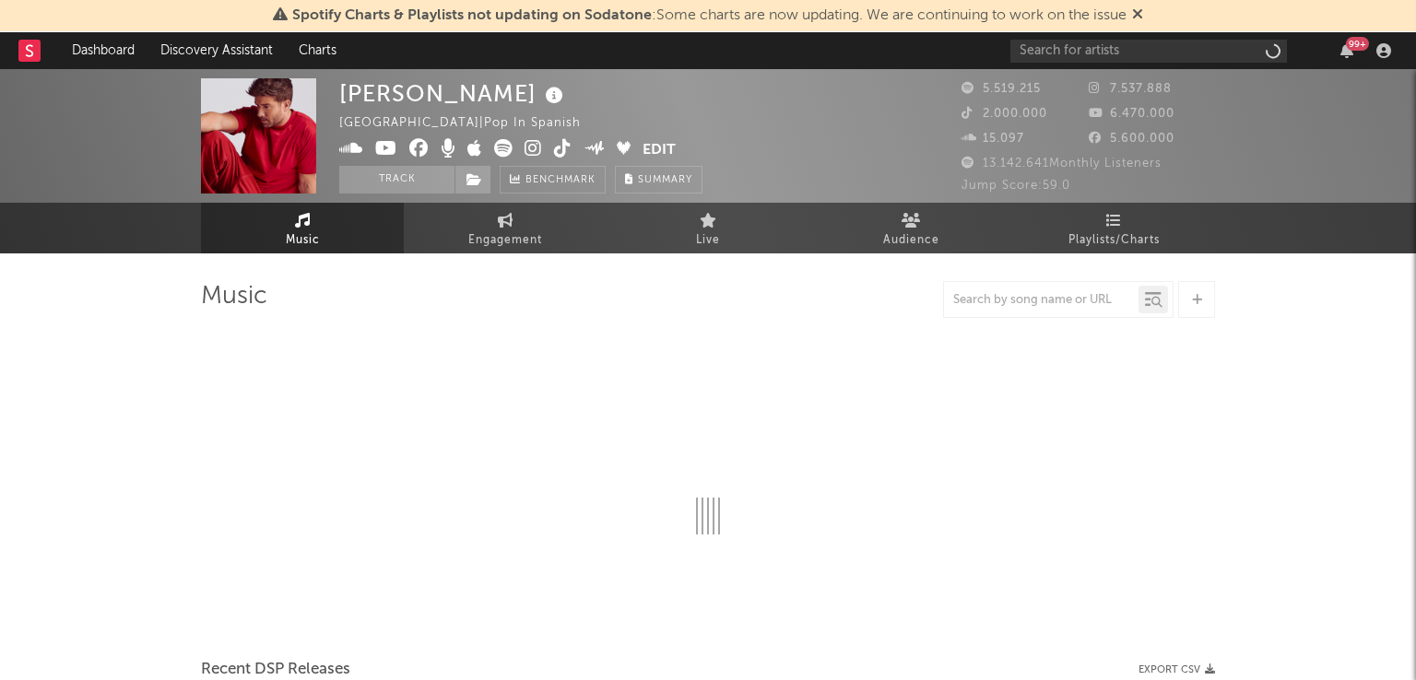
click at [1027, 27] on div "Spotify Charts & Playlists not updating on Sodatone : Some charts are now updat…" at bounding box center [708, 16] width 1416 height 32
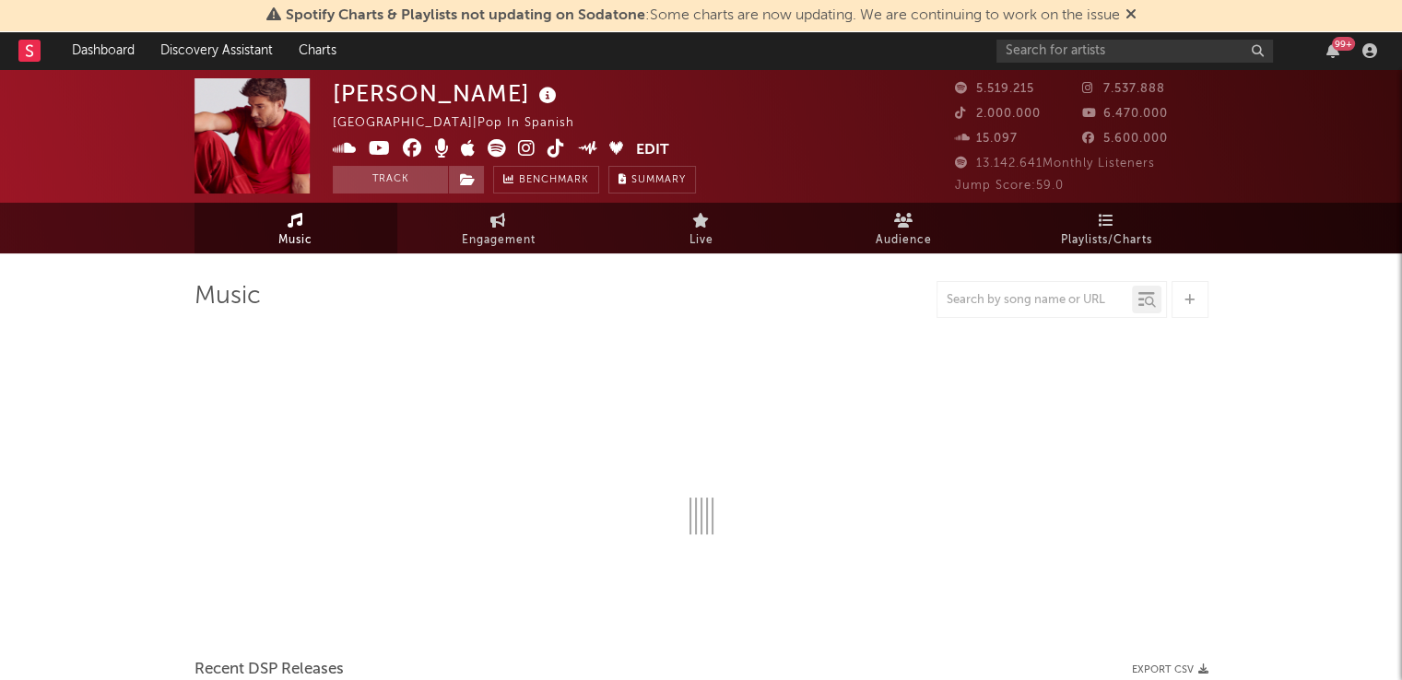
select select "6m"
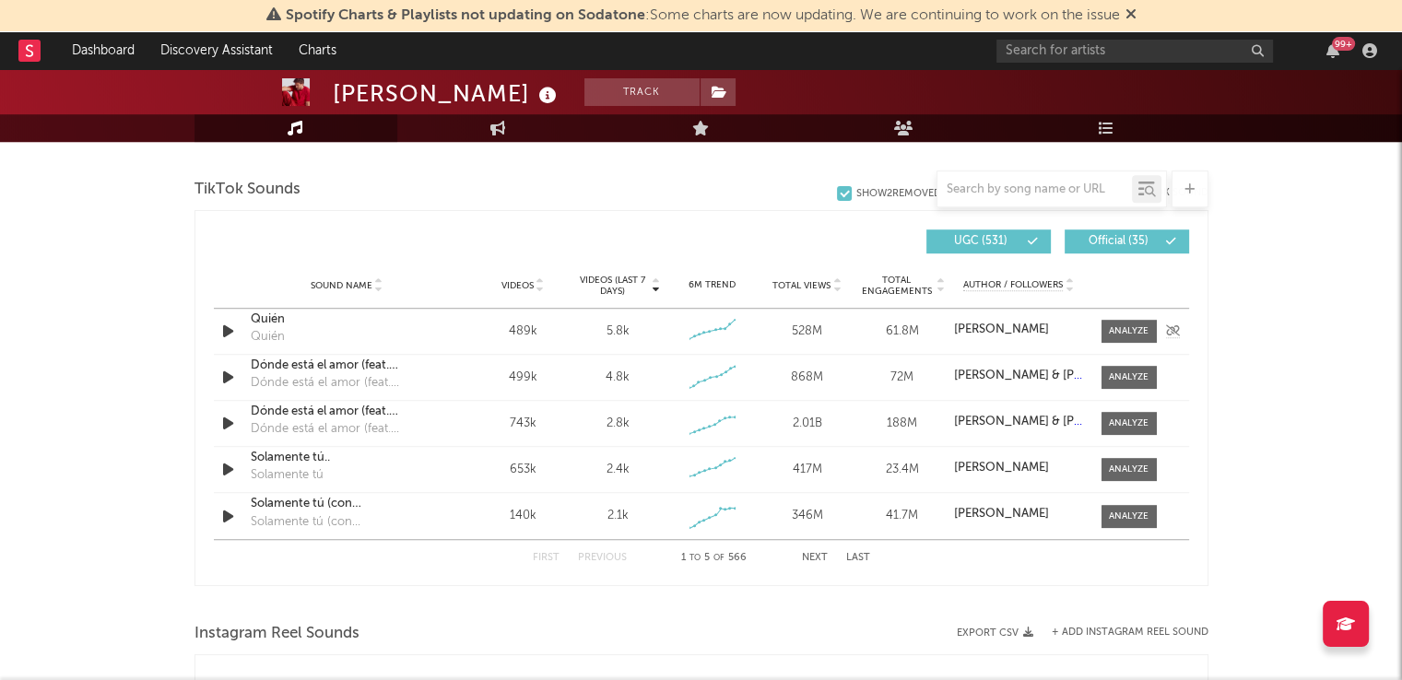
scroll to position [1226, 0]
click at [1112, 336] on div at bounding box center [1129, 332] width 40 height 14
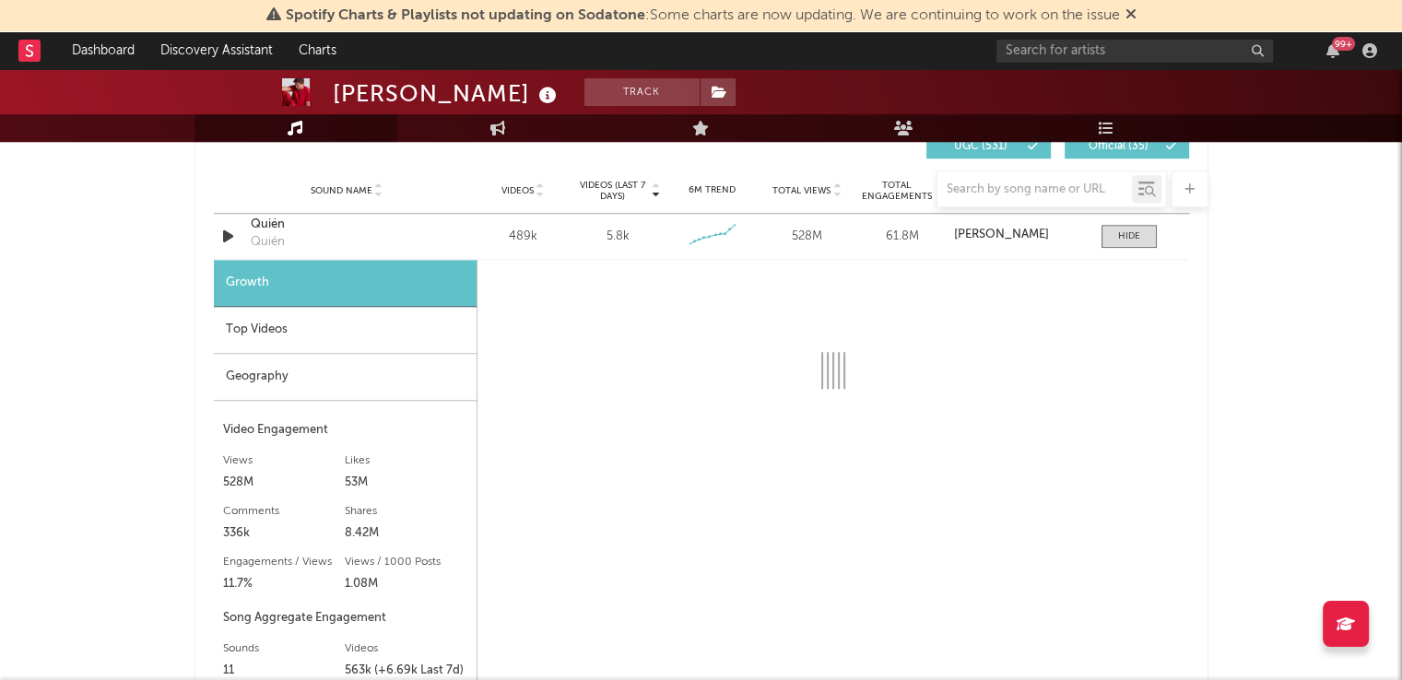
scroll to position [1323, 0]
click at [970, 185] on input "text" at bounding box center [1034, 189] width 194 height 15
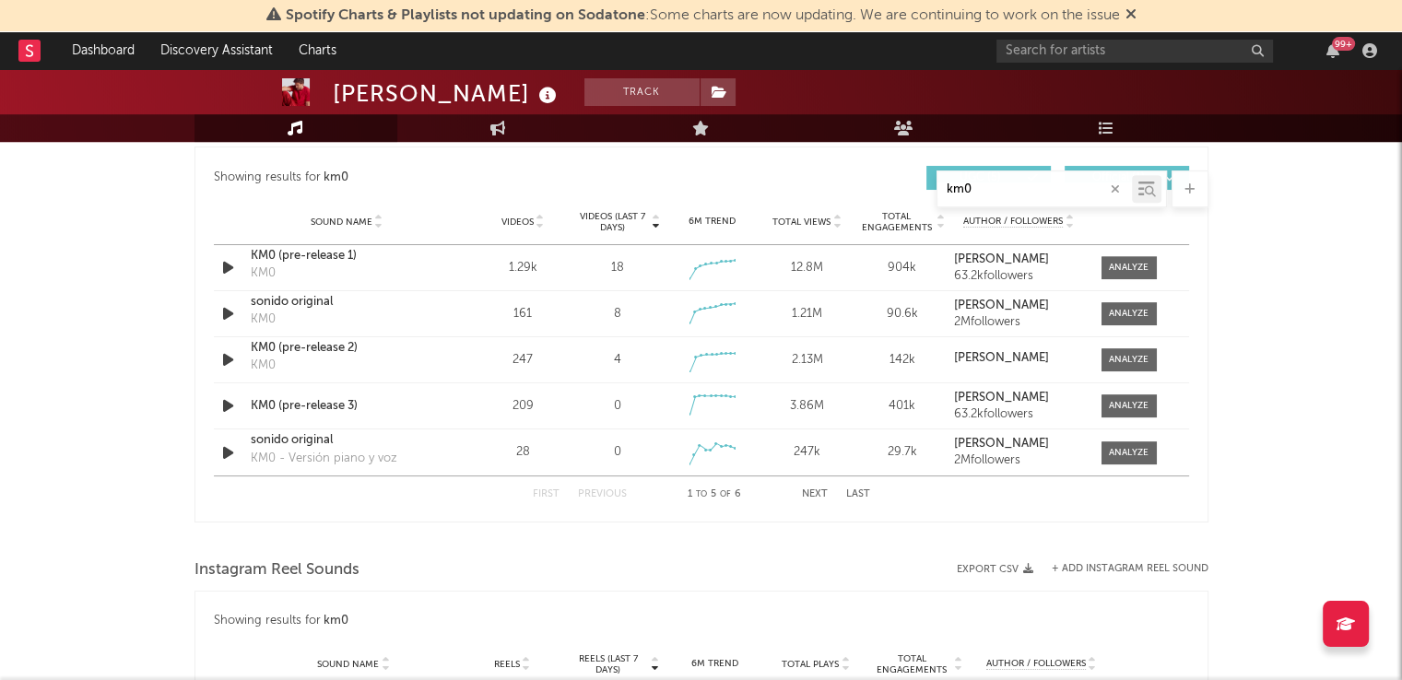
scroll to position [1065, 0]
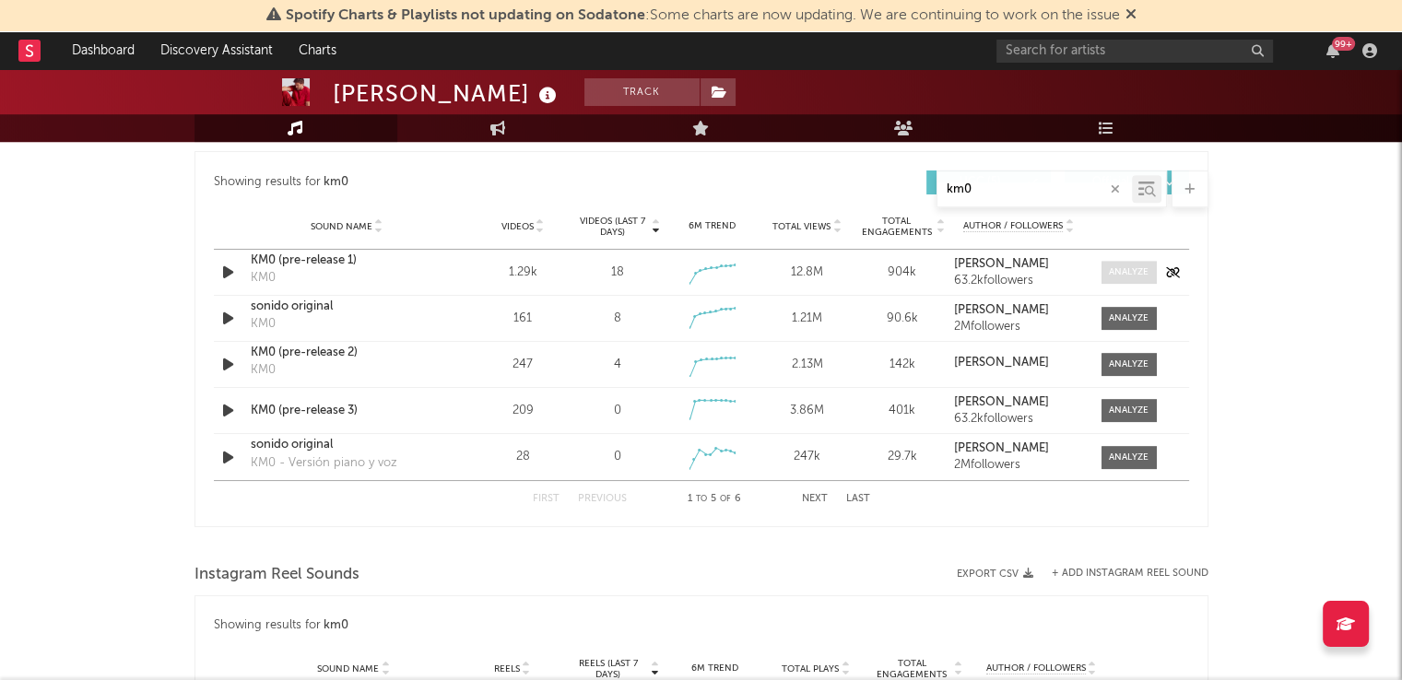
type input "km0"
click at [1138, 265] on div at bounding box center [1129, 272] width 40 height 14
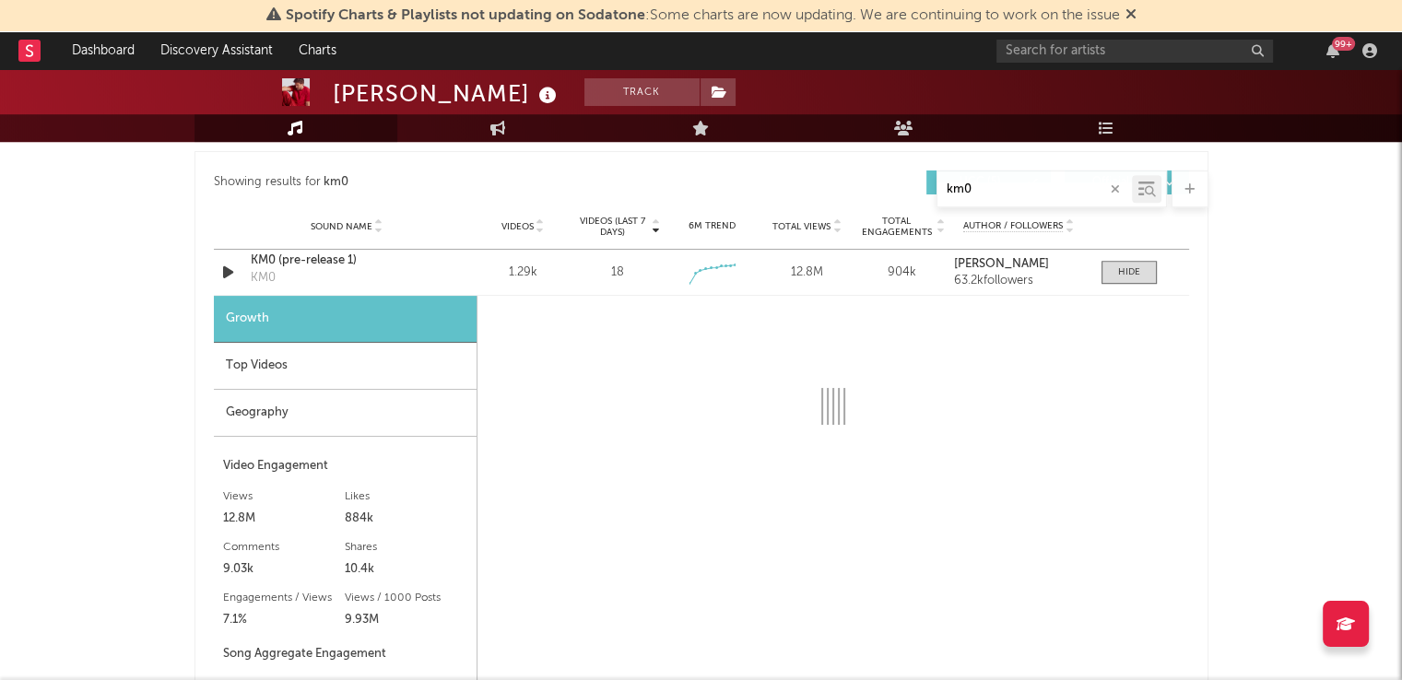
select select "1w"
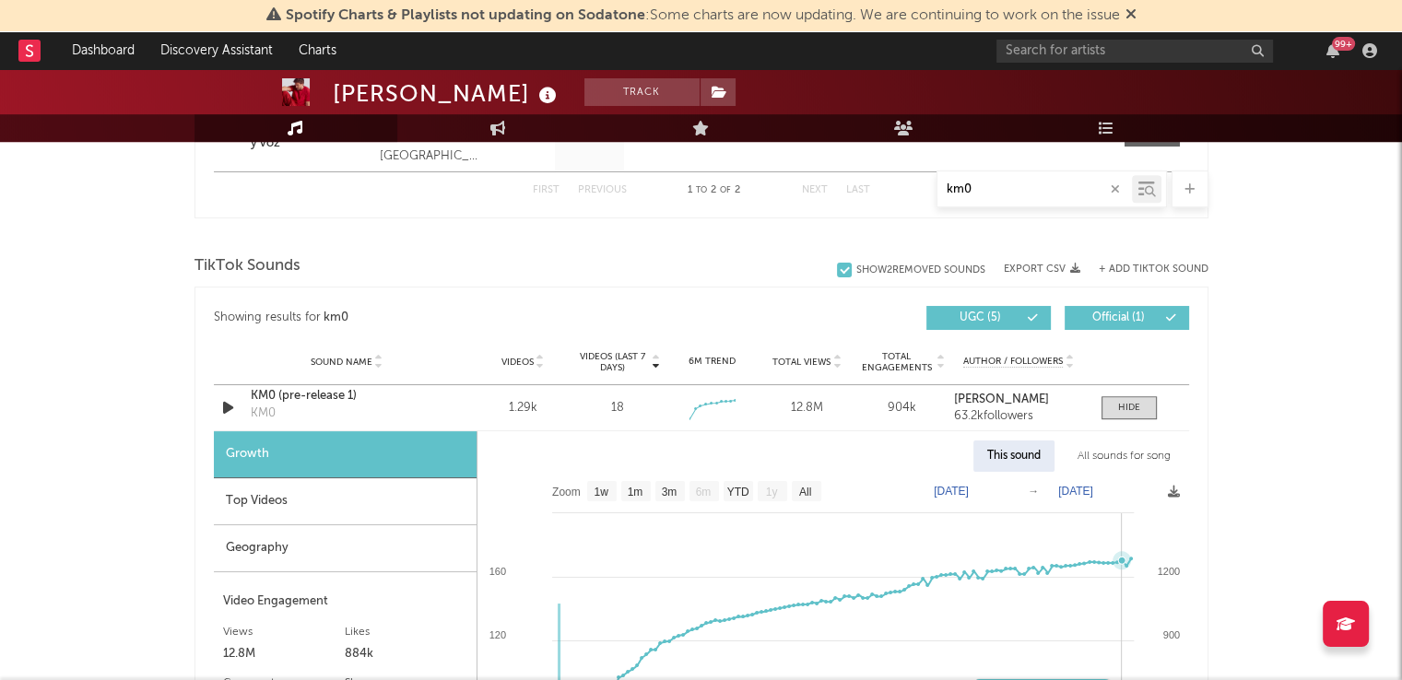
scroll to position [921, 0]
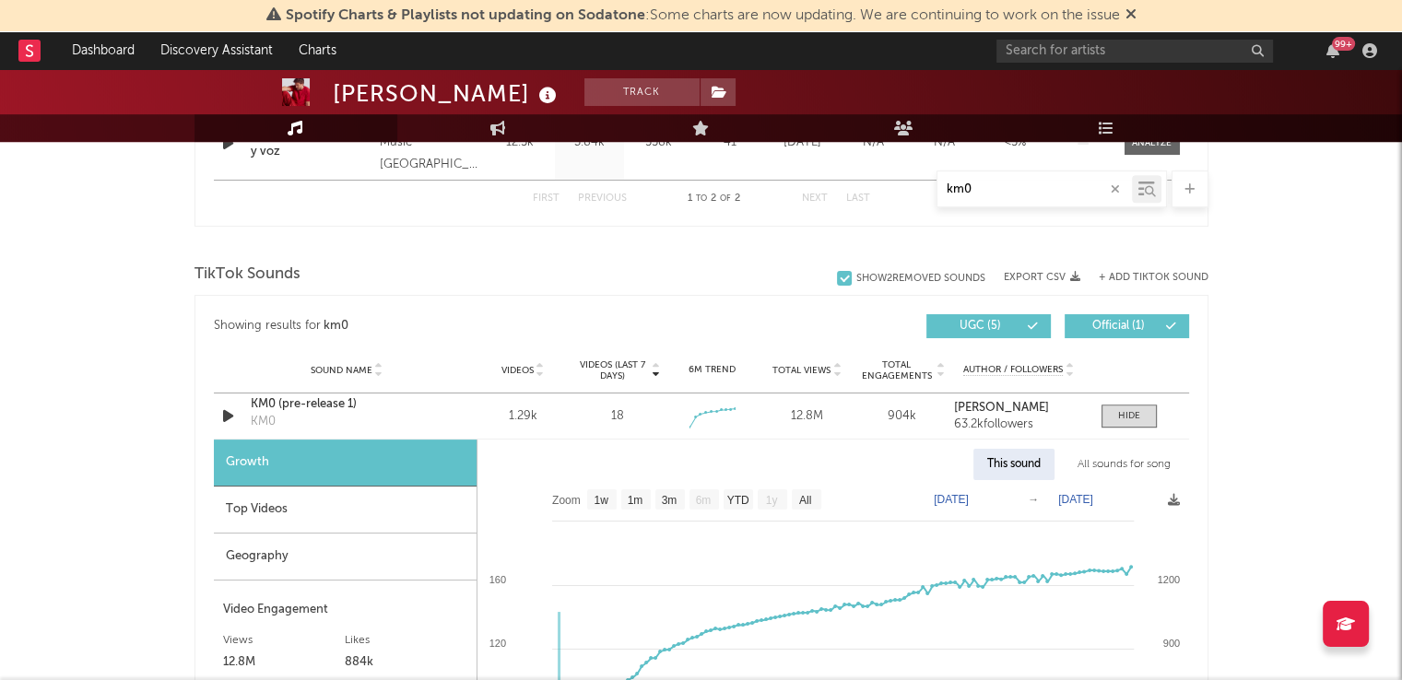
drag, startPoint x: 984, startPoint y: 190, endPoint x: 916, endPoint y: 181, distance: 68.8
click at [918, 182] on div "km0" at bounding box center [701, 189] width 1014 height 37
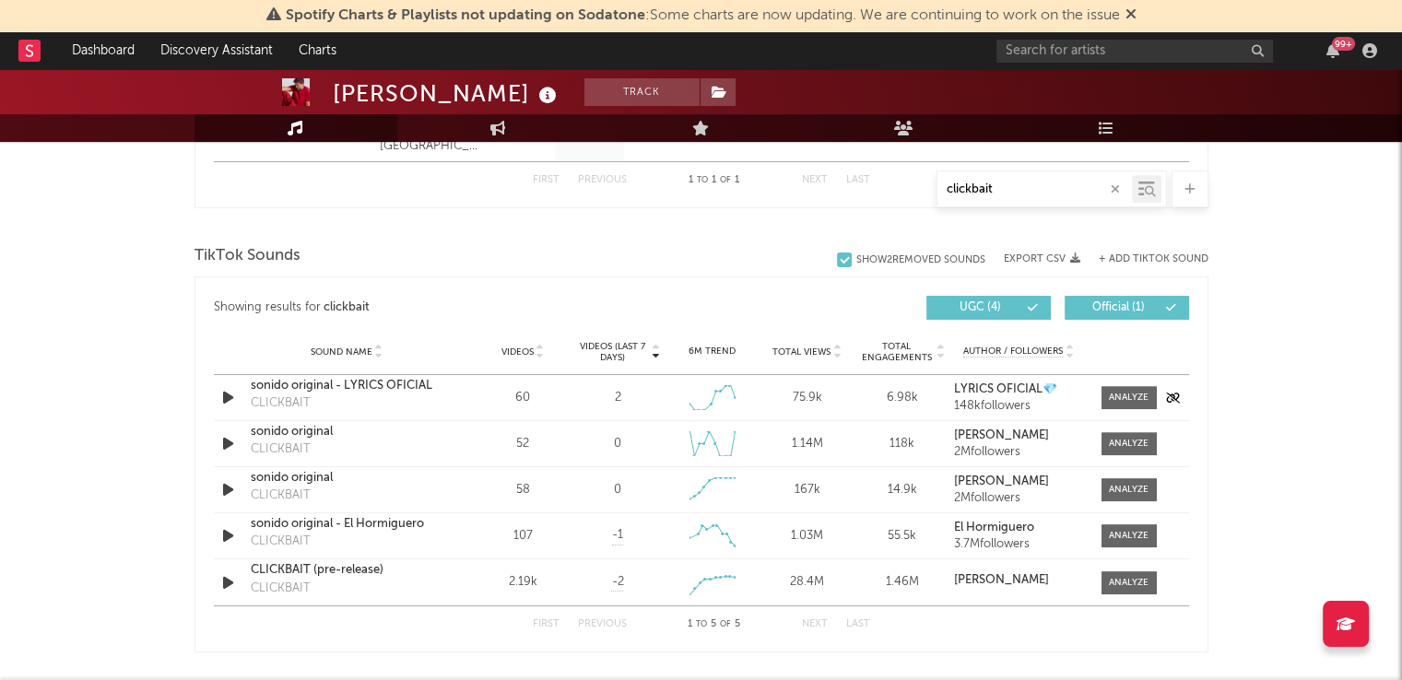
scroll to position [868, 0]
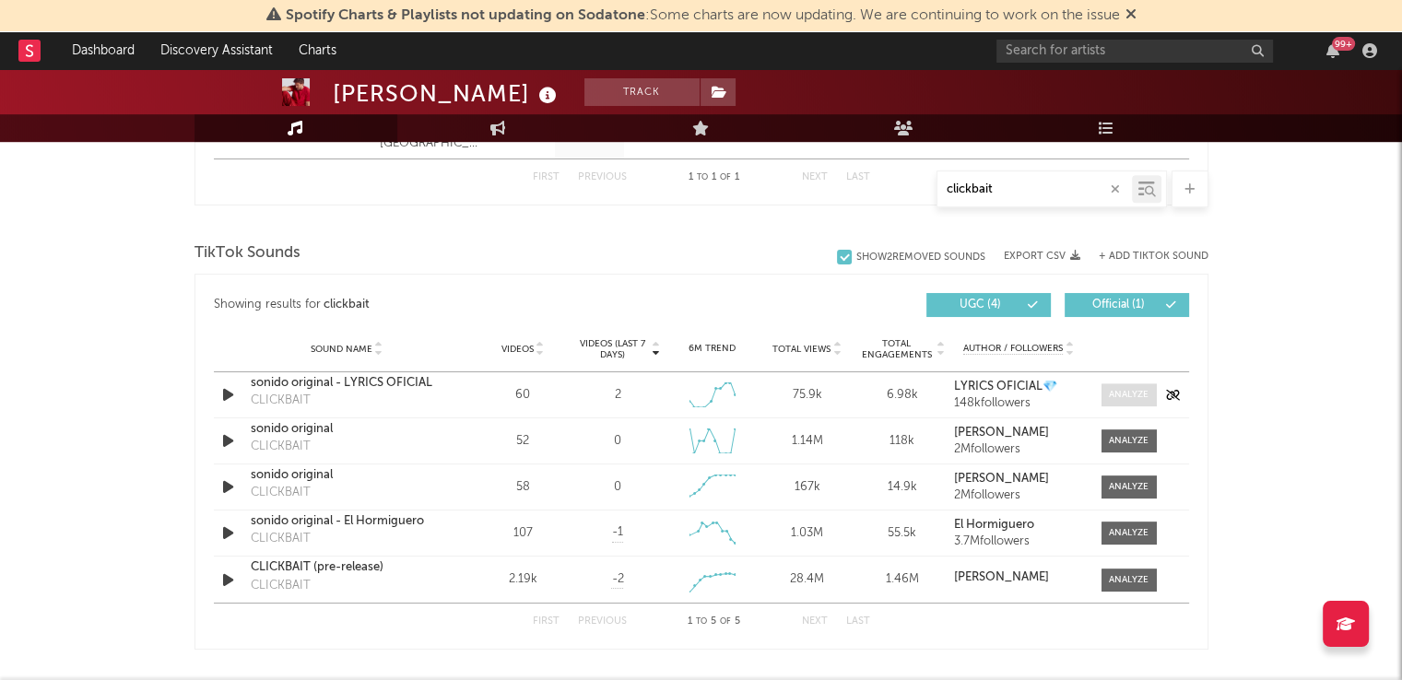
type input "clickbait"
click at [1122, 388] on div at bounding box center [1129, 395] width 40 height 14
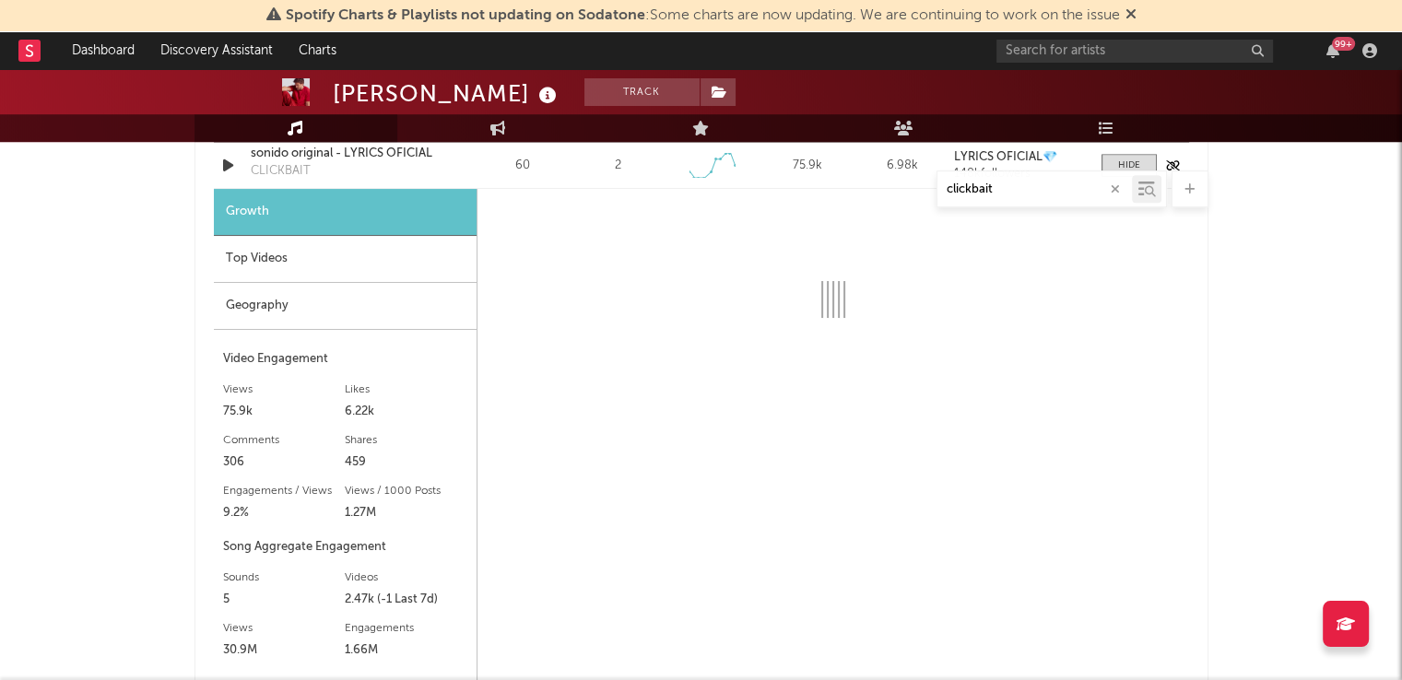
select select "6m"
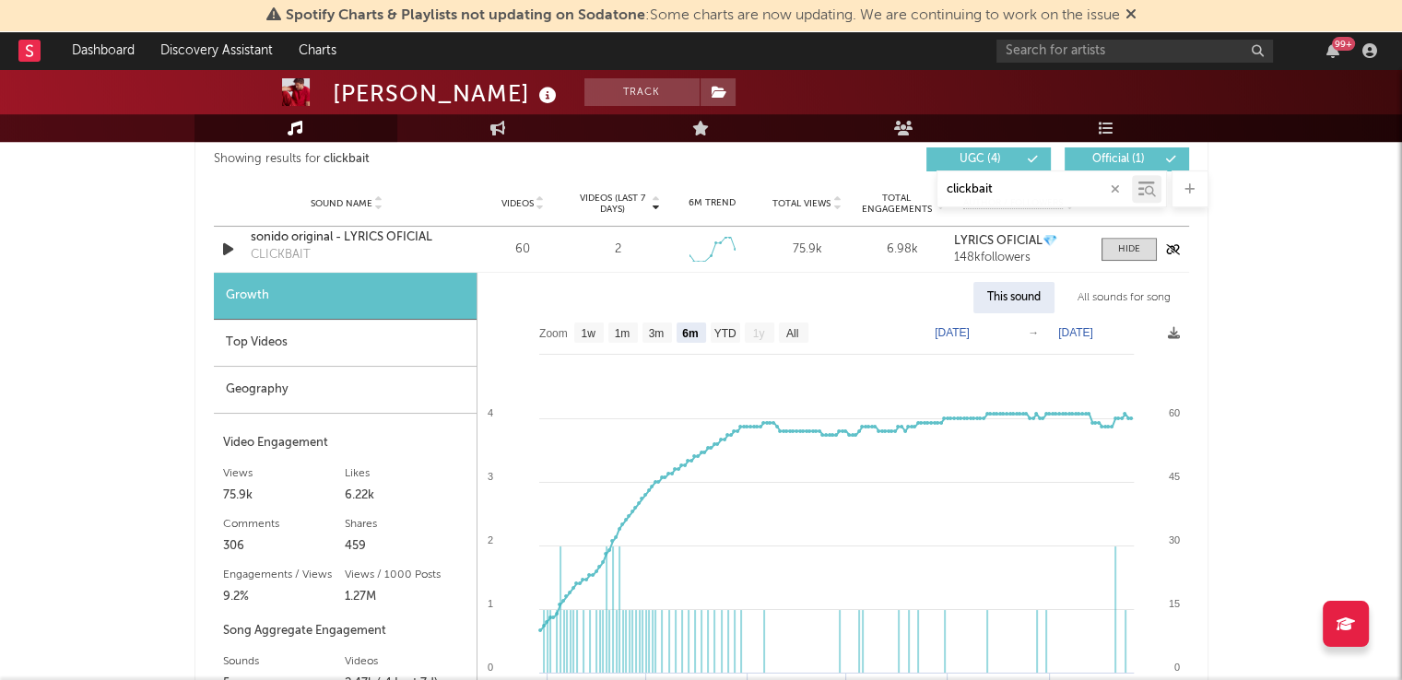
scroll to position [1016, 0]
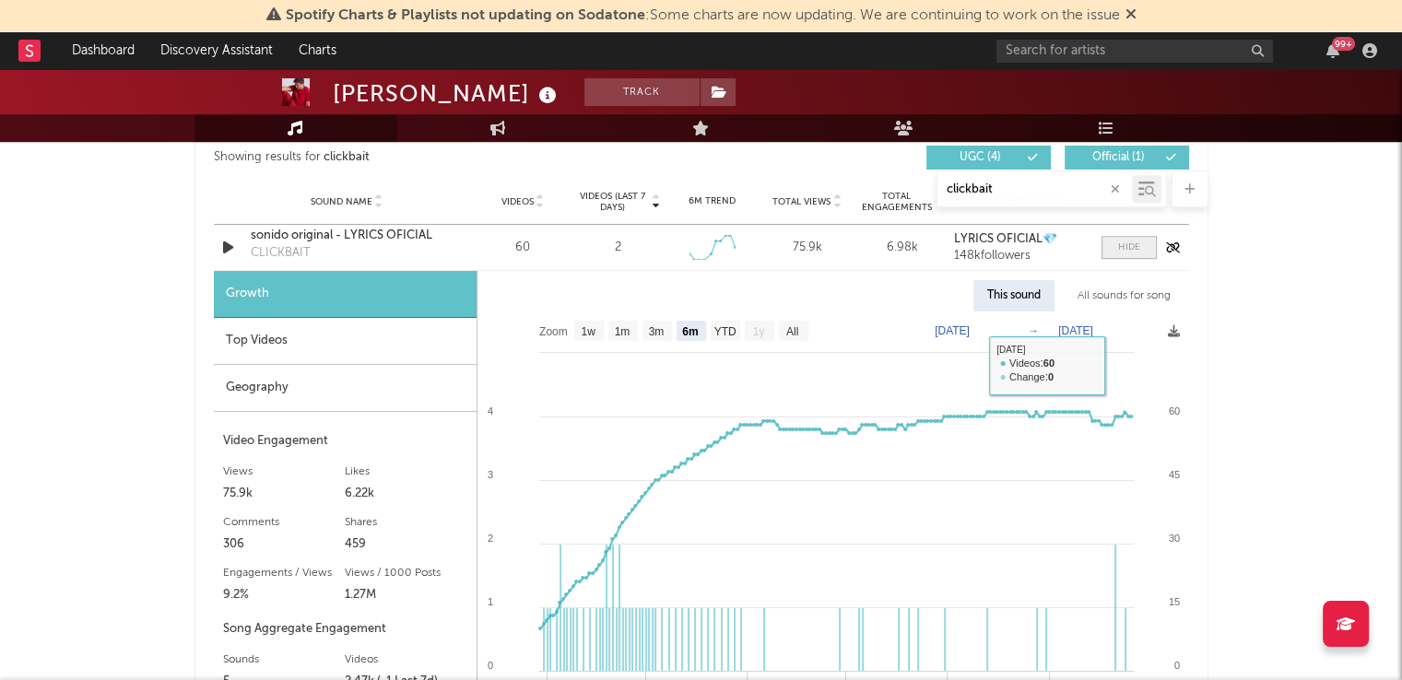
click at [1115, 253] on span at bounding box center [1128, 247] width 55 height 23
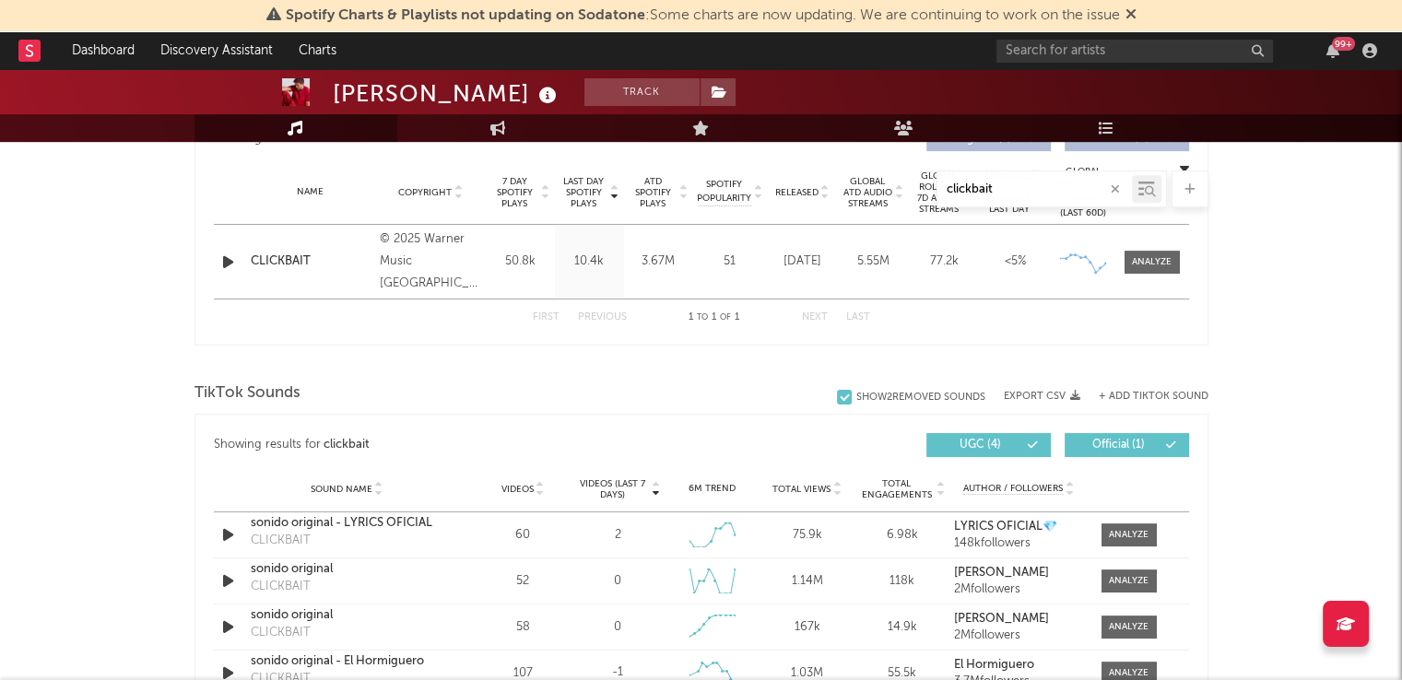
scroll to position [726, 0]
drag, startPoint x: 993, startPoint y: 186, endPoint x: 887, endPoint y: 179, distance: 106.3
click at [893, 182] on div "clickbait" at bounding box center [701, 189] width 1014 height 37
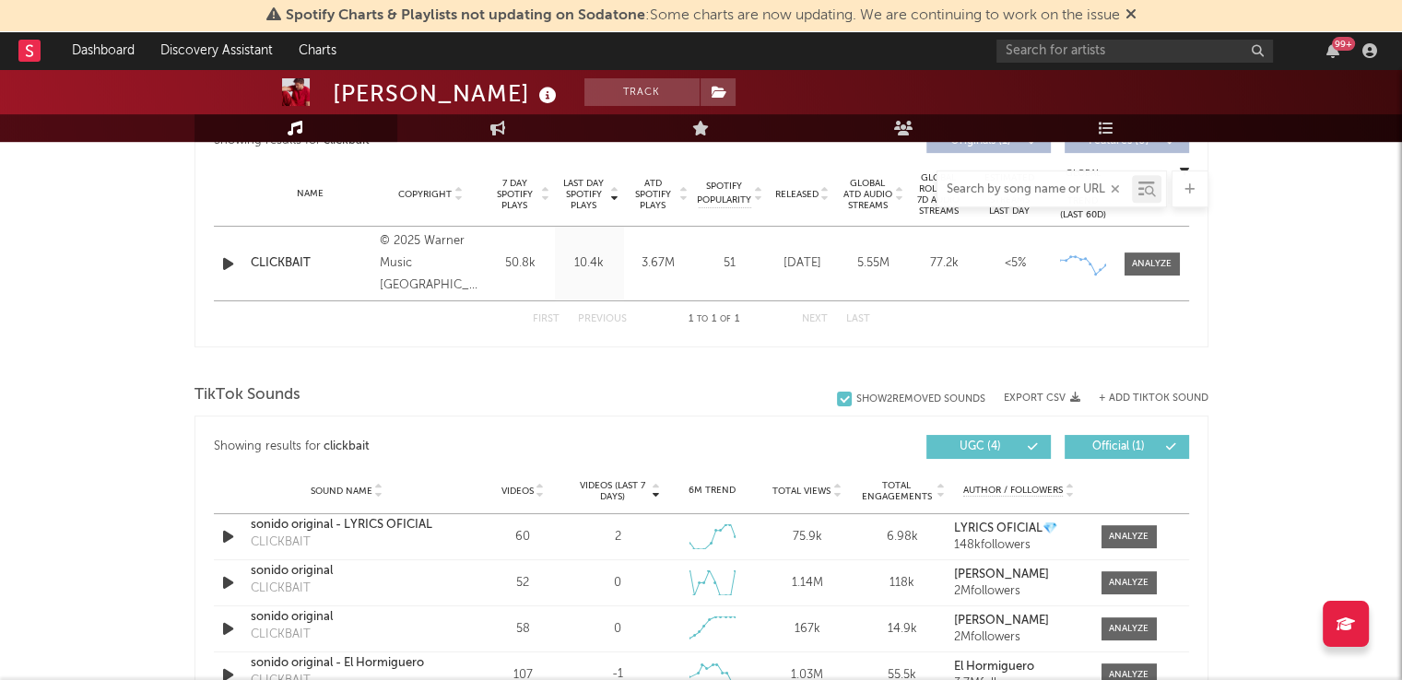
select select "6m"
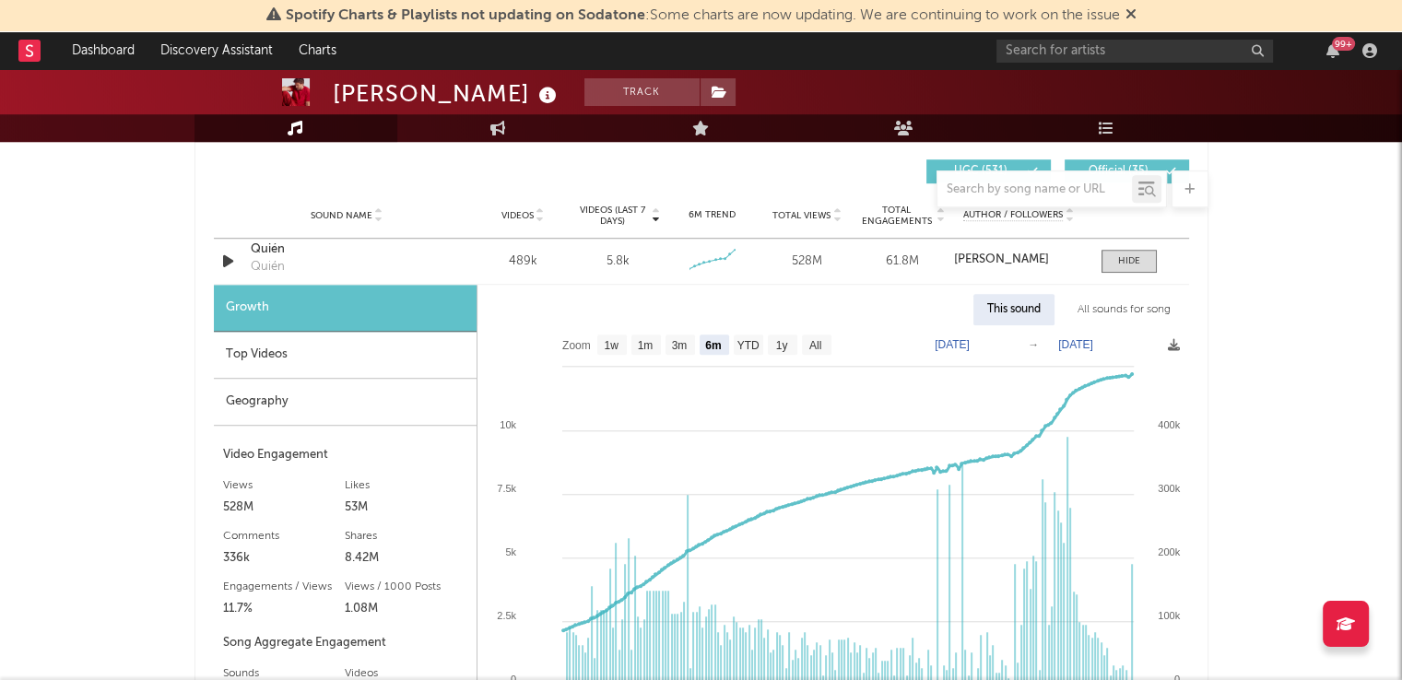
scroll to position [1355, 0]
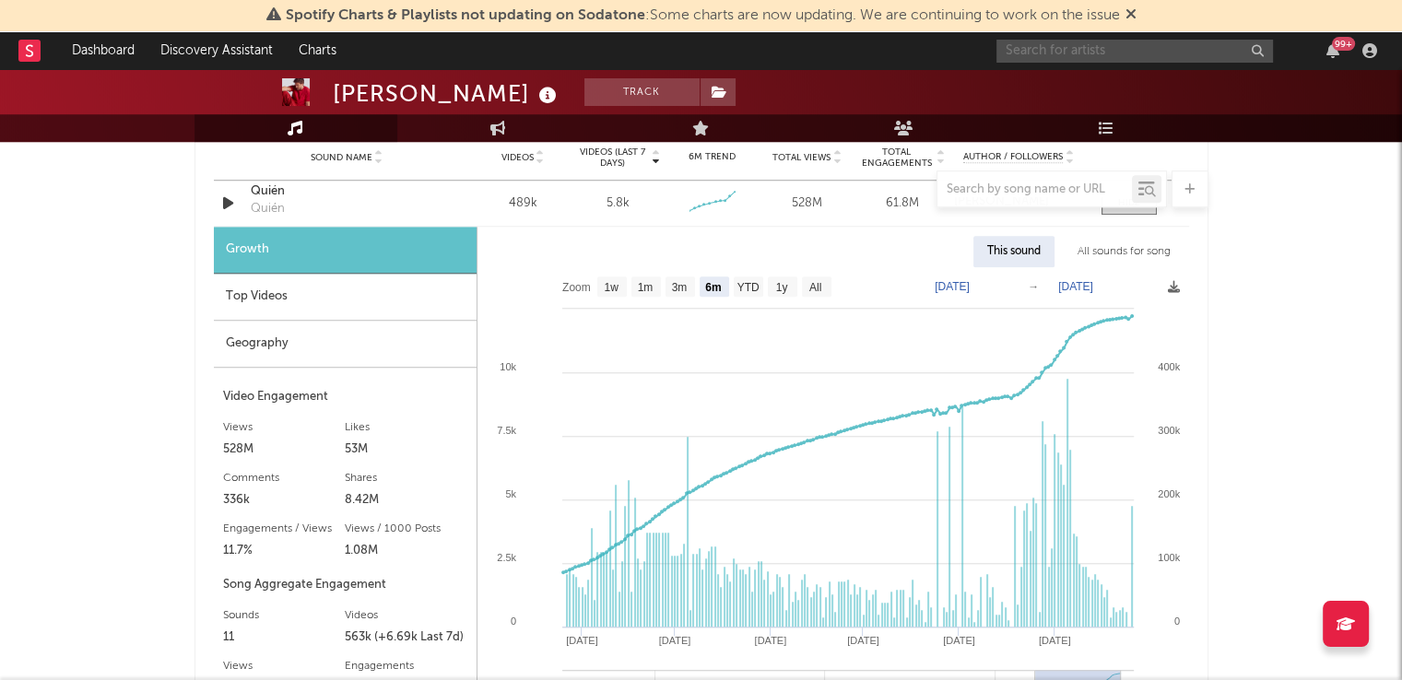
click at [1034, 55] on input "text" at bounding box center [1134, 51] width 277 height 23
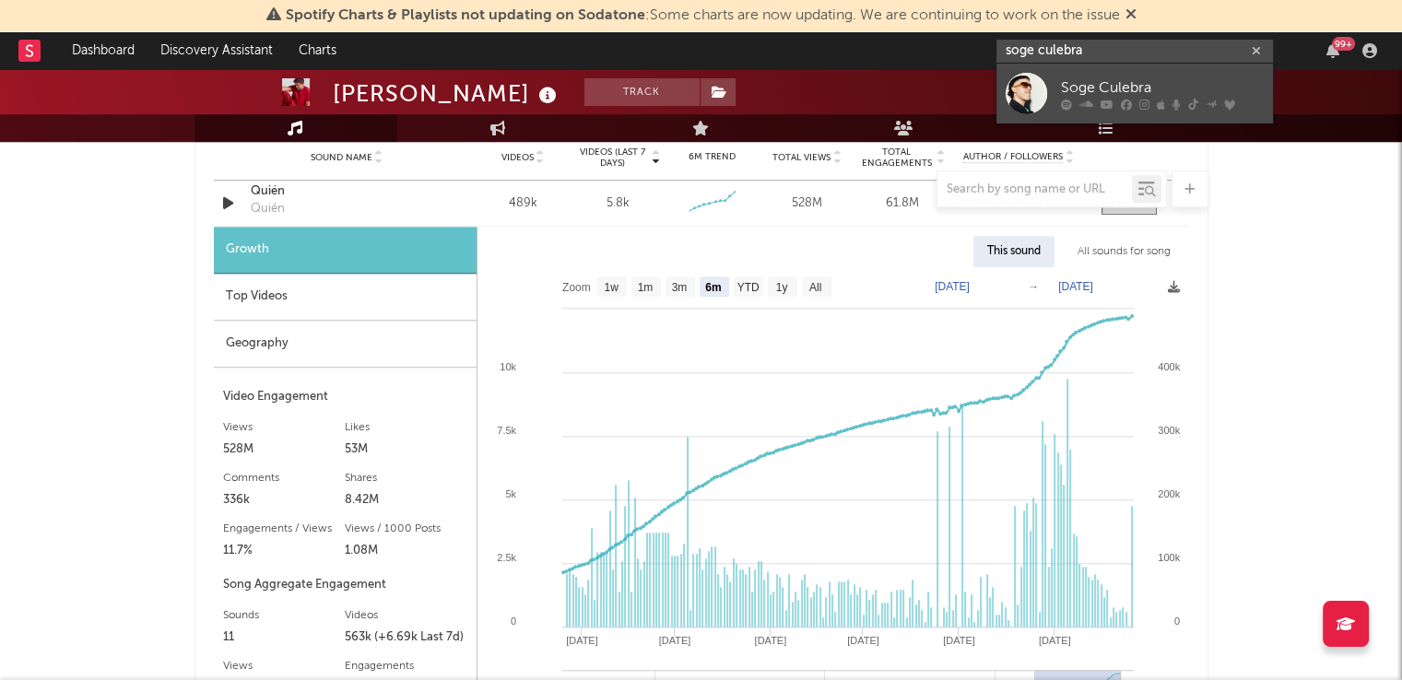
type input "soge culebra"
click at [1065, 80] on div "Soge Culebra" at bounding box center [1162, 88] width 203 height 22
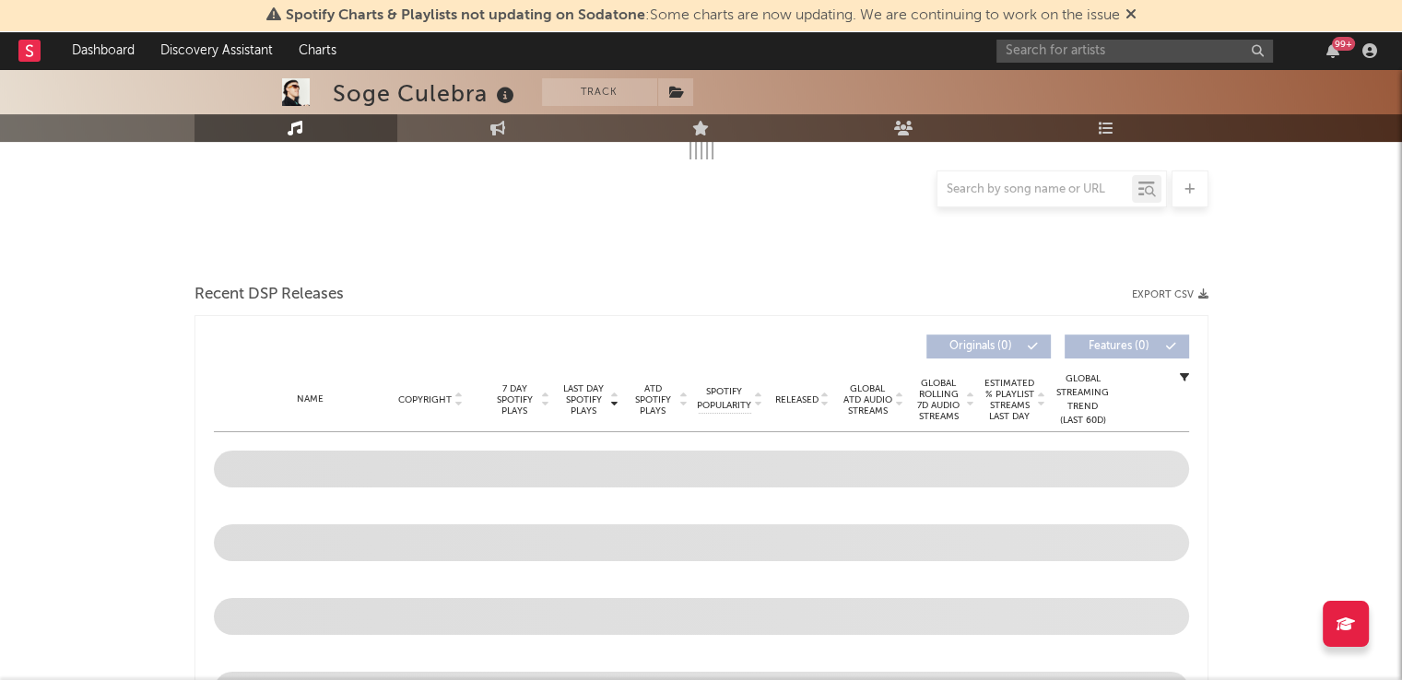
scroll to position [376, 0]
click at [979, 189] on input "text" at bounding box center [1034, 189] width 194 height 15
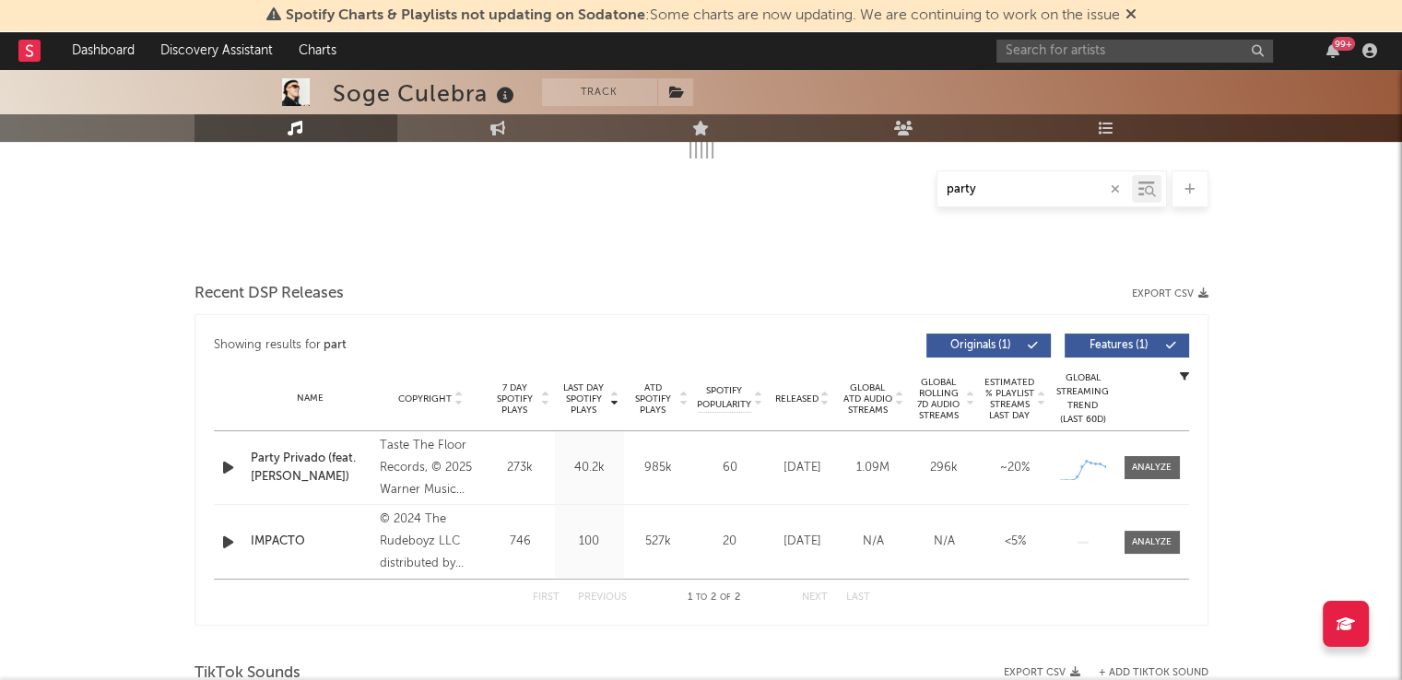
type input "party p"
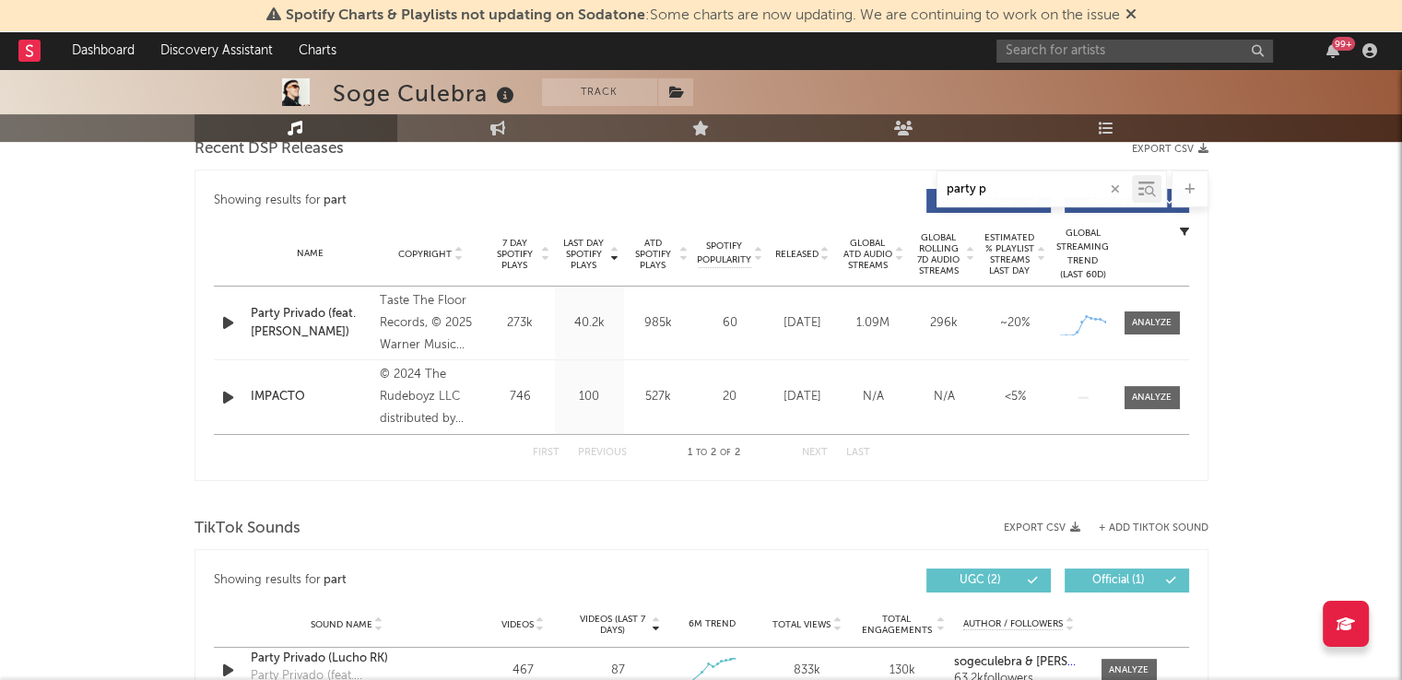
select select "6m"
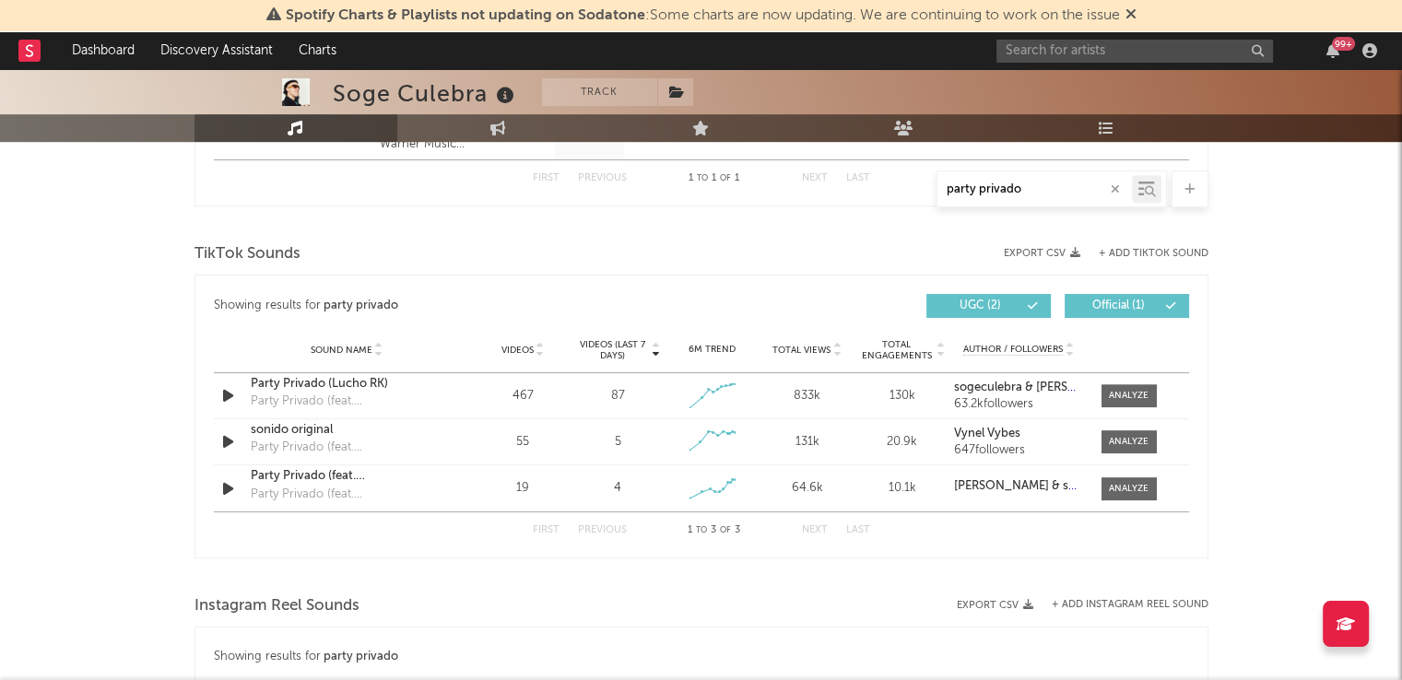
scroll to position [868, 0]
type input "party privado"
click at [325, 384] on div "Party Privado (Lucho RK)" at bounding box center [347, 383] width 193 height 18
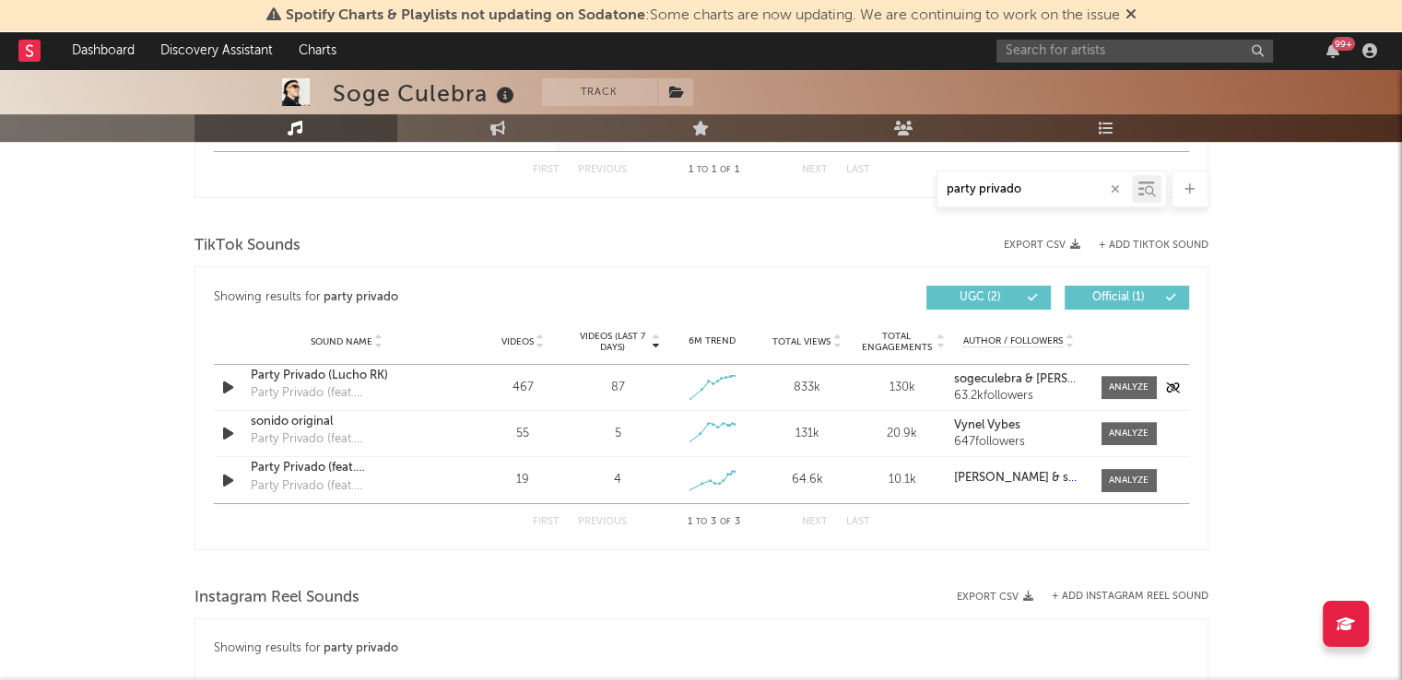
scroll to position [870, 0]
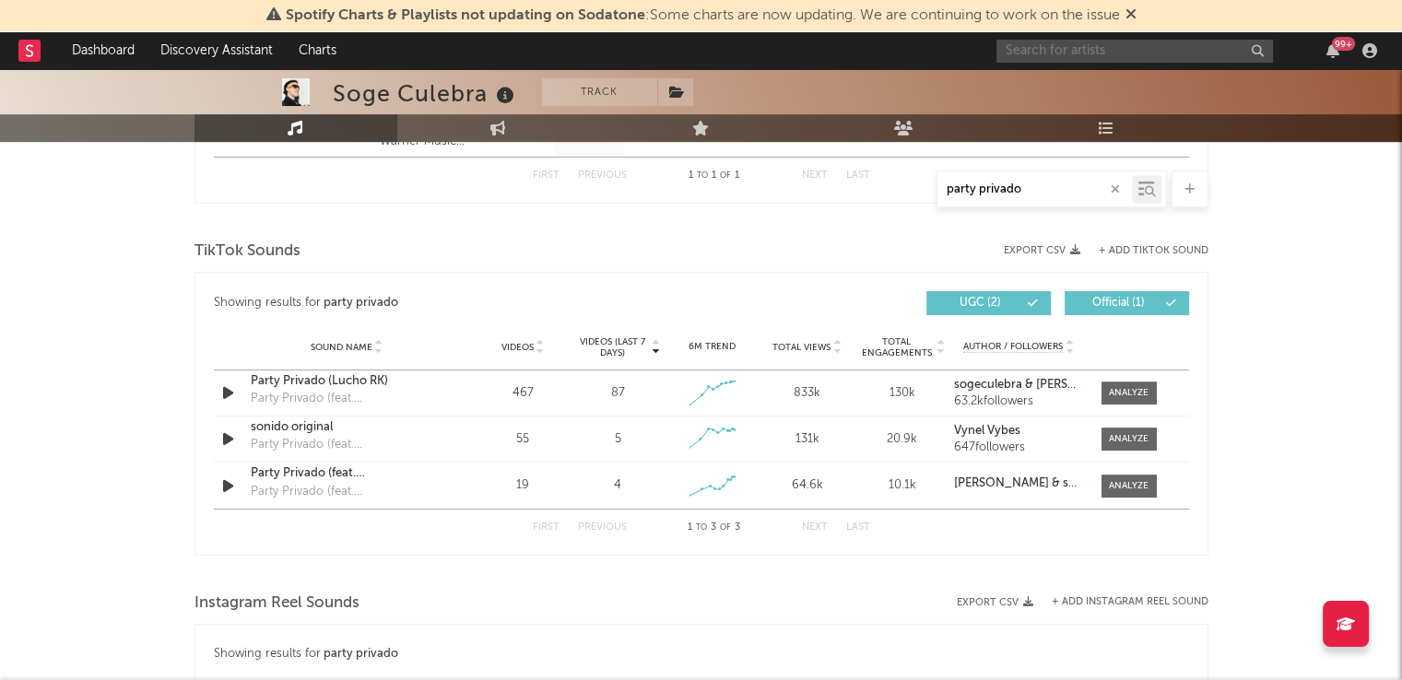
click at [1048, 38] on div "99 +" at bounding box center [1189, 50] width 387 height 37
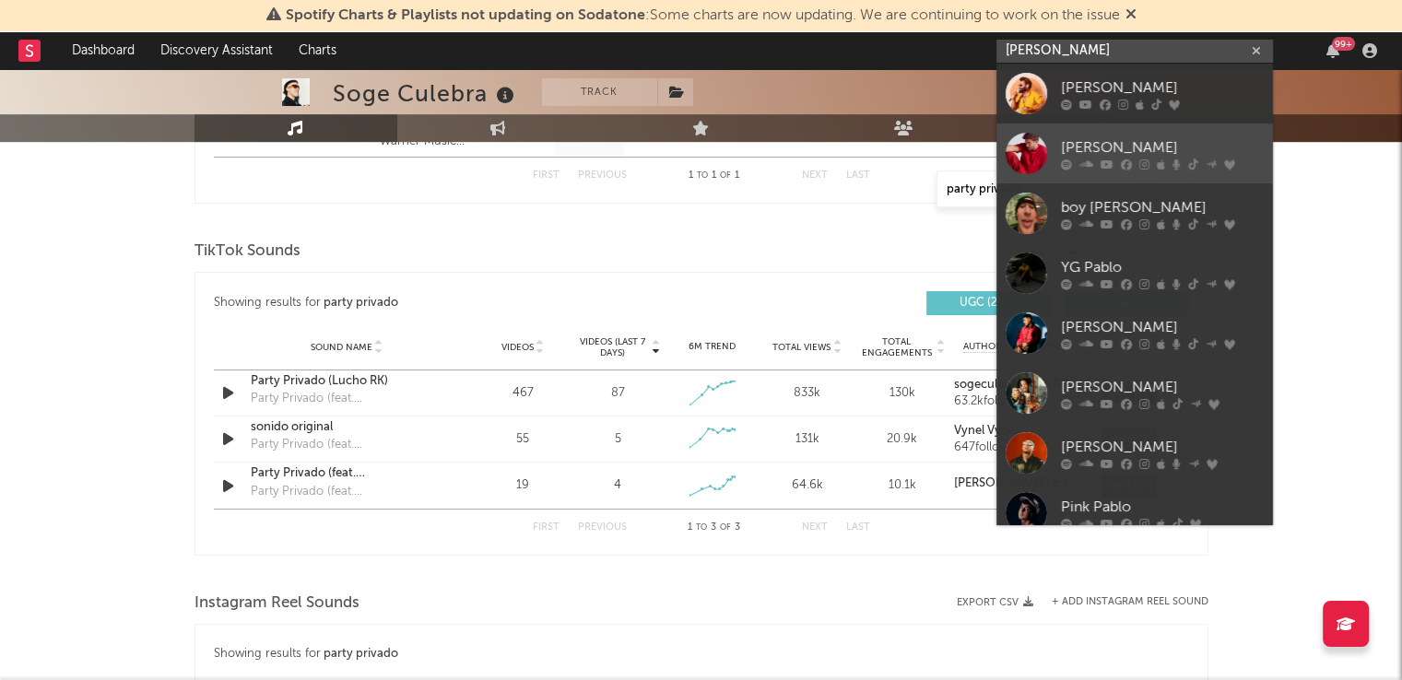
type input "[PERSON_NAME]"
click at [1112, 158] on div "[PERSON_NAME]" at bounding box center [1162, 147] width 203 height 22
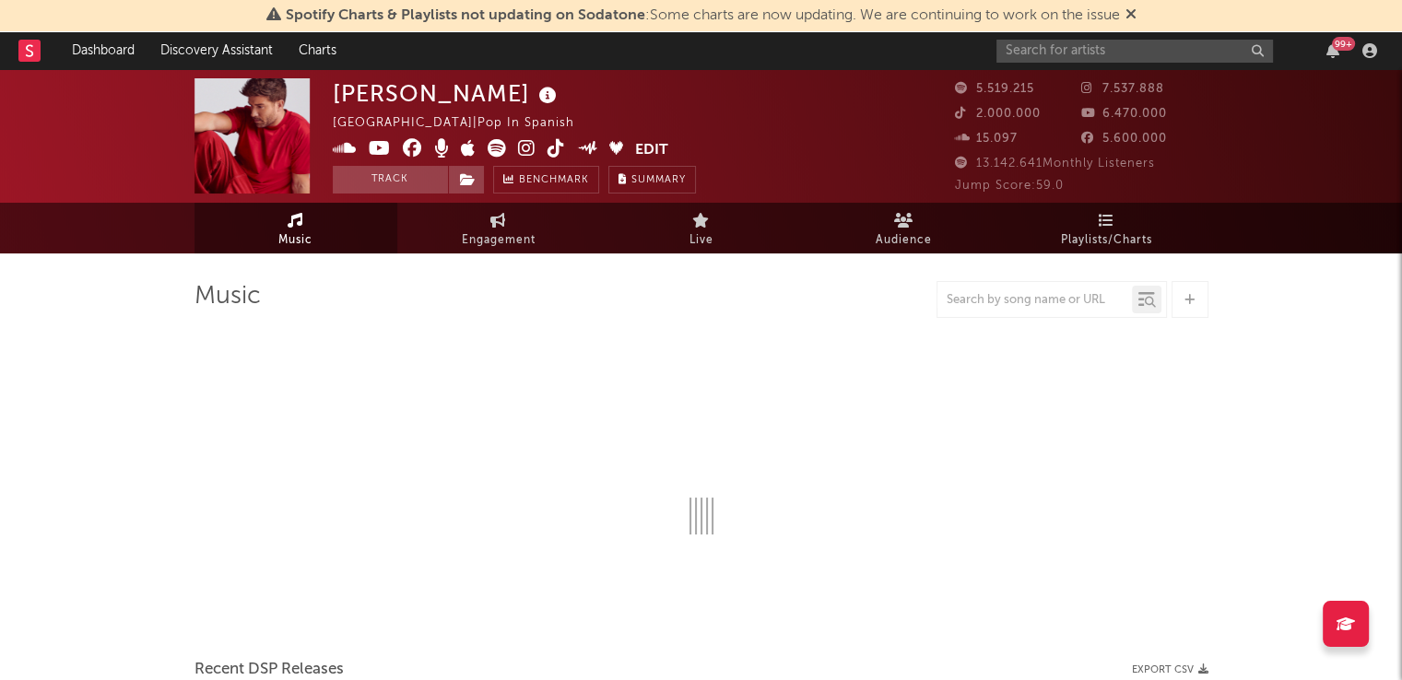
scroll to position [35, 0]
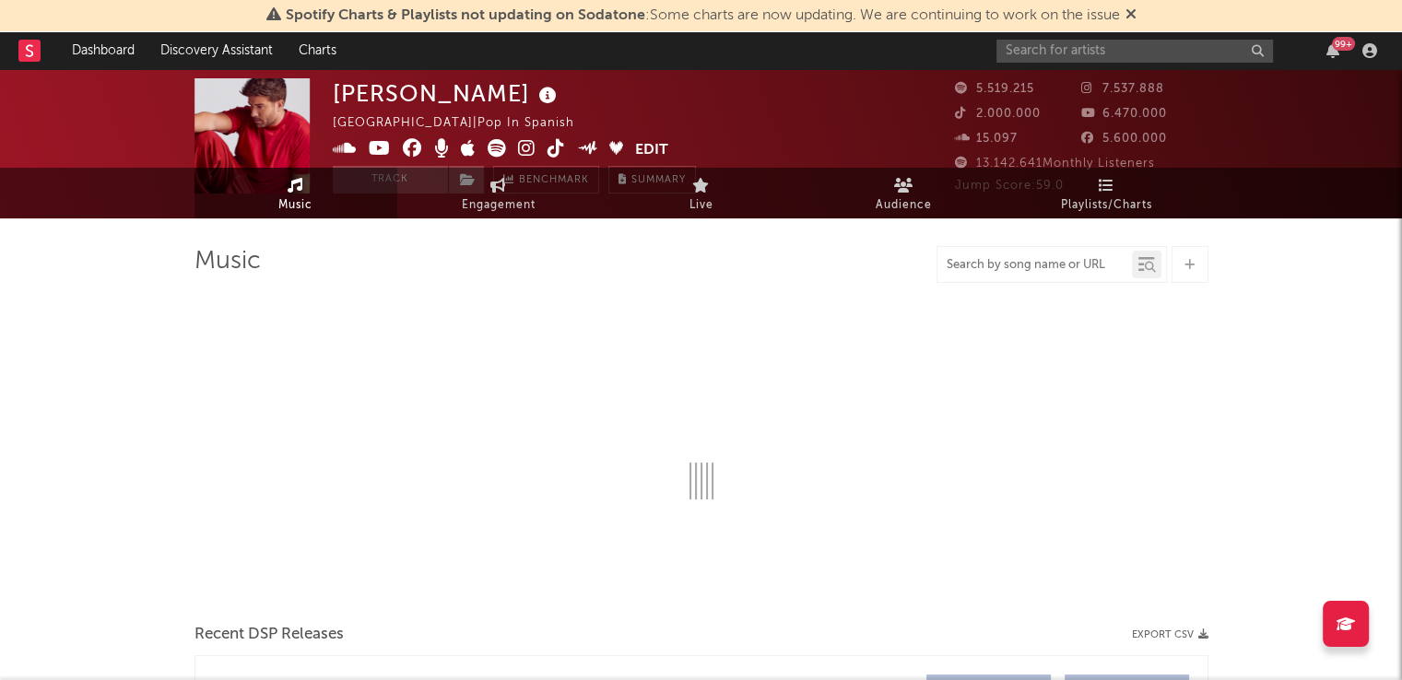
click at [1021, 273] on input "text" at bounding box center [1034, 265] width 194 height 15
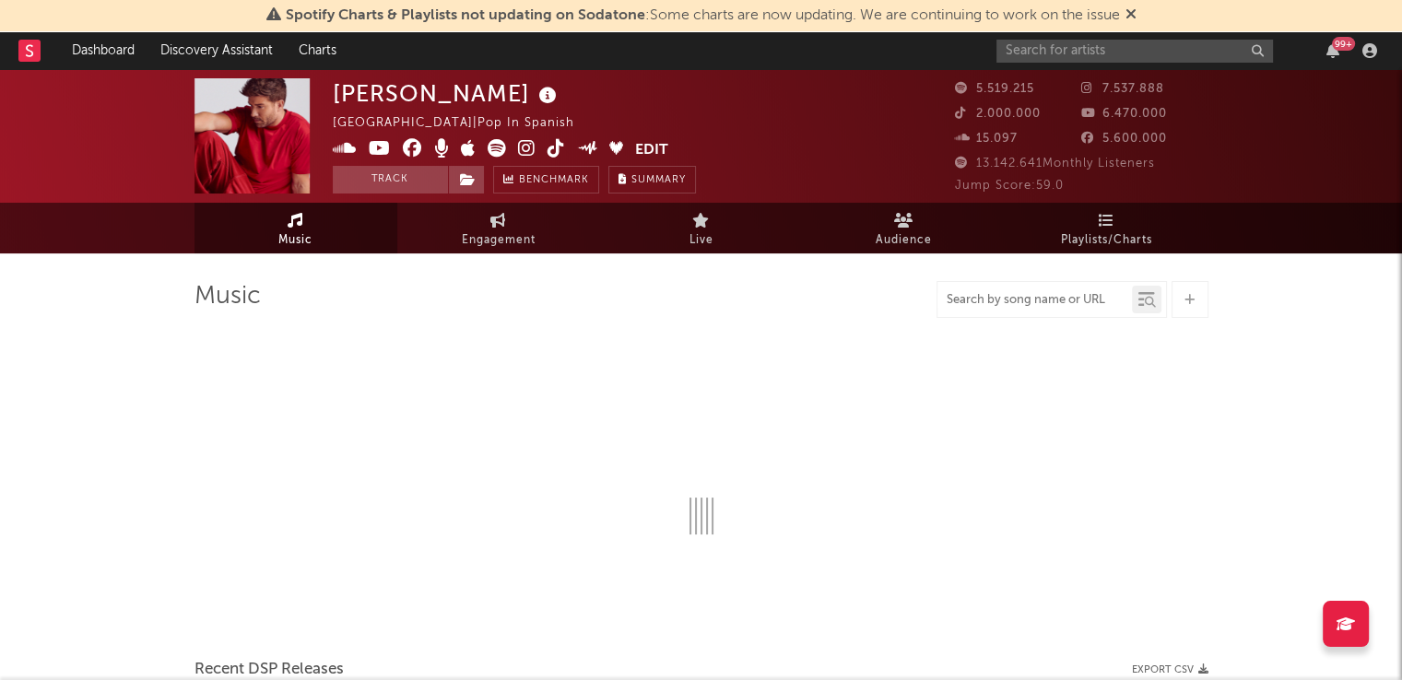
select select "6m"
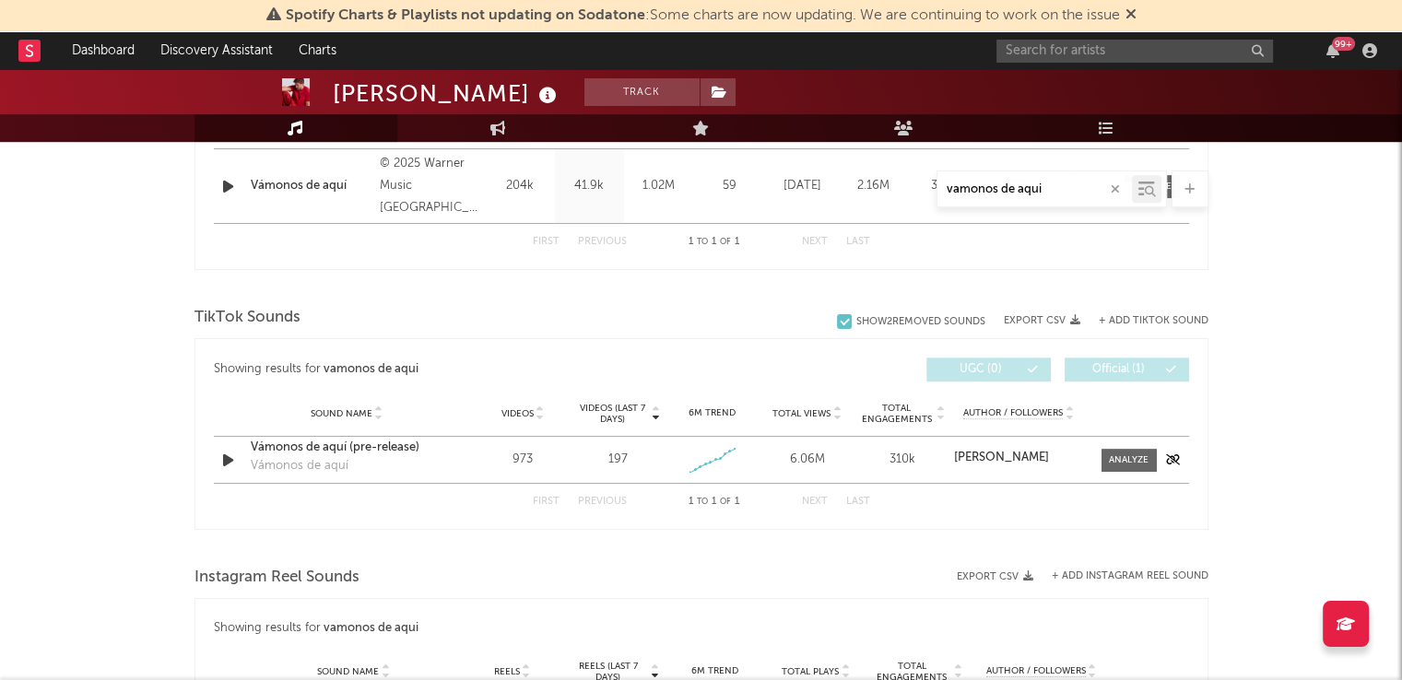
scroll to position [806, 0]
type input "vamonos de aqui"
click at [310, 447] on div "Vámonos de aquí (pre-release)" at bounding box center [347, 446] width 193 height 18
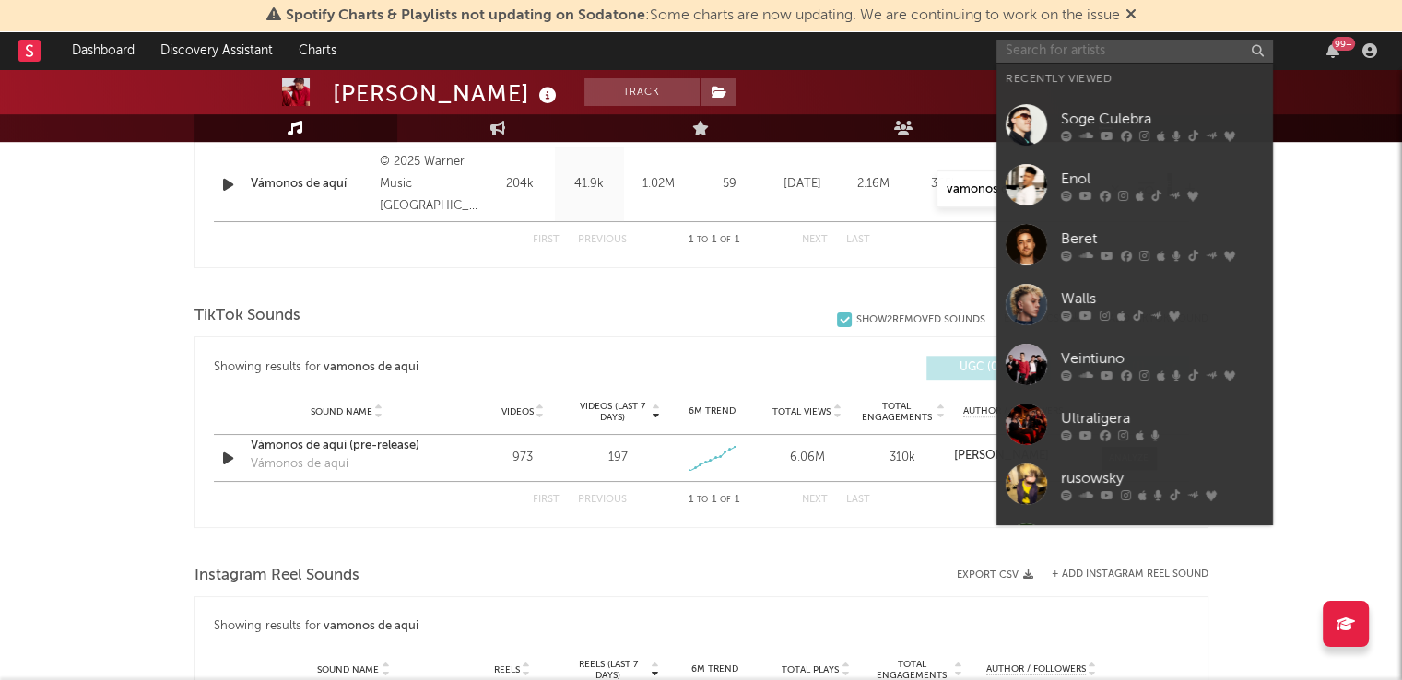
click at [1069, 43] on input "text" at bounding box center [1134, 51] width 277 height 23
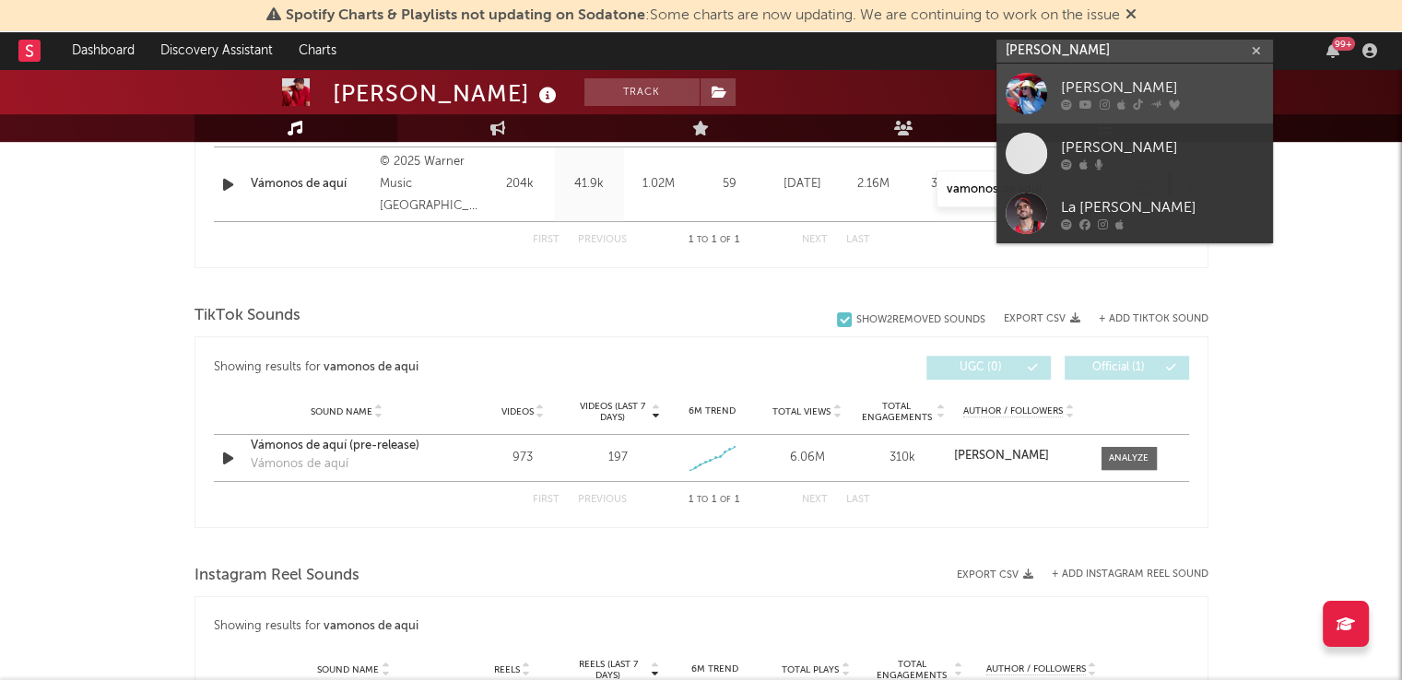
type input "marta santos"
click at [1051, 85] on link "[PERSON_NAME]" at bounding box center [1134, 94] width 277 height 60
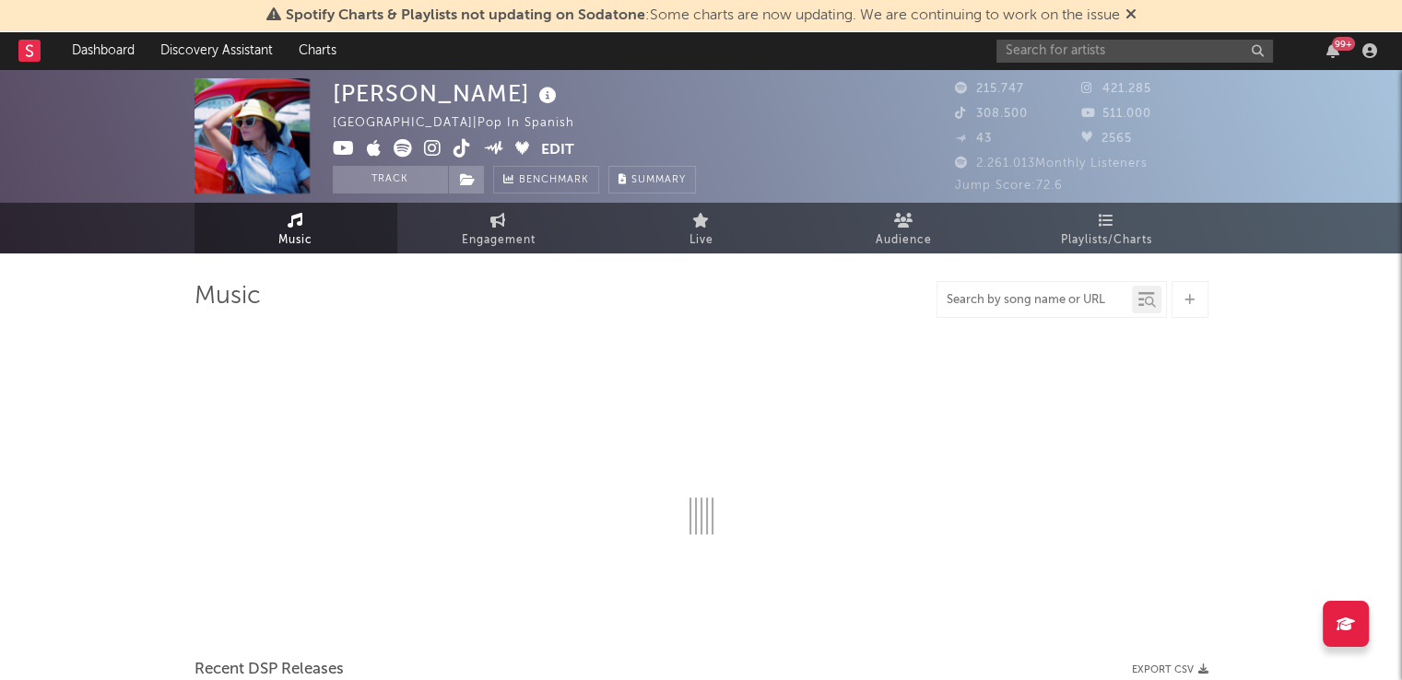
click at [967, 296] on input "text" at bounding box center [1034, 300] width 194 height 15
select select "6m"
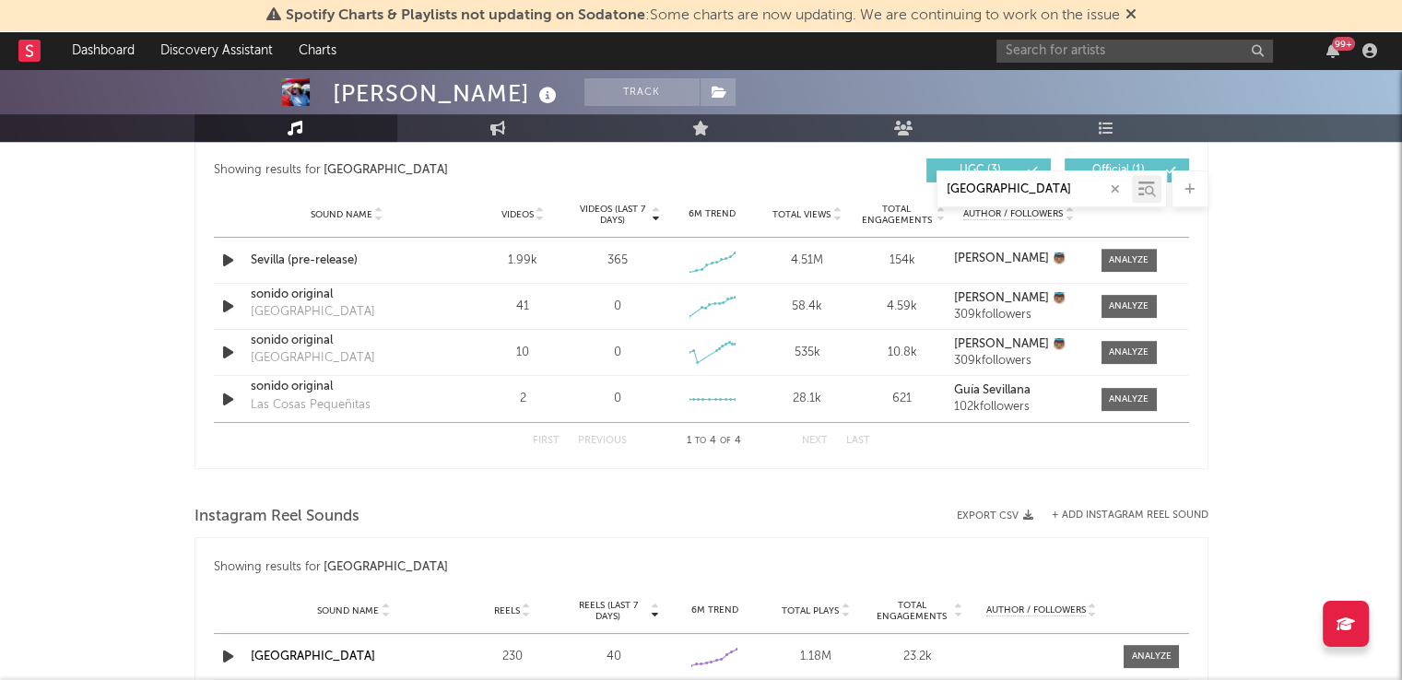
scroll to position [995, 0]
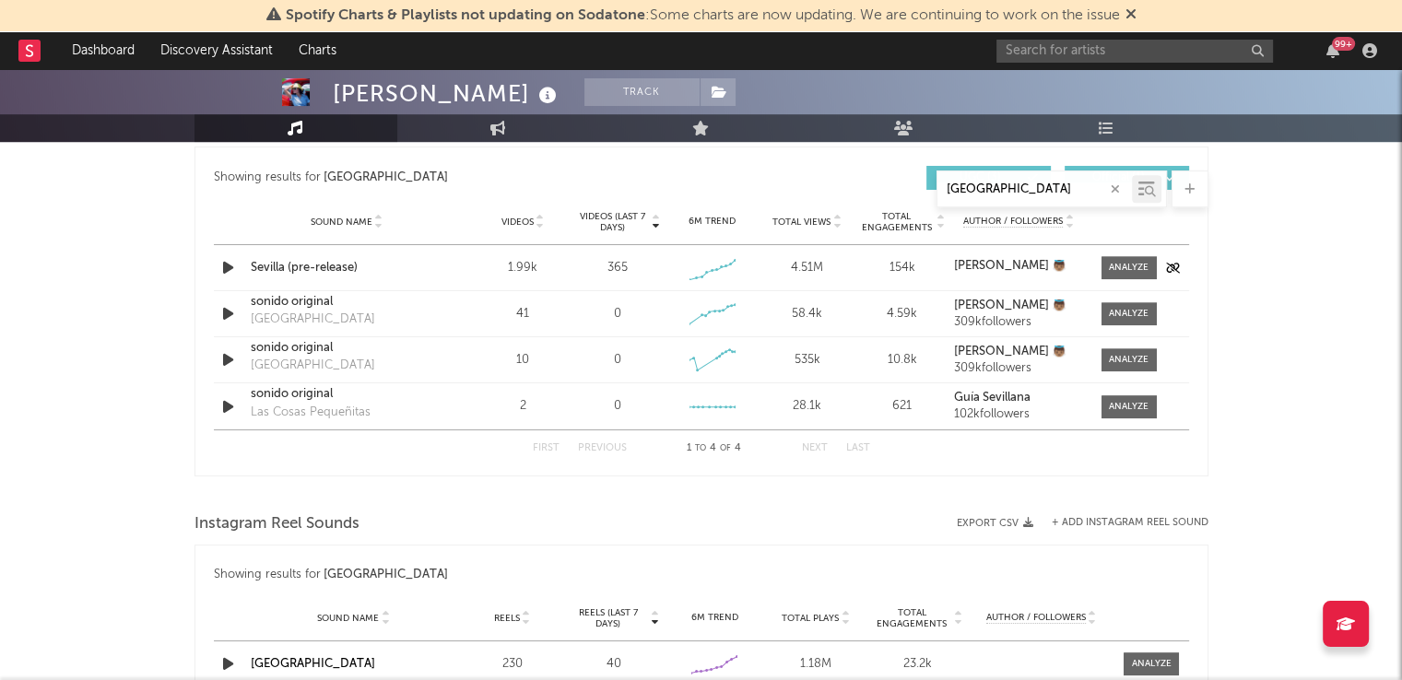
type input "[GEOGRAPHIC_DATA]"
click at [321, 263] on div "Sevilla (pre-release)" at bounding box center [347, 268] width 193 height 18
